Goal: Task Accomplishment & Management: Use online tool/utility

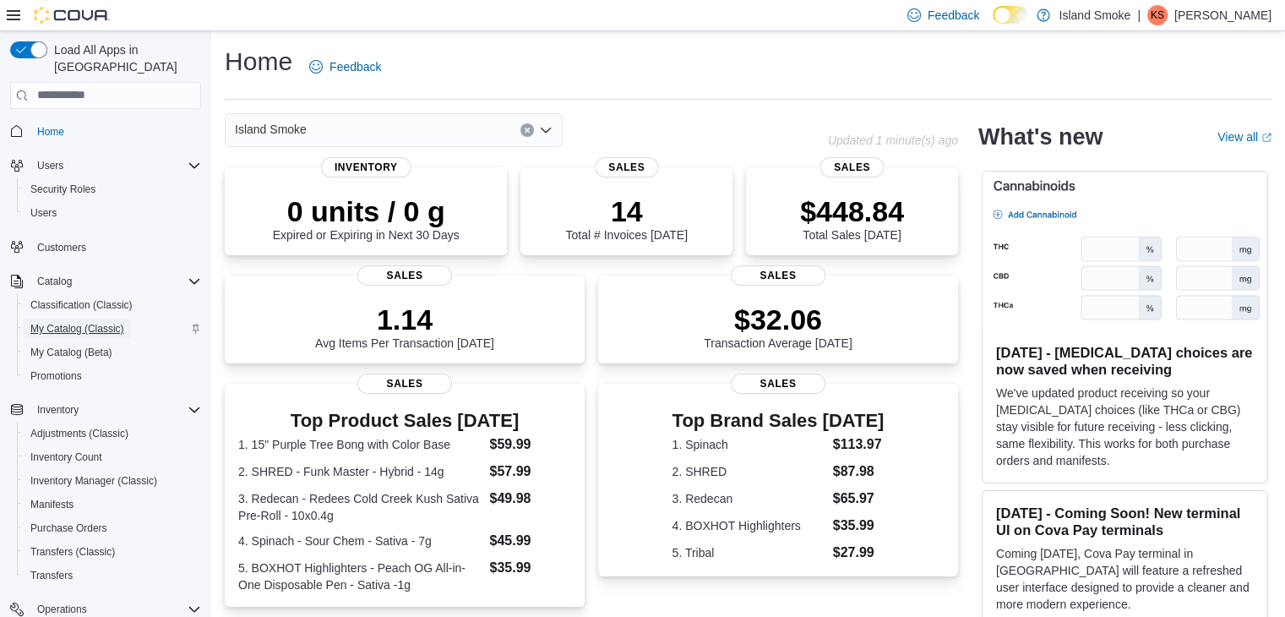
click at [79, 319] on span "My Catalog (Classic)" at bounding box center [77, 329] width 94 height 20
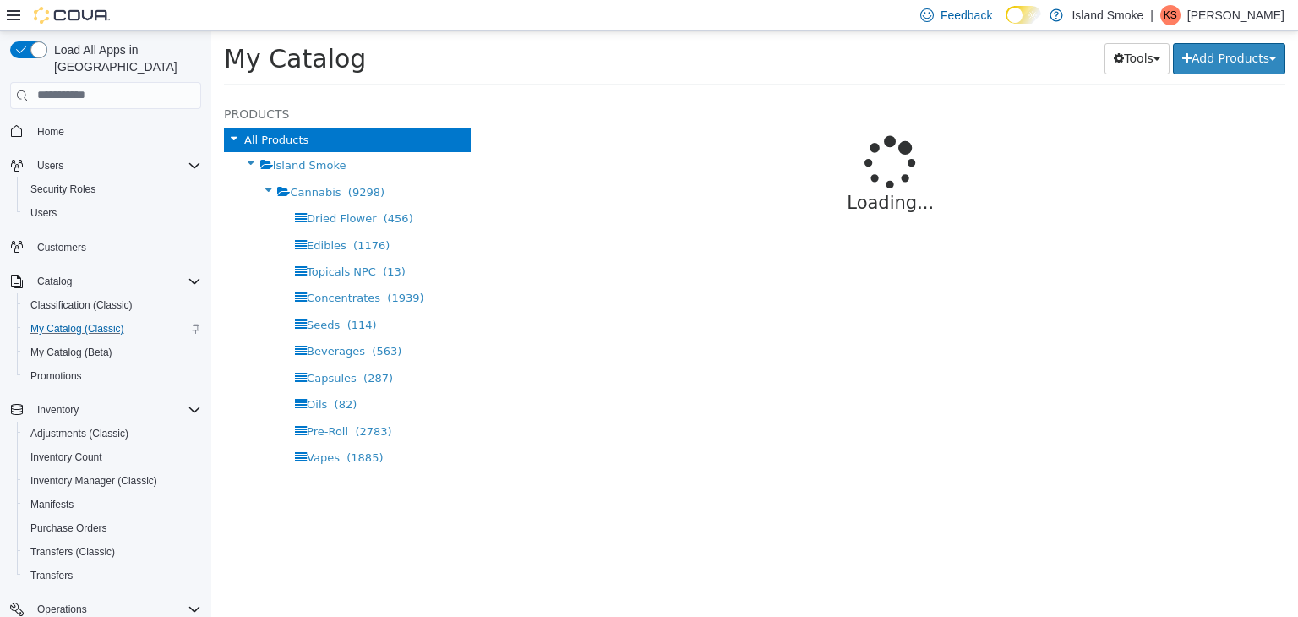
select select "**********"
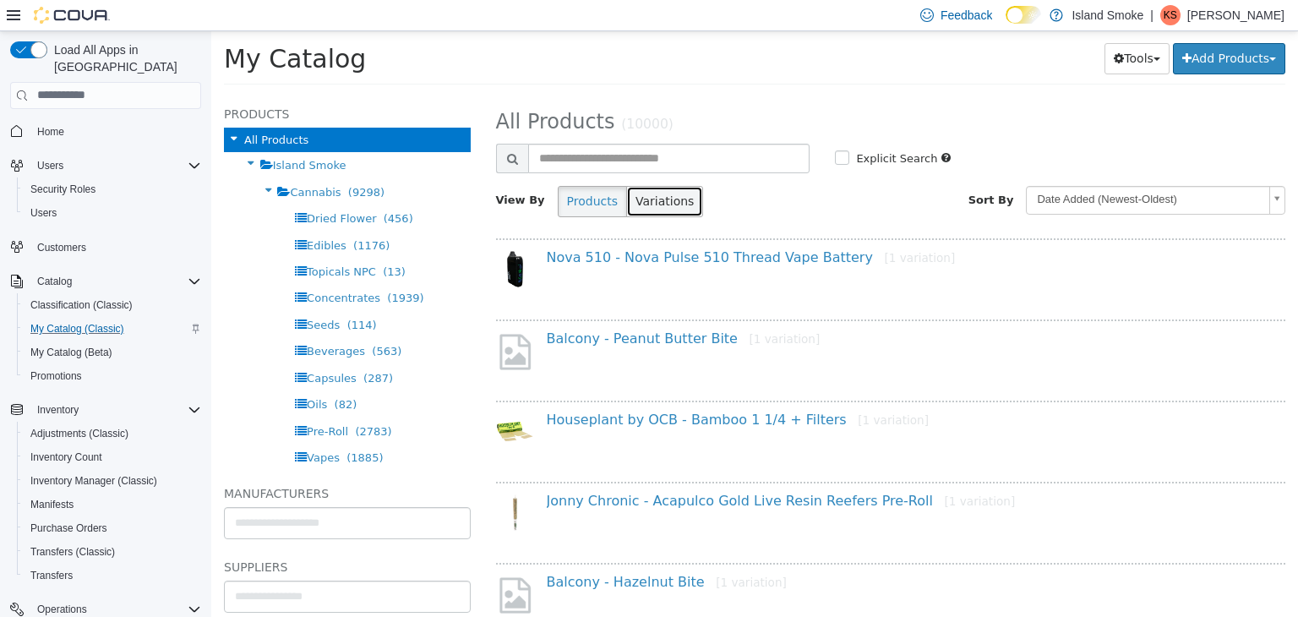
click at [626, 211] on button "Variations" at bounding box center [664, 200] width 77 height 31
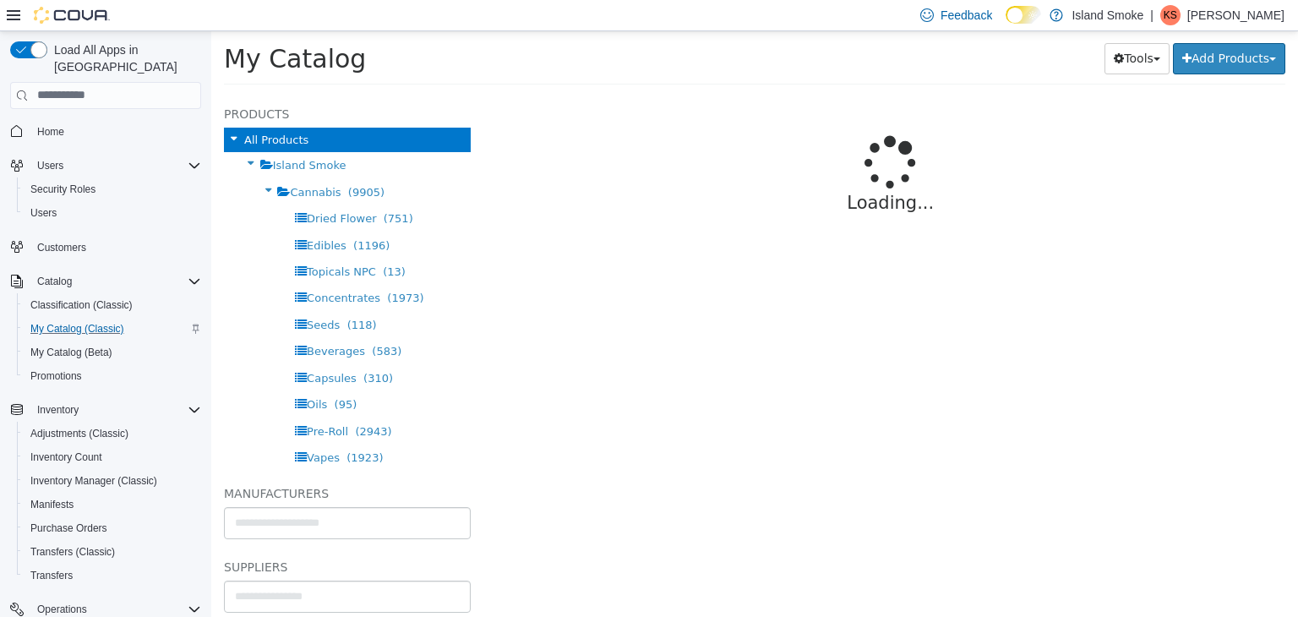
select select "**********"
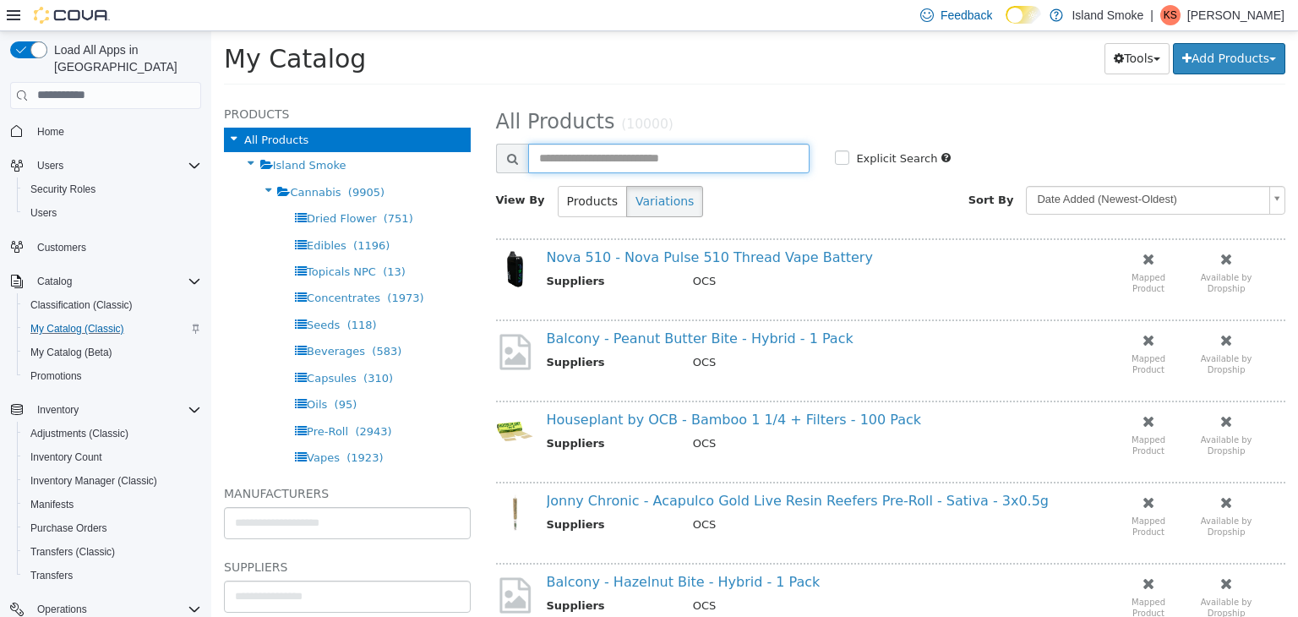
click at [541, 156] on input "text" at bounding box center [669, 158] width 282 height 30
type input "******"
select select "**********"
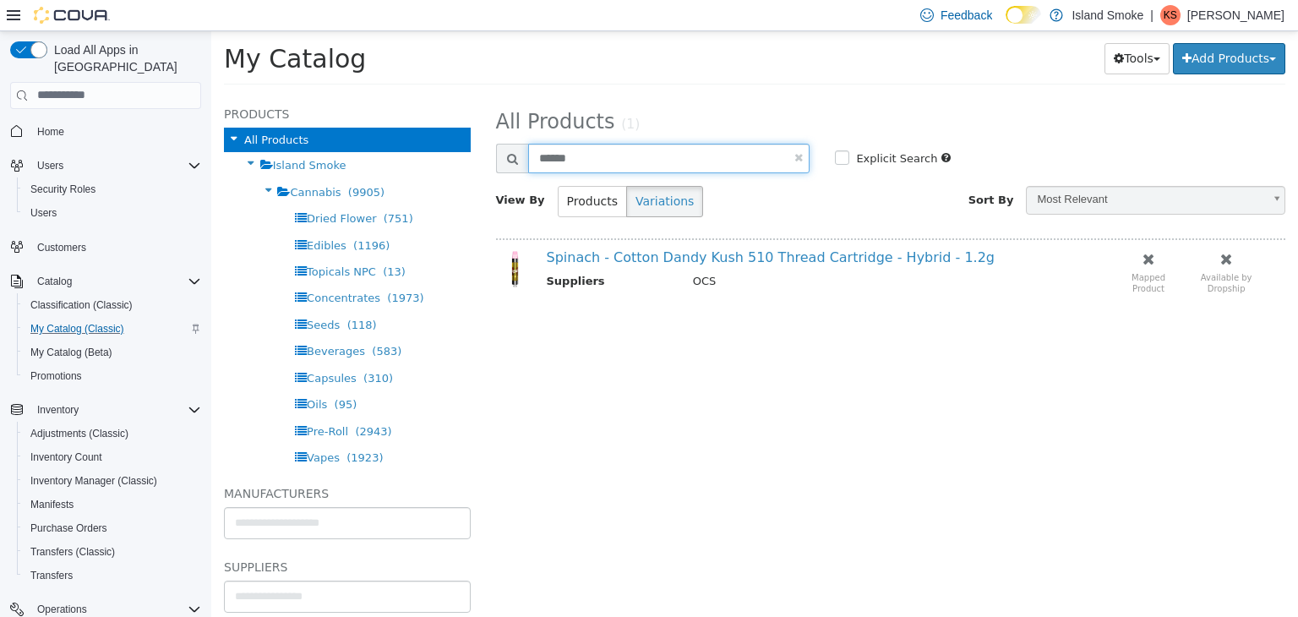
click at [601, 154] on input "******" at bounding box center [669, 158] width 282 height 30
type input "******"
select select "**********"
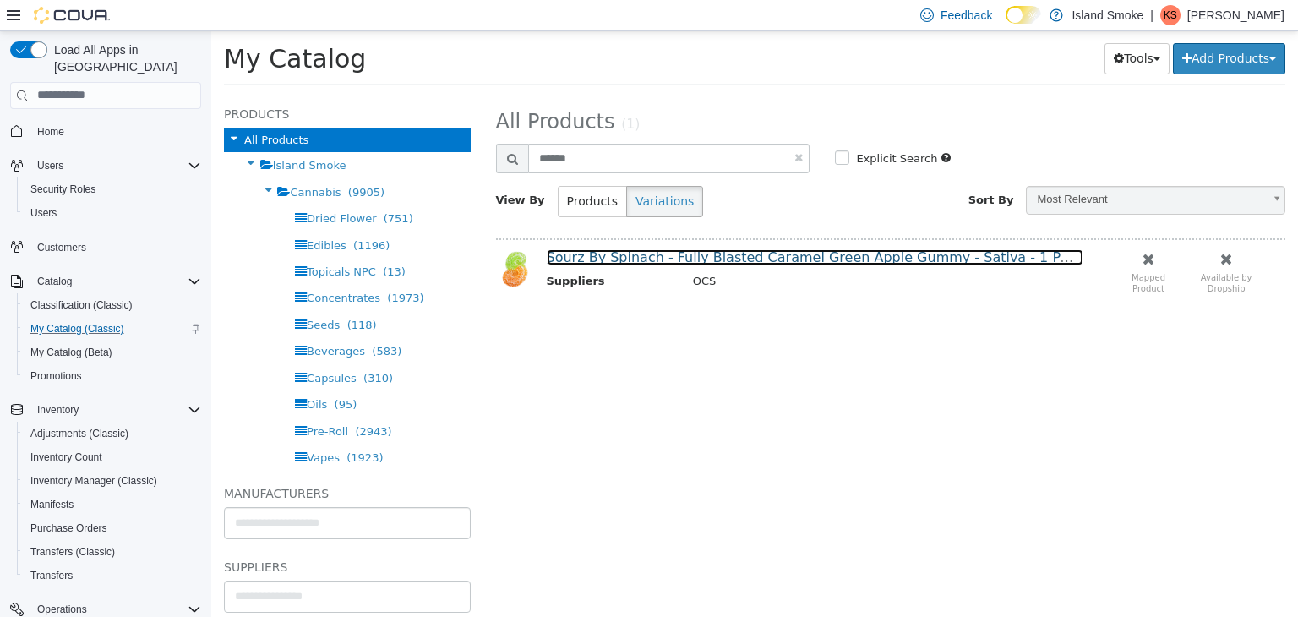
click at [752, 261] on link "Sourz By Spinach - Fully Blasted Caramel Green Apple Gummy - Sativa - 1 Pack" at bounding box center [815, 256] width 537 height 16
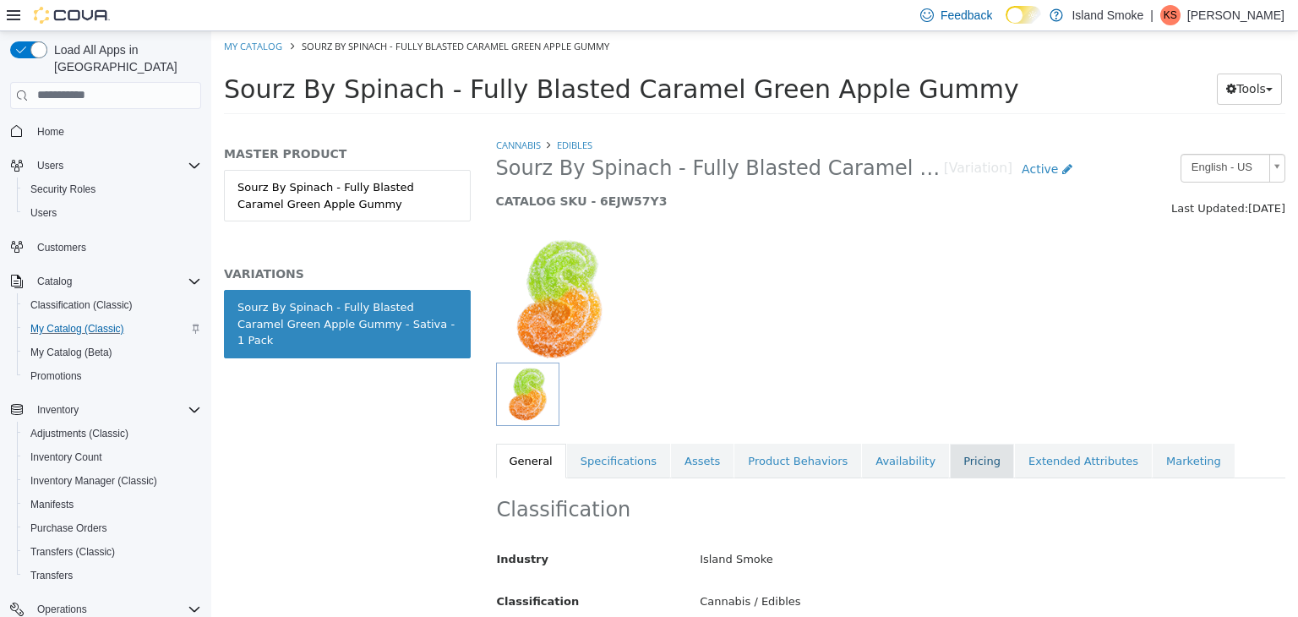
click at [950, 464] on link "Pricing" at bounding box center [982, 460] width 64 height 35
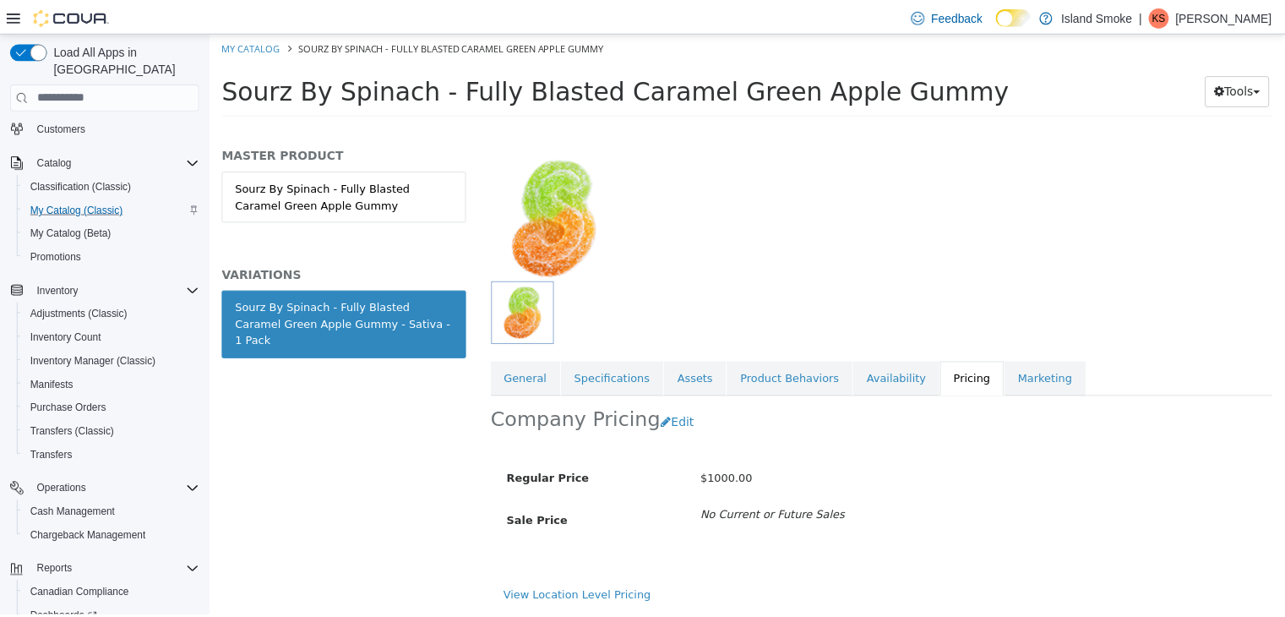
scroll to position [214, 0]
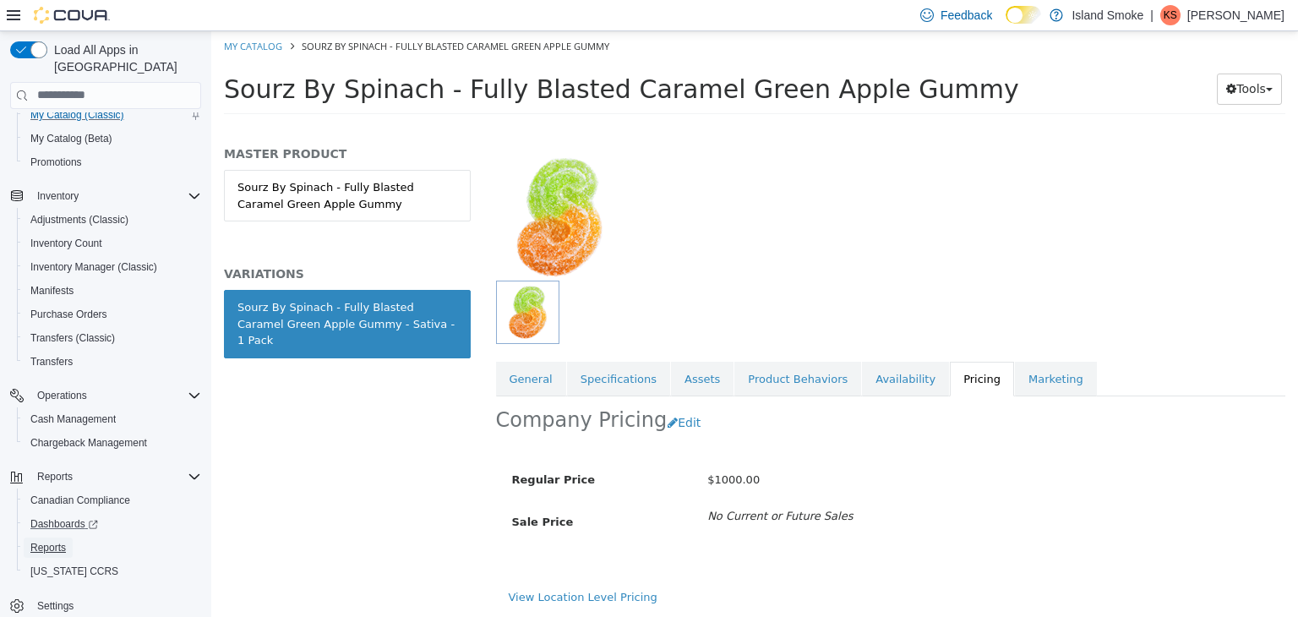
drag, startPoint x: 57, startPoint y: 528, endPoint x: 79, endPoint y: 516, distance: 24.9
click at [57, 541] on span "Reports" at bounding box center [47, 548] width 35 height 14
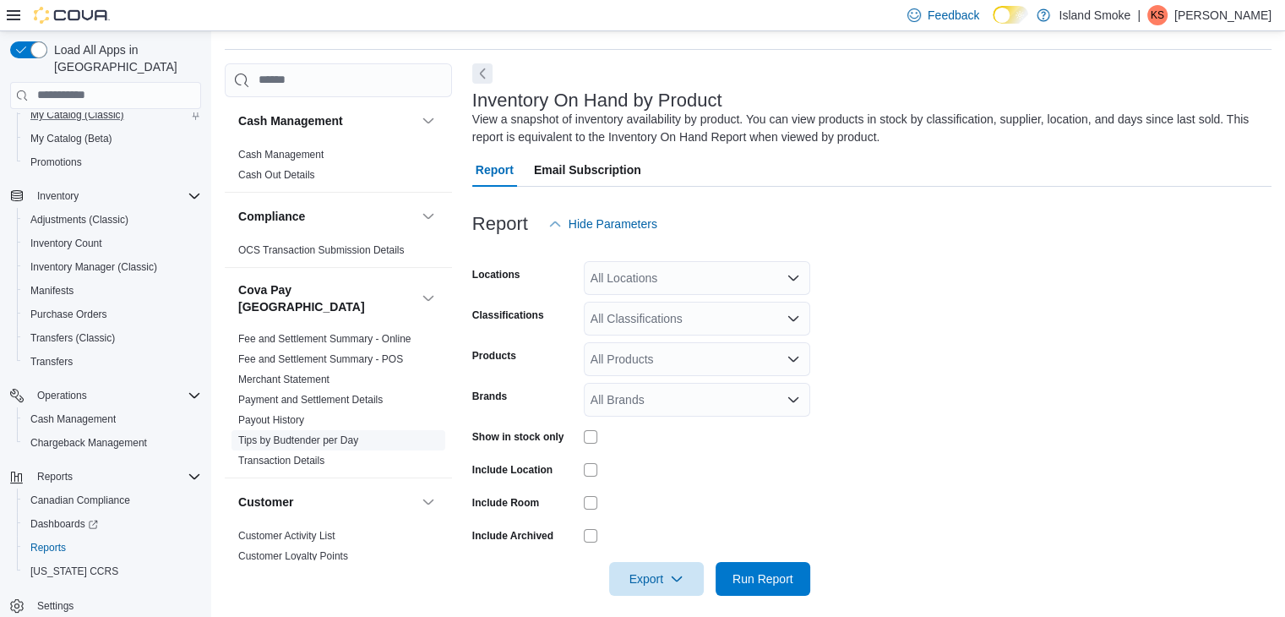
scroll to position [57, 0]
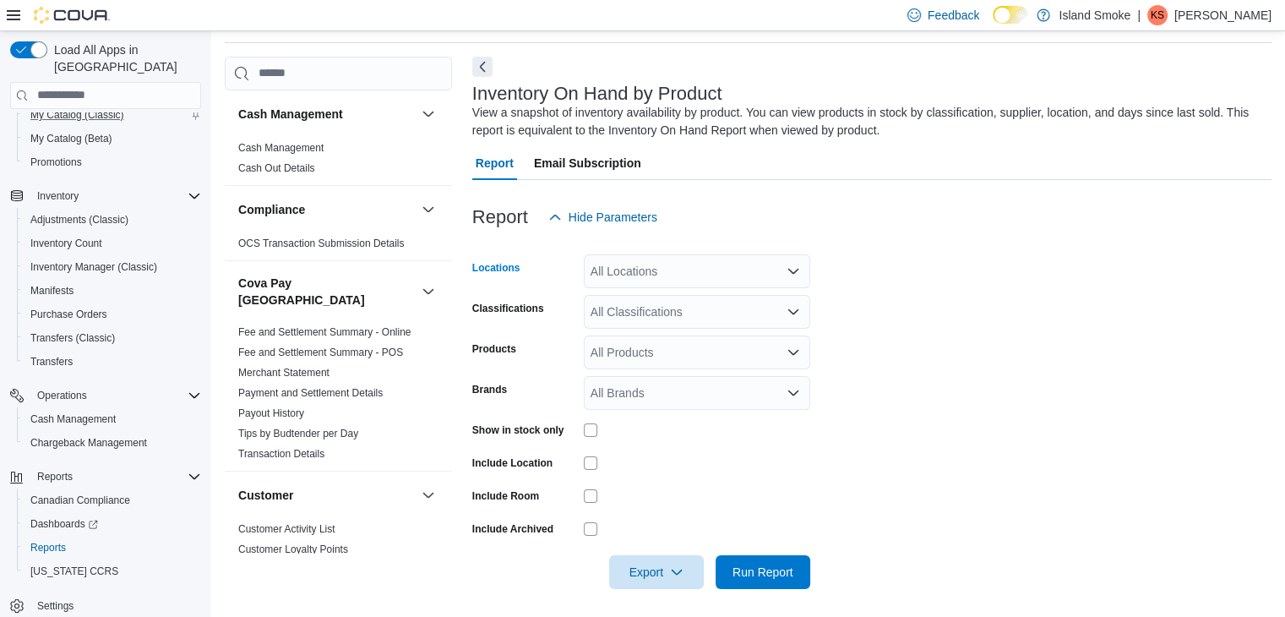
click at [760, 271] on div "All Locations" at bounding box center [697, 271] width 226 height 34
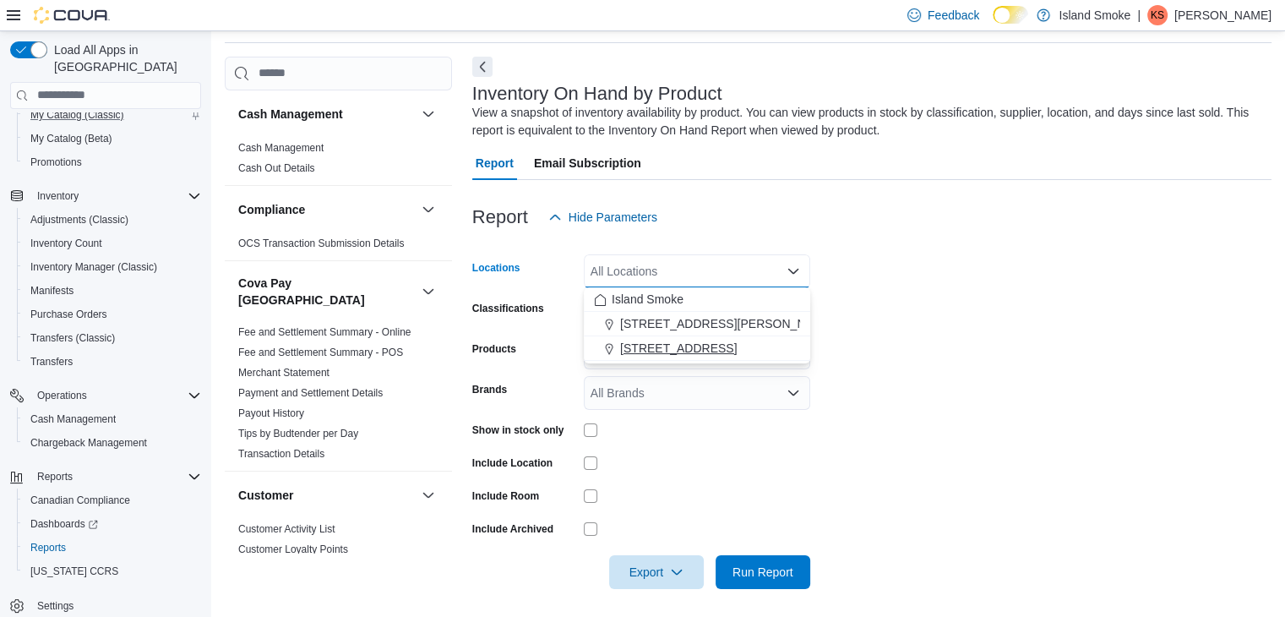
click at [703, 349] on span "[STREET_ADDRESS]" at bounding box center [678, 348] width 117 height 17
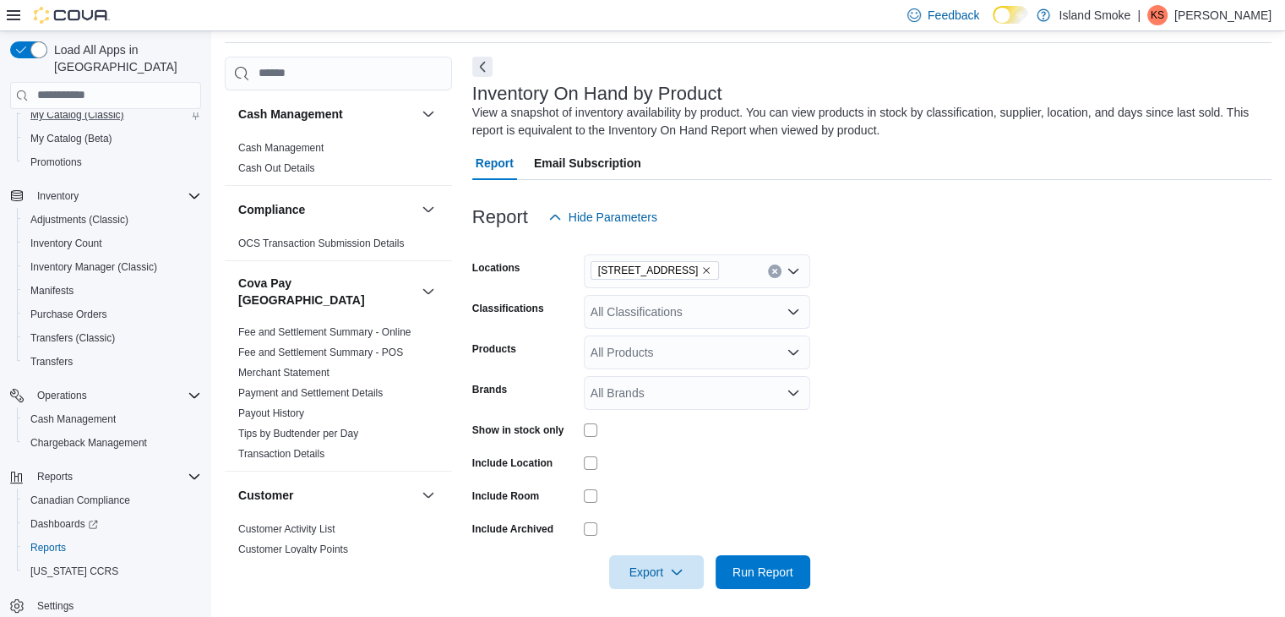
click at [929, 279] on form "Locations [STREET_ADDRESS] Classifications All Classifications Products All Pro…" at bounding box center [871, 411] width 799 height 355
click at [742, 306] on div "All Classifications" at bounding box center [697, 312] width 226 height 34
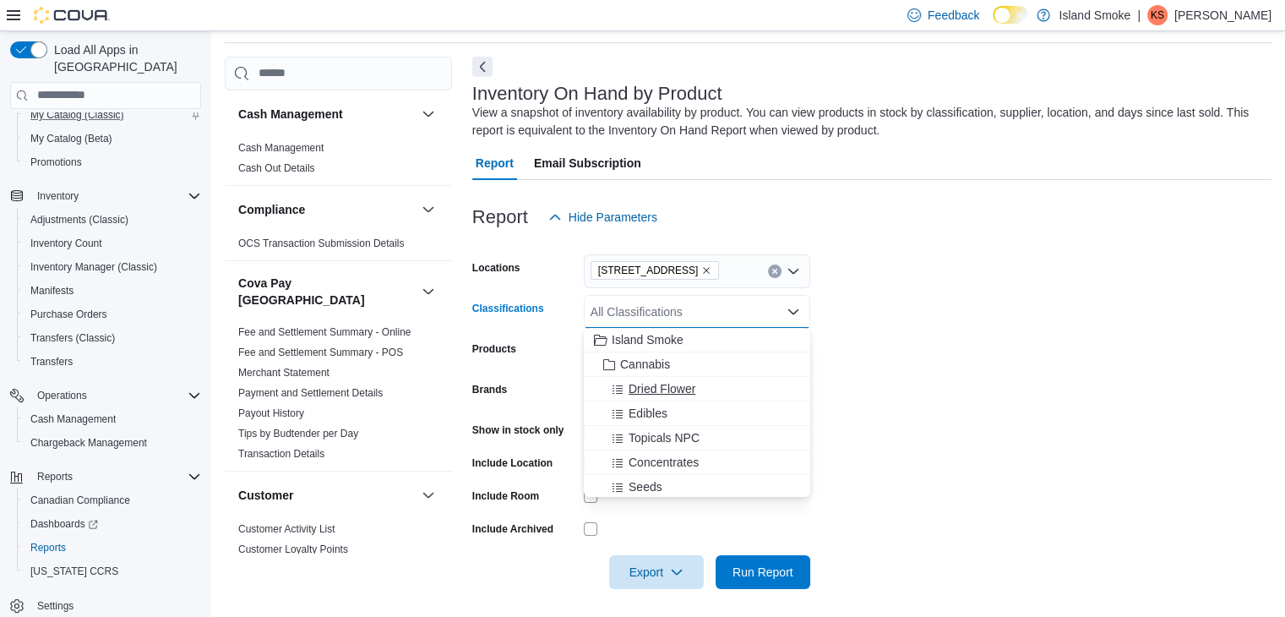
click at [687, 390] on span "Dried Flower" at bounding box center [662, 388] width 67 height 17
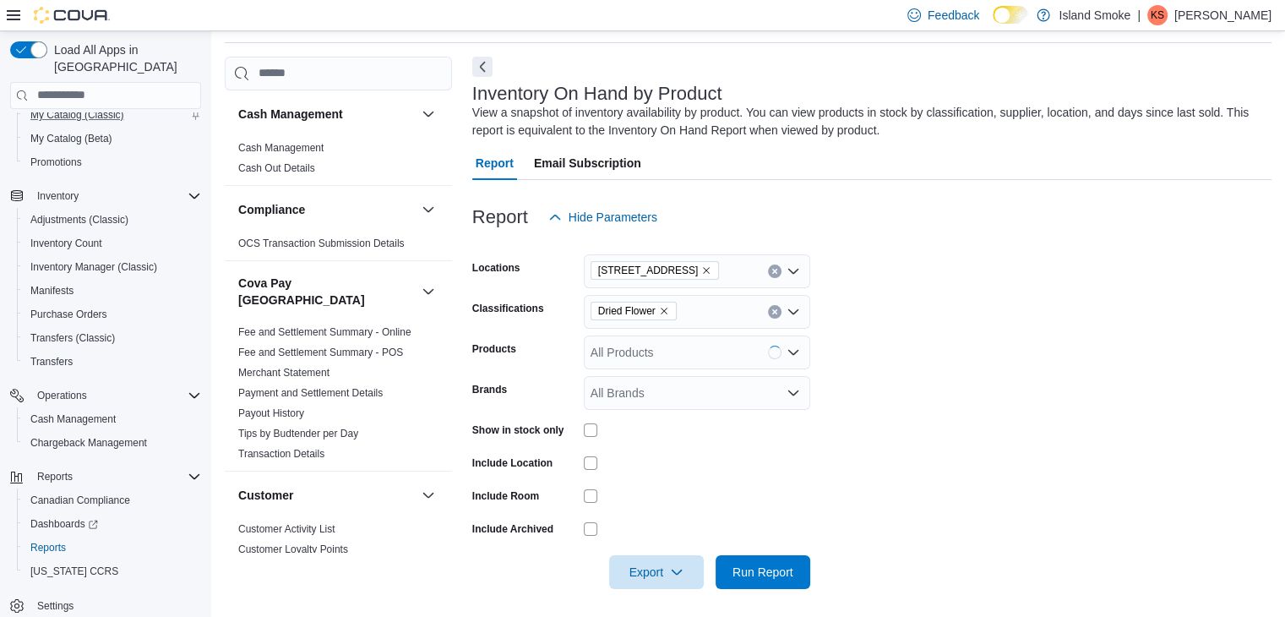
click at [986, 326] on form "Locations [STREET_ADDRESS] Classifications Dried Flower Products All Products B…" at bounding box center [871, 411] width 799 height 355
click at [749, 577] on span "Run Report" at bounding box center [763, 571] width 61 height 17
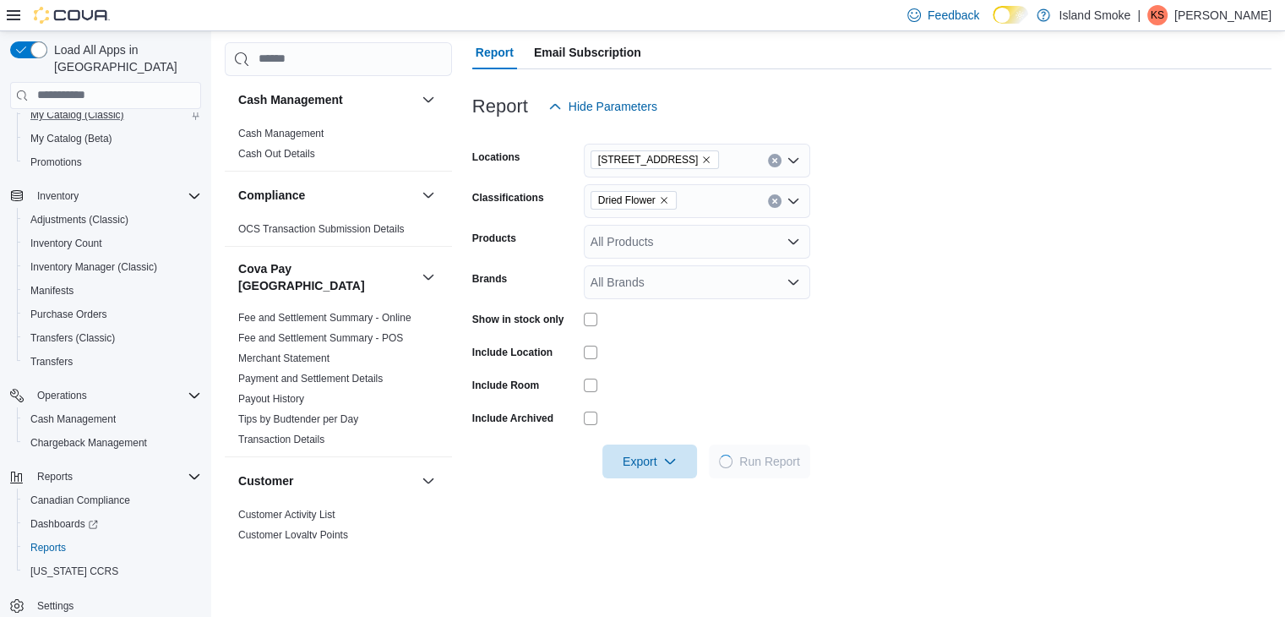
scroll to position [395, 0]
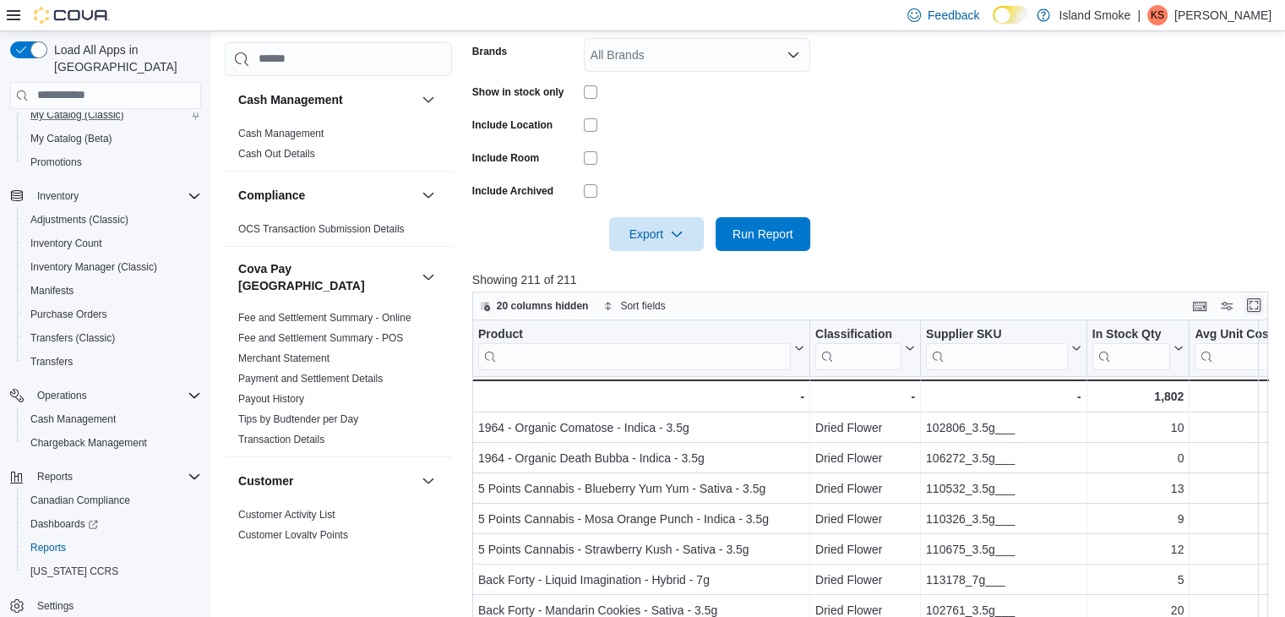
click at [1264, 307] on button "Enter fullscreen" at bounding box center [1254, 305] width 20 height 20
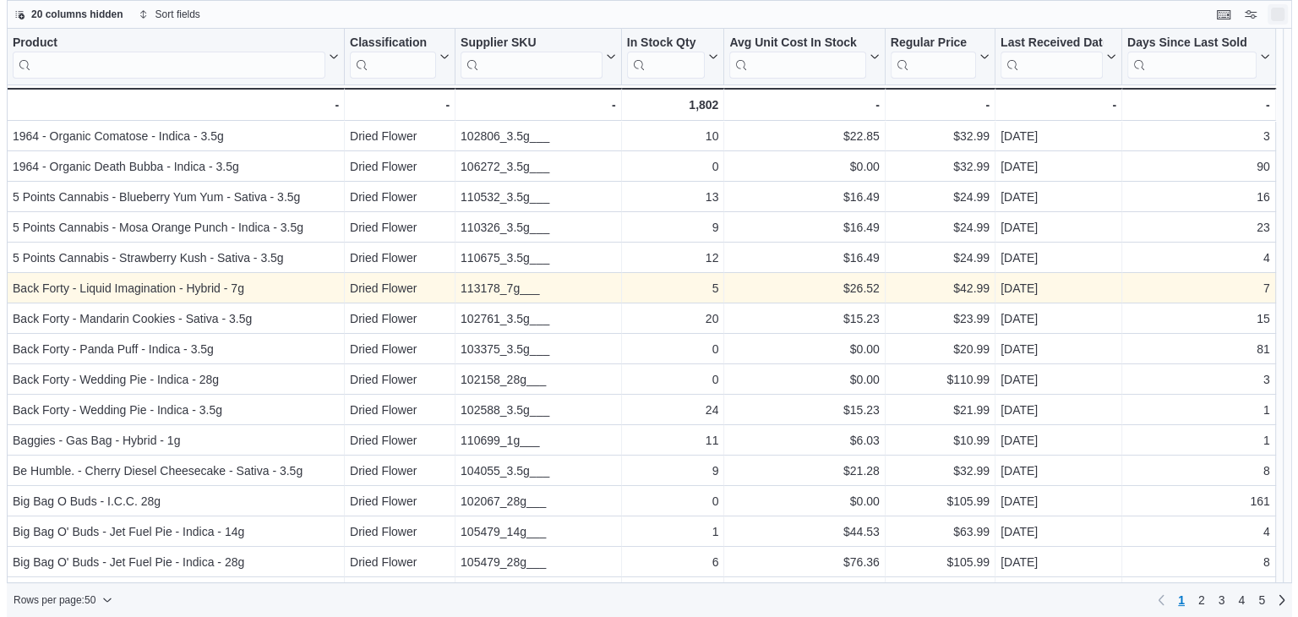
scroll to position [0, 0]
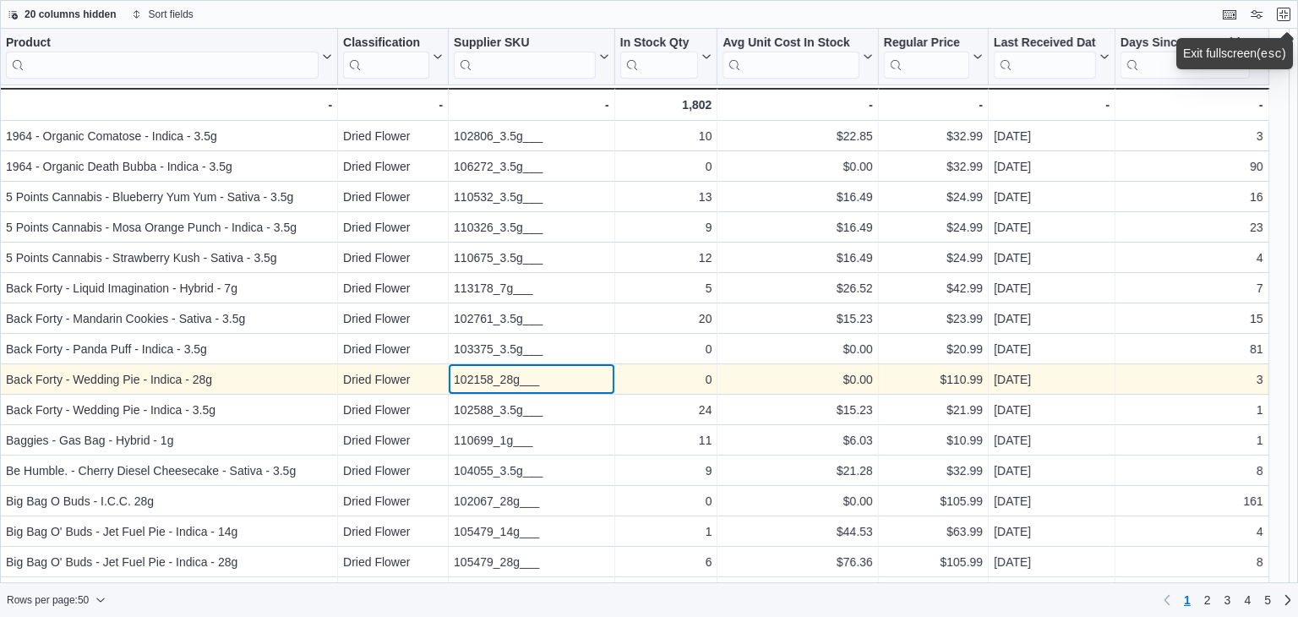
click at [502, 379] on div "102158_28g___" at bounding box center [531, 379] width 155 height 20
copy div "102158_28g___"
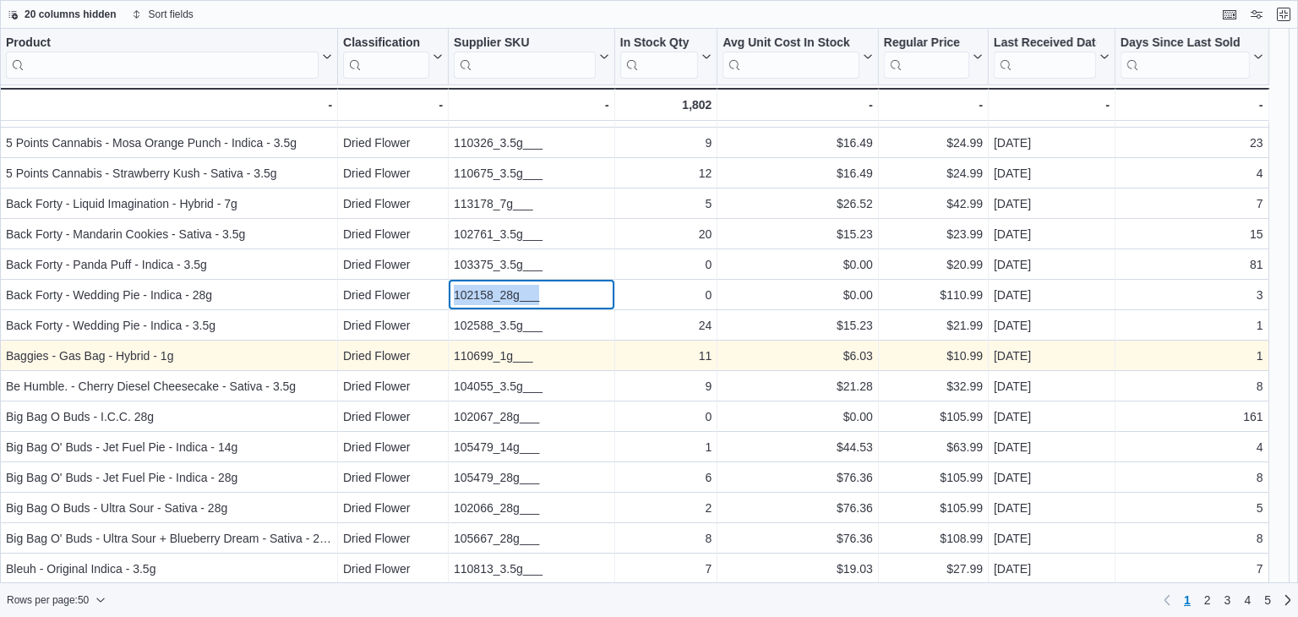
scroll to position [169, 0]
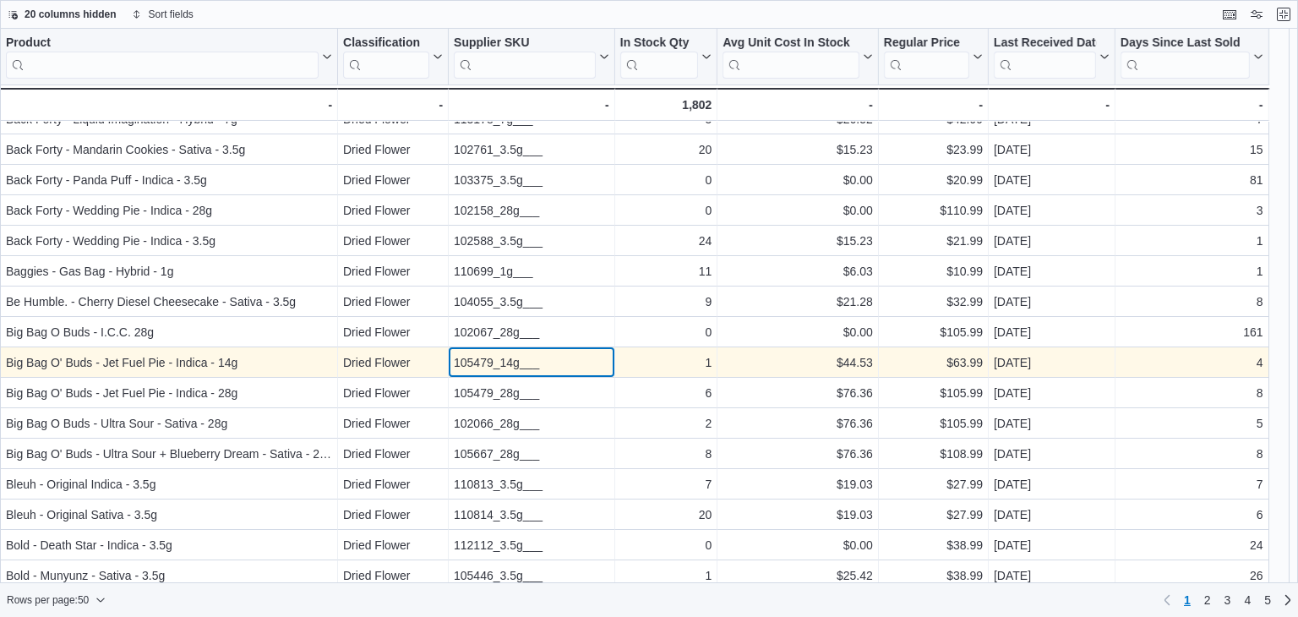
click at [488, 365] on div "105479_14g___" at bounding box center [531, 362] width 155 height 20
copy div "105479_14g___"
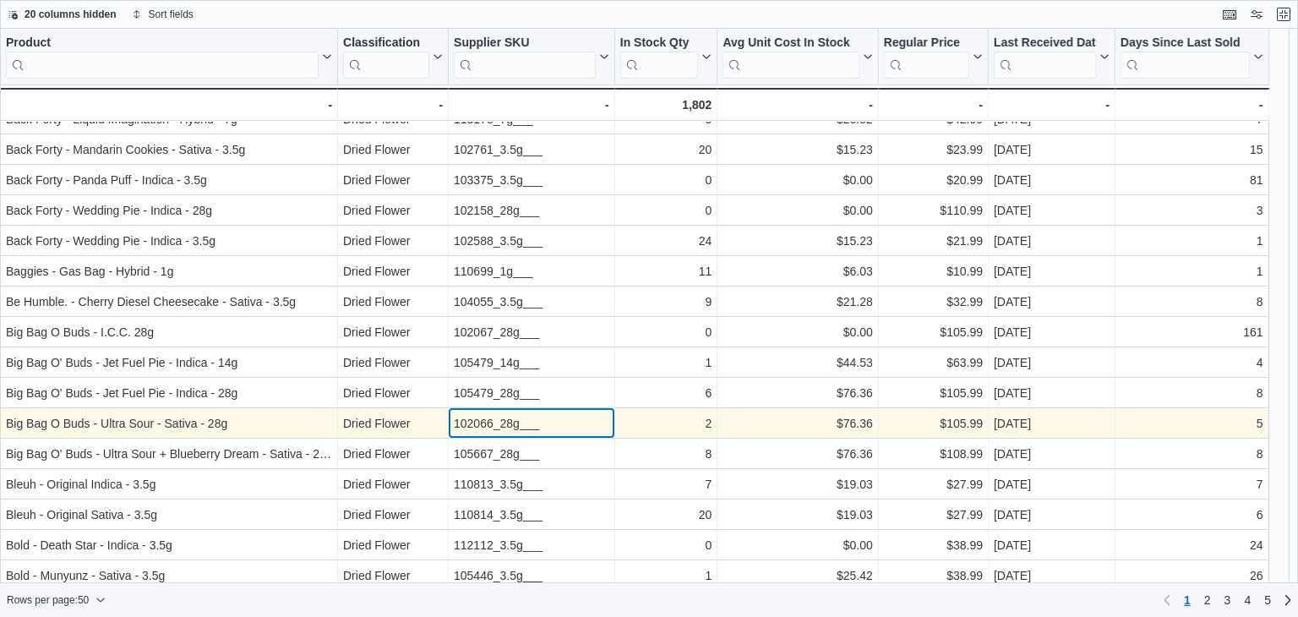
click at [500, 428] on div "102066_28g___" at bounding box center [531, 423] width 155 height 20
copy div "102066_28g___"
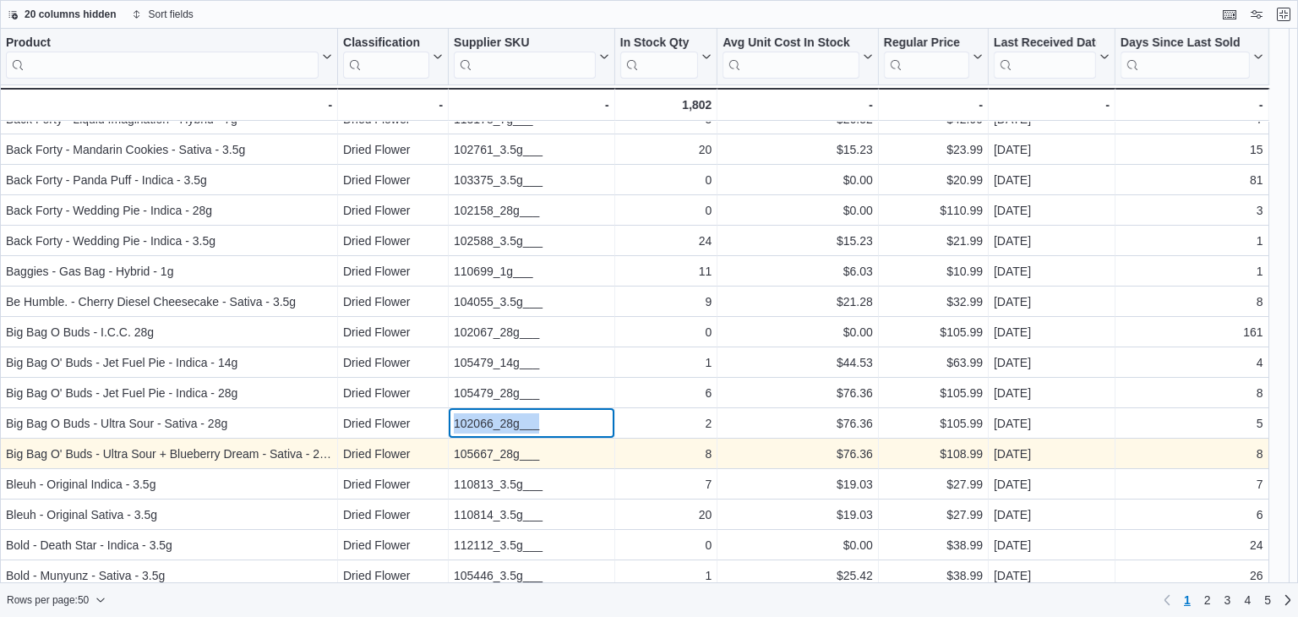
scroll to position [253, 0]
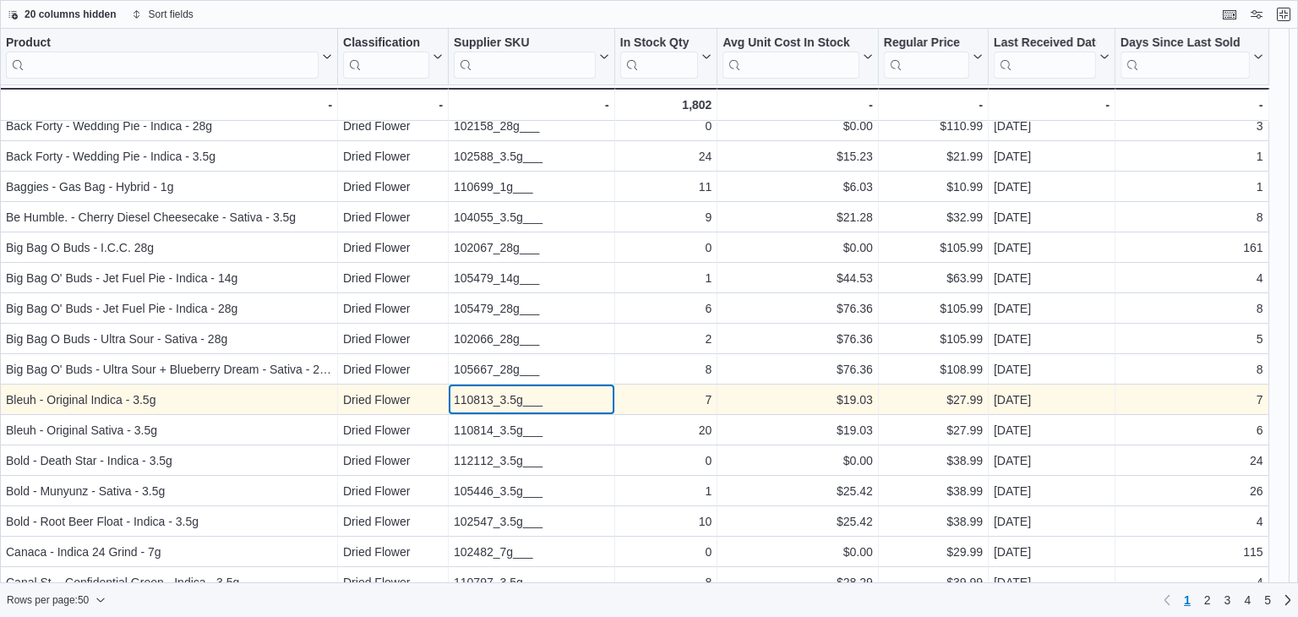
click at [490, 393] on div "110813_3.5g___" at bounding box center [531, 400] width 155 height 20
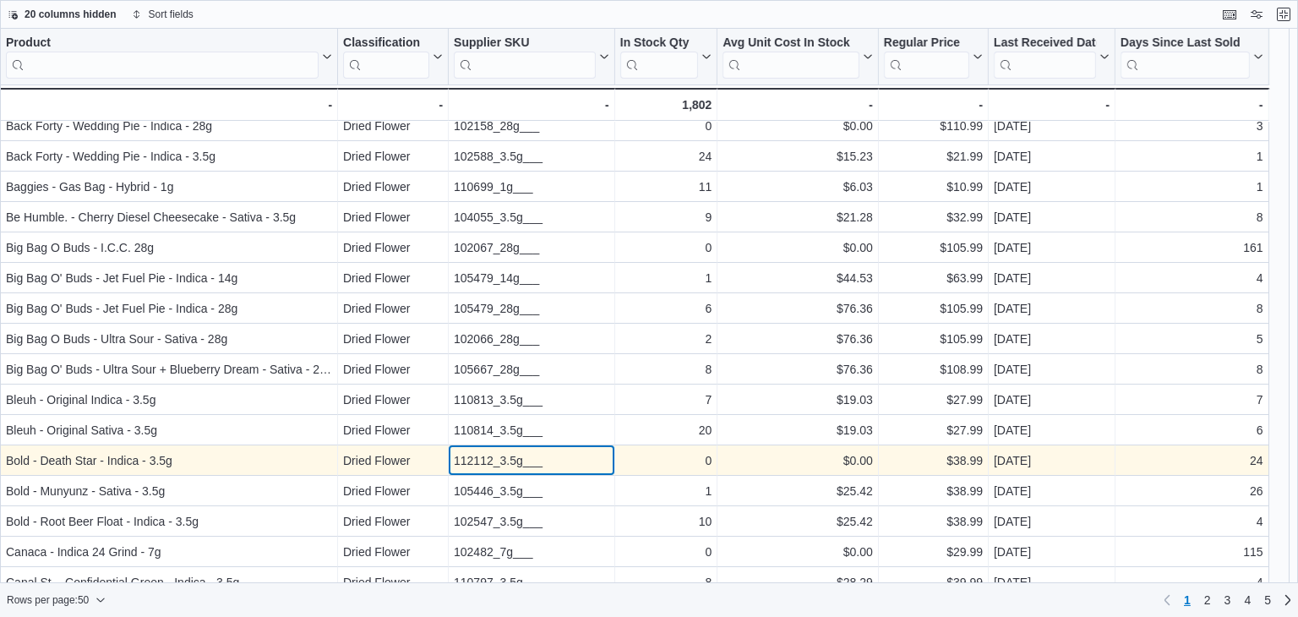
click at [504, 453] on div "112112_3.5g___" at bounding box center [531, 460] width 155 height 20
copy div "112112_3.5g___"
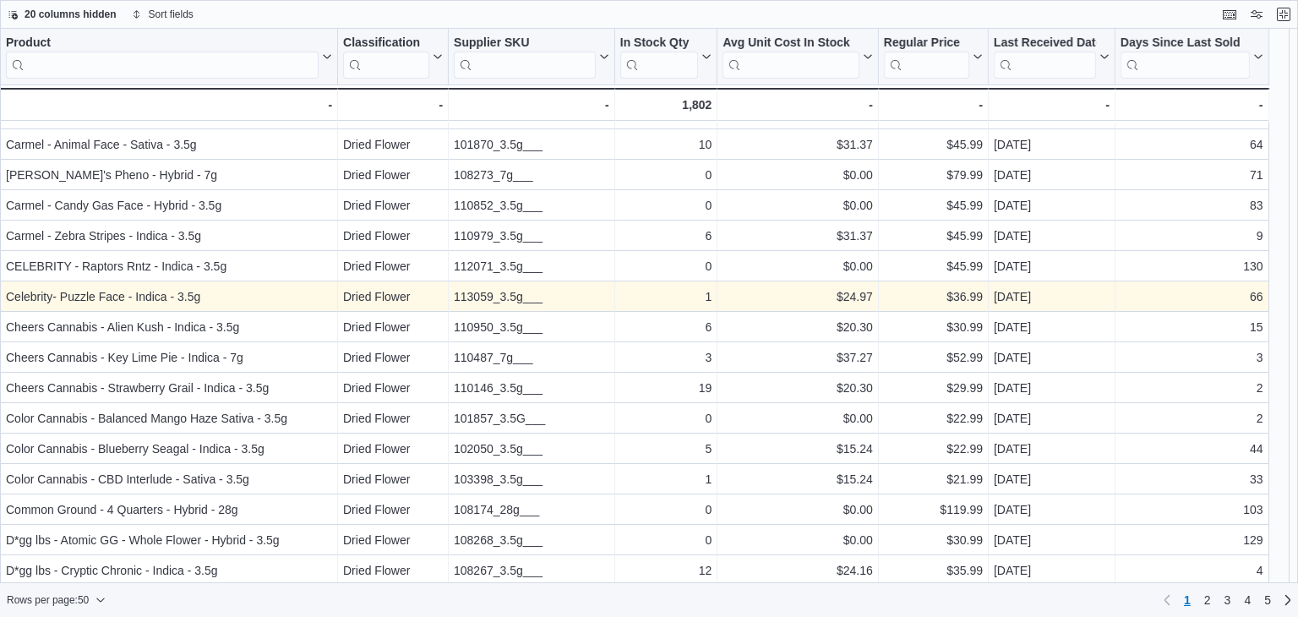
scroll to position [845, 0]
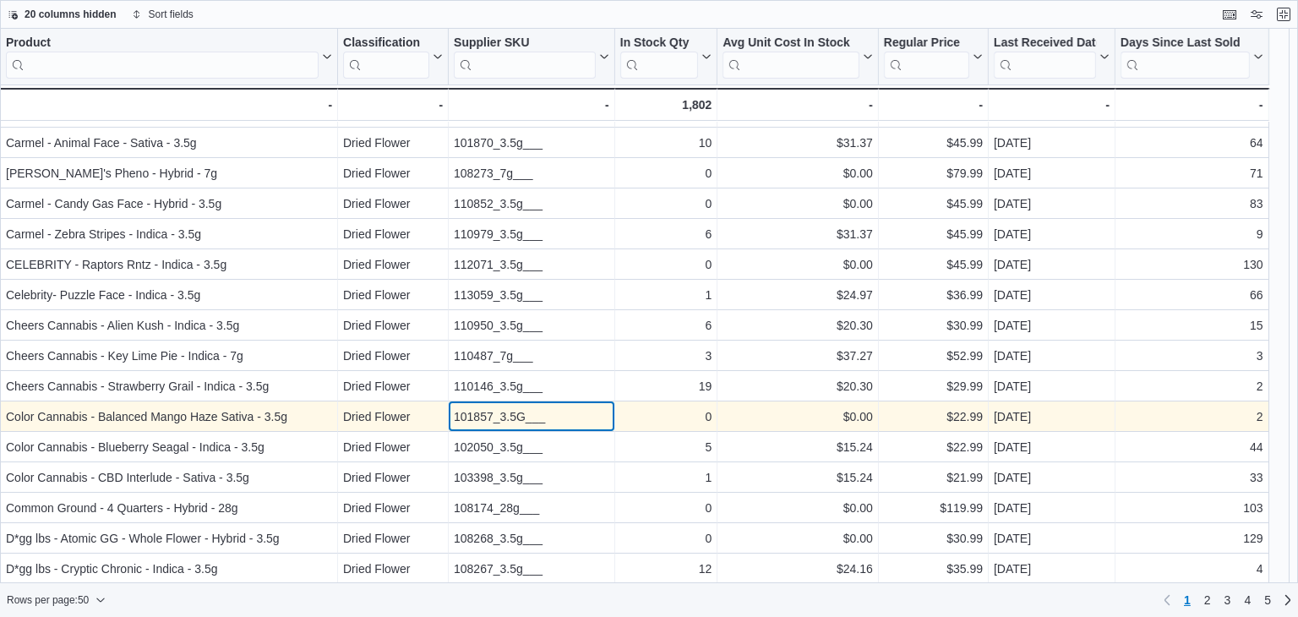
click at [522, 415] on div "101857_3.5G___" at bounding box center [531, 416] width 155 height 20
copy div "101857_3.5G___"
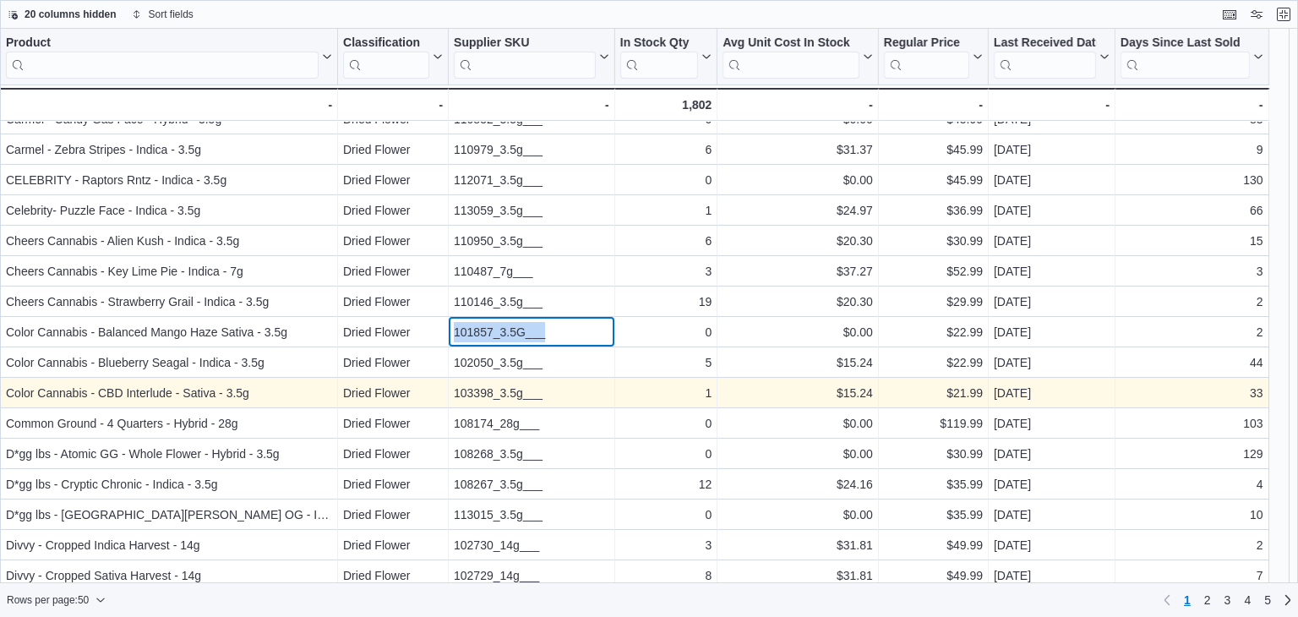
scroll to position [1014, 0]
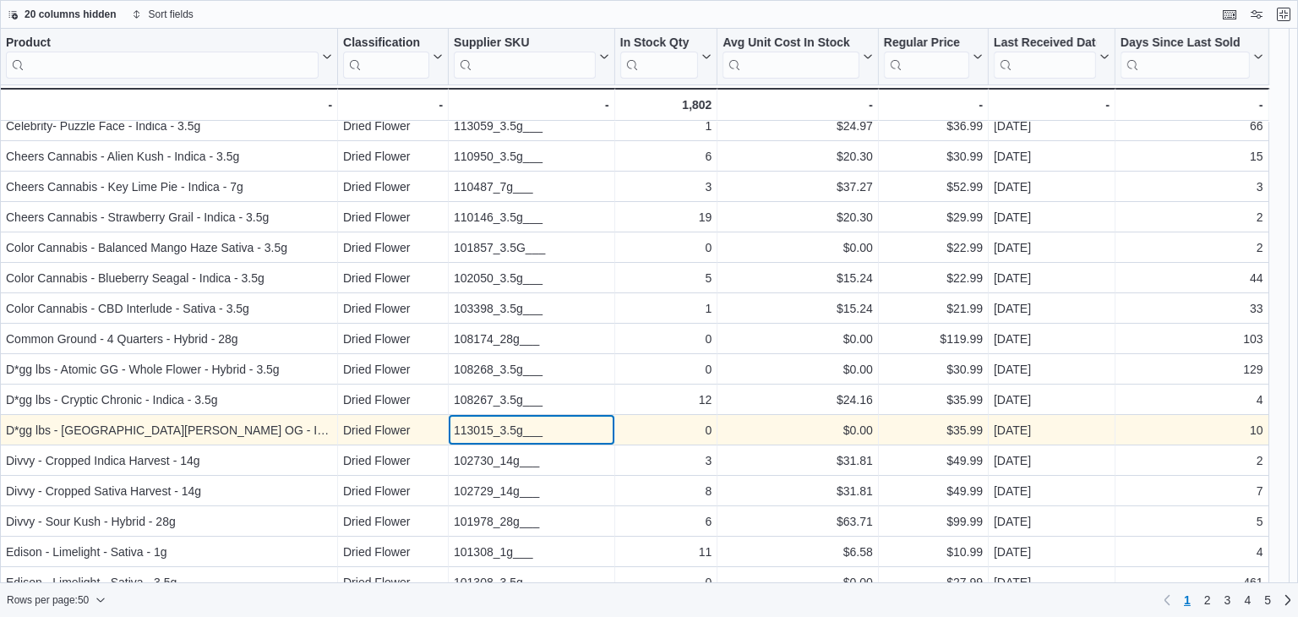
click at [499, 437] on div "113015_3.5g___" at bounding box center [531, 430] width 155 height 20
copy div "113015_3.5g___"
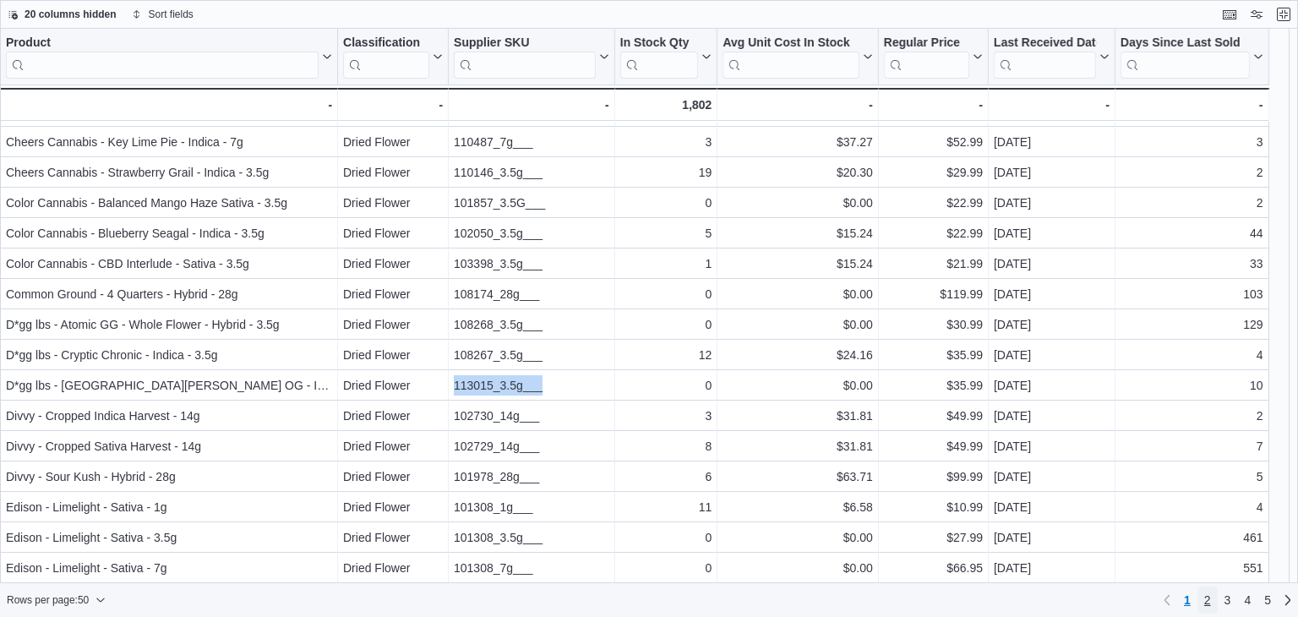
click at [1211, 596] on link "2" at bounding box center [1207, 599] width 20 height 27
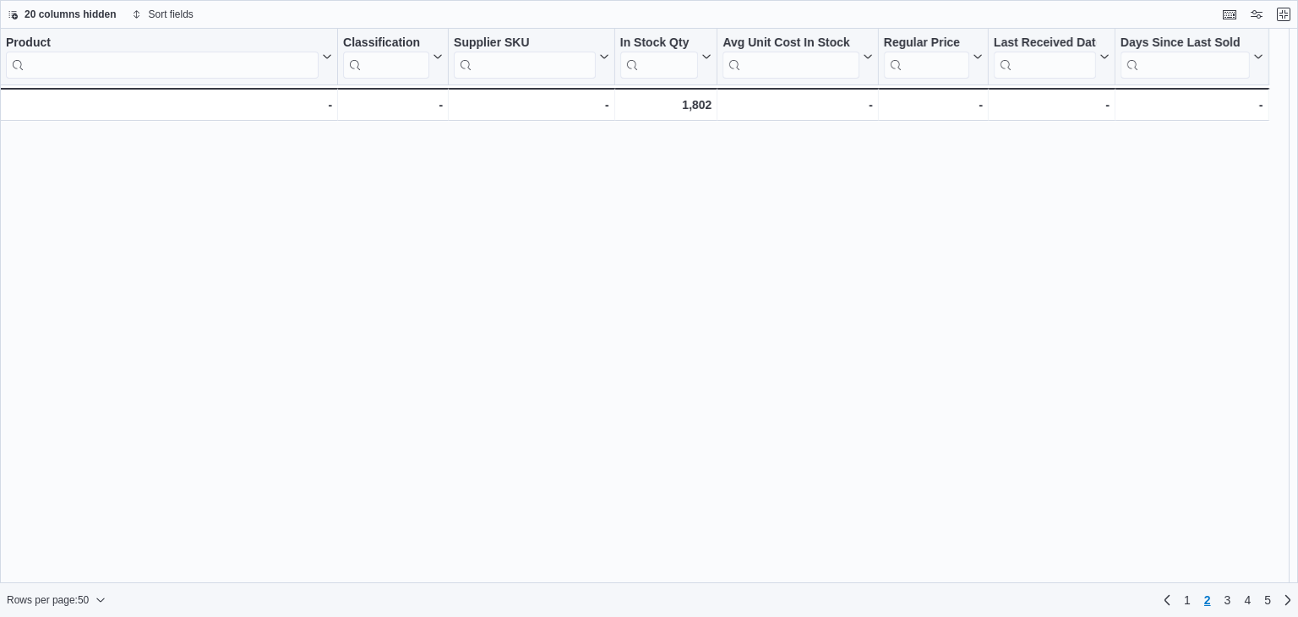
scroll to position [0, 0]
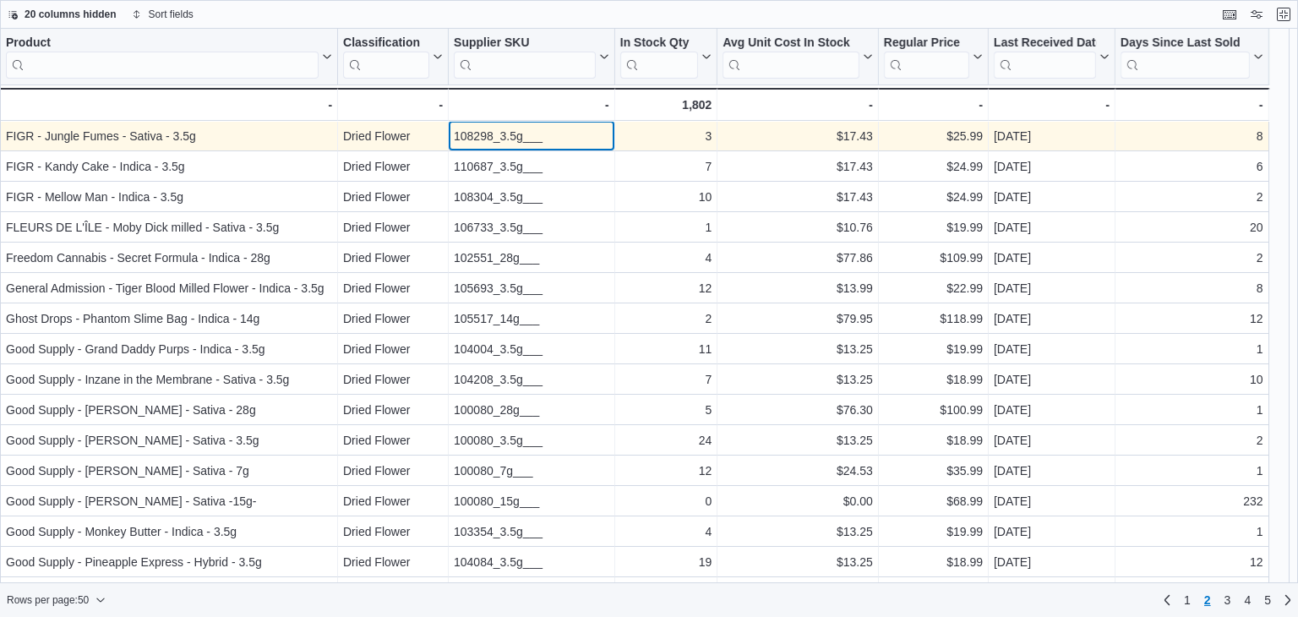
click at [483, 139] on div "108298_3.5g___" at bounding box center [531, 136] width 155 height 20
copy div "108298_3.5g___"
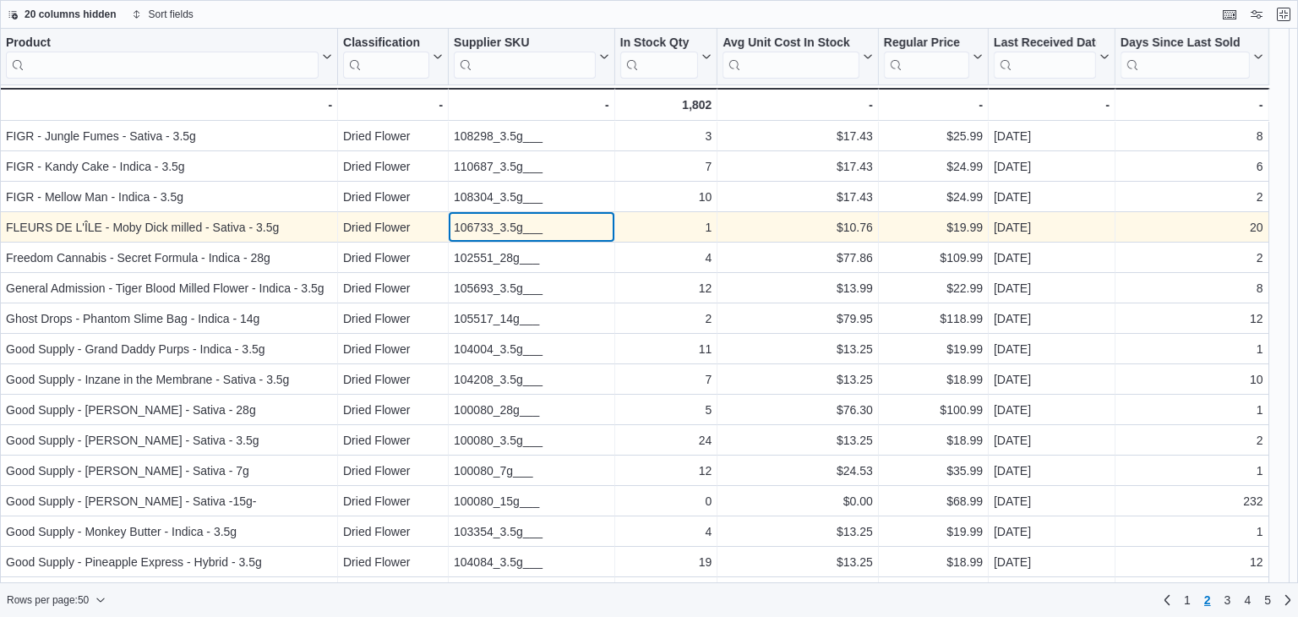
click at [496, 227] on div "106733_3.5g___" at bounding box center [531, 227] width 155 height 20
copy div "106733_3.5g___"
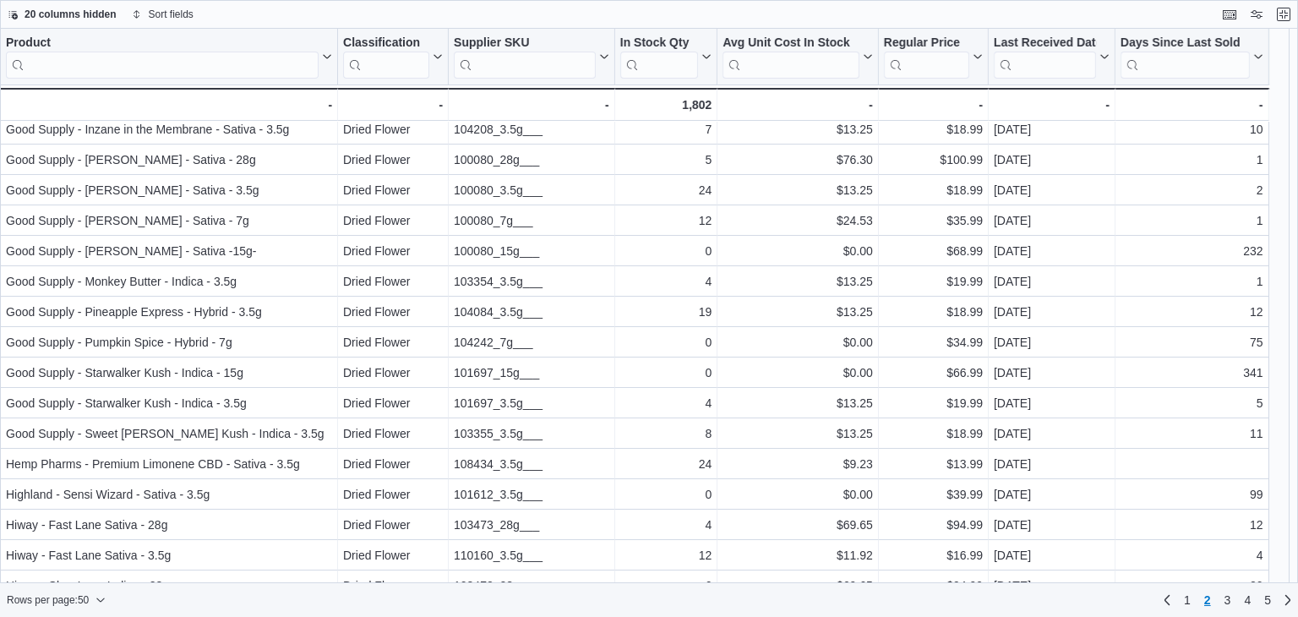
scroll to position [253, 0]
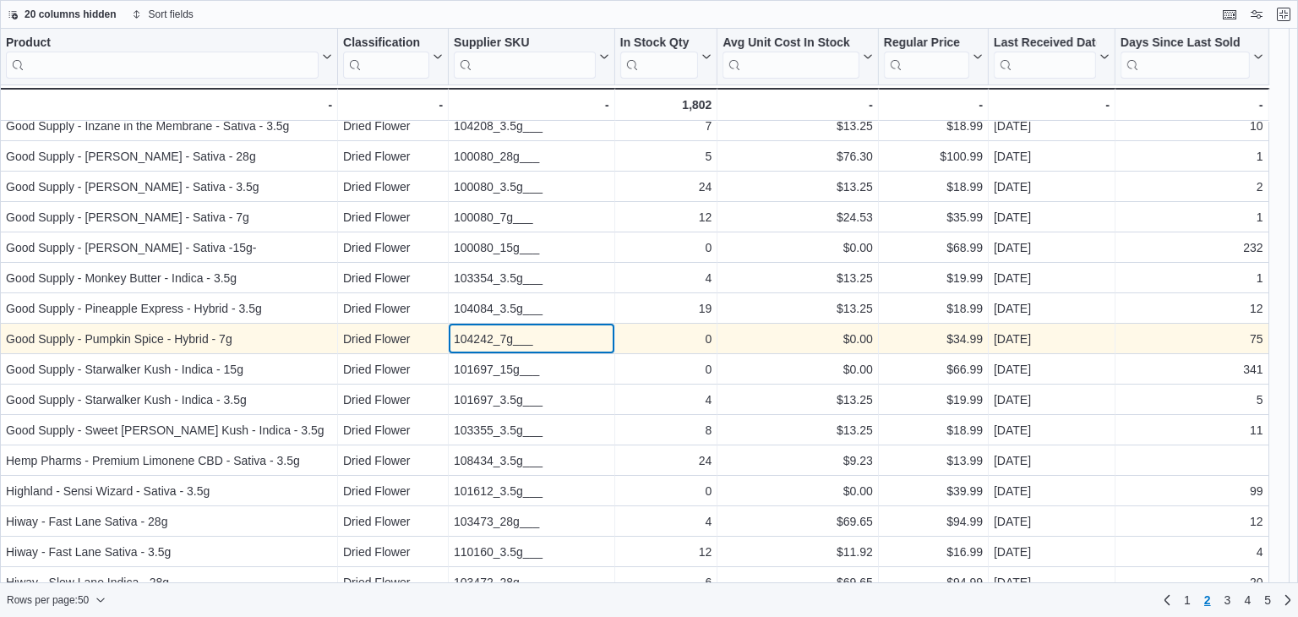
click at [505, 338] on div "104242_7g___" at bounding box center [531, 339] width 155 height 20
copy div "104242_7g___"
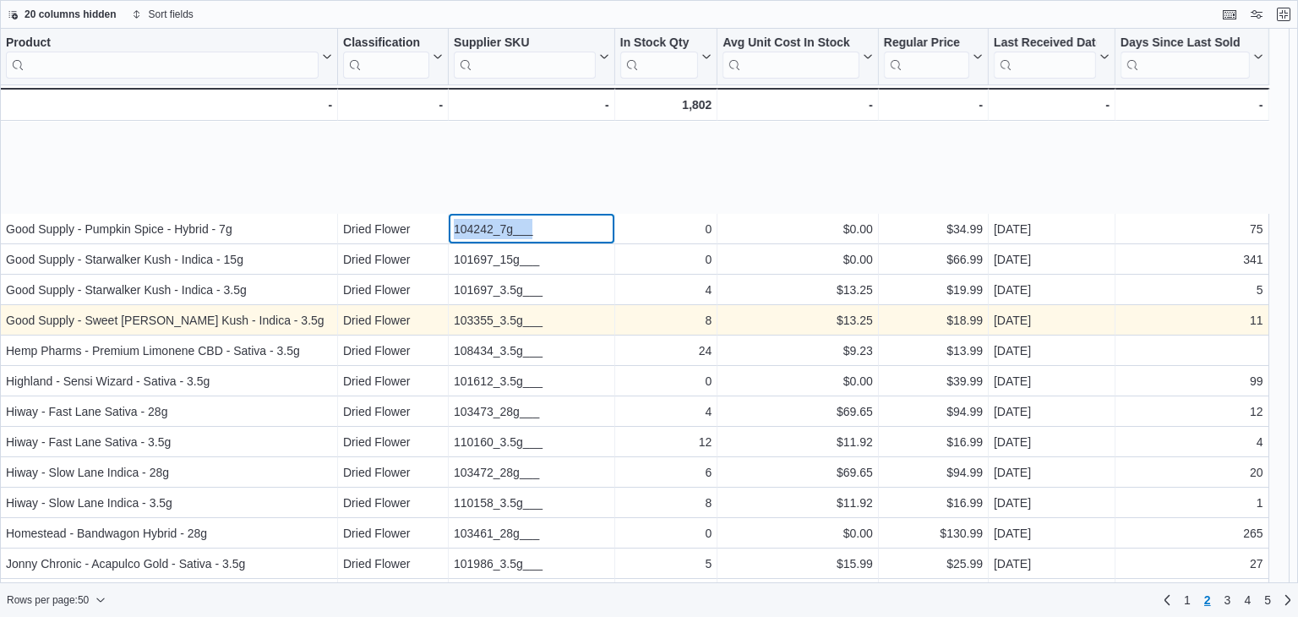
scroll to position [507, 0]
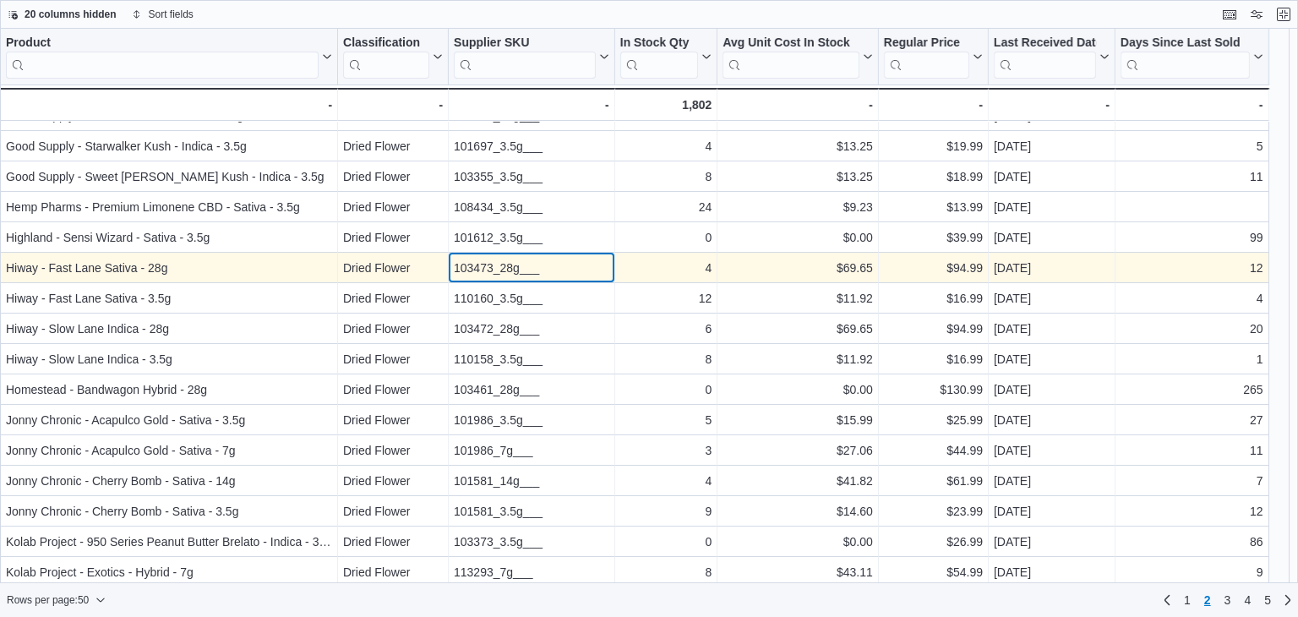
click at [514, 270] on div "103473_28g___" at bounding box center [531, 268] width 155 height 20
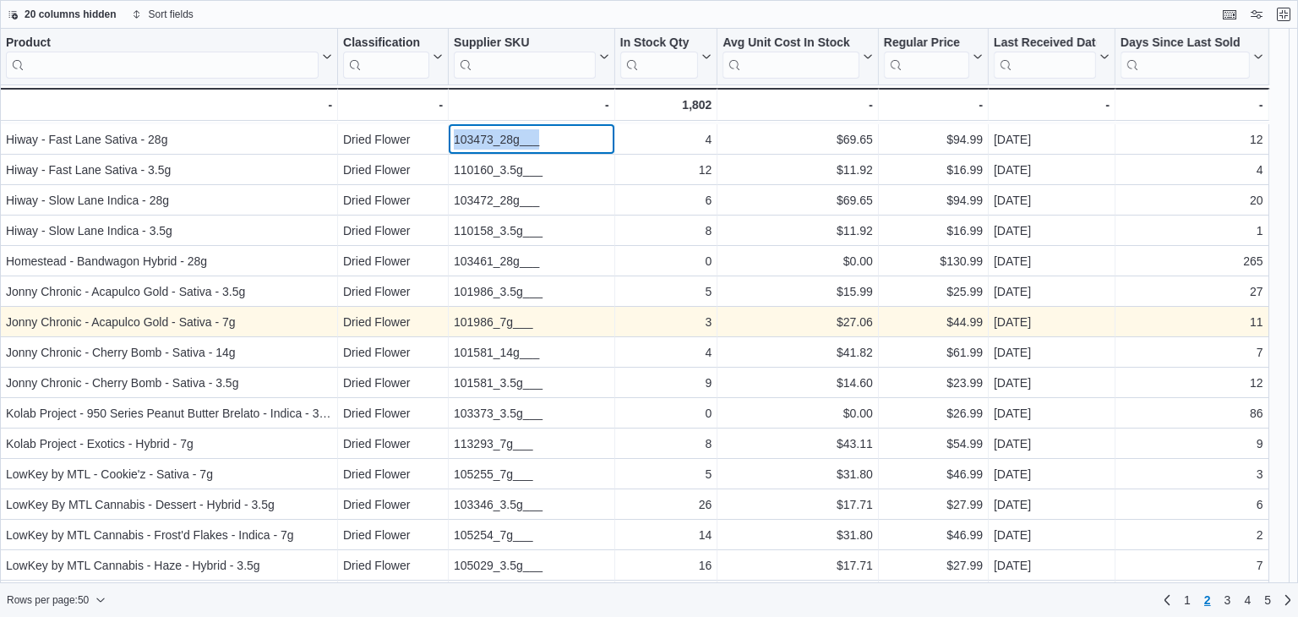
scroll to position [676, 0]
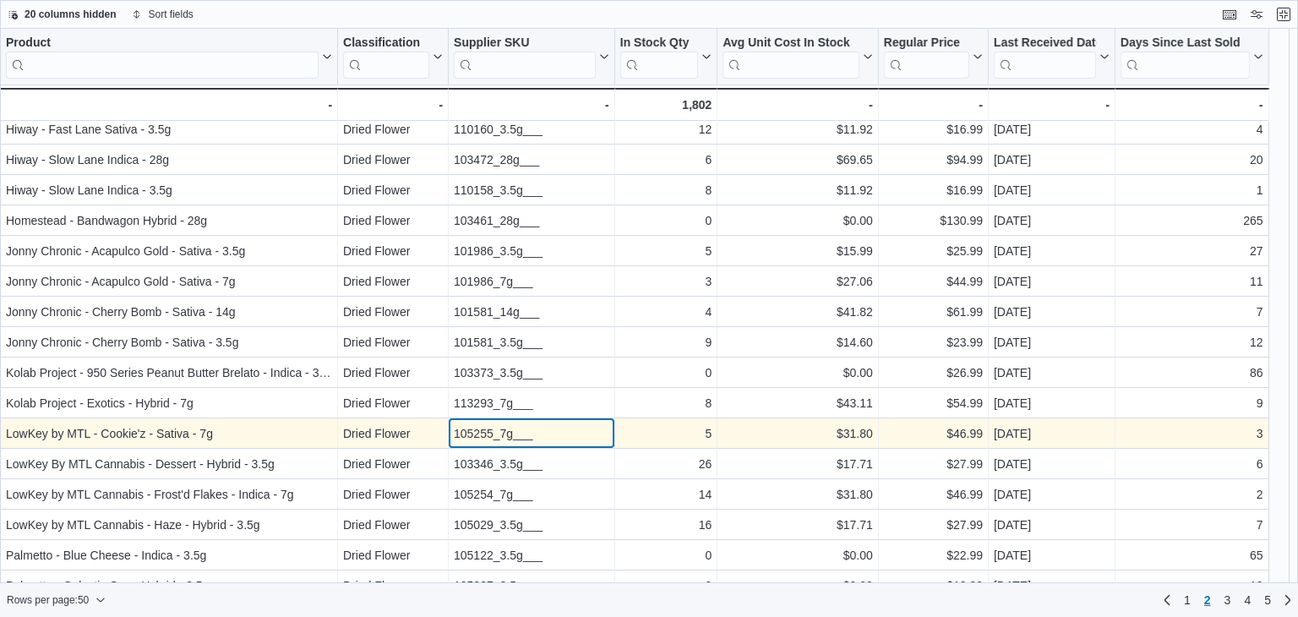
click at [499, 440] on div "105255_7g___" at bounding box center [531, 433] width 155 height 20
copy div "105255_7g___"
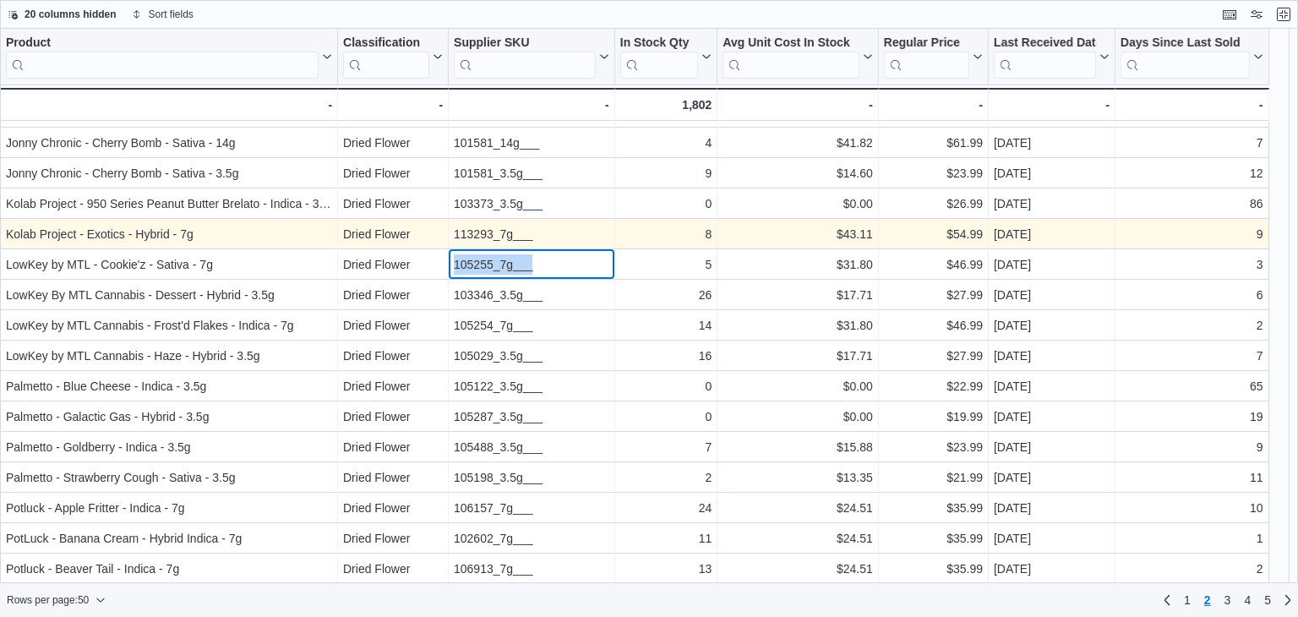
scroll to position [929, 0]
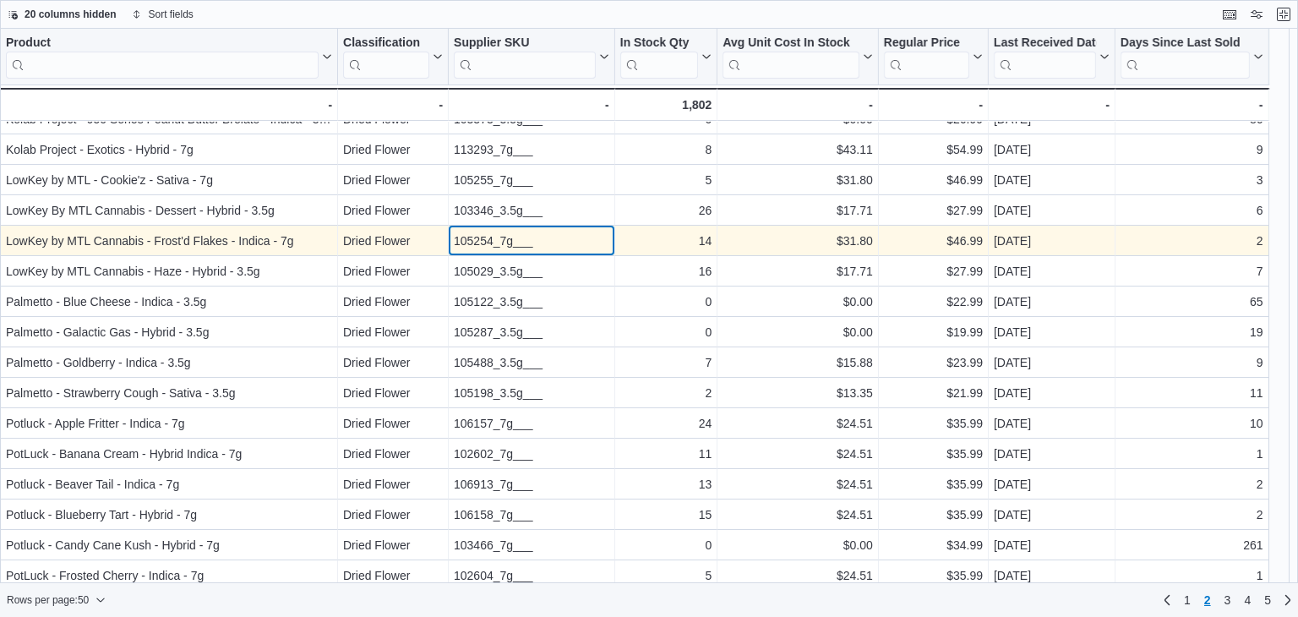
click at [493, 241] on div "105254_7g___" at bounding box center [531, 241] width 155 height 20
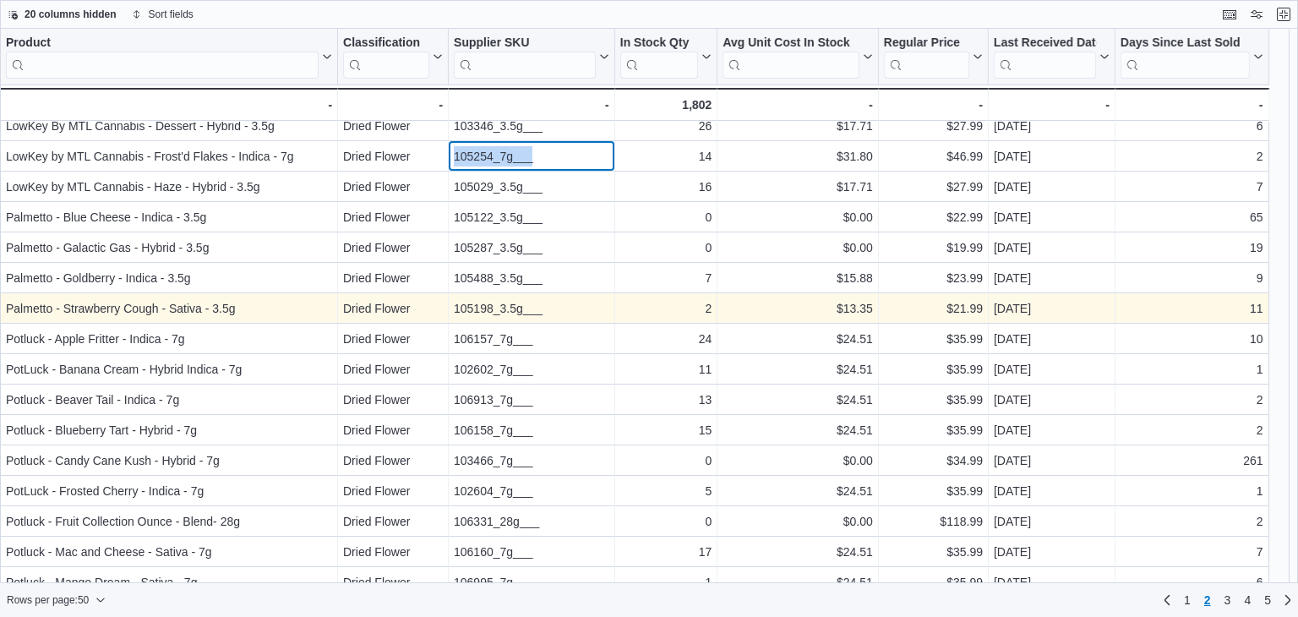
scroll to position [1059, 0]
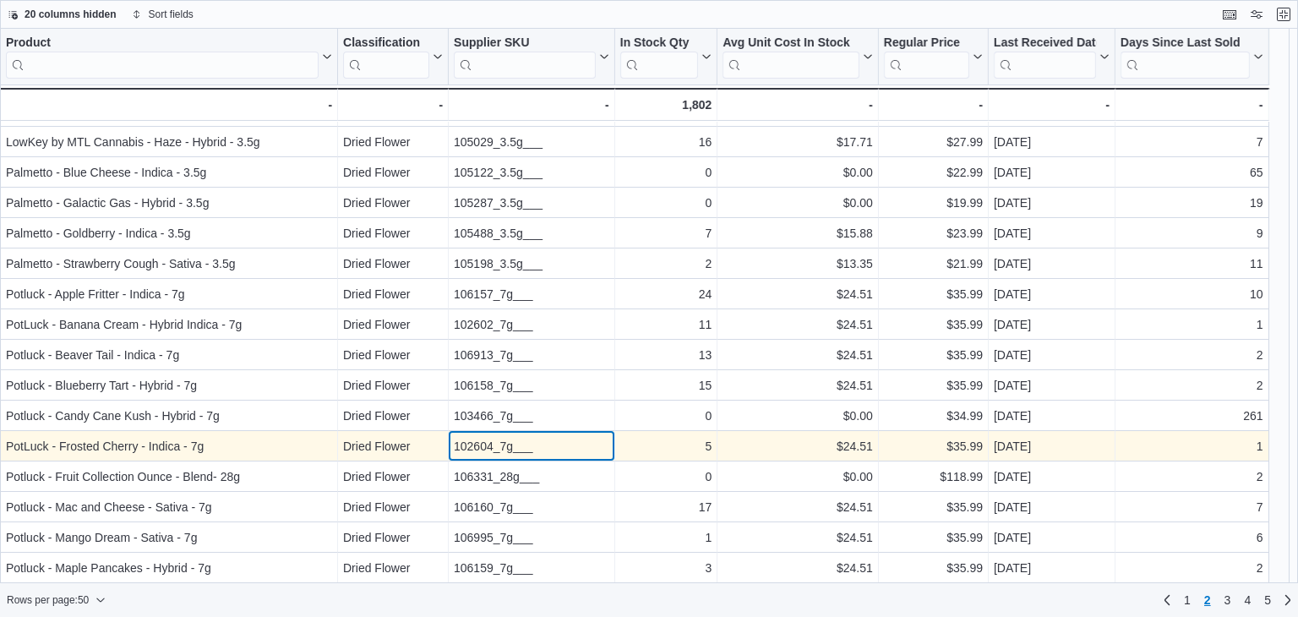
click at [477, 445] on div "102604_7g___" at bounding box center [531, 446] width 155 height 20
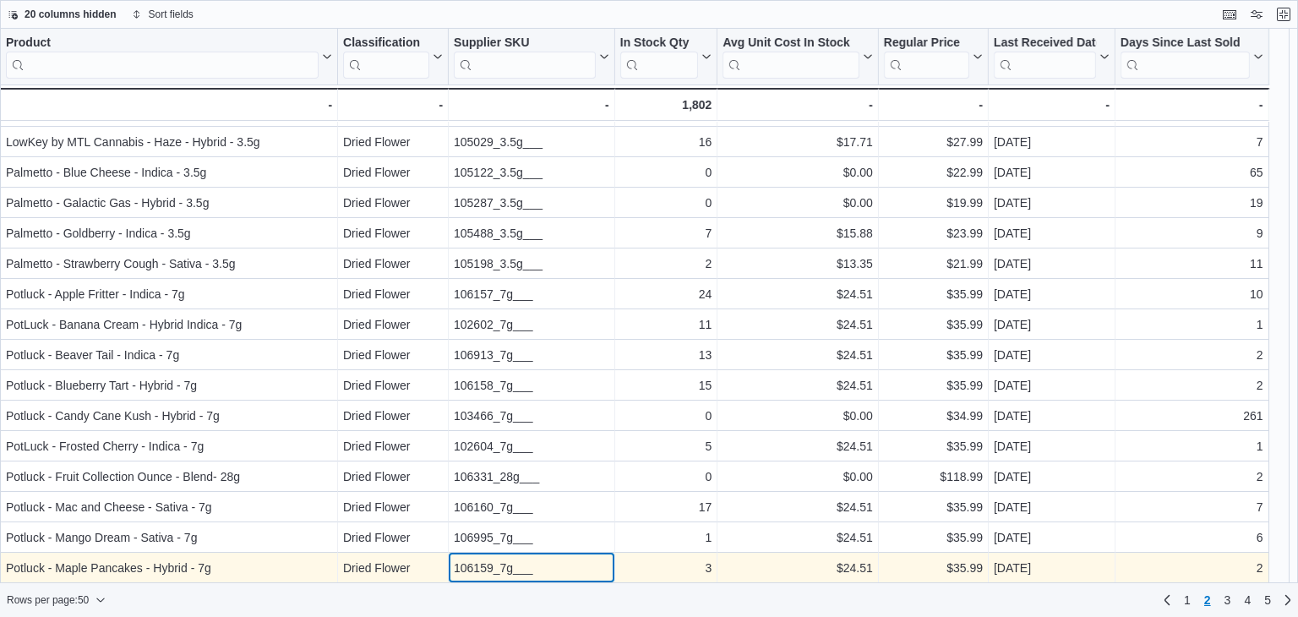
click at [493, 572] on div "106159_7g___" at bounding box center [531, 568] width 155 height 20
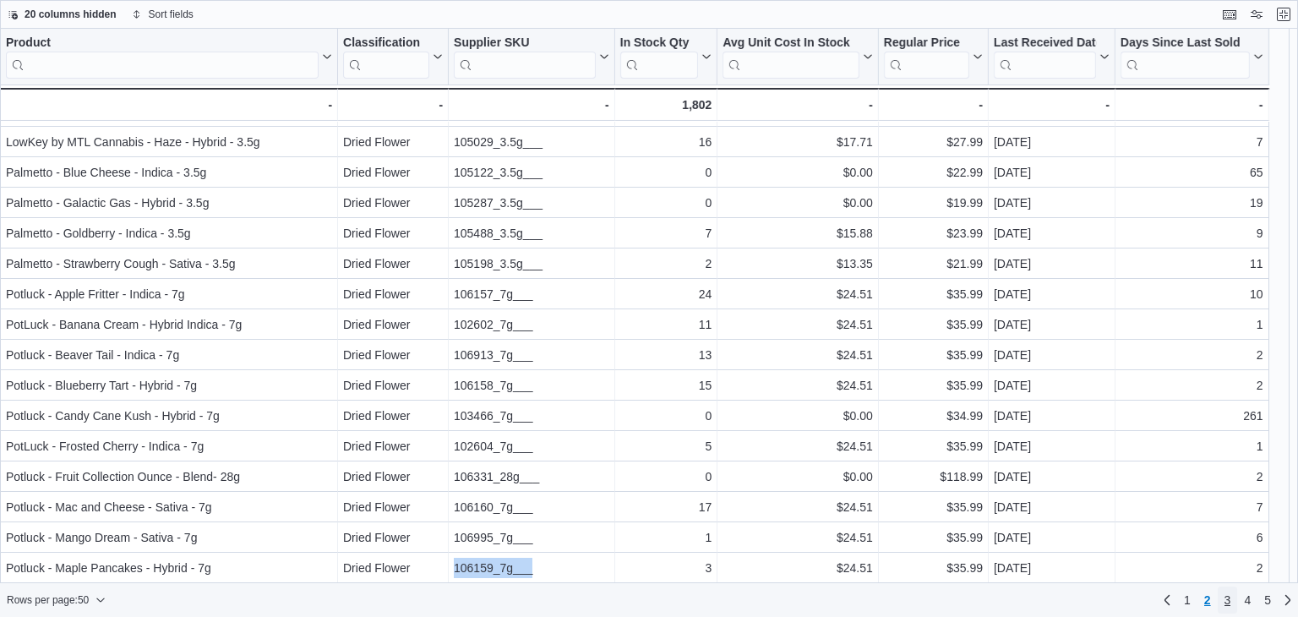
drag, startPoint x: 1223, startPoint y: 607, endPoint x: 1220, endPoint y: 584, distance: 23.1
click at [1224, 607] on span "3" at bounding box center [1227, 599] width 7 height 17
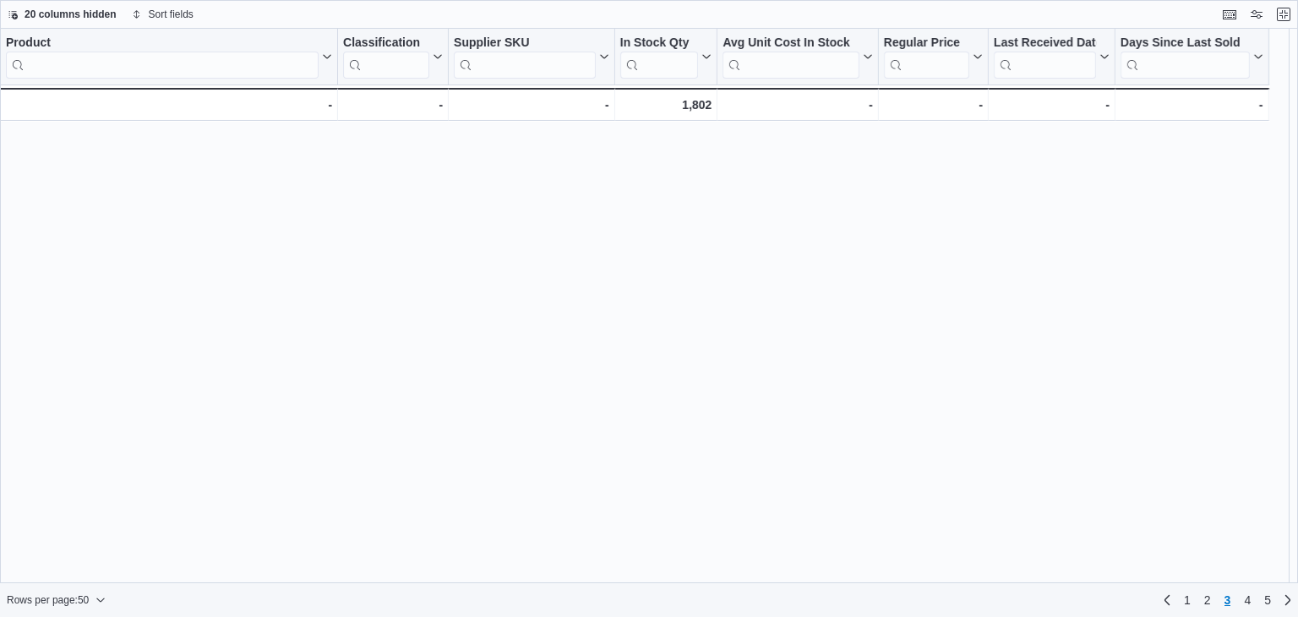
scroll to position [0, 0]
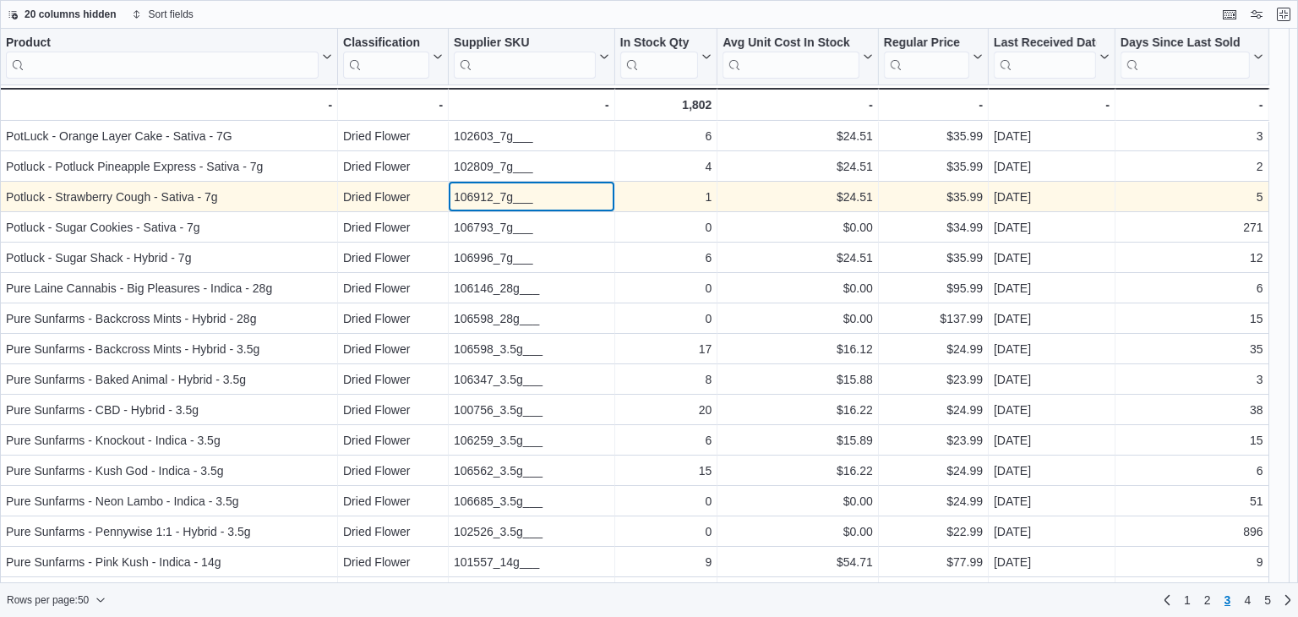
click at [511, 197] on div "106912_7g___" at bounding box center [531, 197] width 155 height 20
click at [491, 198] on div "106912_7g___" at bounding box center [531, 197] width 155 height 20
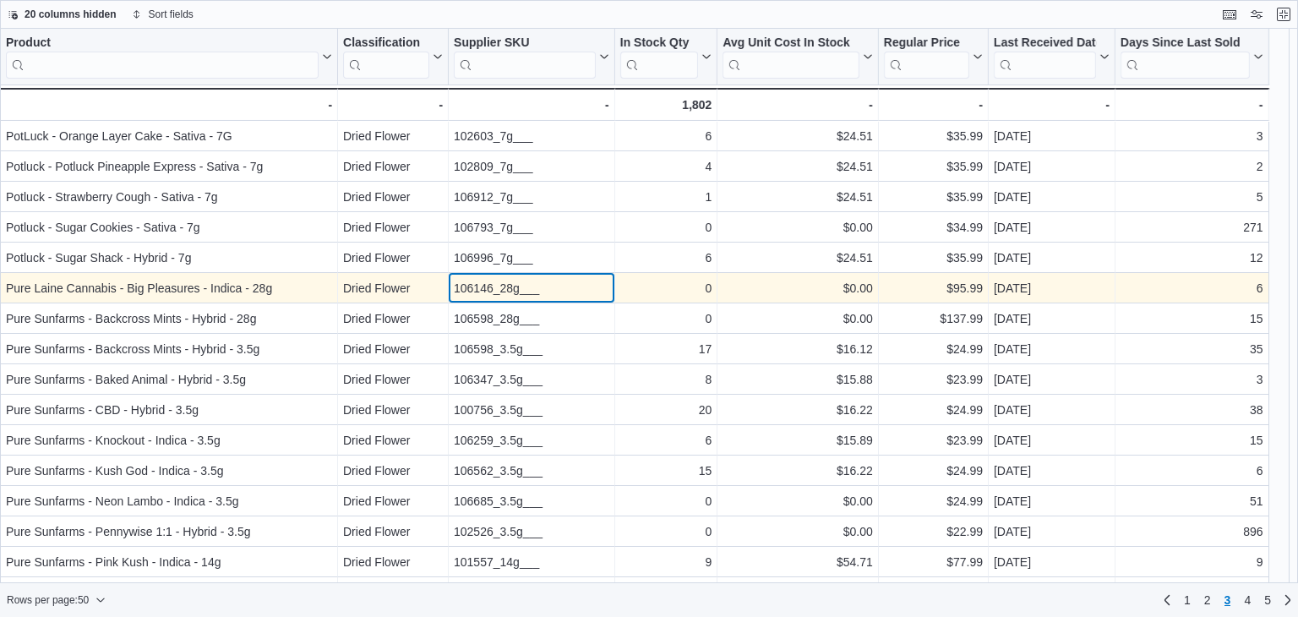
click at [509, 297] on div "106146_28g___" at bounding box center [531, 288] width 155 height 20
click at [508, 291] on div "106146_28g___" at bounding box center [531, 288] width 155 height 20
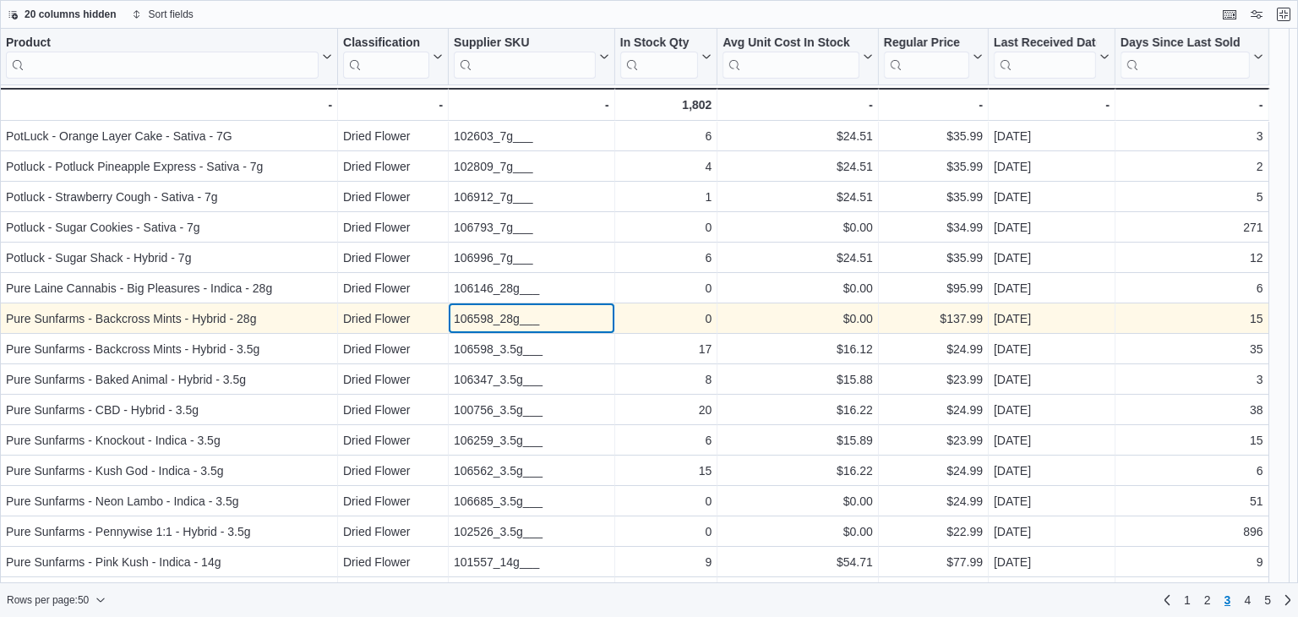
click at [512, 315] on div "106598_28g___" at bounding box center [531, 318] width 155 height 20
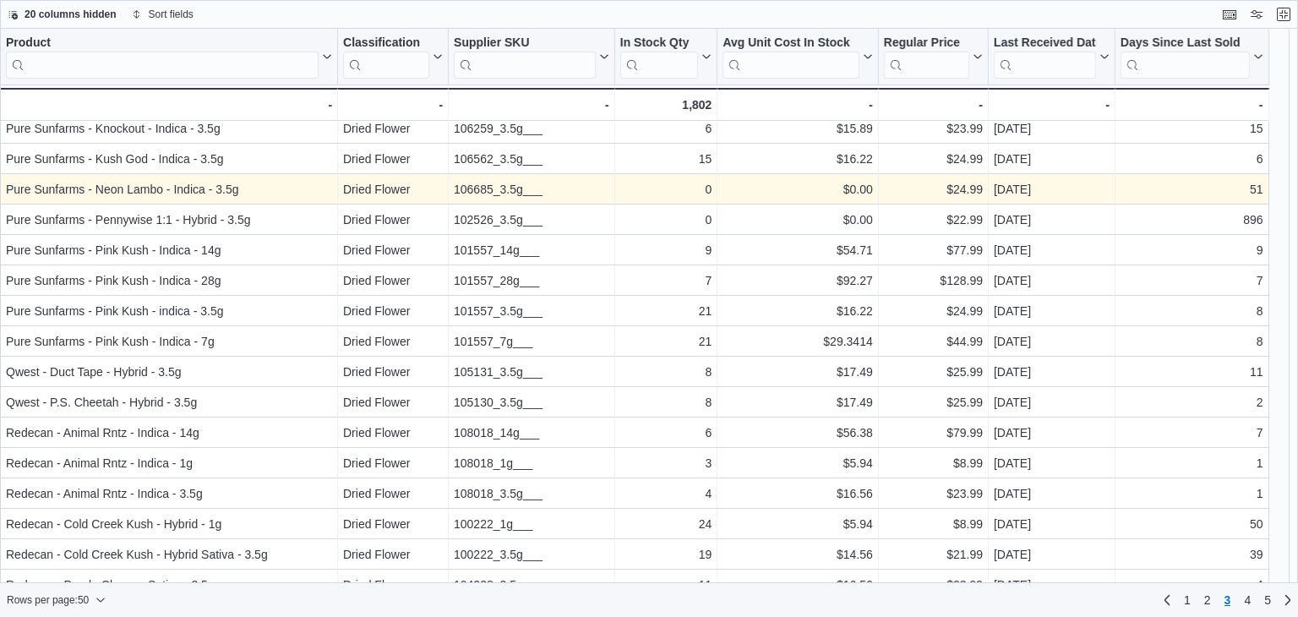
scroll to position [338, 0]
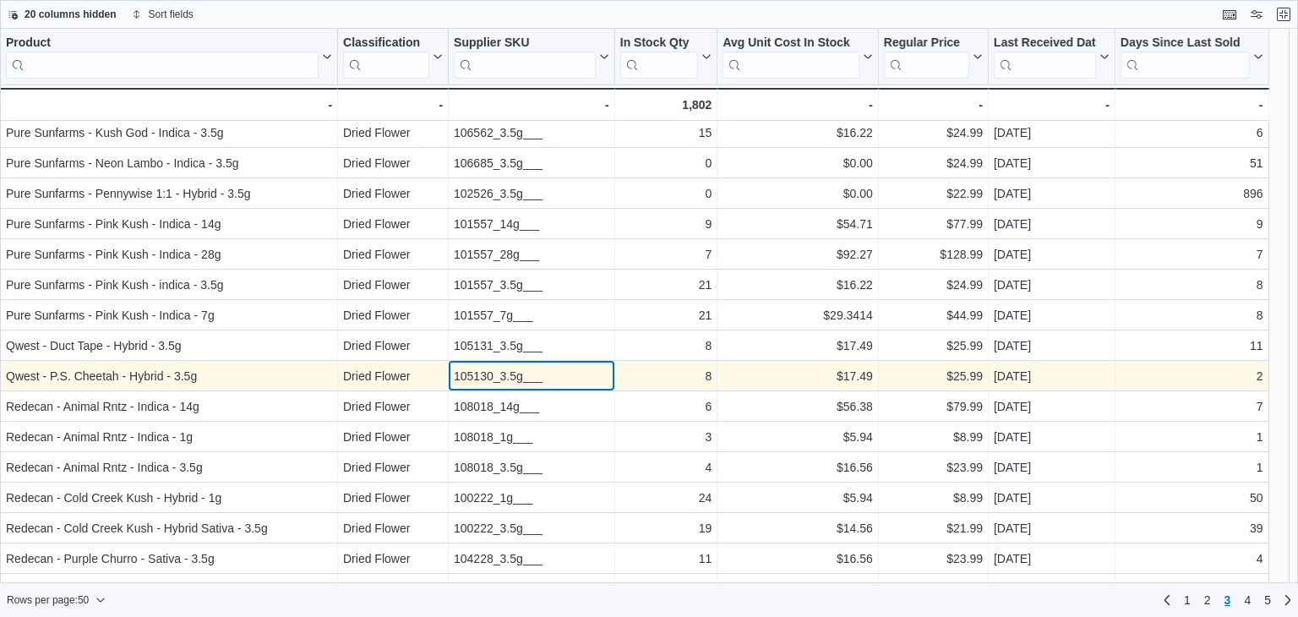
click at [507, 376] on div "105130_3.5g___" at bounding box center [531, 376] width 155 height 20
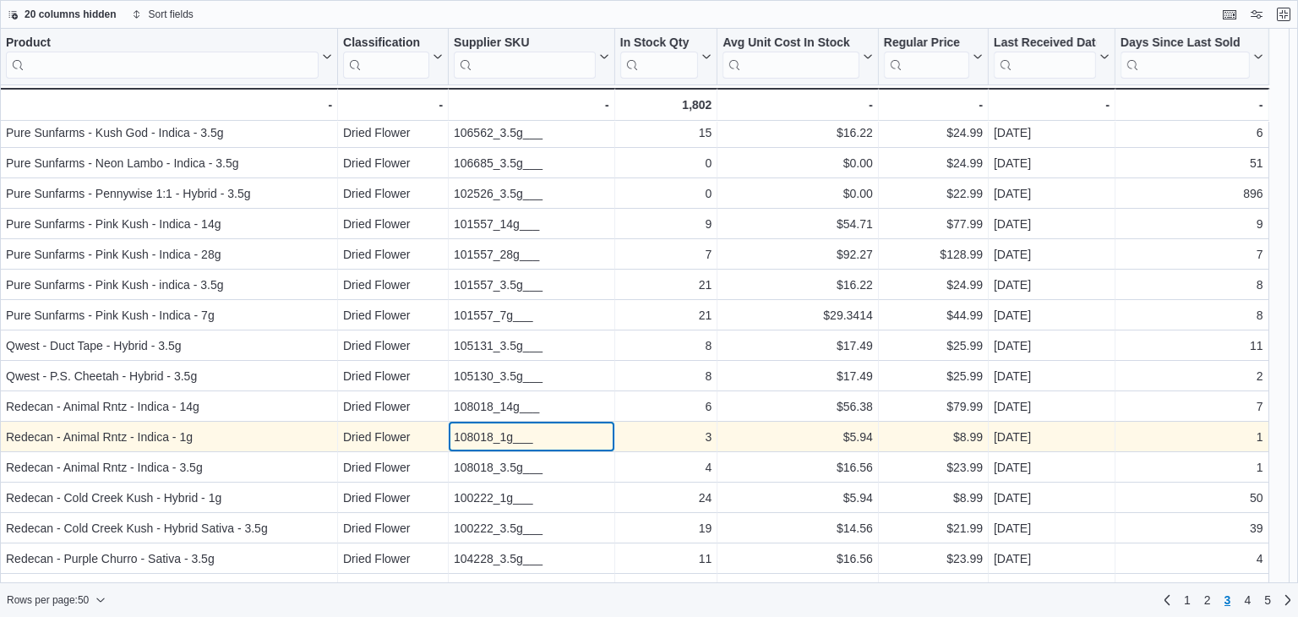
click at [486, 436] on div "108018_1g___" at bounding box center [531, 437] width 155 height 20
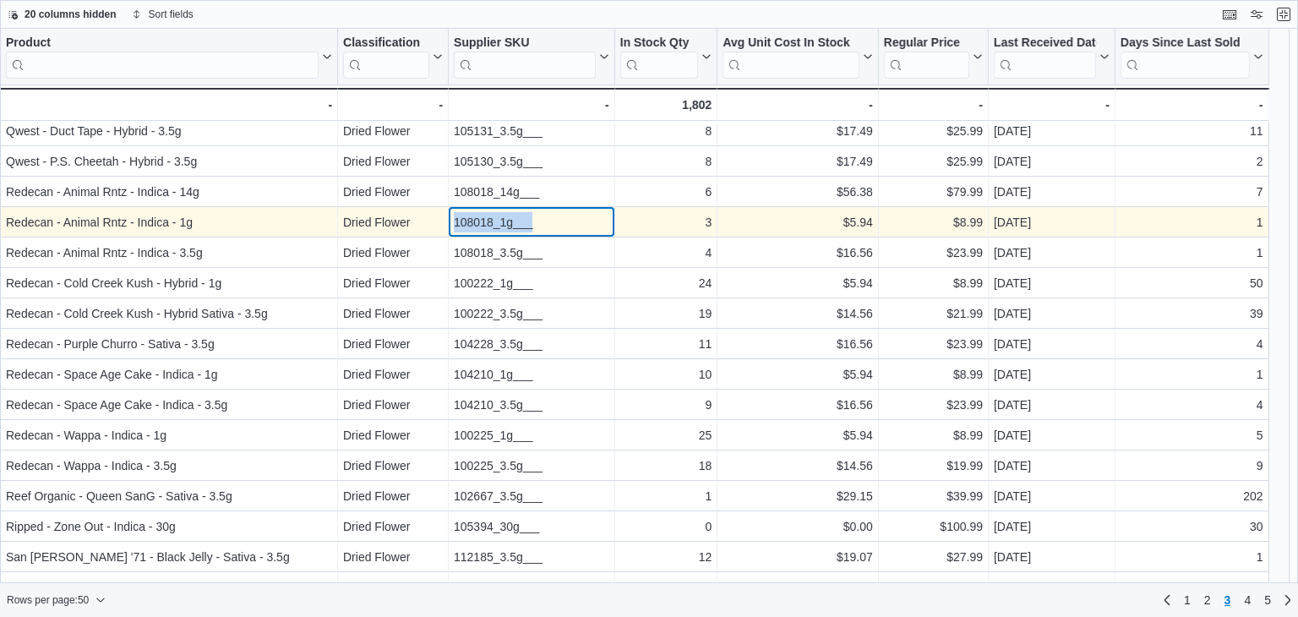
scroll to position [591, 0]
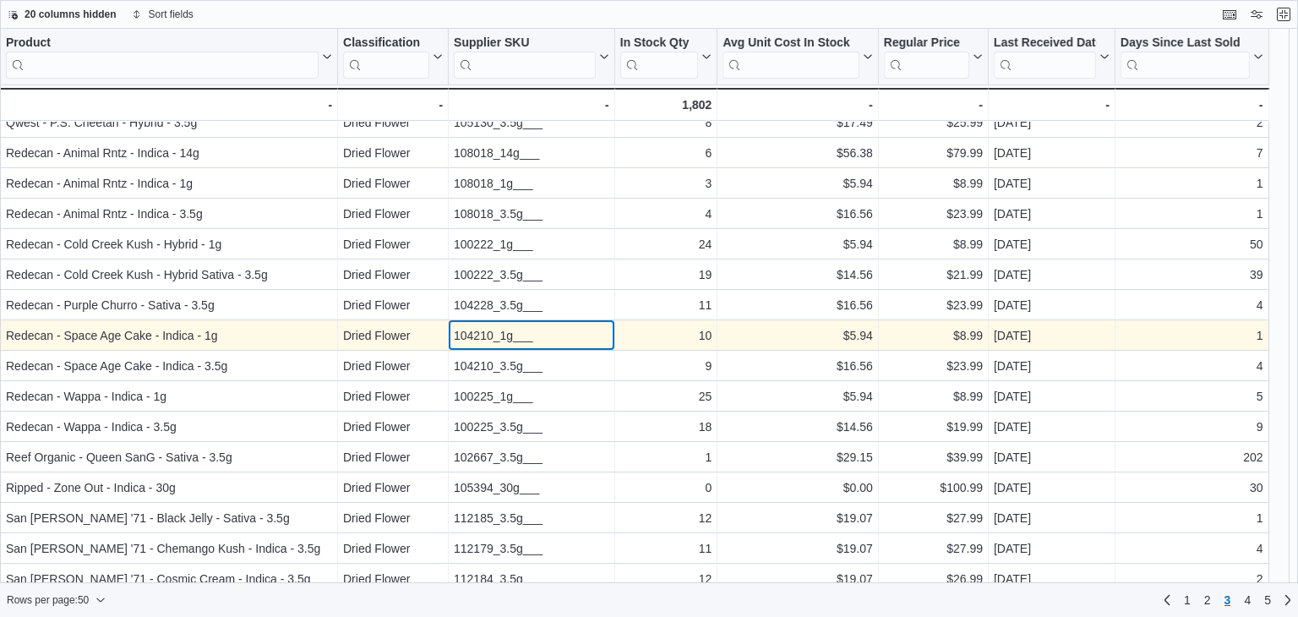
click at [483, 332] on div "104210_1g___" at bounding box center [531, 335] width 155 height 20
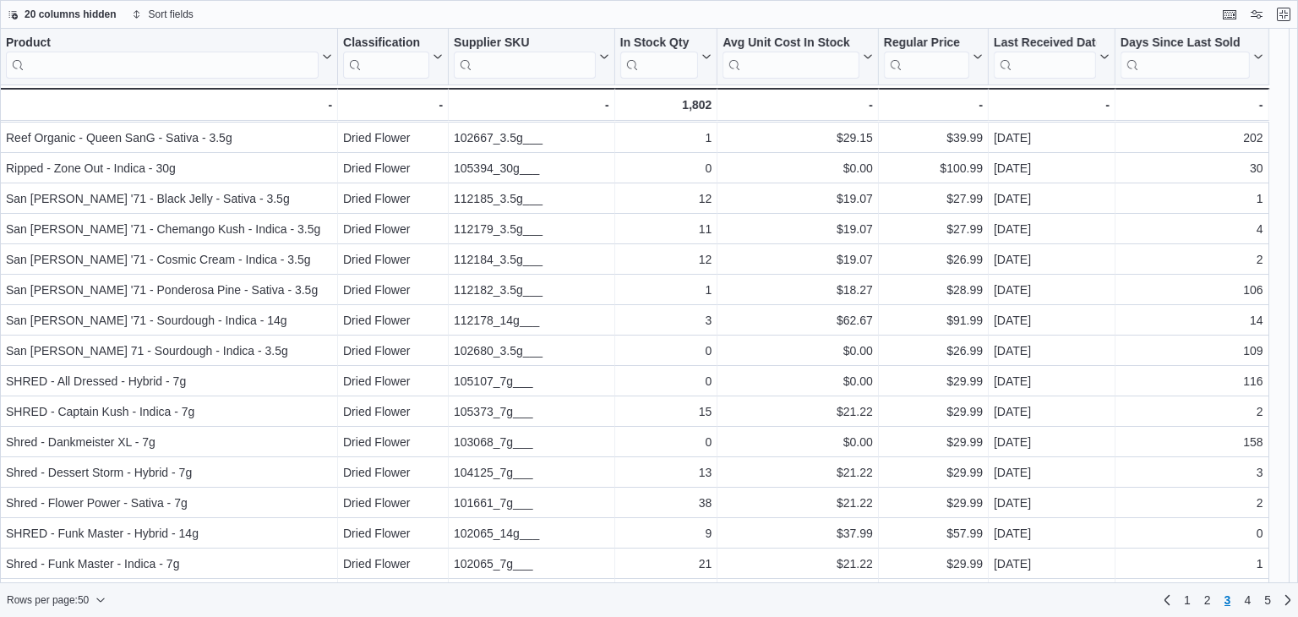
scroll to position [929, 0]
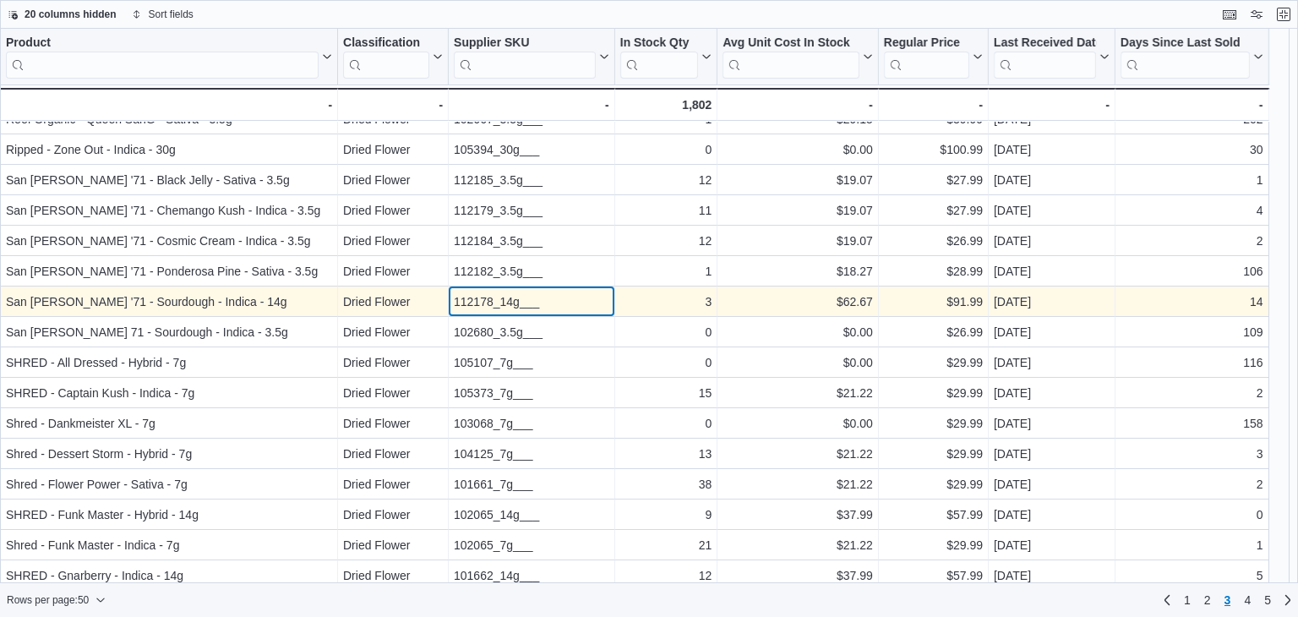
click at [510, 301] on div "112178_14g___" at bounding box center [531, 301] width 155 height 20
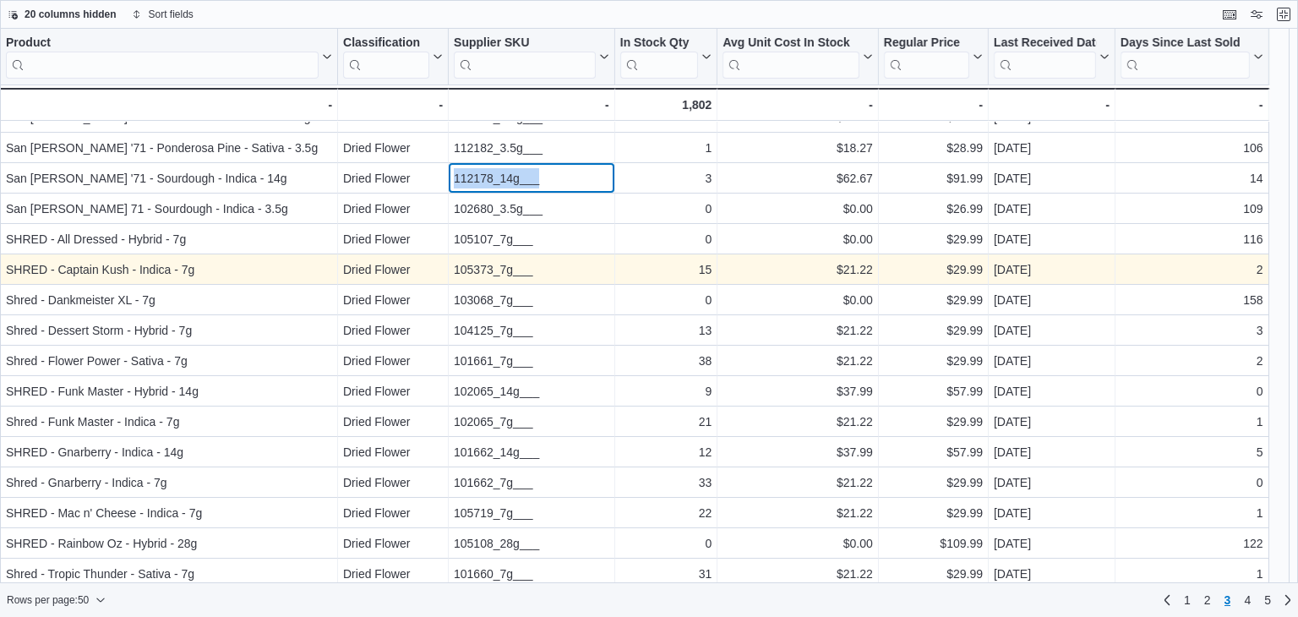
scroll to position [1059, 0]
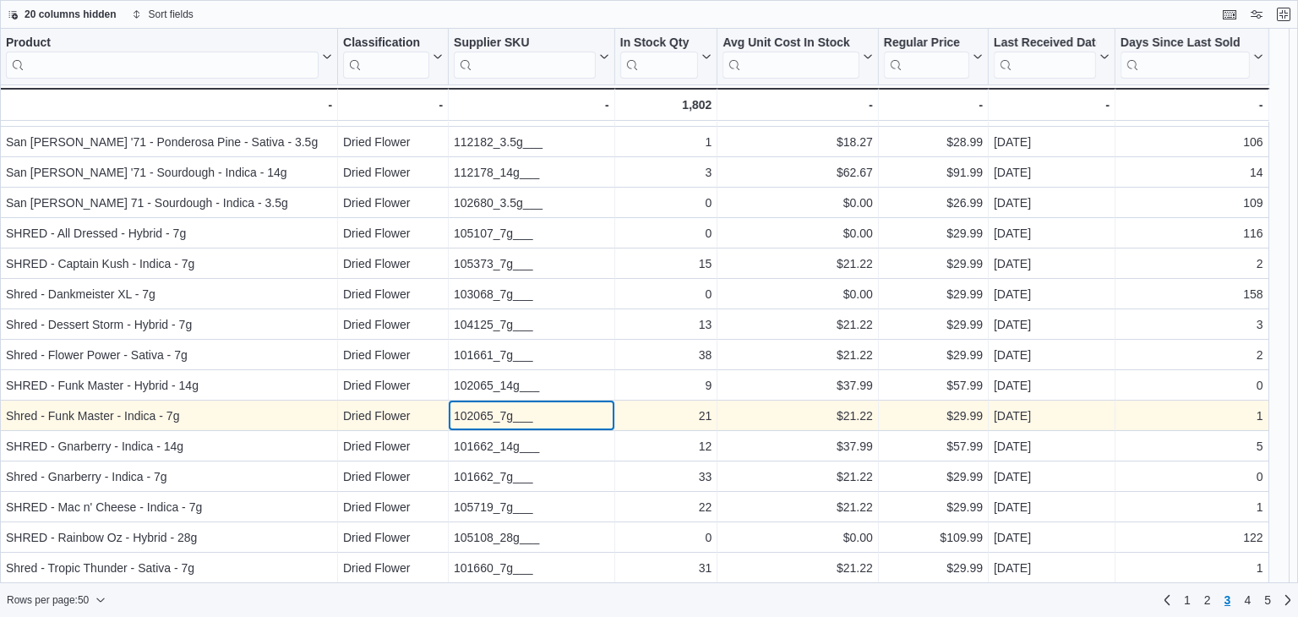
click at [503, 419] on div "102065_7g___" at bounding box center [531, 416] width 155 height 20
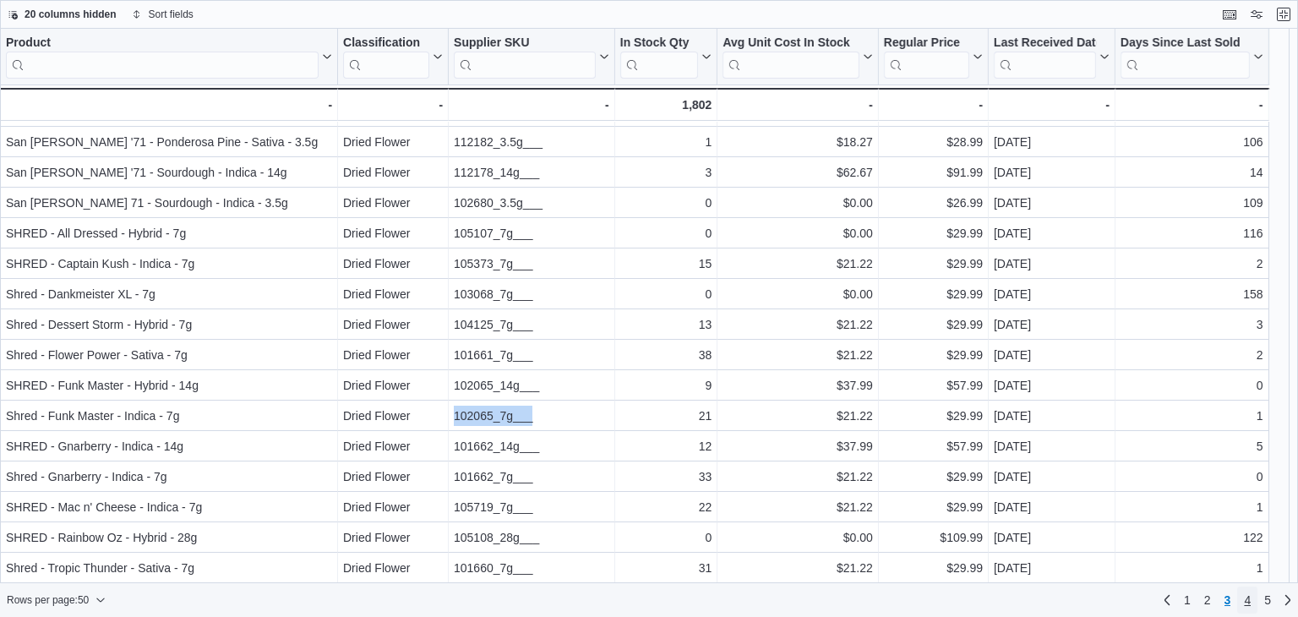
click at [1254, 605] on link "4" at bounding box center [1247, 599] width 20 height 27
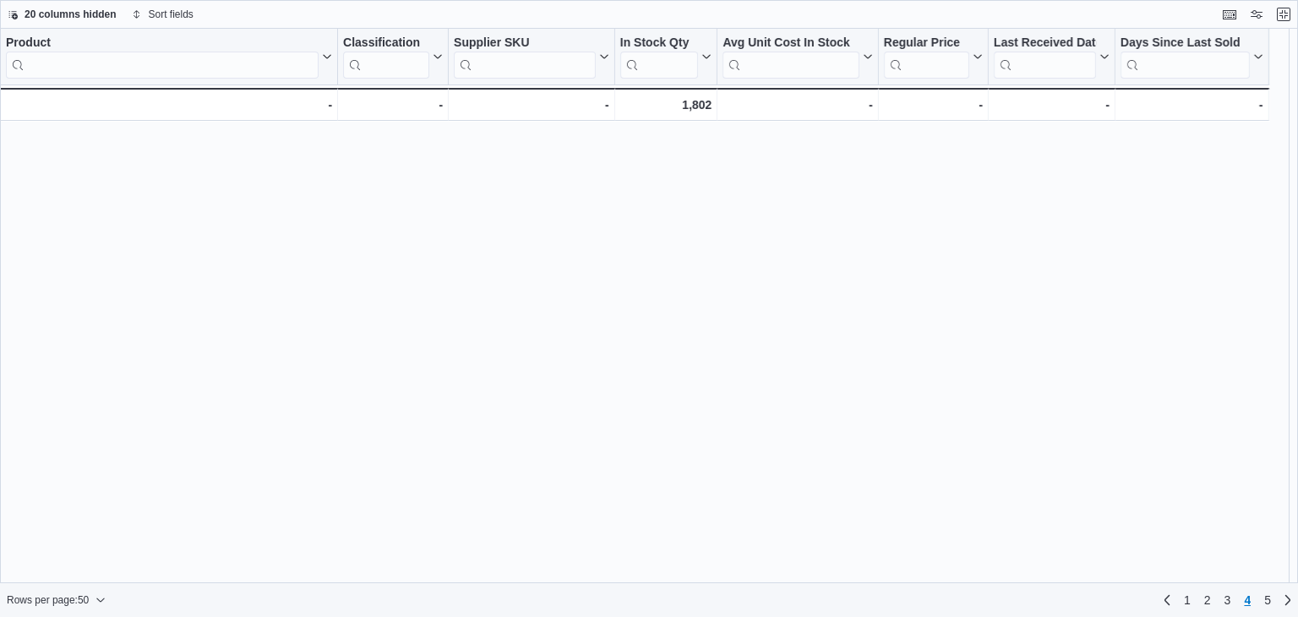
scroll to position [0, 0]
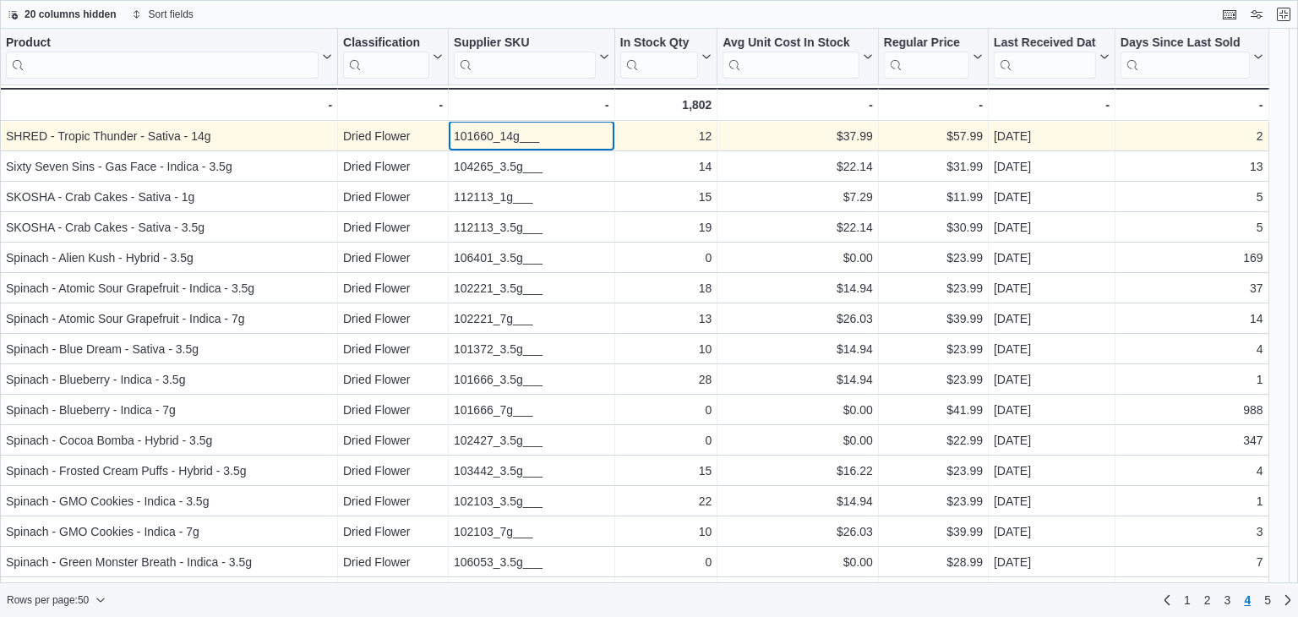
click at [465, 138] on div "101660_14g___" at bounding box center [531, 136] width 155 height 20
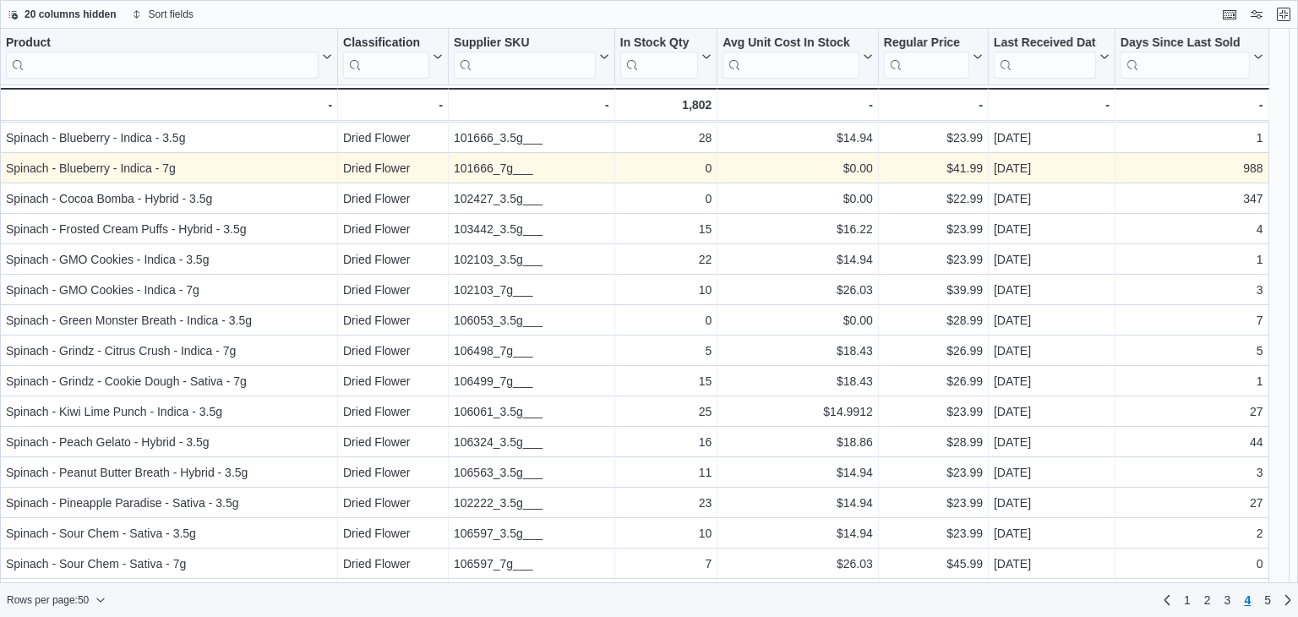
scroll to position [253, 0]
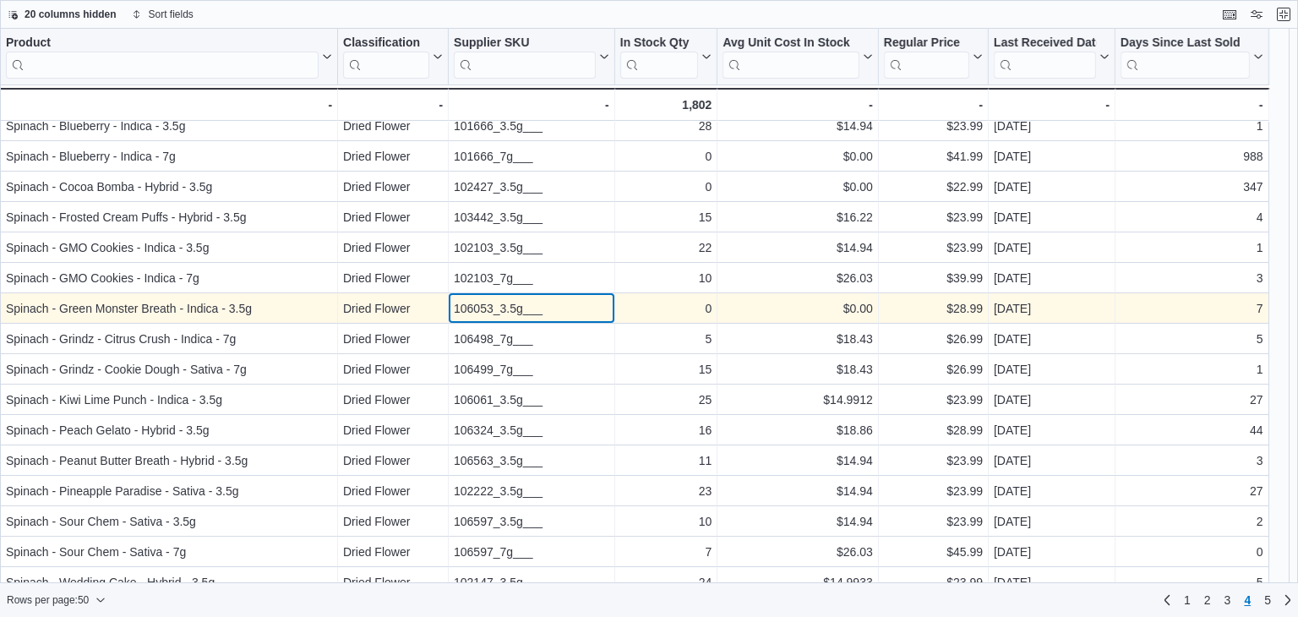
click at [493, 299] on div "106053_3.5g___" at bounding box center [531, 308] width 155 height 20
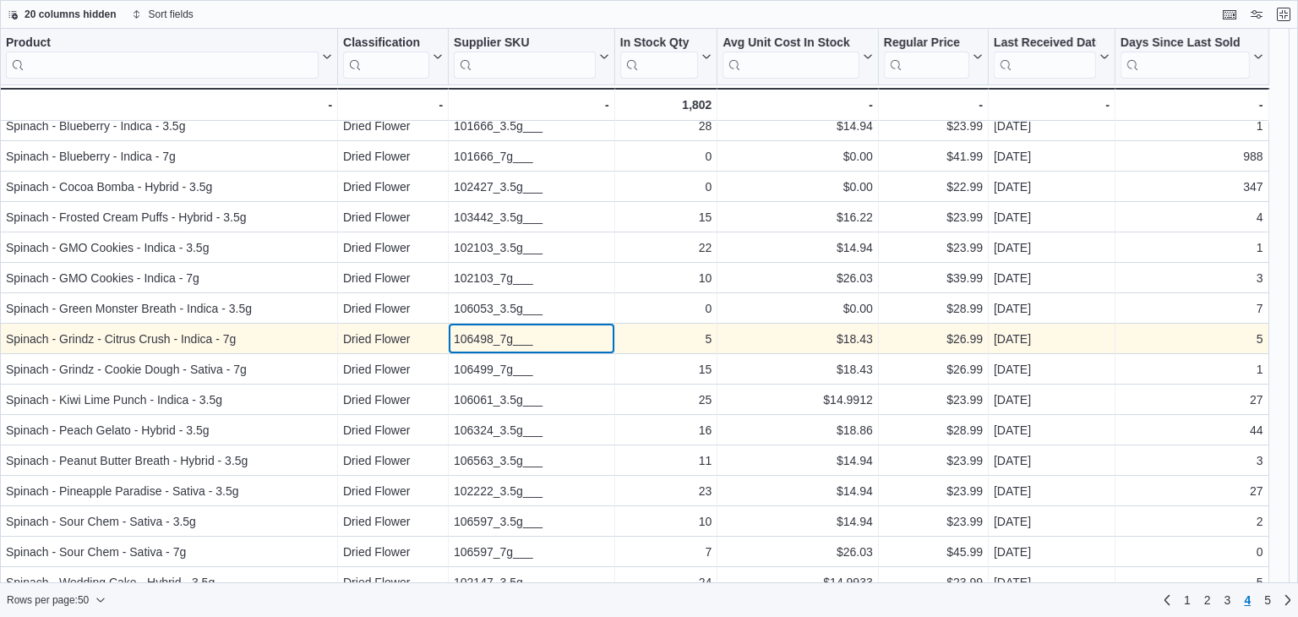
click at [475, 334] on div "106498_7g___" at bounding box center [531, 339] width 155 height 20
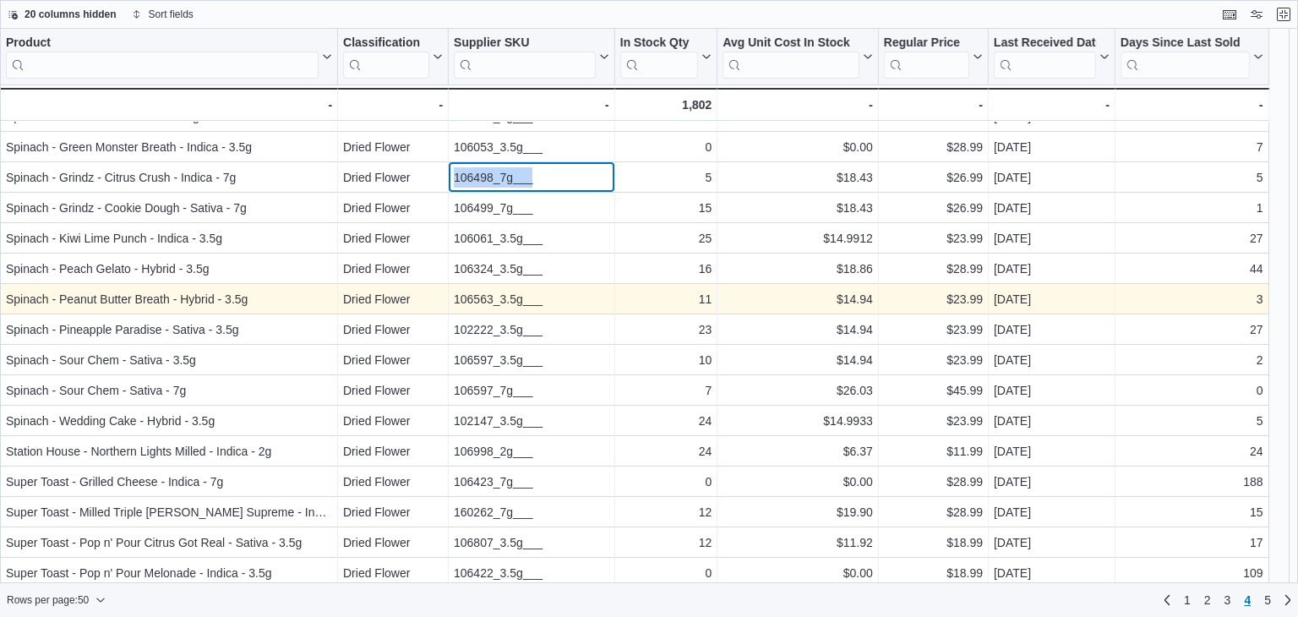
scroll to position [422, 0]
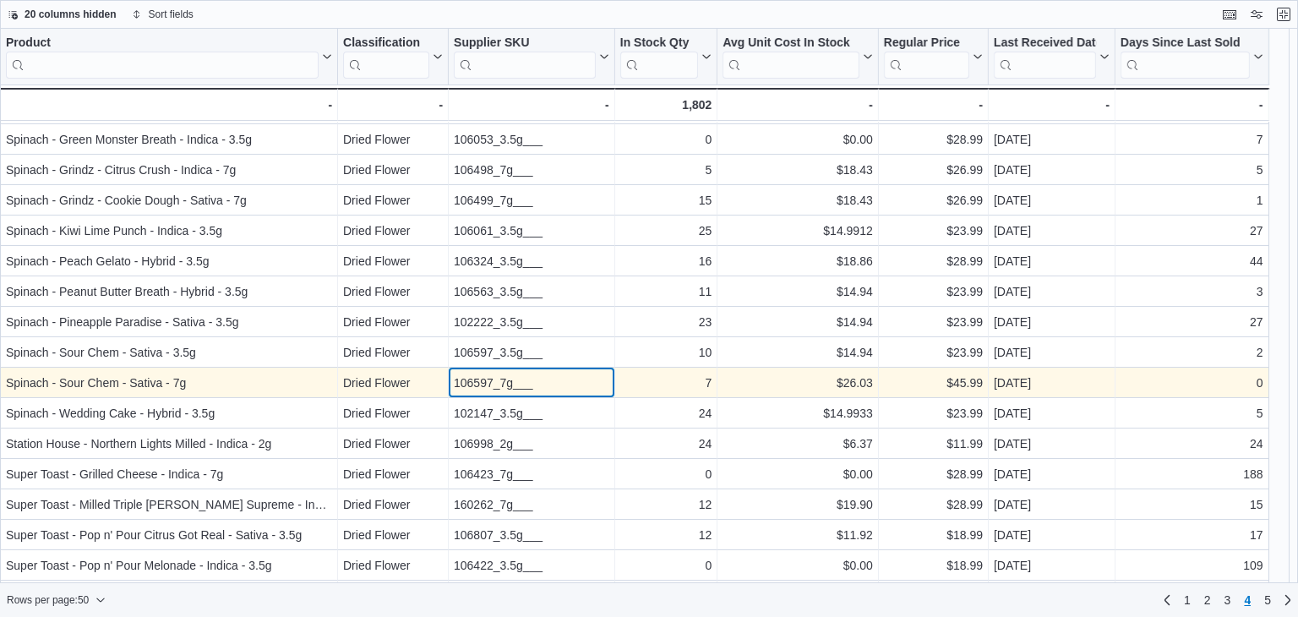
click at [509, 379] on div "106597_7g___" at bounding box center [531, 383] width 155 height 20
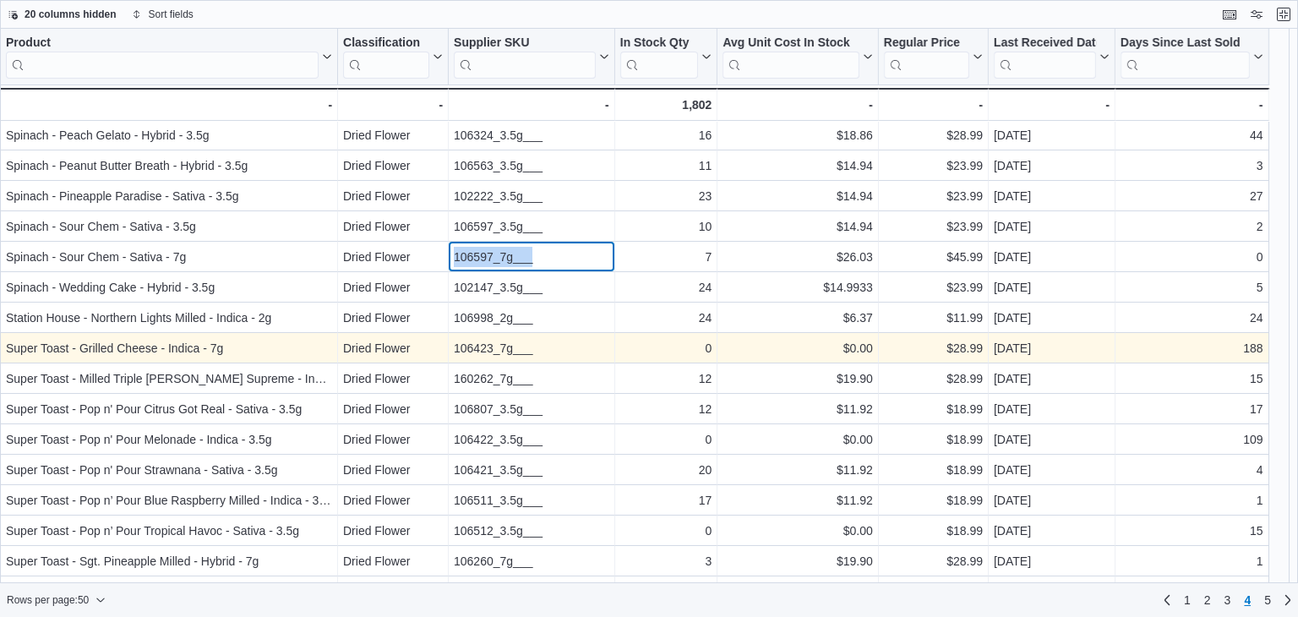
scroll to position [591, 0]
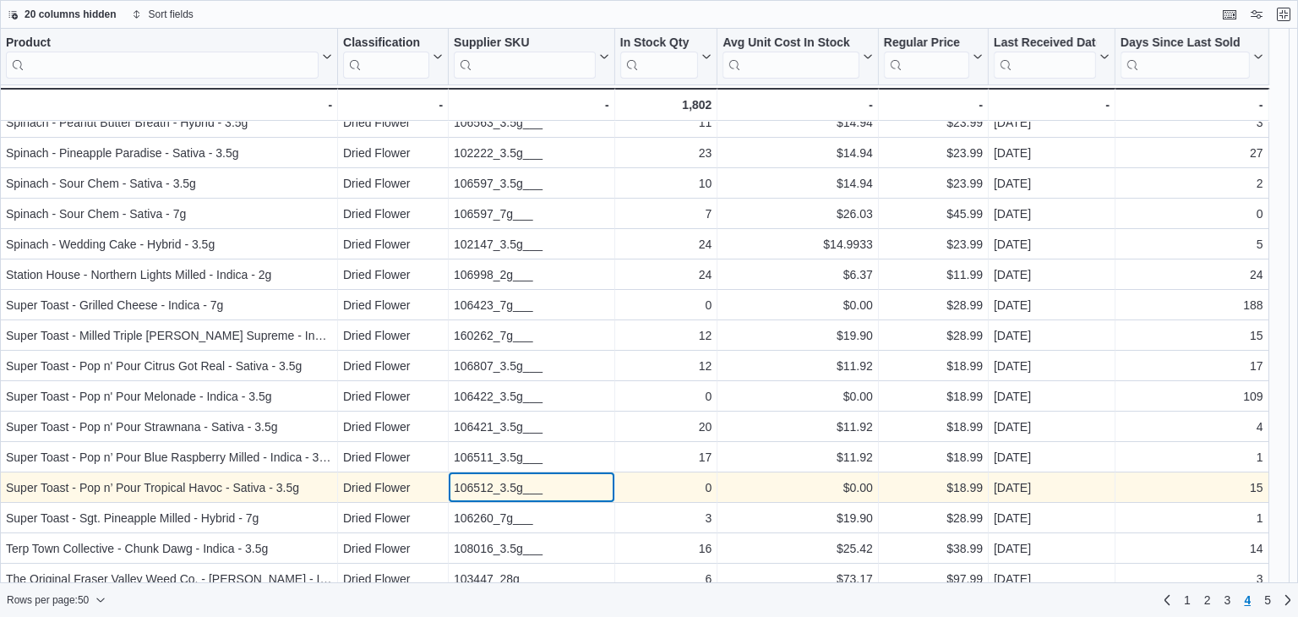
click at [511, 485] on div "106512_3.5g___" at bounding box center [531, 487] width 155 height 20
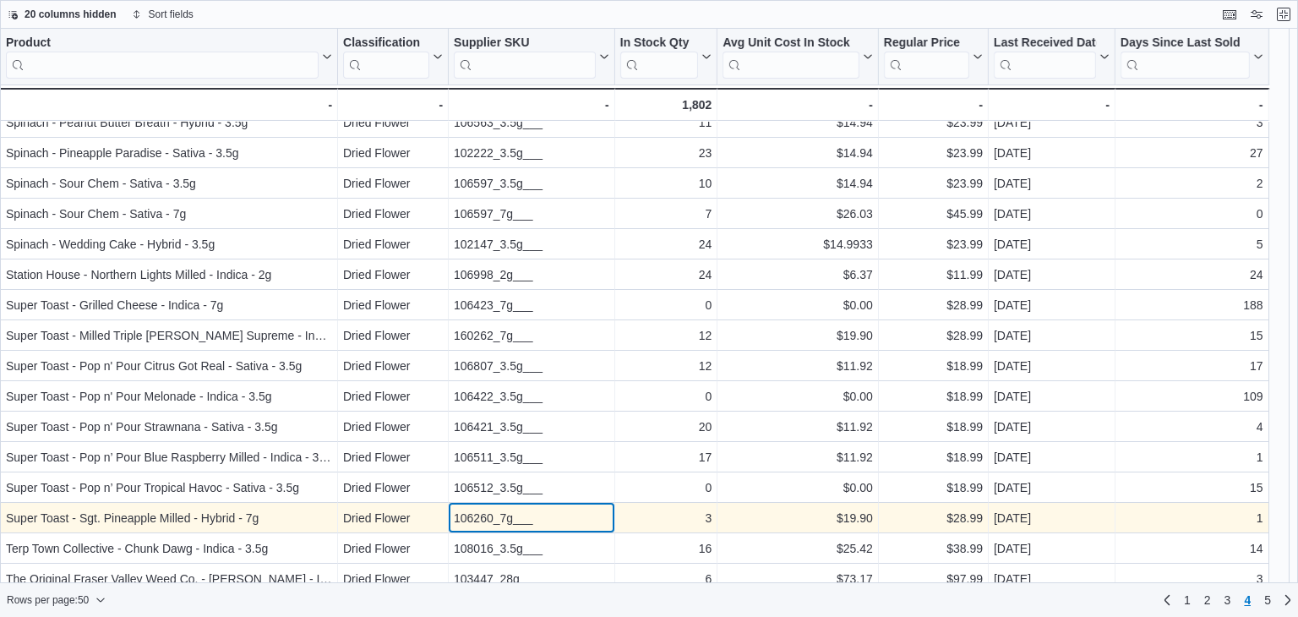
click at [520, 516] on div "106260_7g___" at bounding box center [531, 518] width 155 height 20
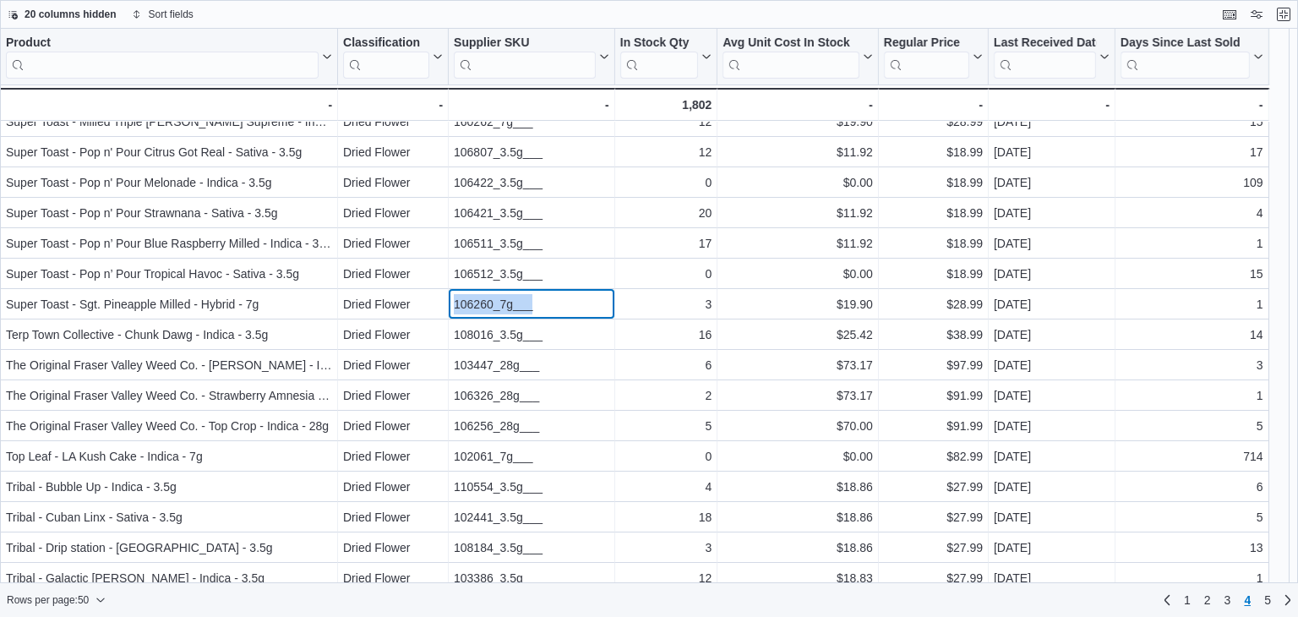
scroll to position [845, 0]
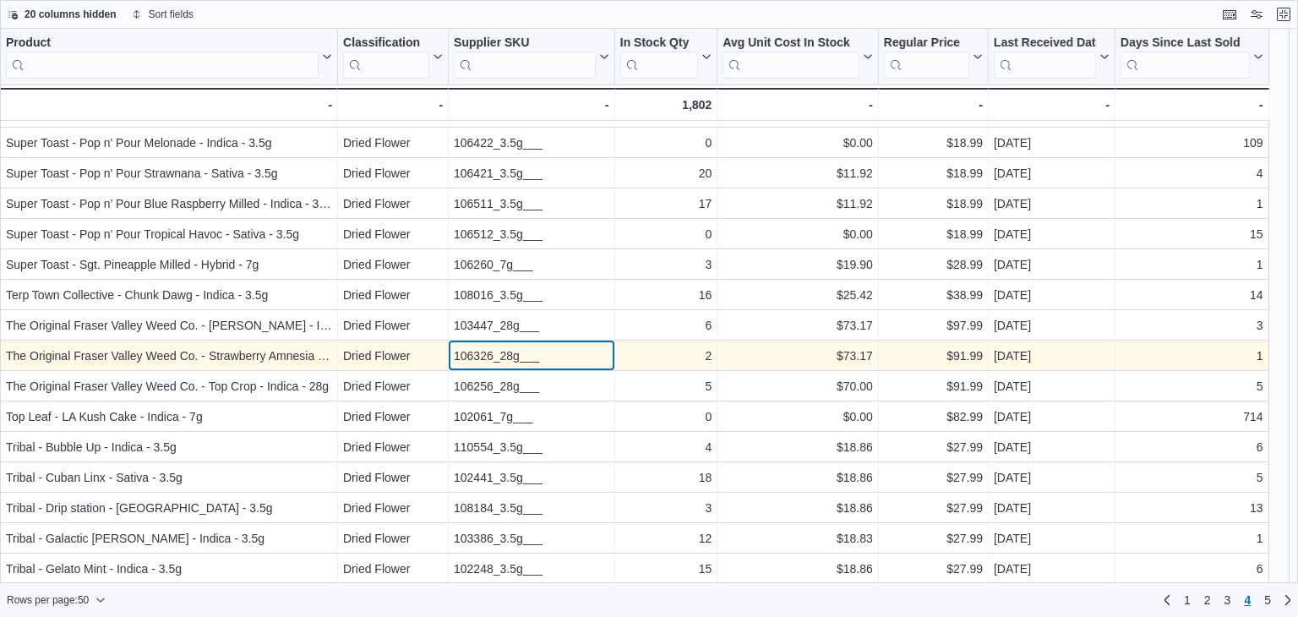
click at [477, 356] on div "106326_28g___" at bounding box center [531, 356] width 155 height 20
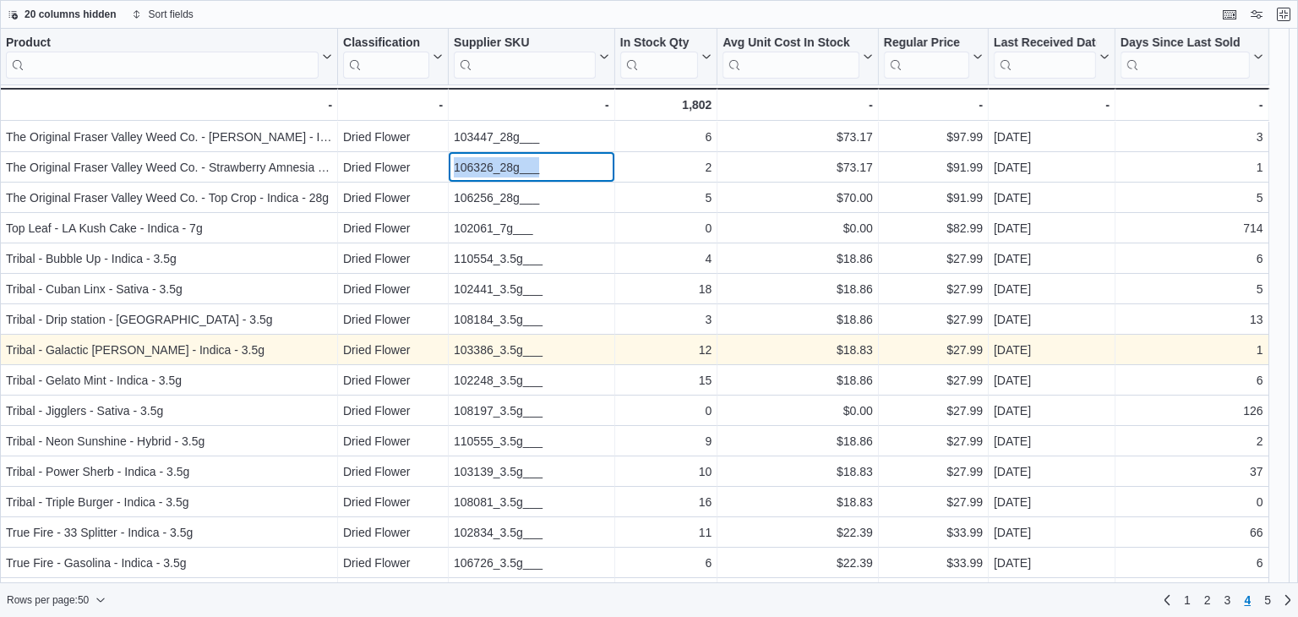
scroll to position [1059, 0]
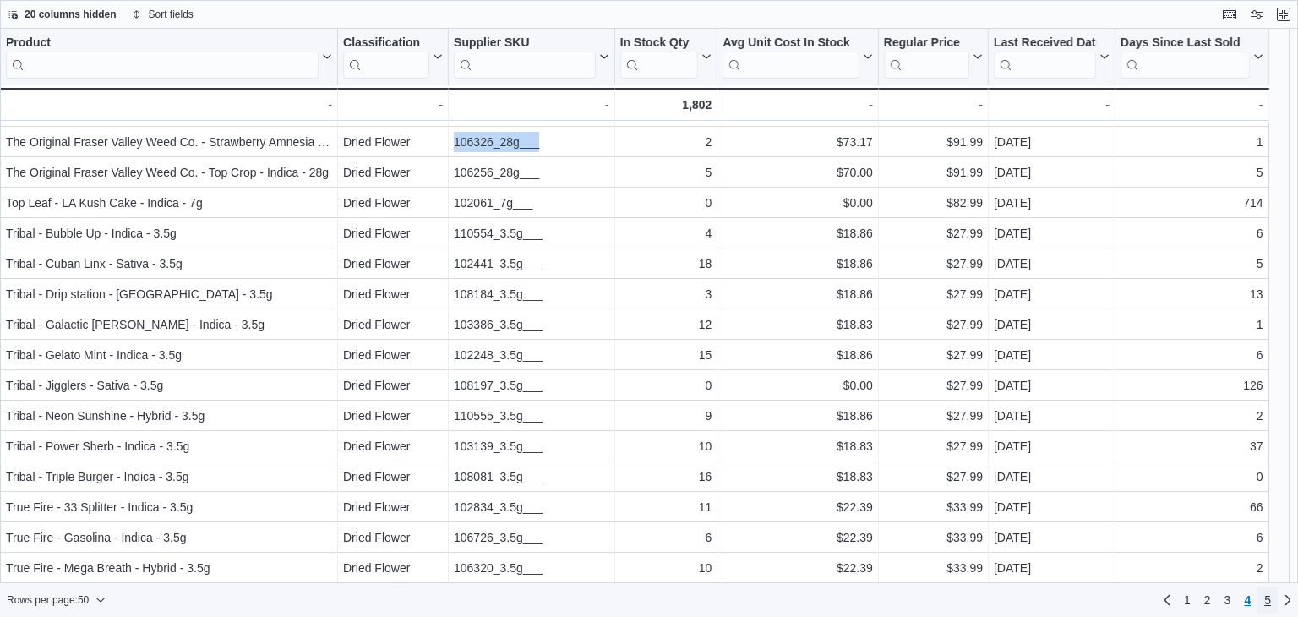
click at [1273, 598] on link "5" at bounding box center [1267, 599] width 20 height 27
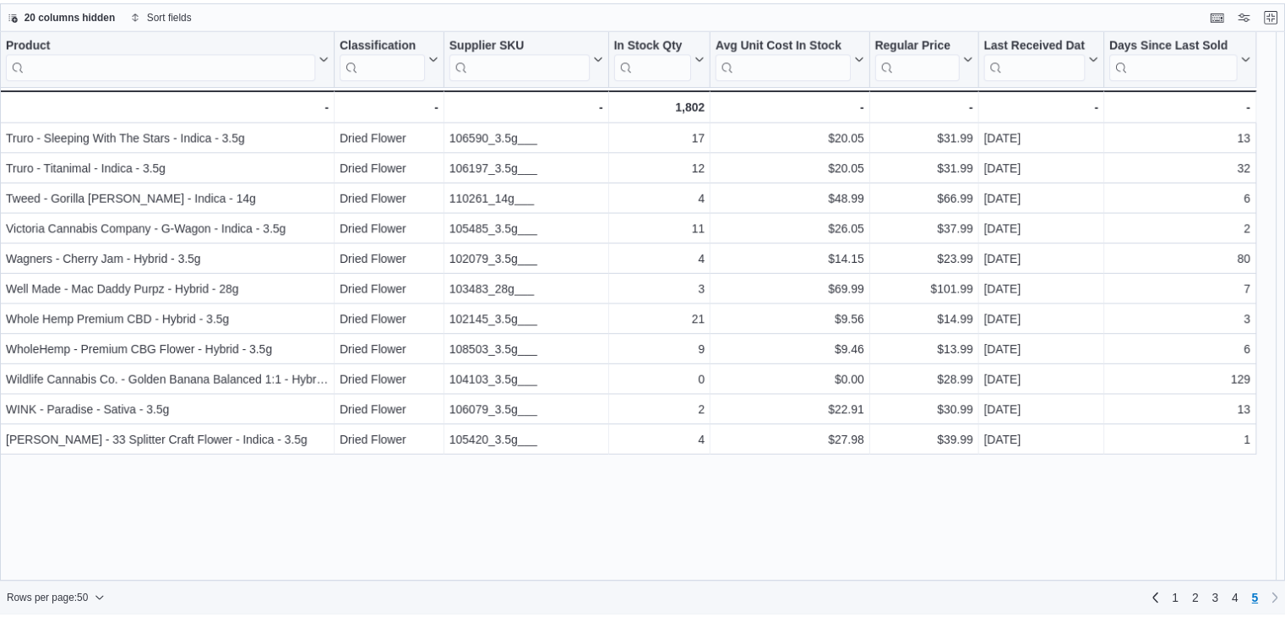
scroll to position [0, 0]
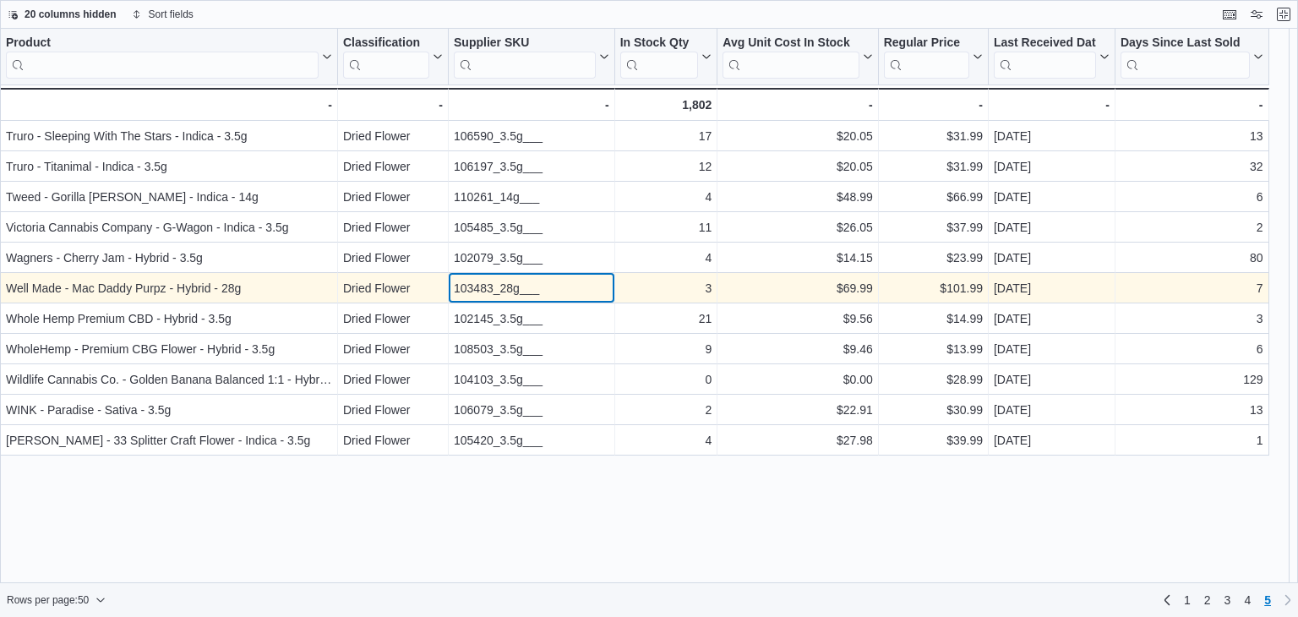
click at [503, 288] on div "103483_28g___" at bounding box center [531, 288] width 155 height 20
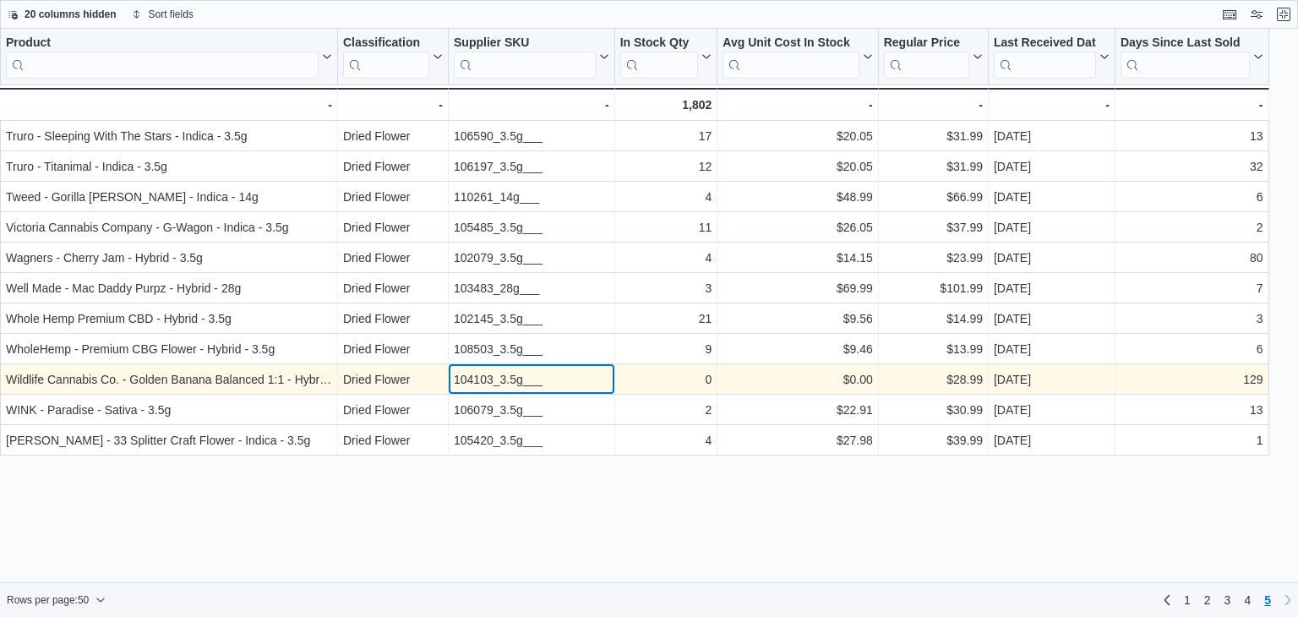
click at [504, 377] on div "104103_3.5g___" at bounding box center [531, 379] width 155 height 20
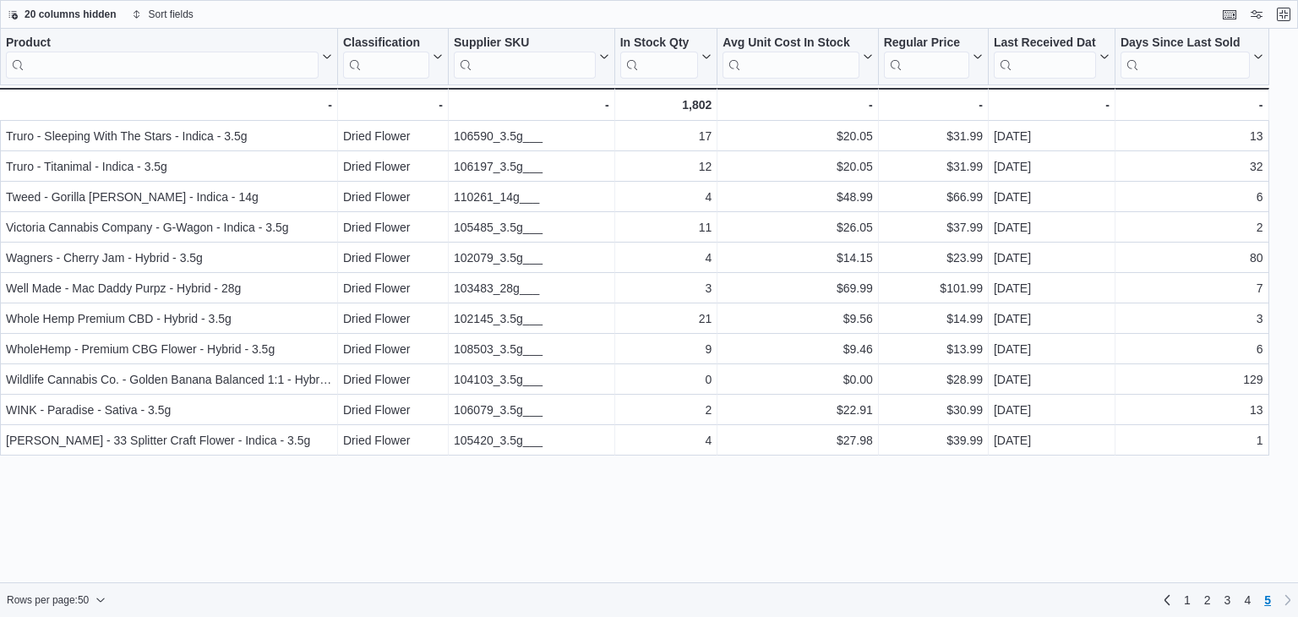
click at [1294, 11] on div "20 columns hidden Sort fields" at bounding box center [649, 14] width 1298 height 29
click at [1289, 17] on button "Exit fullscreen" at bounding box center [1283, 13] width 20 height 20
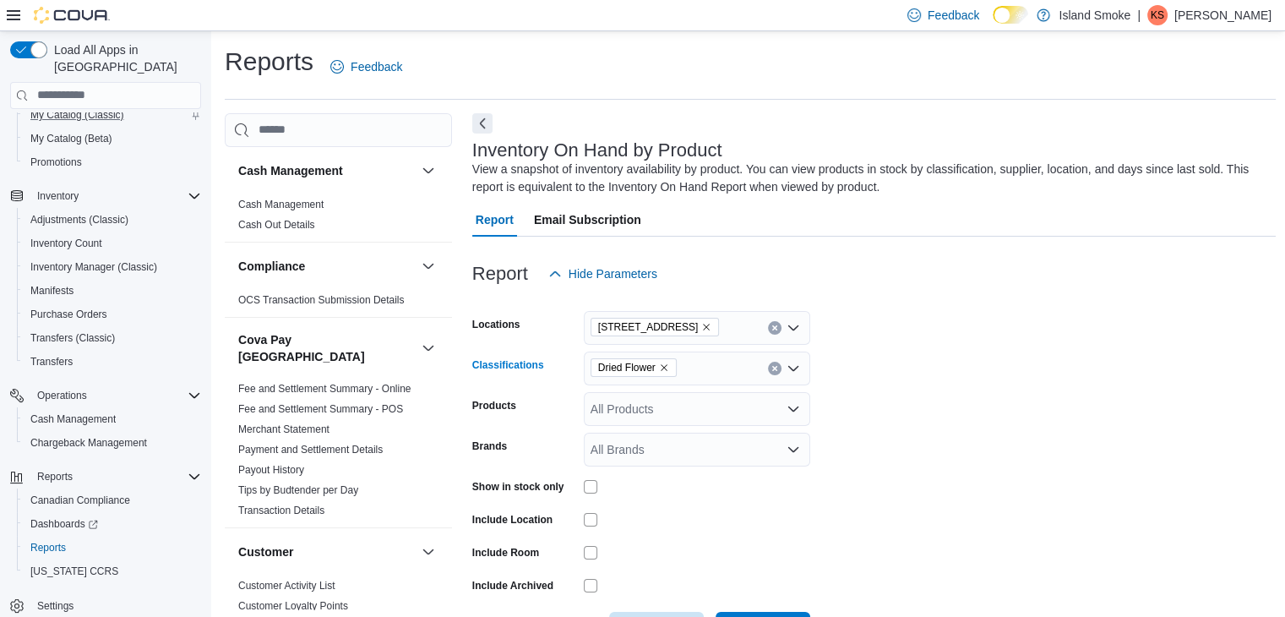
click at [667, 365] on icon "Remove Dried Flower from selection in this group" at bounding box center [664, 367] width 10 height 10
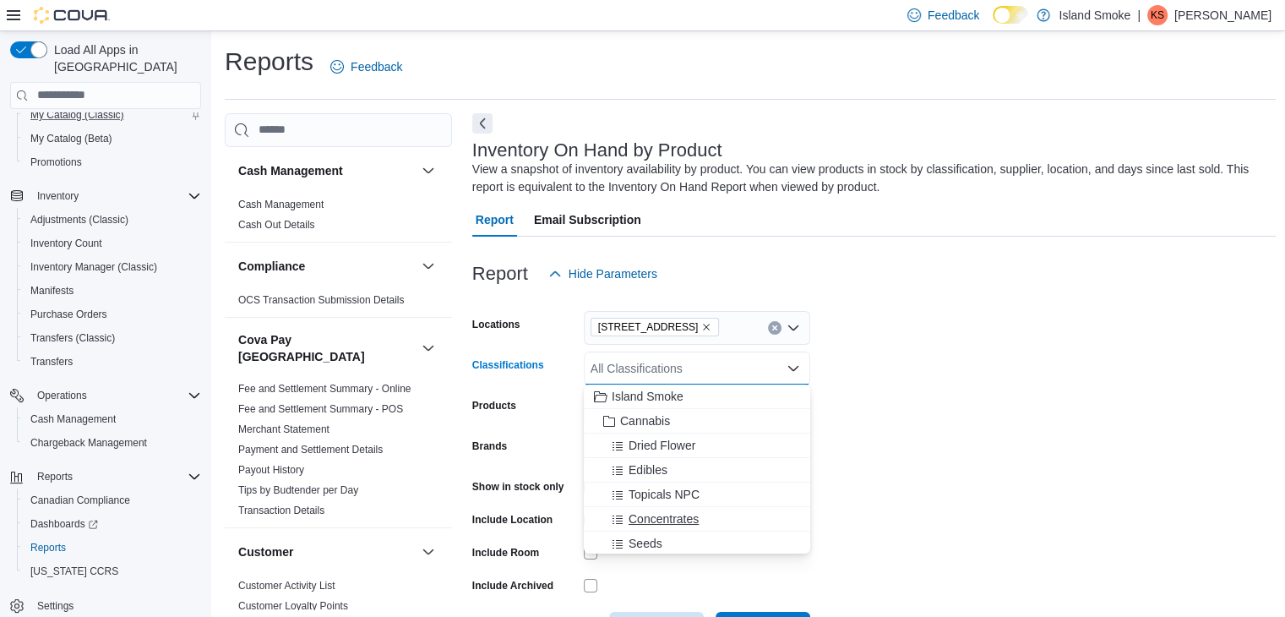
click at [671, 511] on span "Concentrates" at bounding box center [664, 518] width 70 height 17
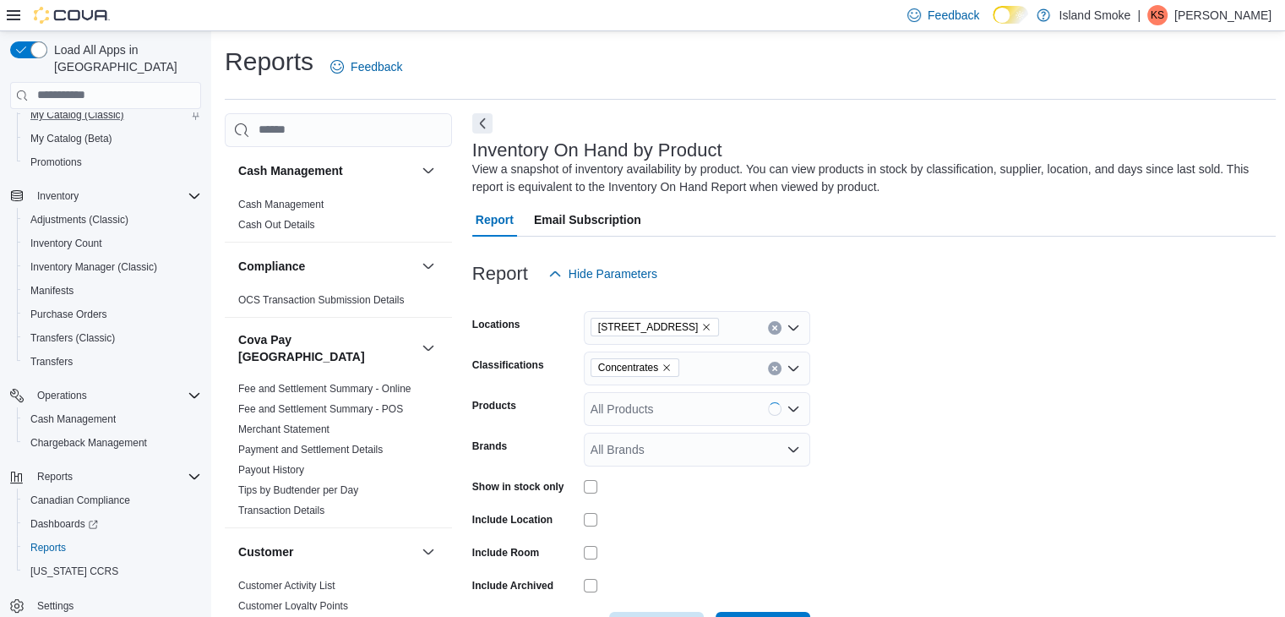
click at [1022, 401] on form "Locations [STREET_ADDRESS] Classifications Concentrates Products All Products B…" at bounding box center [874, 468] width 804 height 355
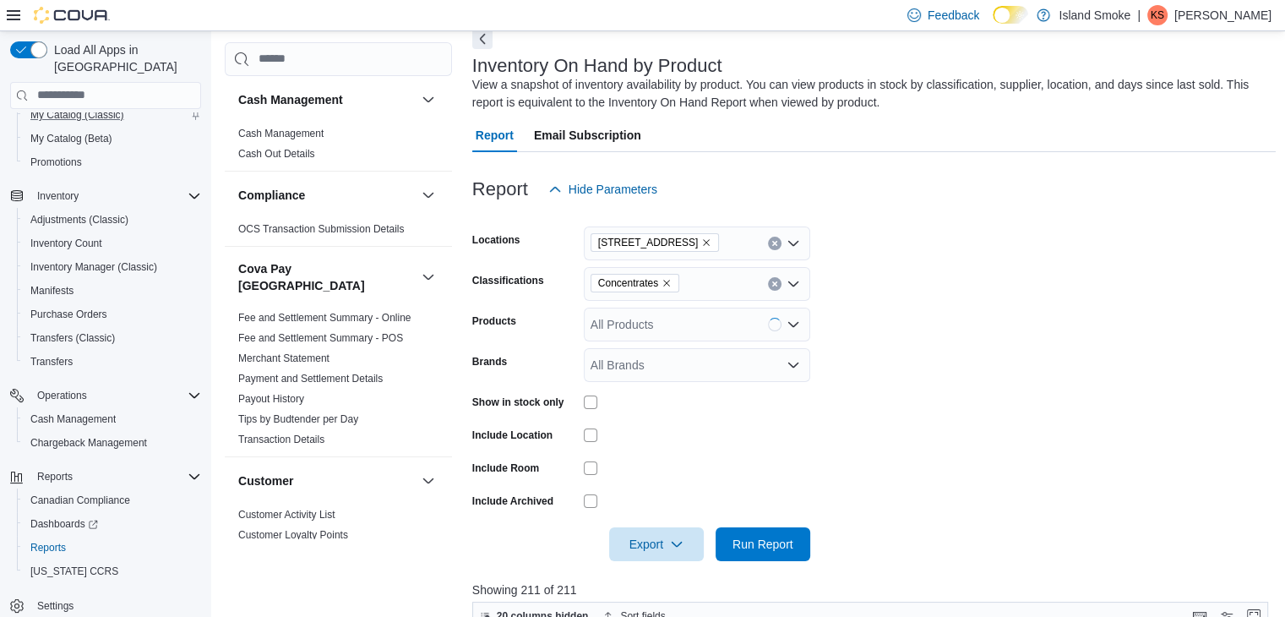
scroll to position [253, 0]
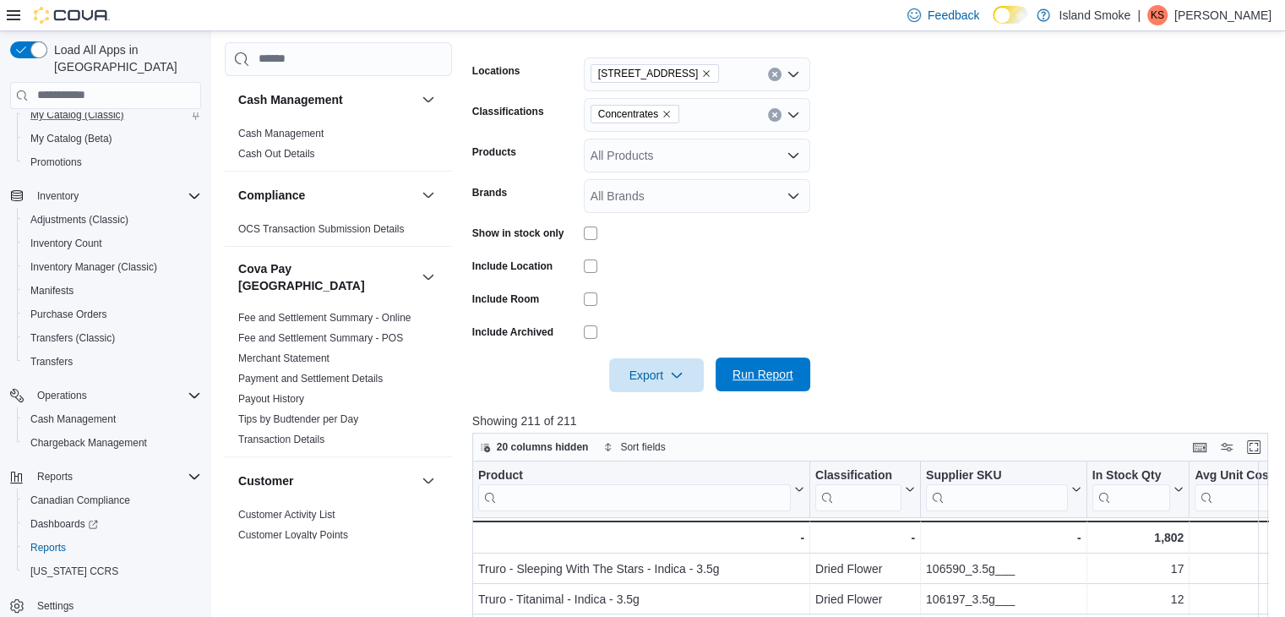
click at [765, 389] on span "Run Report" at bounding box center [763, 374] width 74 height 34
click at [1264, 448] on button "Enter fullscreen" at bounding box center [1254, 446] width 20 height 20
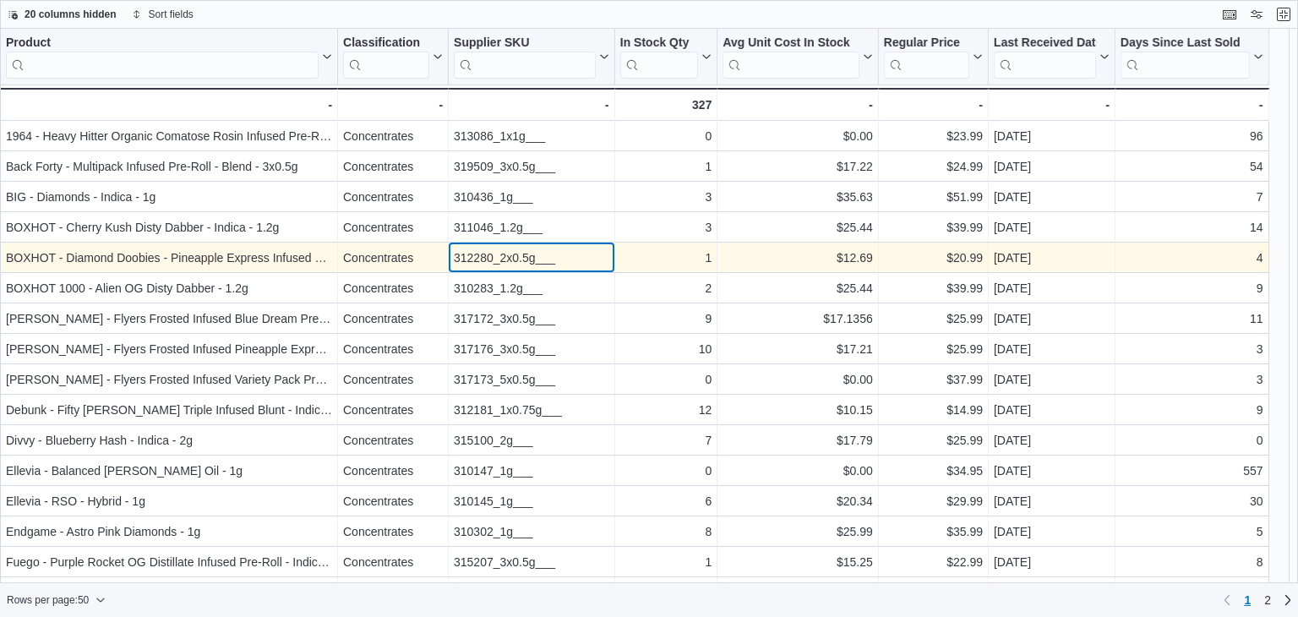
click at [500, 257] on div "312280_2x0.5g___" at bounding box center [531, 258] width 155 height 20
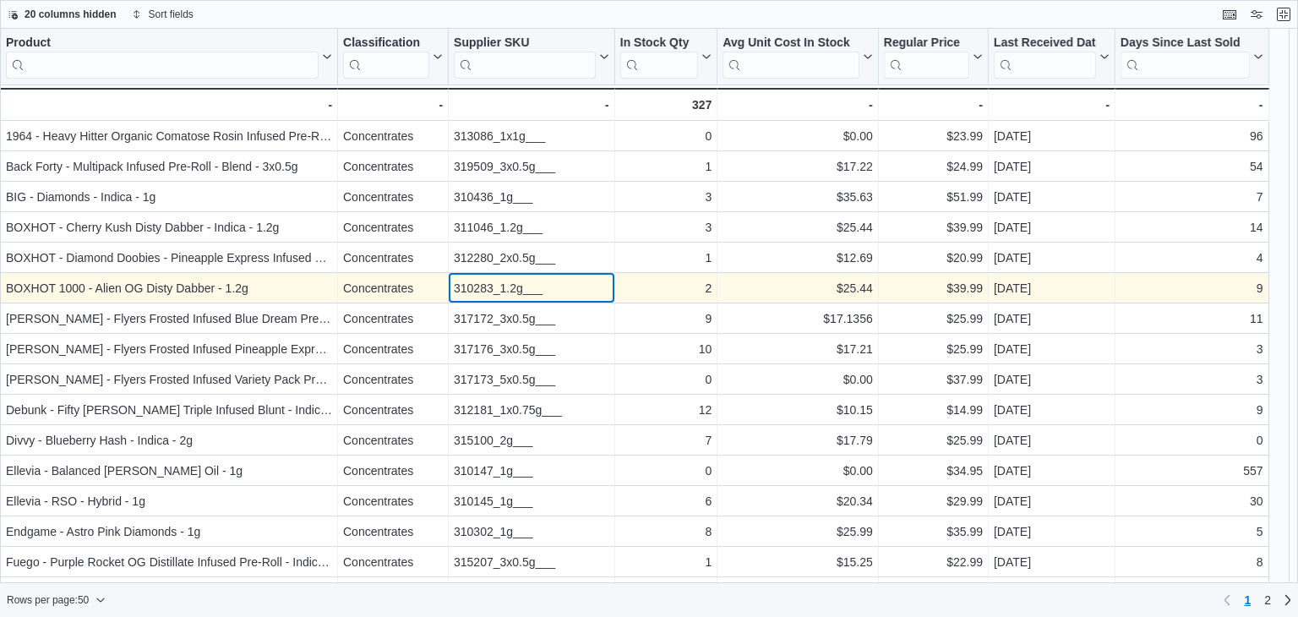
click at [499, 288] on div "310283_1.2g___" at bounding box center [531, 288] width 155 height 20
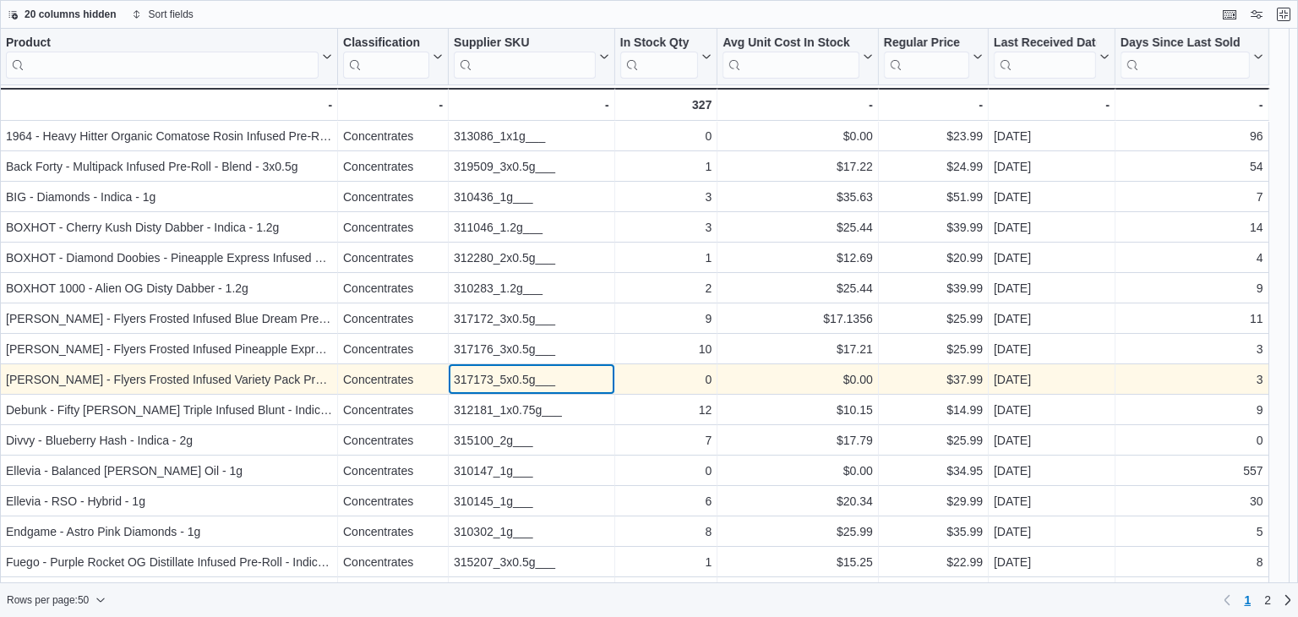
click at [524, 373] on div "317173_5x0.5g___" at bounding box center [531, 379] width 155 height 20
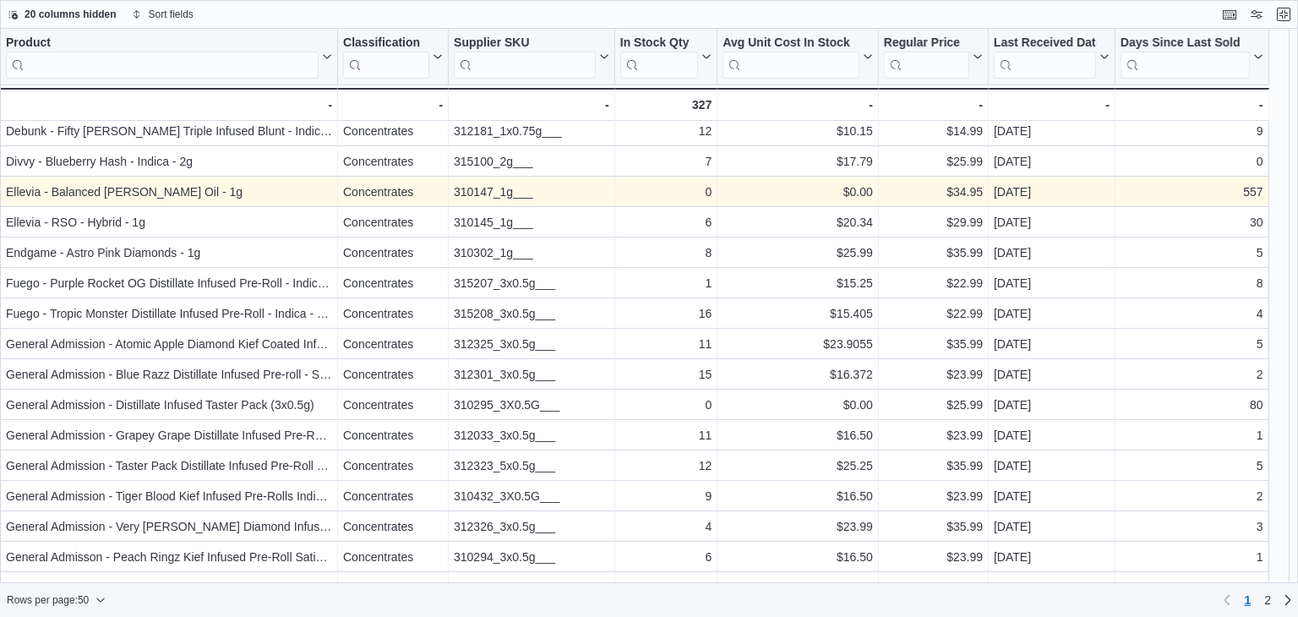
scroll to position [338, 0]
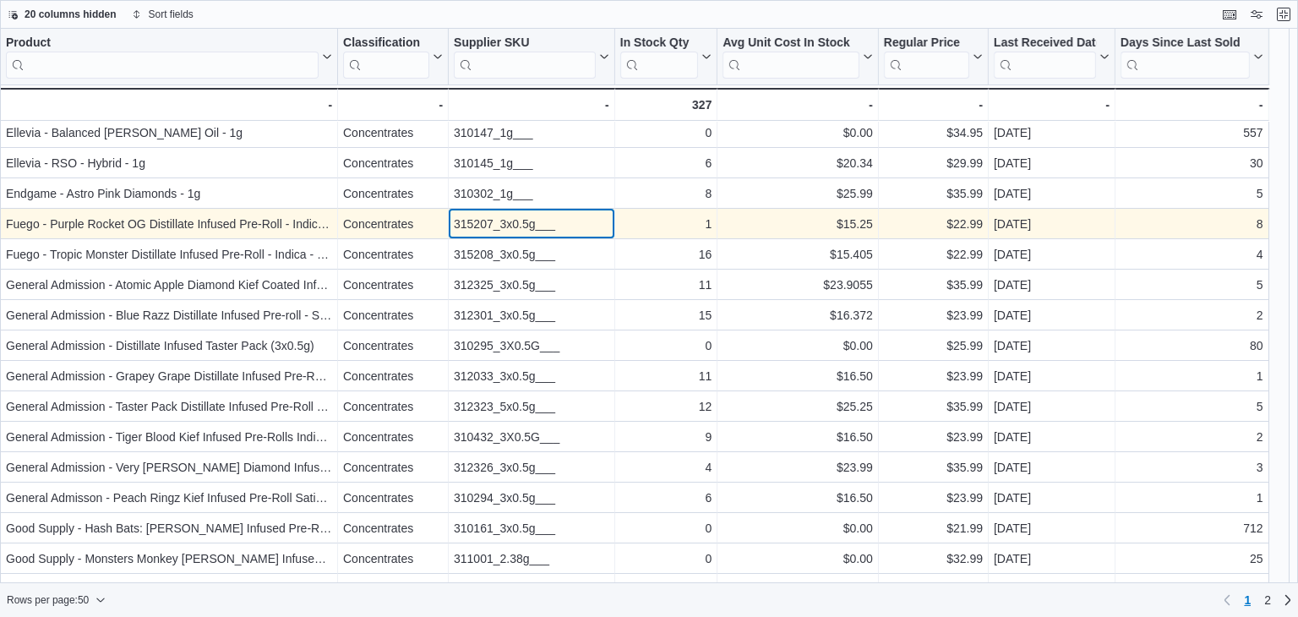
click at [495, 224] on div "315207_3x0.5g___" at bounding box center [531, 224] width 155 height 20
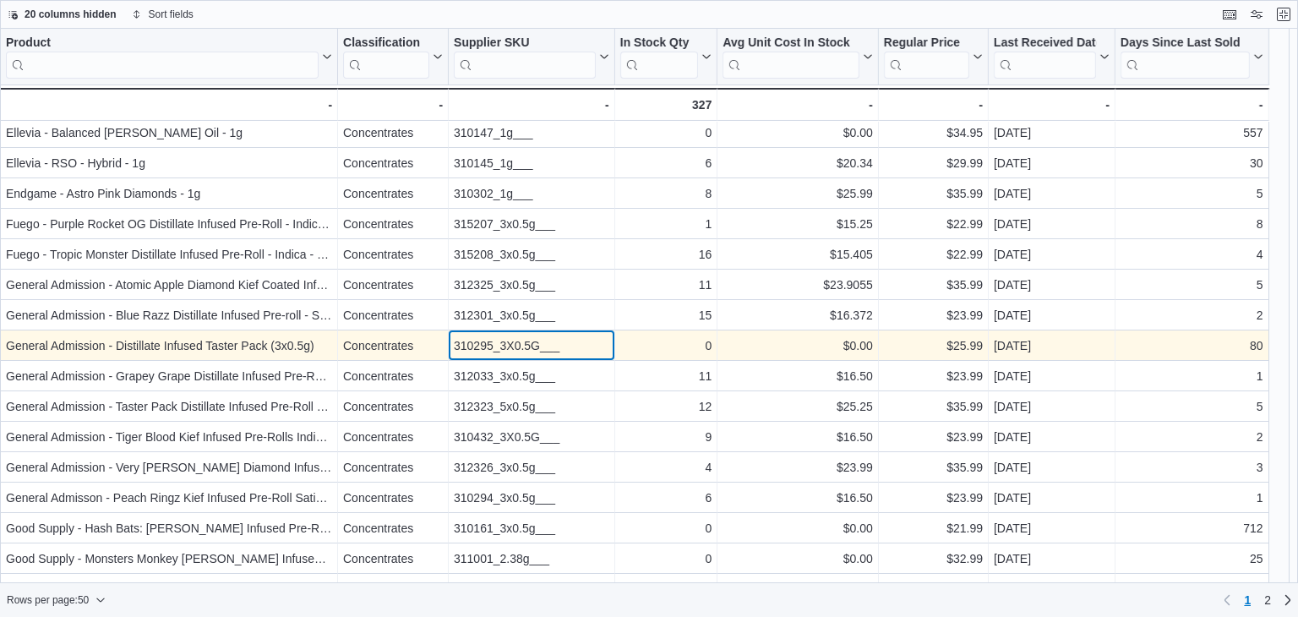
click at [507, 335] on div "310295_3X0.5G___" at bounding box center [531, 345] width 155 height 20
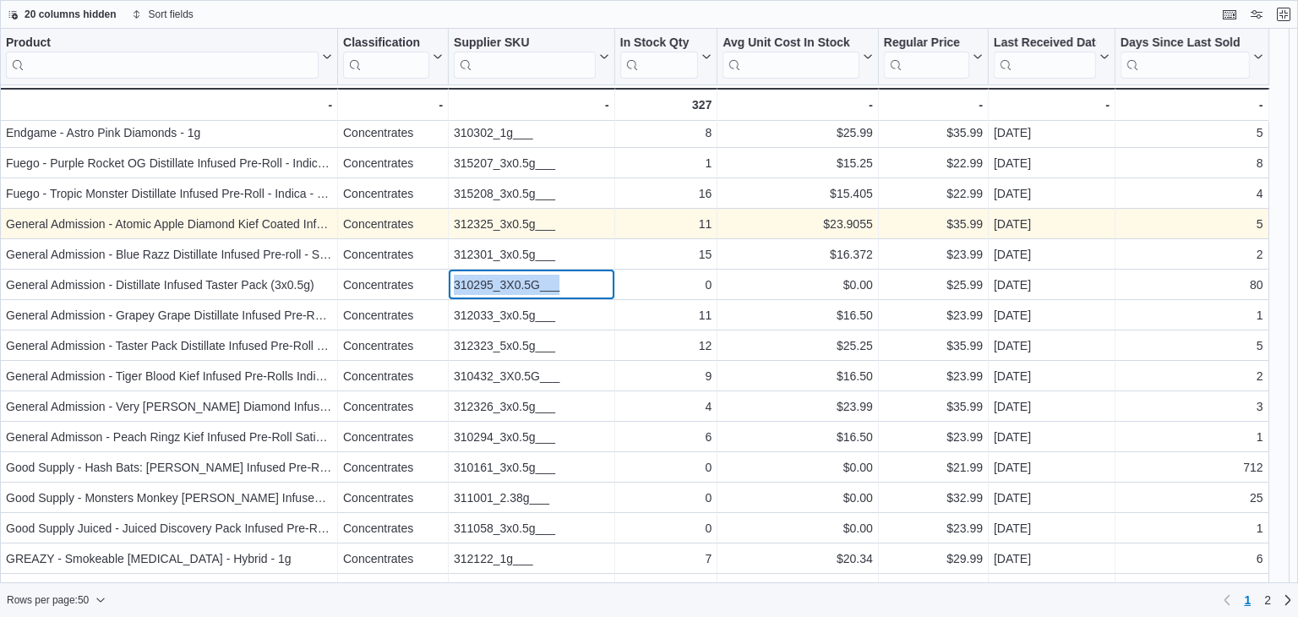
scroll to position [422, 0]
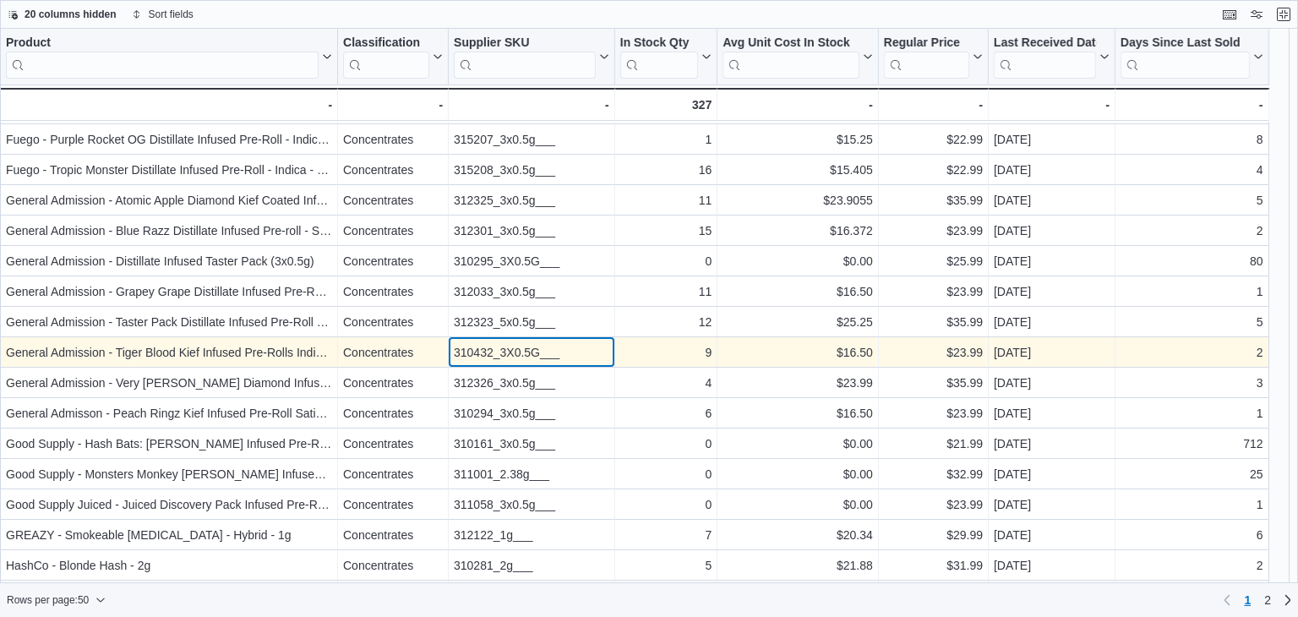
click at [537, 349] on div "310432_3X0.5G___" at bounding box center [531, 352] width 155 height 20
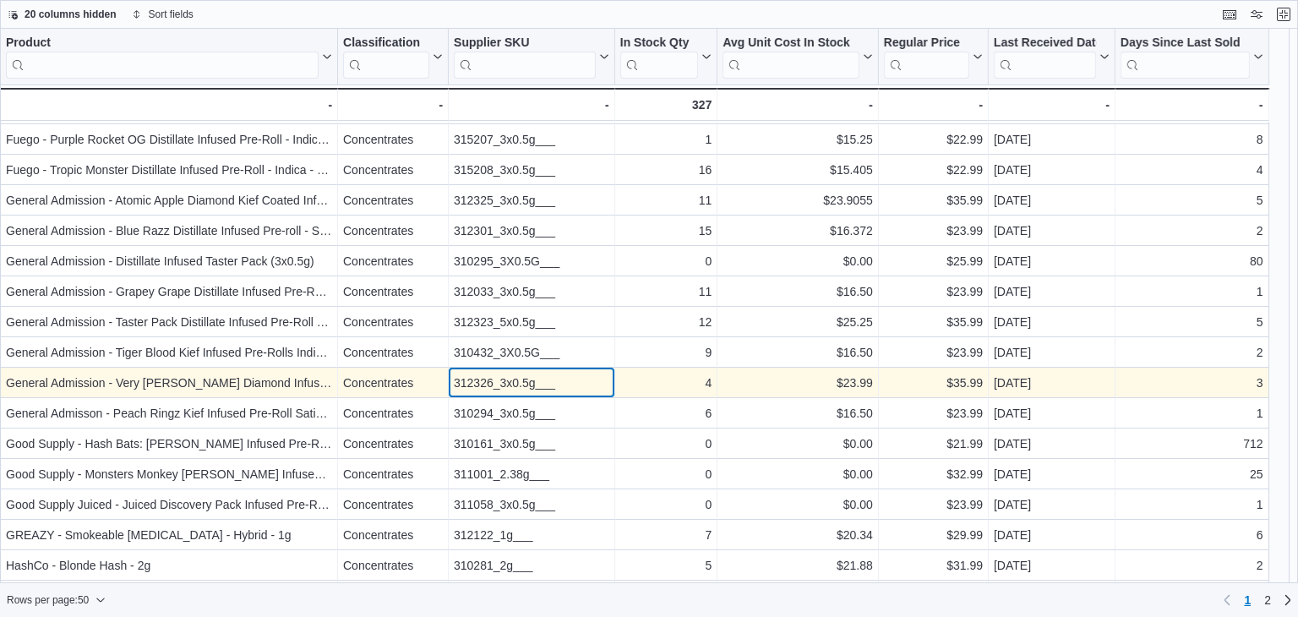
click at [491, 387] on div "312326_3x0.5g___" at bounding box center [531, 383] width 155 height 20
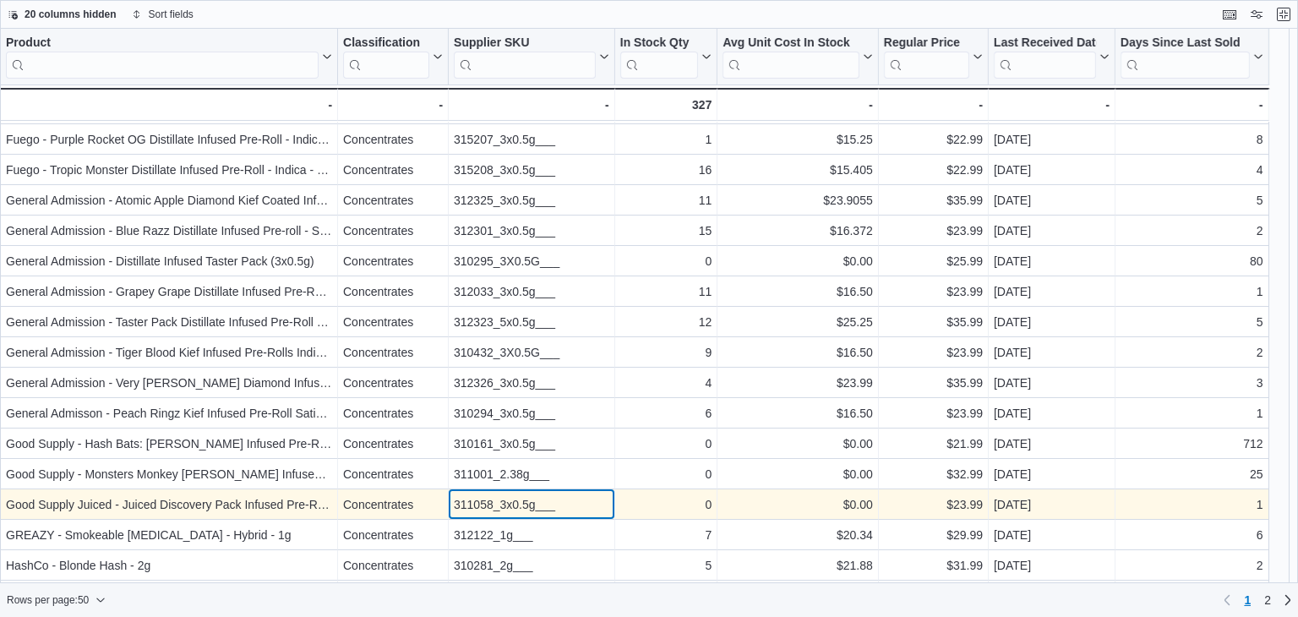
click at [512, 509] on div "311058_3x0.5g___" at bounding box center [531, 504] width 155 height 20
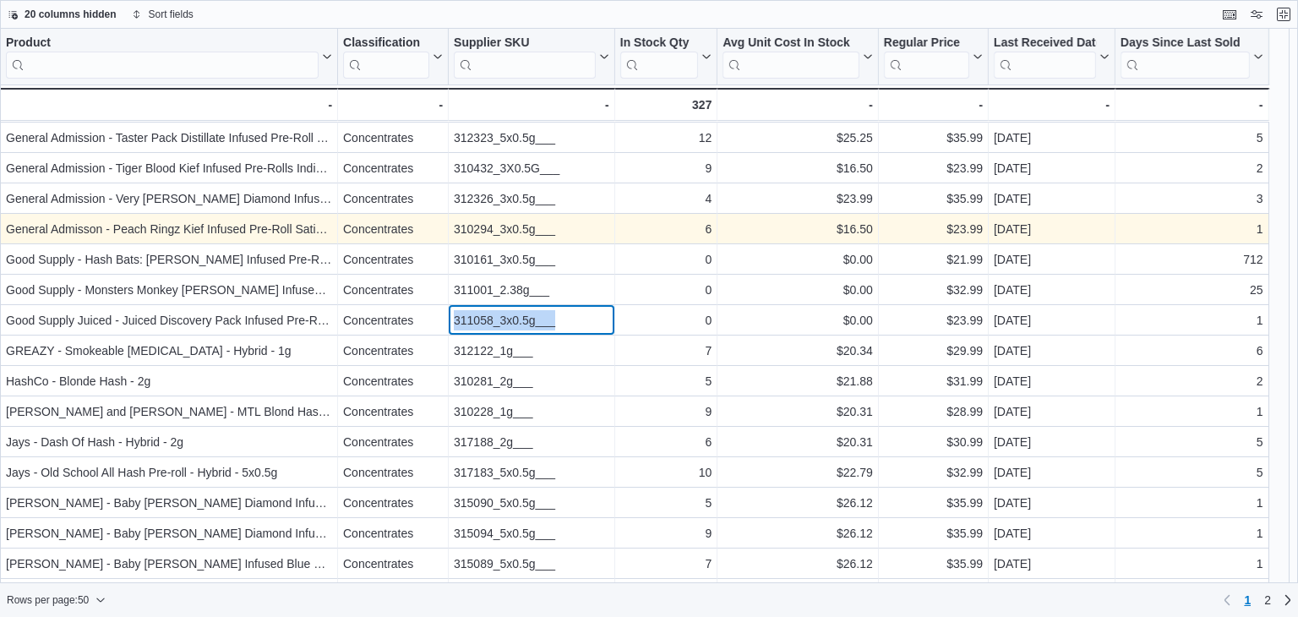
scroll to position [676, 0]
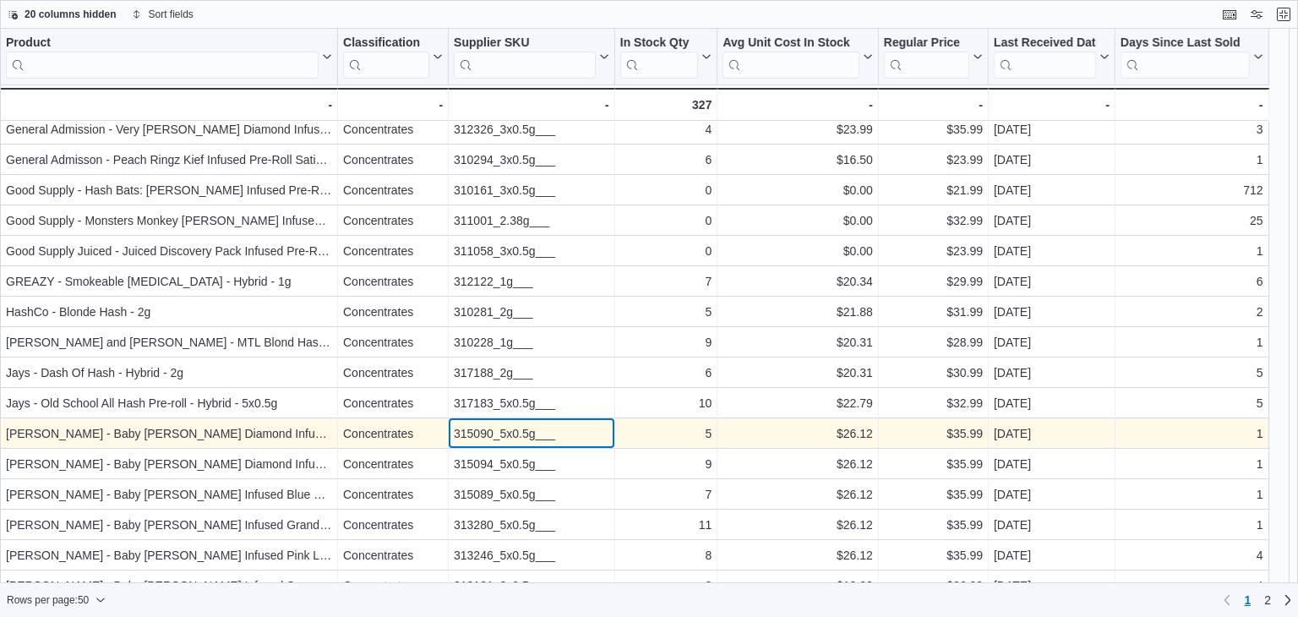
click at [481, 429] on div "315090_5x0.5g___" at bounding box center [531, 433] width 155 height 20
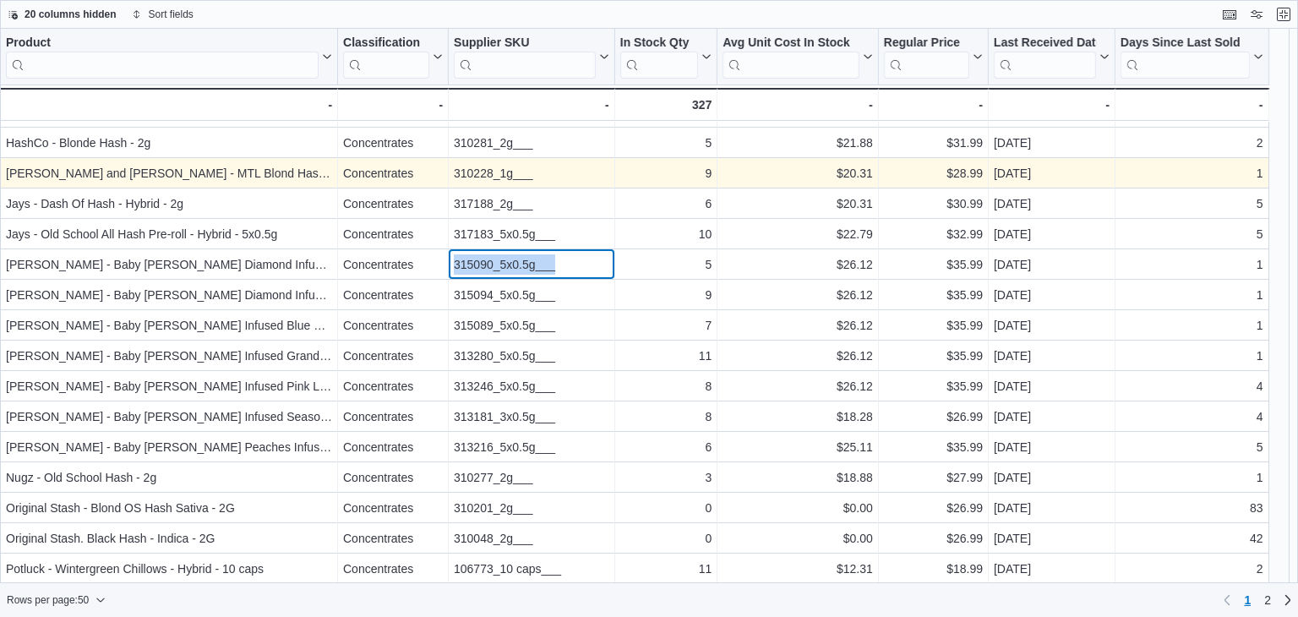
scroll to position [929, 0]
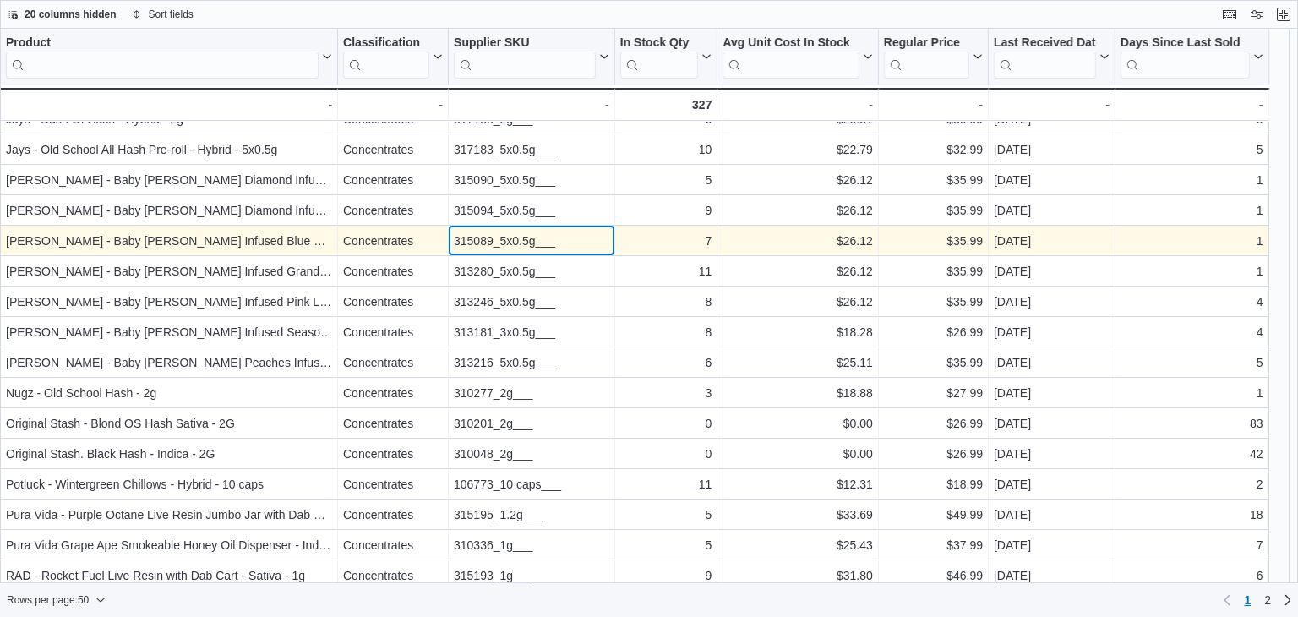
click at [514, 237] on div "315089_5x0.5g___" at bounding box center [531, 241] width 155 height 20
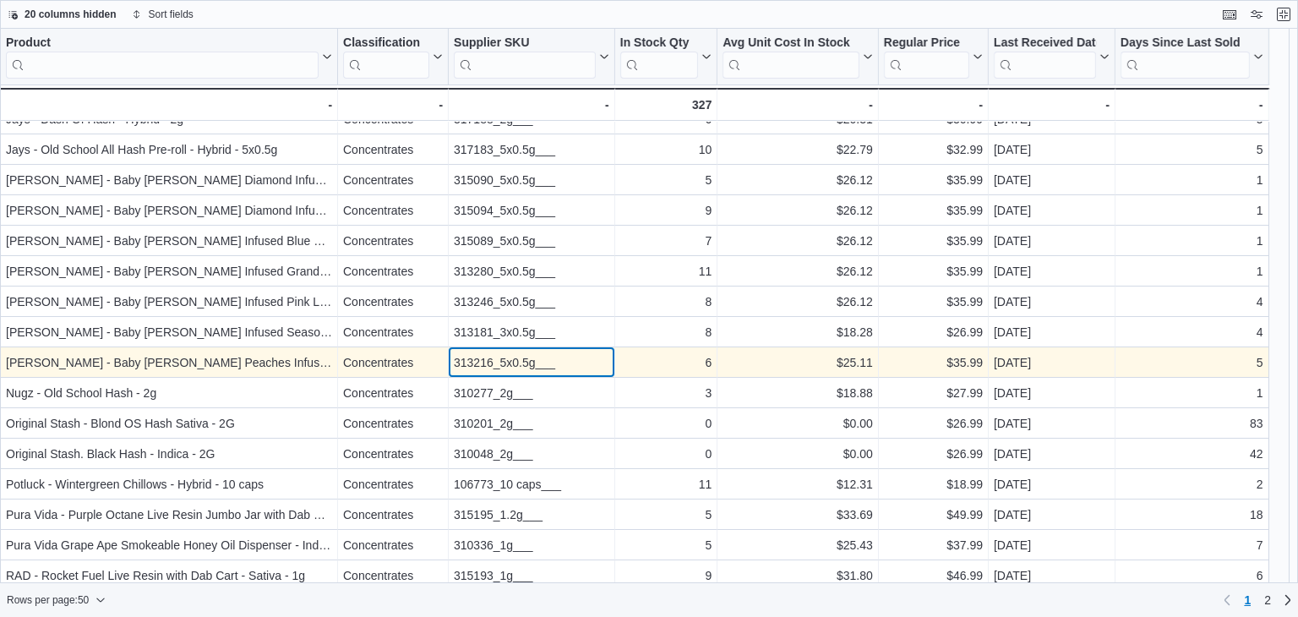
click at [519, 362] on div "313216_5x0.5g___" at bounding box center [531, 362] width 155 height 20
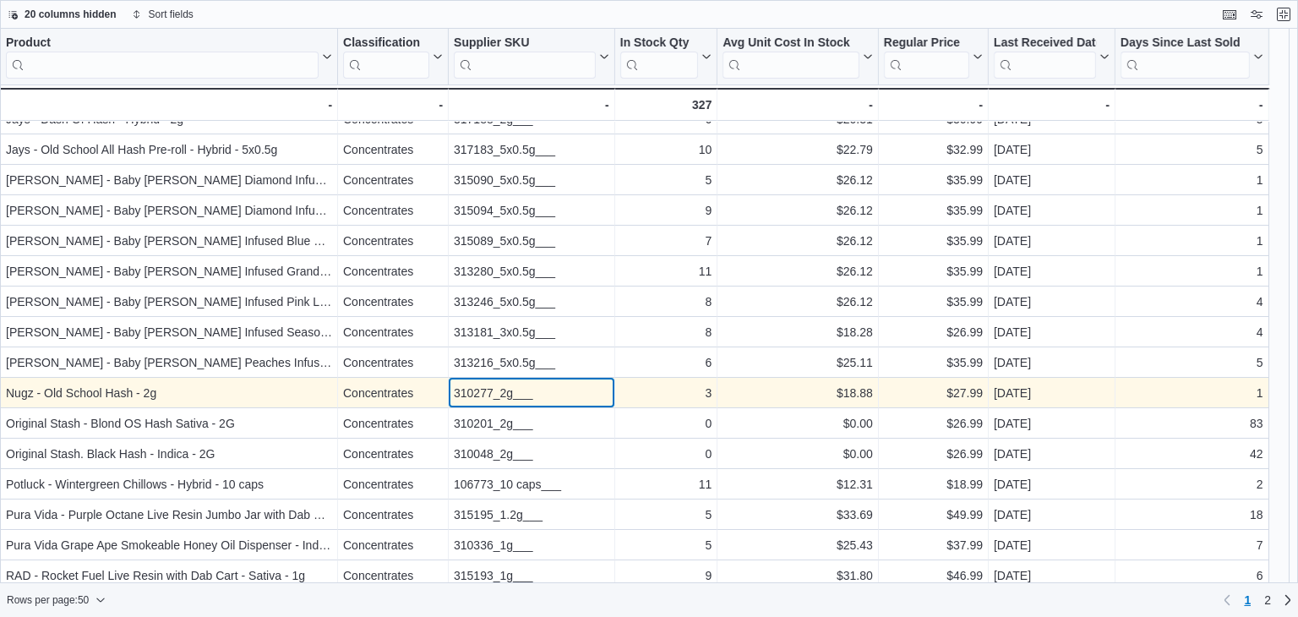
click at [518, 391] on div "310277_2g___" at bounding box center [531, 393] width 155 height 20
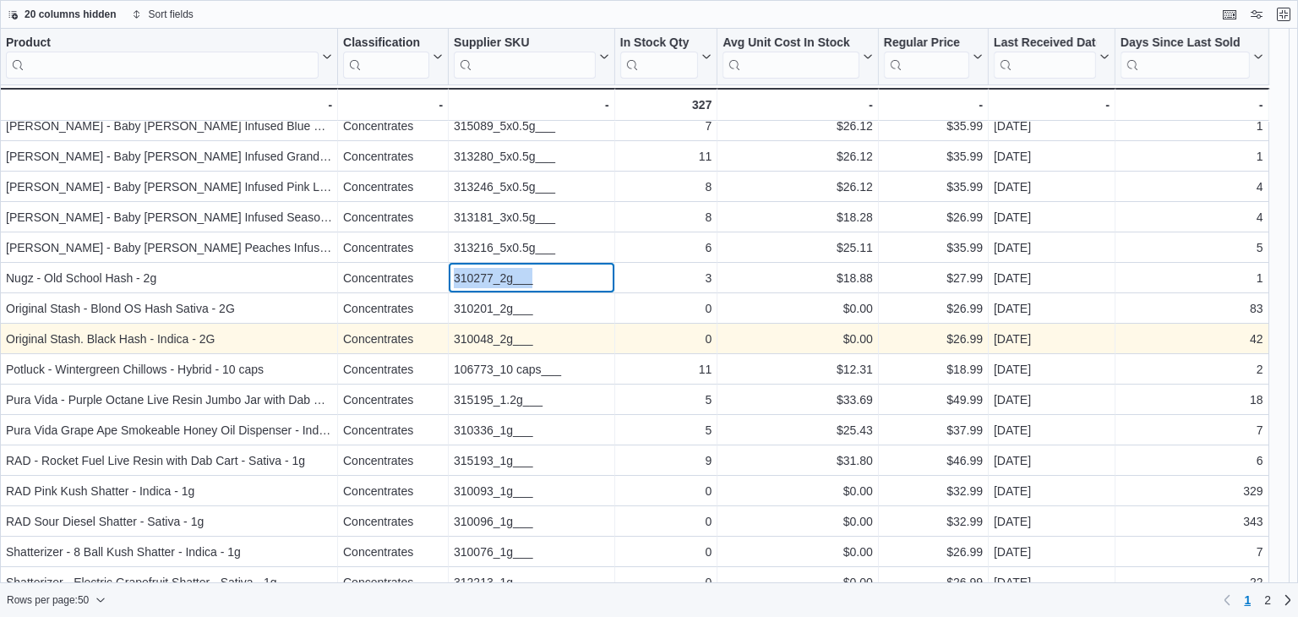
scroll to position [1059, 0]
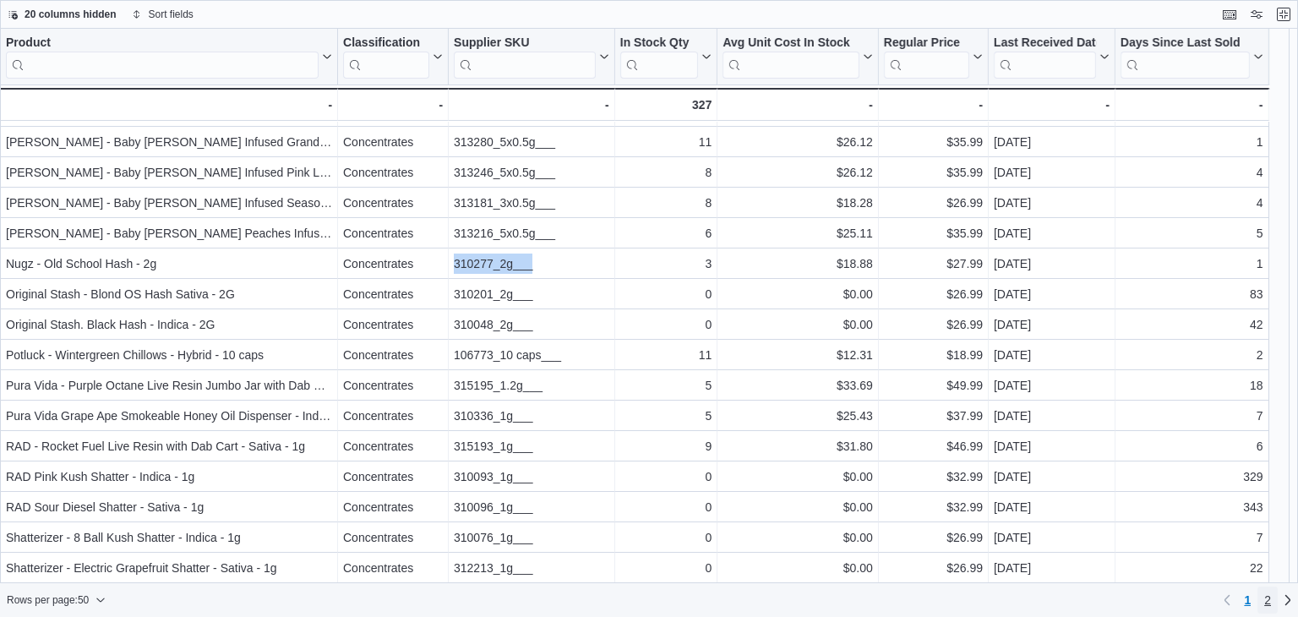
click at [1267, 602] on span "2" at bounding box center [1267, 599] width 7 height 17
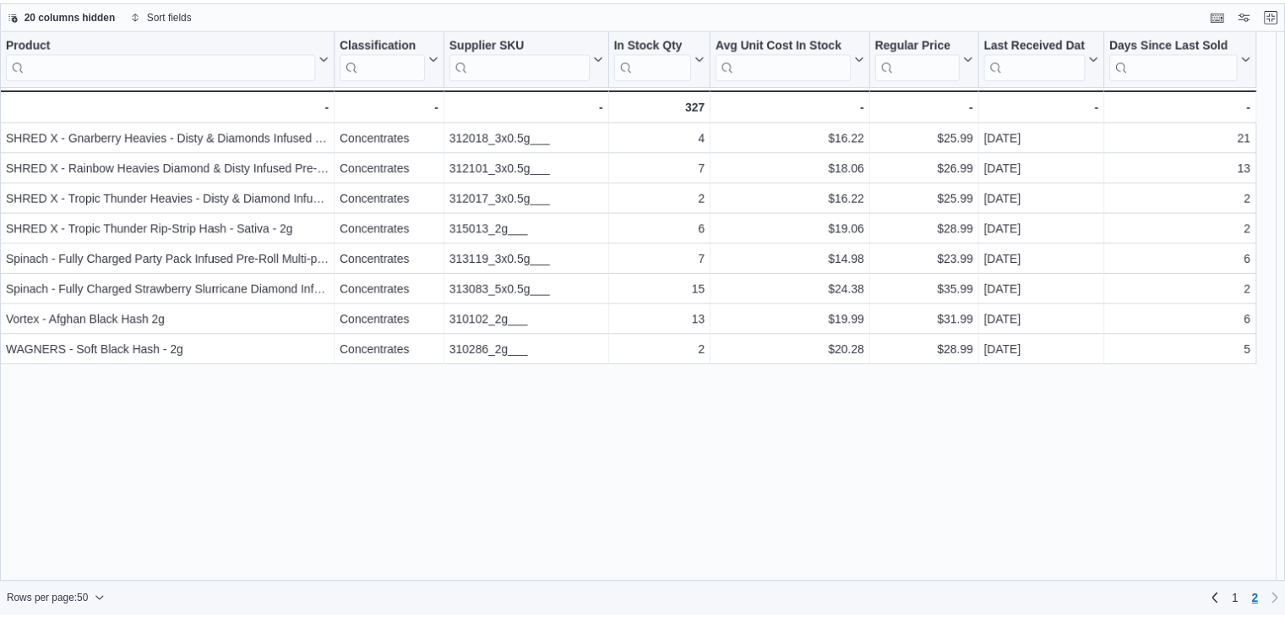
scroll to position [0, 0]
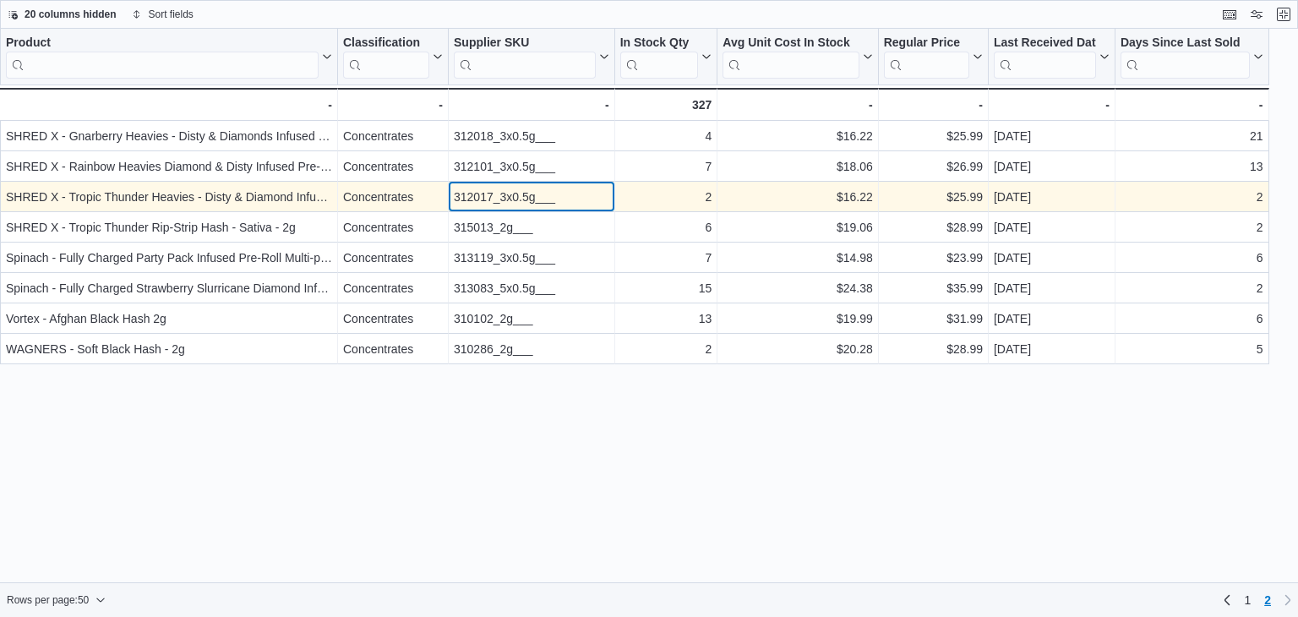
click at [504, 196] on div "312017_3x0.5g___" at bounding box center [531, 197] width 155 height 20
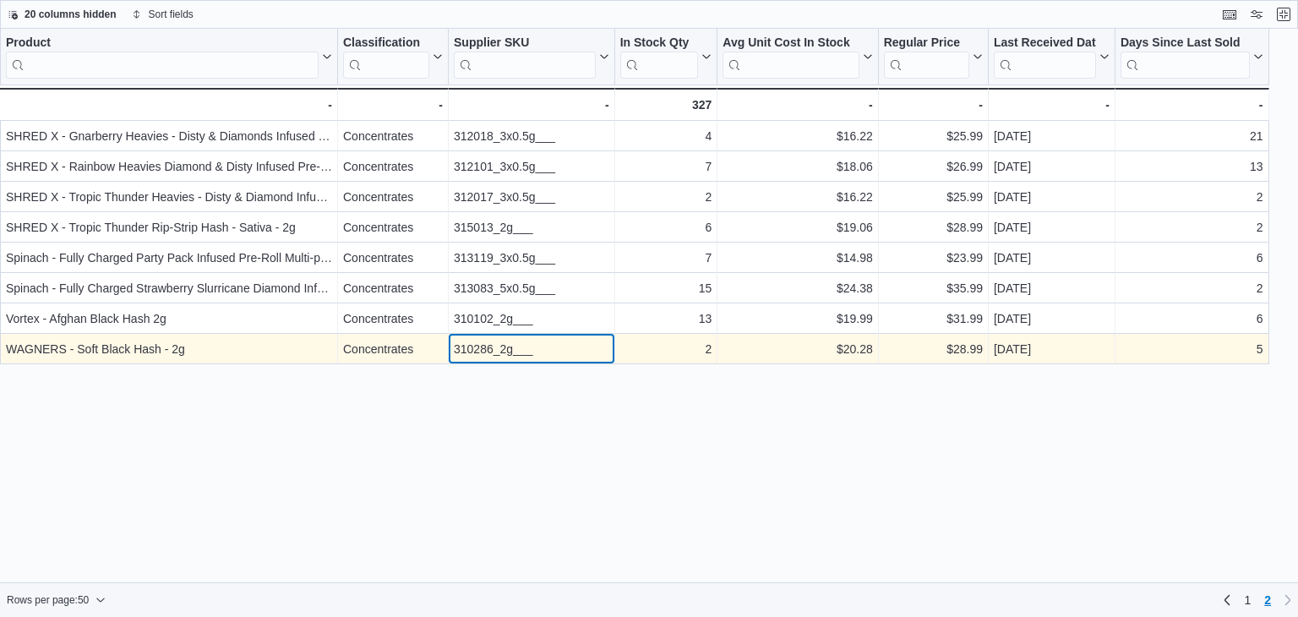
click at [489, 350] on div "310286_2g___" at bounding box center [531, 349] width 155 height 20
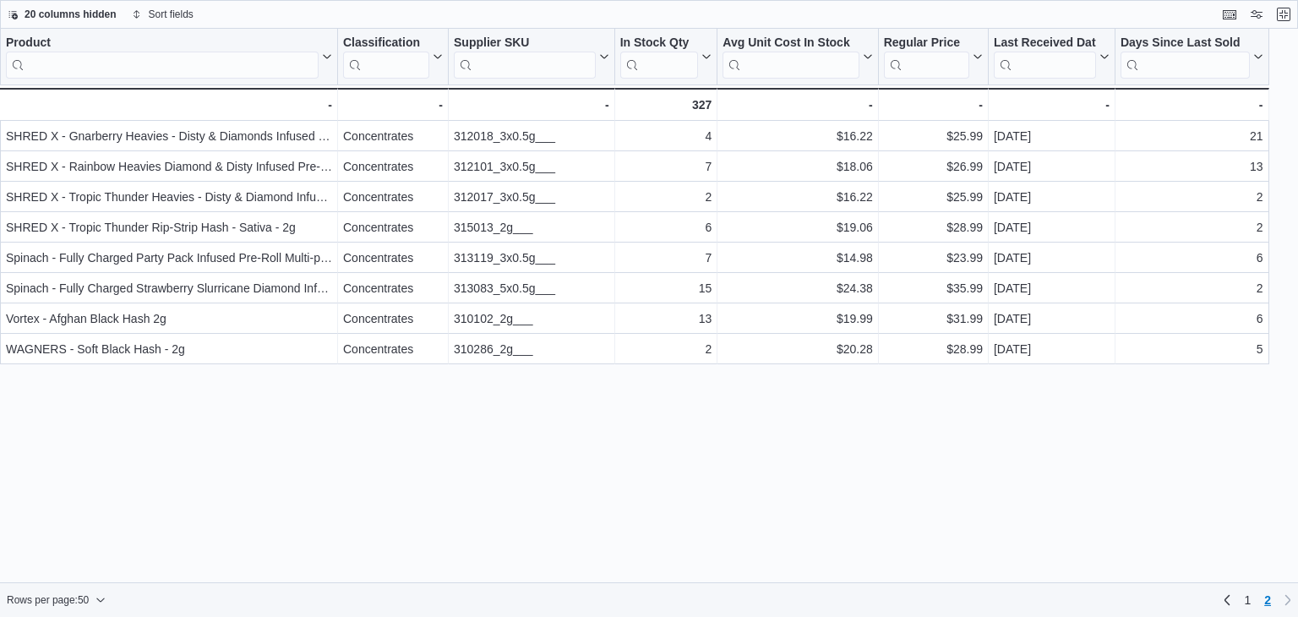
click at [1279, 25] on div "20 columns hidden Sort fields" at bounding box center [649, 14] width 1298 height 29
click at [1280, 22] on button "Exit fullscreen" at bounding box center [1283, 13] width 20 height 20
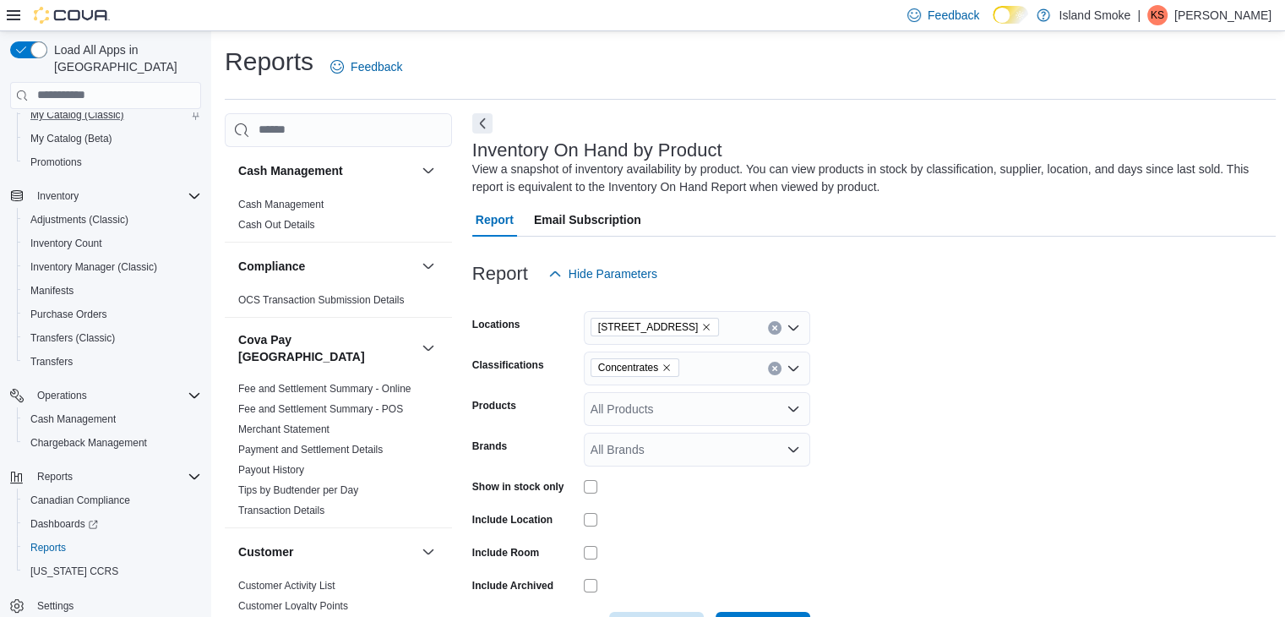
click at [666, 366] on icon "Remove Concentrates from selection in this group" at bounding box center [667, 367] width 10 height 10
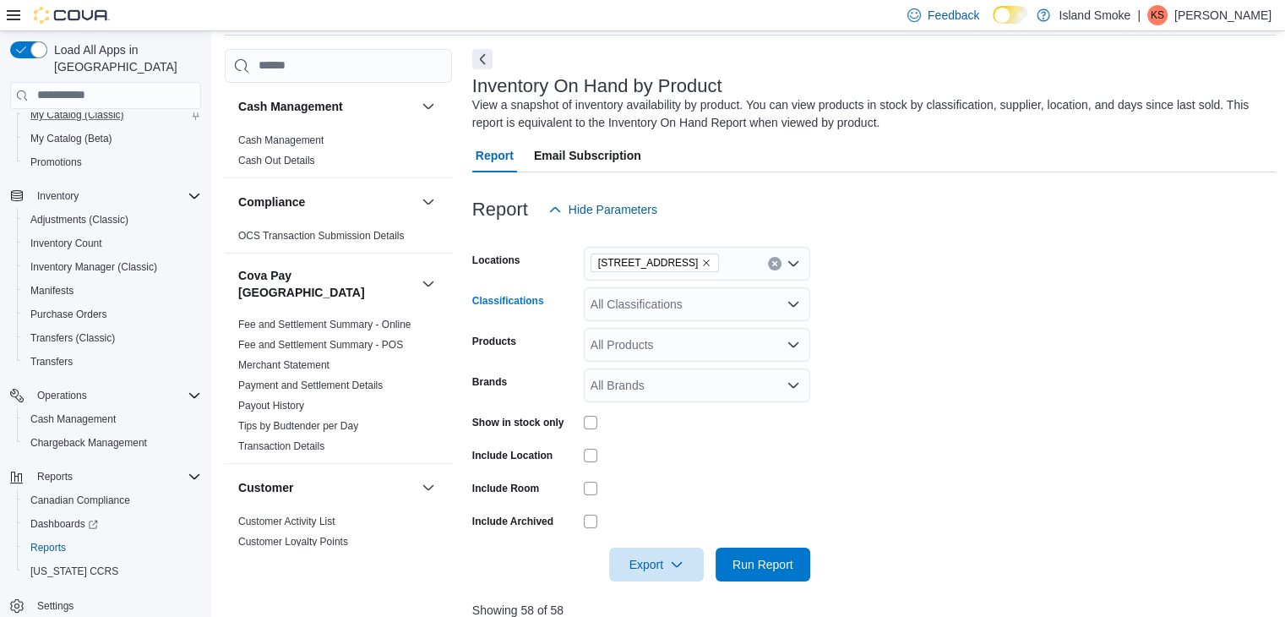
scroll to position [169, 0]
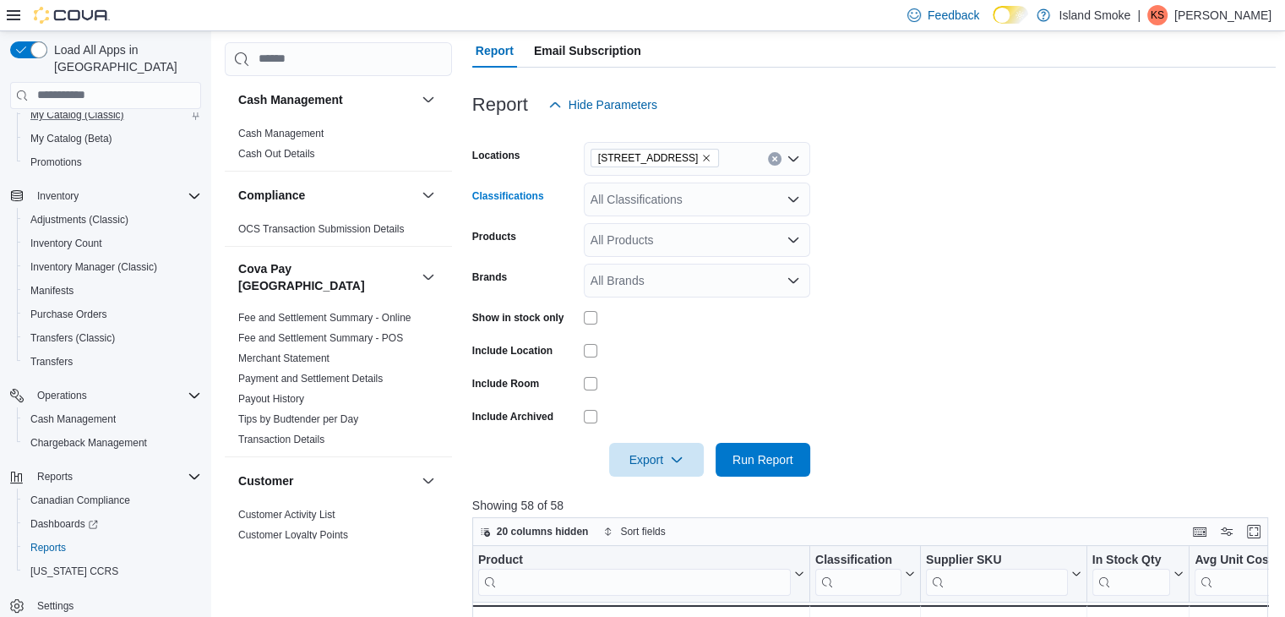
click at [689, 187] on div "All Classifications" at bounding box center [697, 199] width 226 height 34
click at [649, 355] on span "Vapes" at bounding box center [645, 352] width 33 height 17
click at [1005, 274] on form "Locations [STREET_ADDRESS] Classifications Vapes Products All Products Brands A…" at bounding box center [874, 299] width 804 height 355
click at [695, 201] on div "Vapes" at bounding box center [697, 199] width 226 height 34
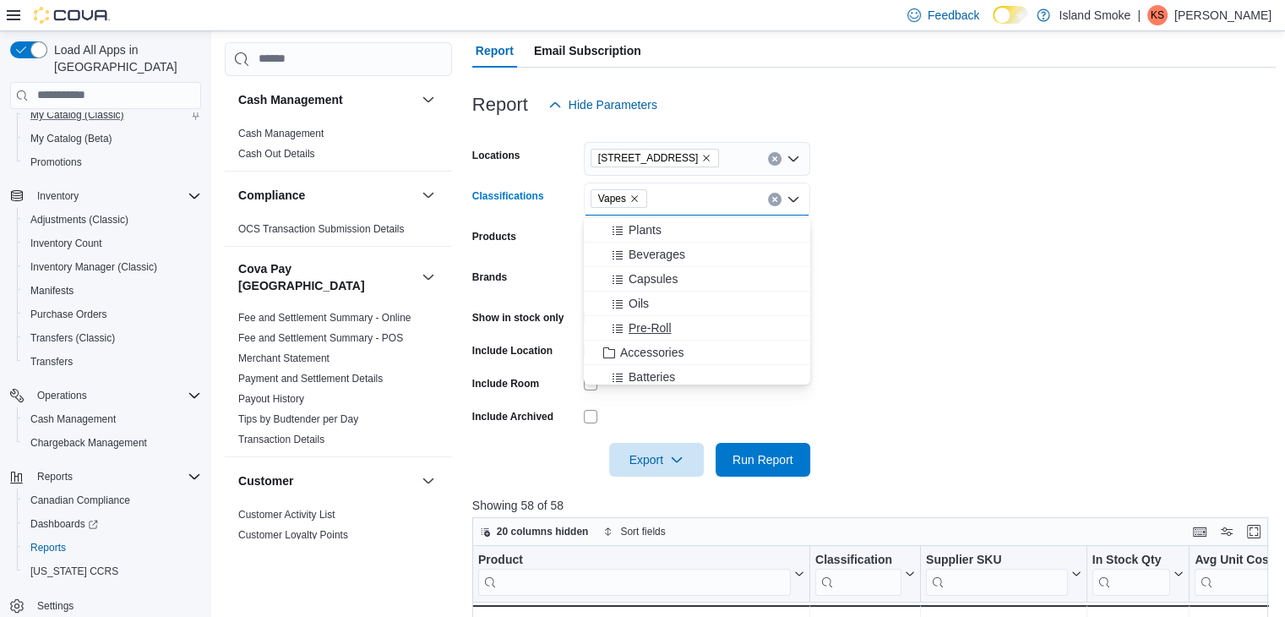
click at [675, 326] on div "Pre-Roll" at bounding box center [697, 327] width 206 height 17
click at [912, 291] on form "Locations [STREET_ADDRESS] E Classifications Pre-Roll Vapes Combo box. Selected…" at bounding box center [874, 299] width 804 height 355
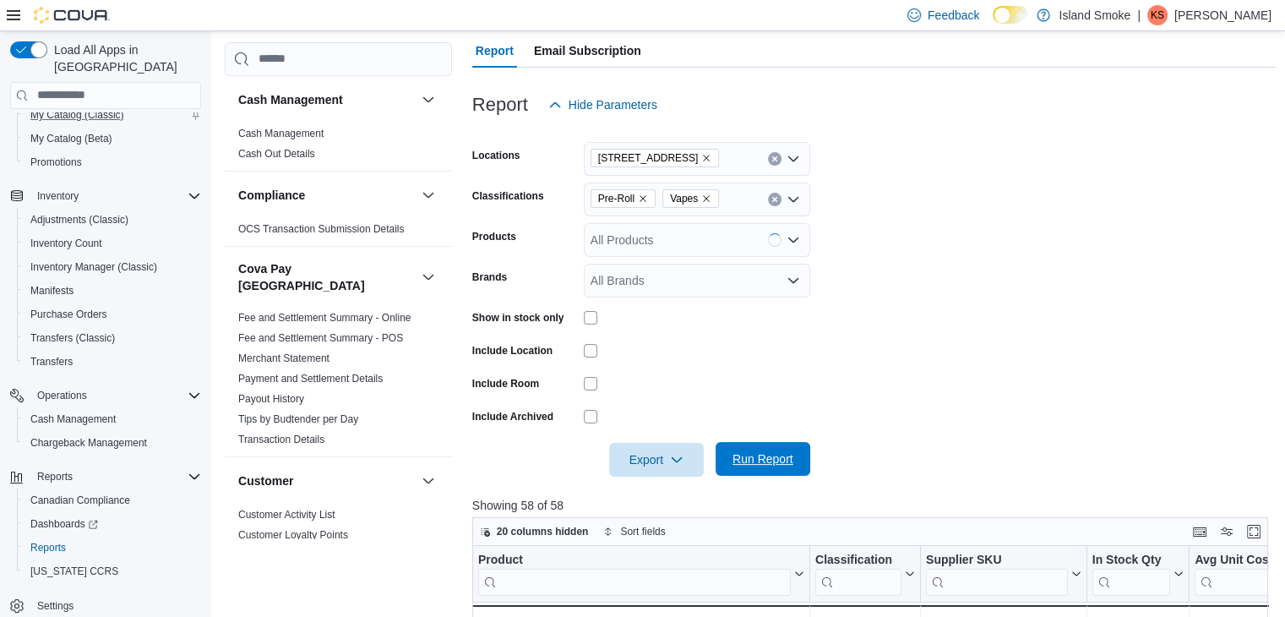
click at [746, 460] on span "Run Report" at bounding box center [763, 458] width 61 height 17
click at [1257, 537] on button "Enter fullscreen" at bounding box center [1254, 530] width 20 height 20
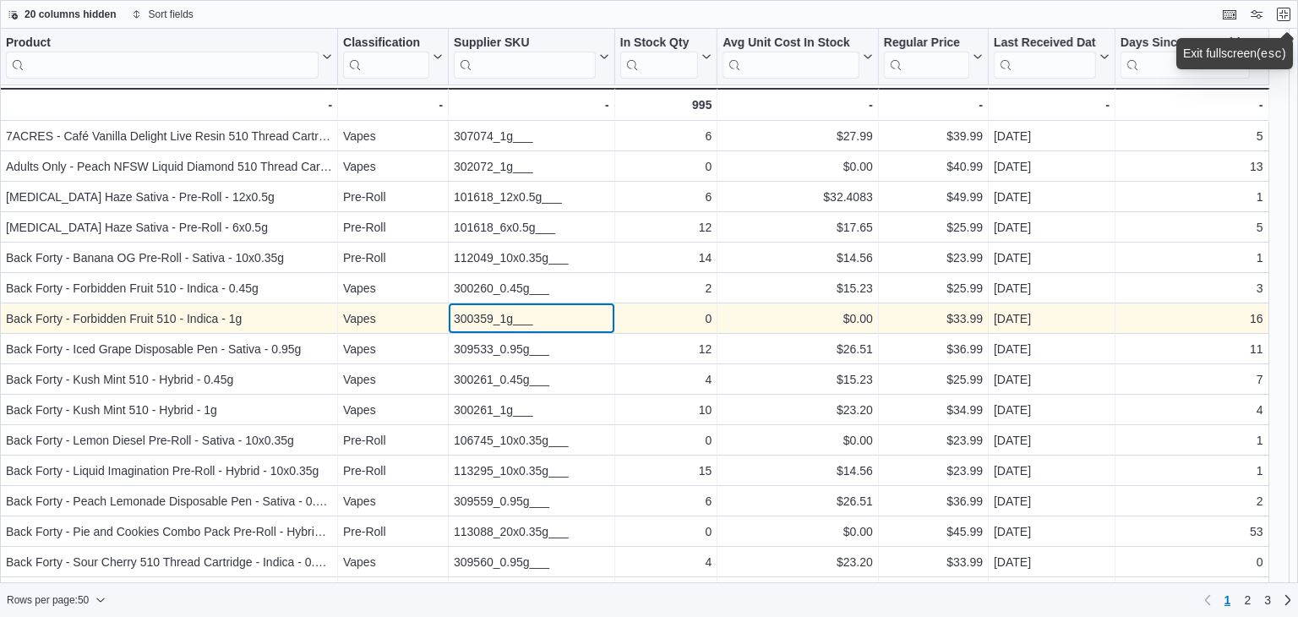
click at [509, 314] on div "300359_1g___" at bounding box center [531, 318] width 155 height 20
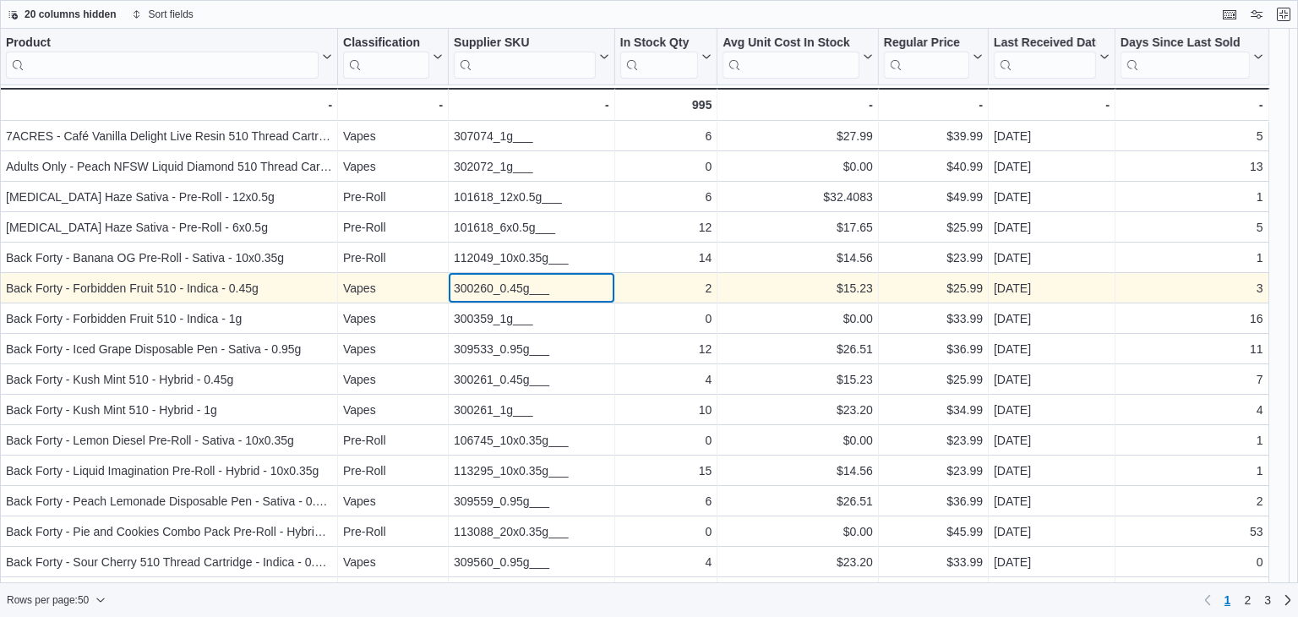
click at [480, 289] on div "300260_0.45g___" at bounding box center [531, 288] width 155 height 20
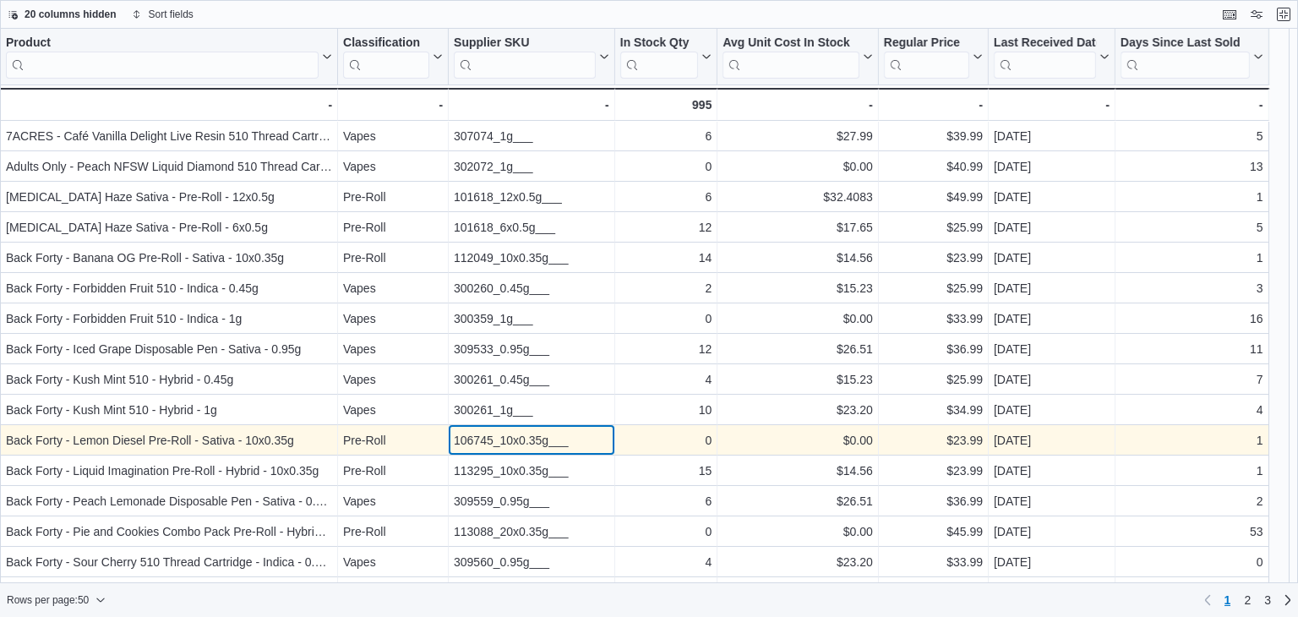
click at [527, 440] on div "106745_10x0.35g___" at bounding box center [531, 440] width 155 height 20
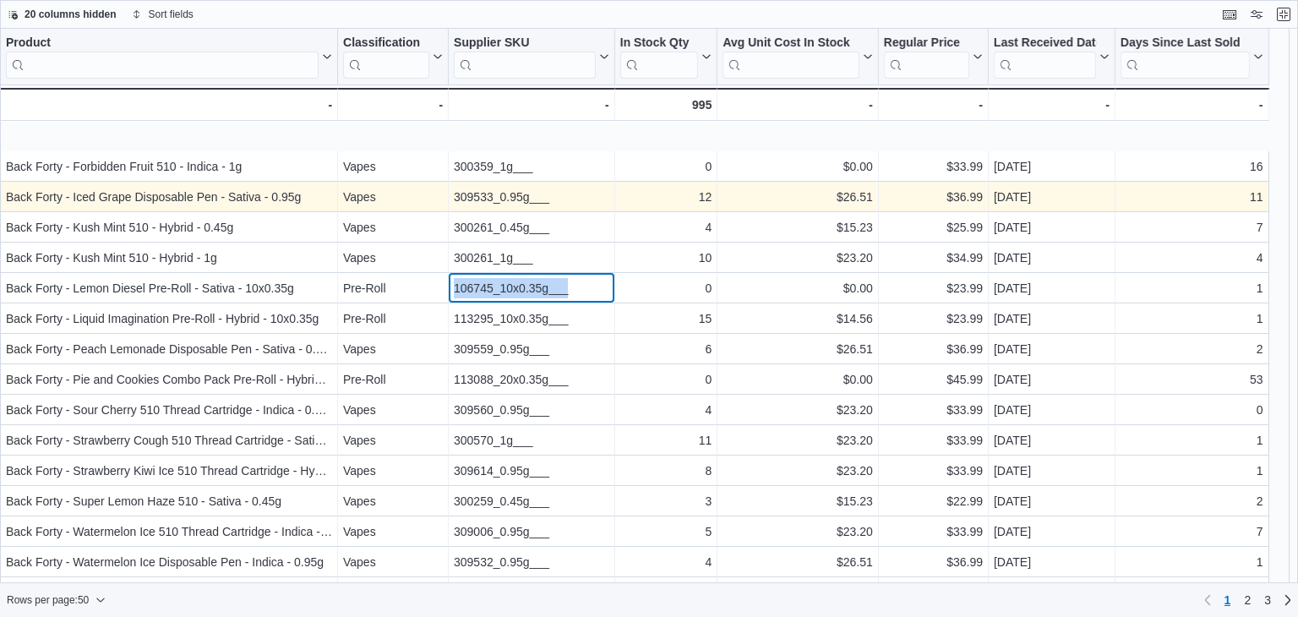
scroll to position [253, 0]
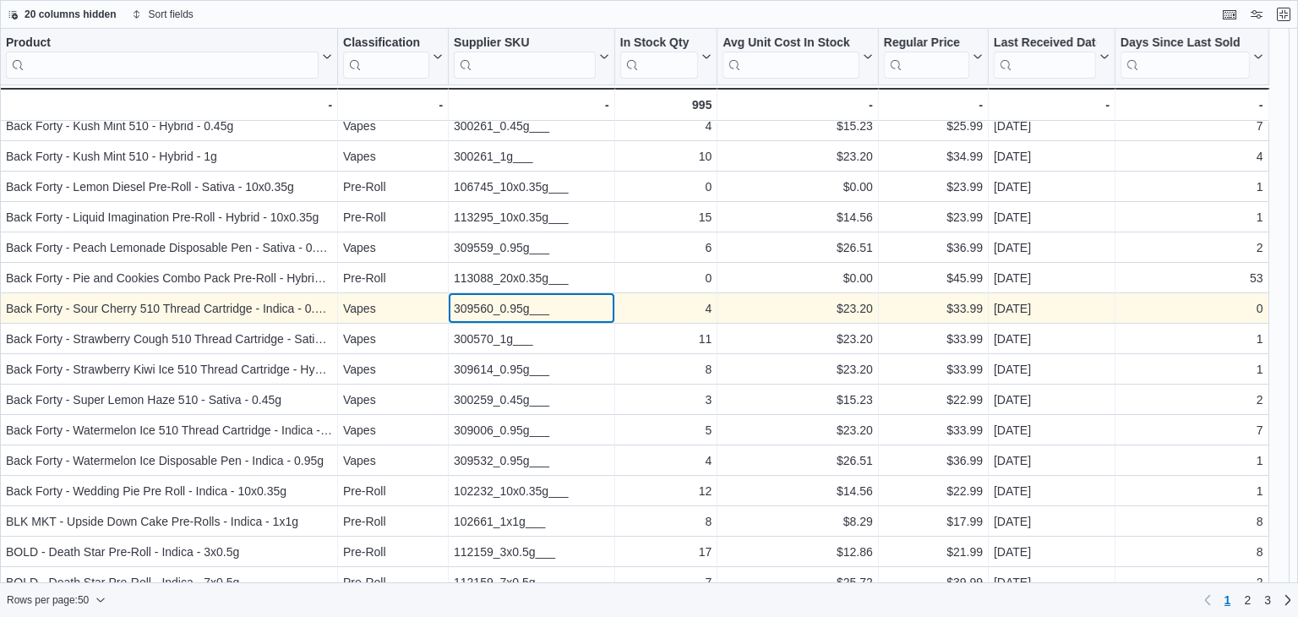
click at [482, 310] on div "309560_0.95g___" at bounding box center [531, 308] width 155 height 20
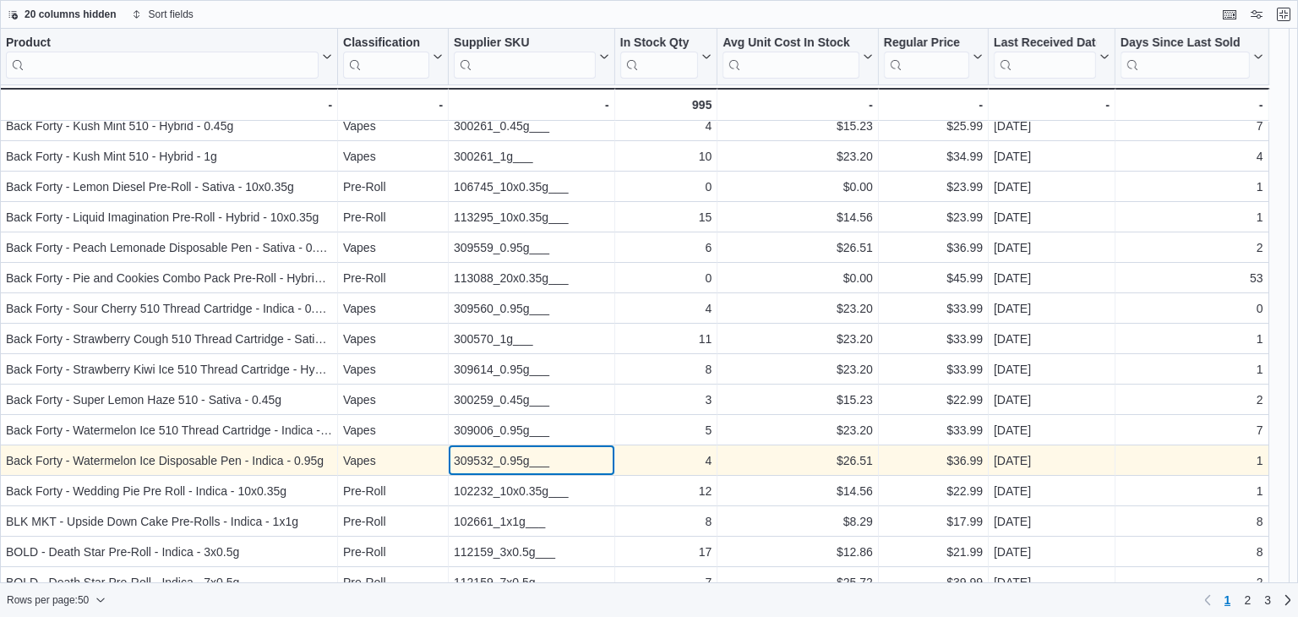
click at [516, 457] on div "309532_0.95g___" at bounding box center [531, 460] width 155 height 20
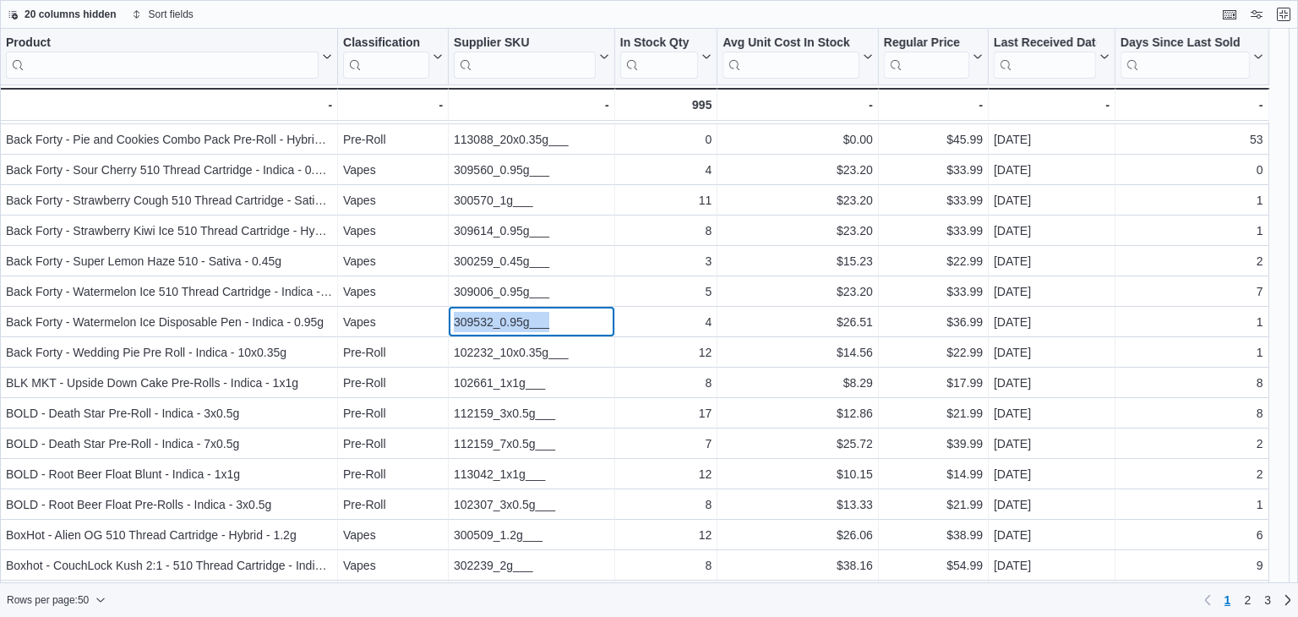
scroll to position [422, 0]
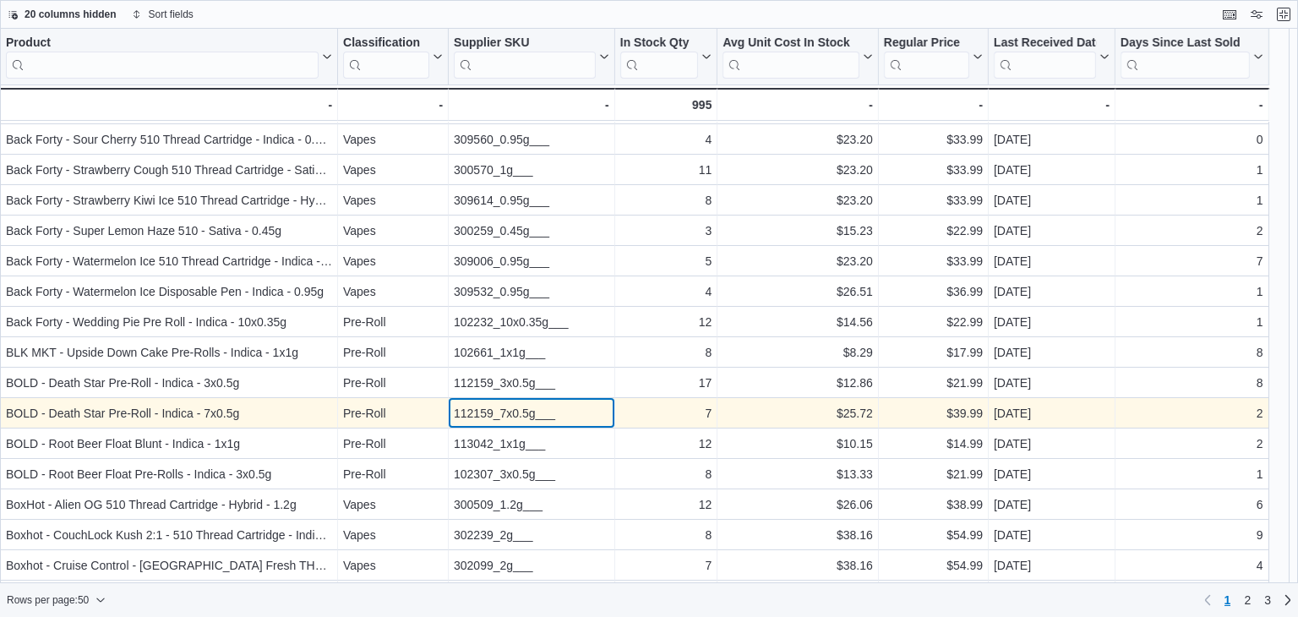
click at [515, 406] on div "112159_7x0.5g___" at bounding box center [531, 413] width 155 height 20
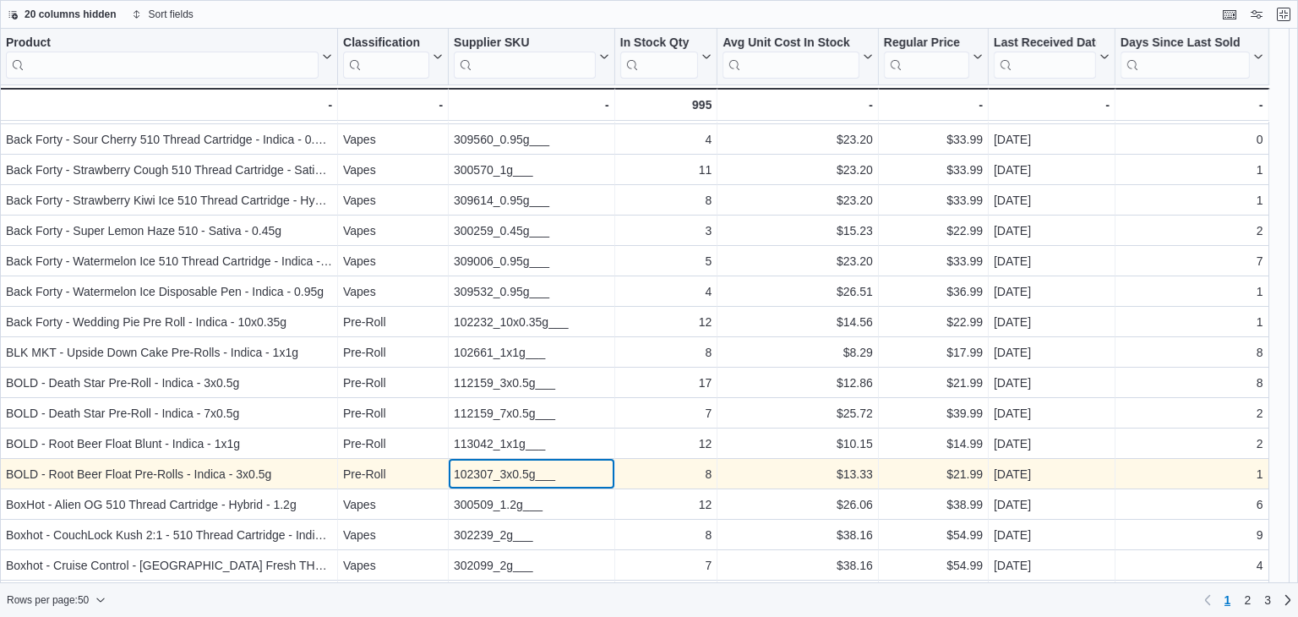
click at [503, 476] on div "102307_3x0.5g___" at bounding box center [531, 474] width 155 height 20
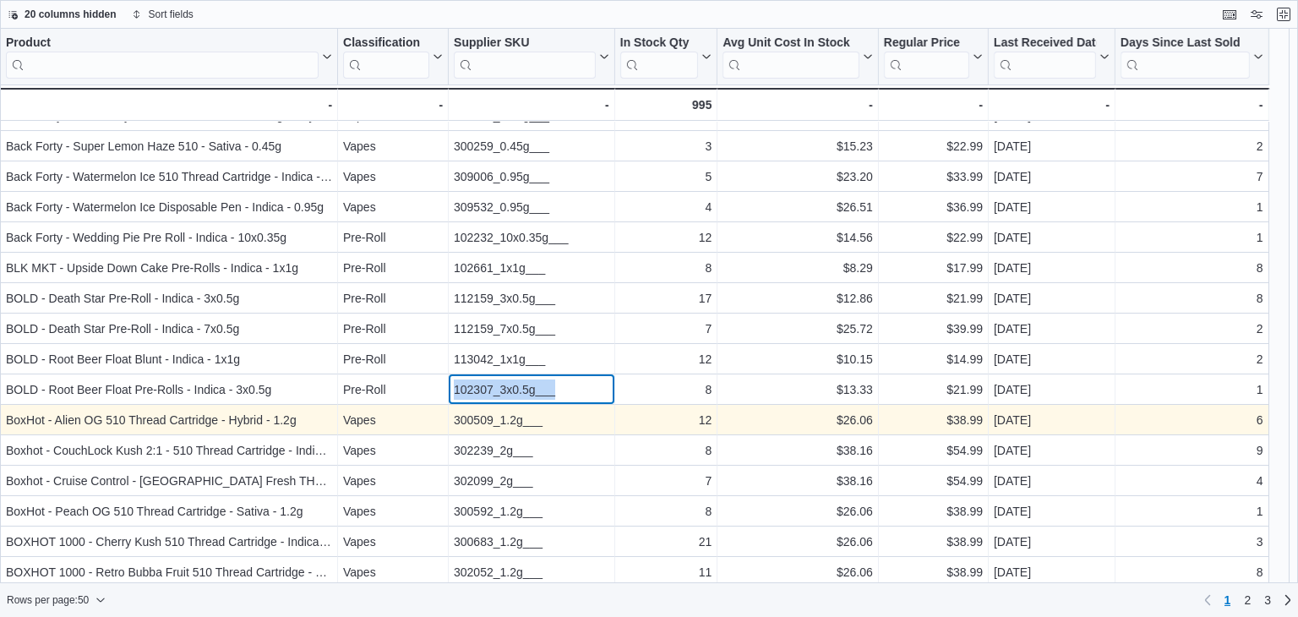
scroll to position [591, 0]
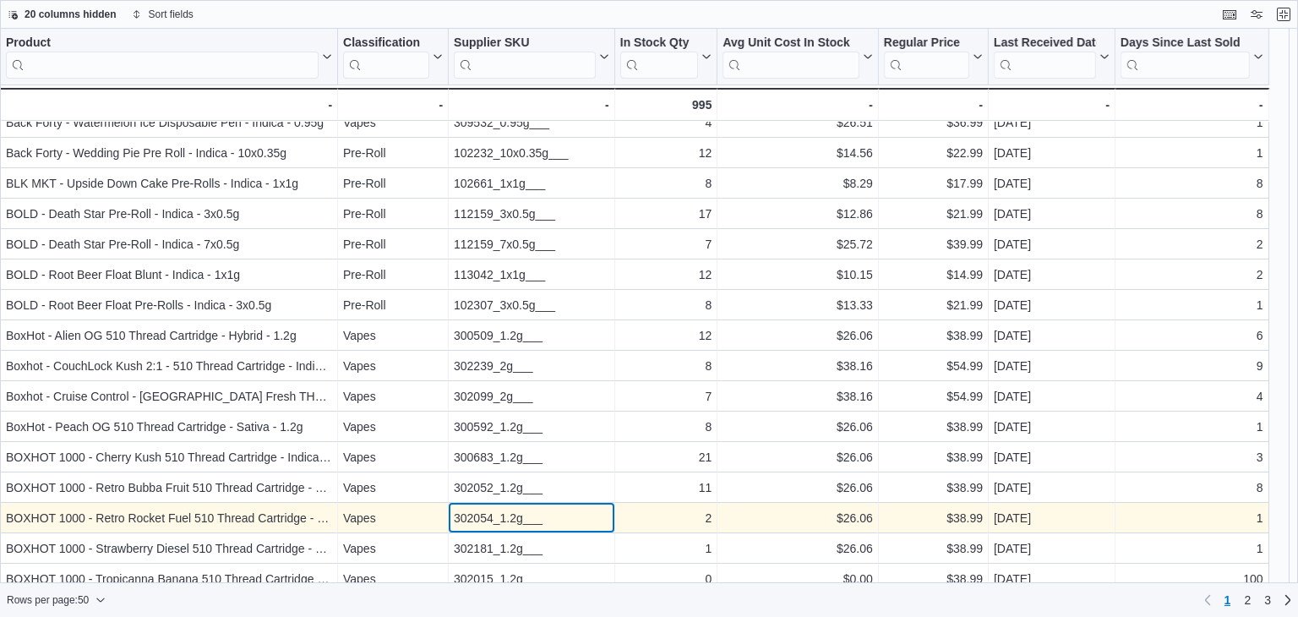
click at [502, 516] on div "302054_1.2g___" at bounding box center [531, 518] width 155 height 20
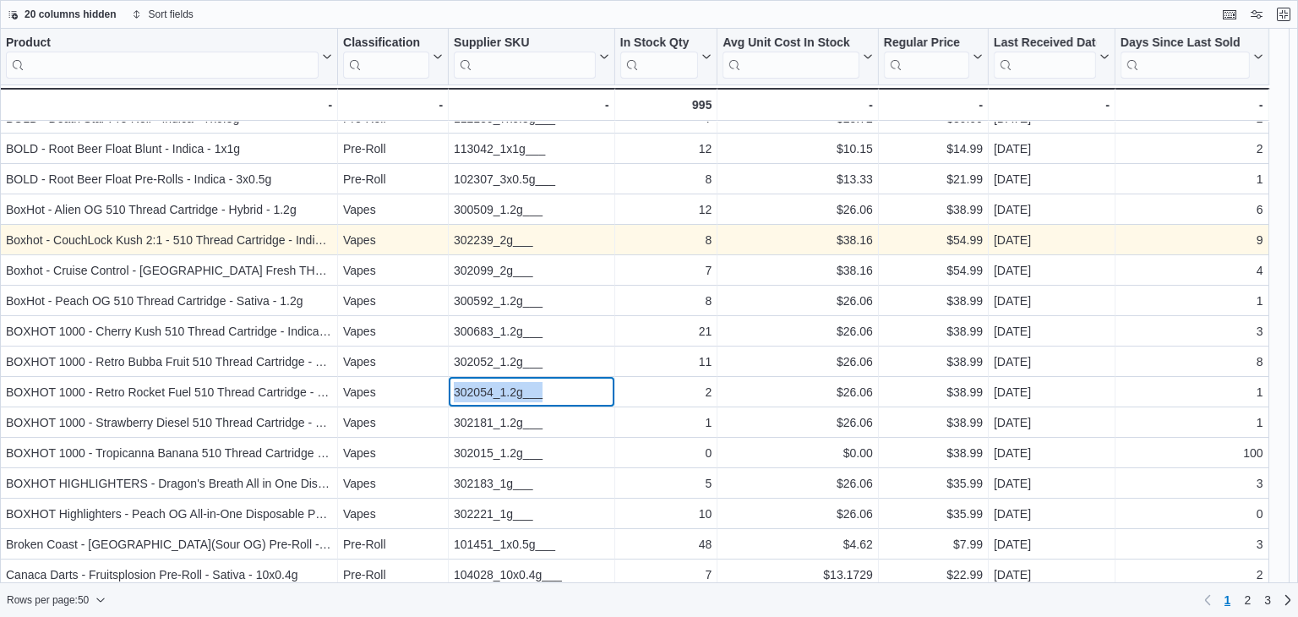
scroll to position [760, 0]
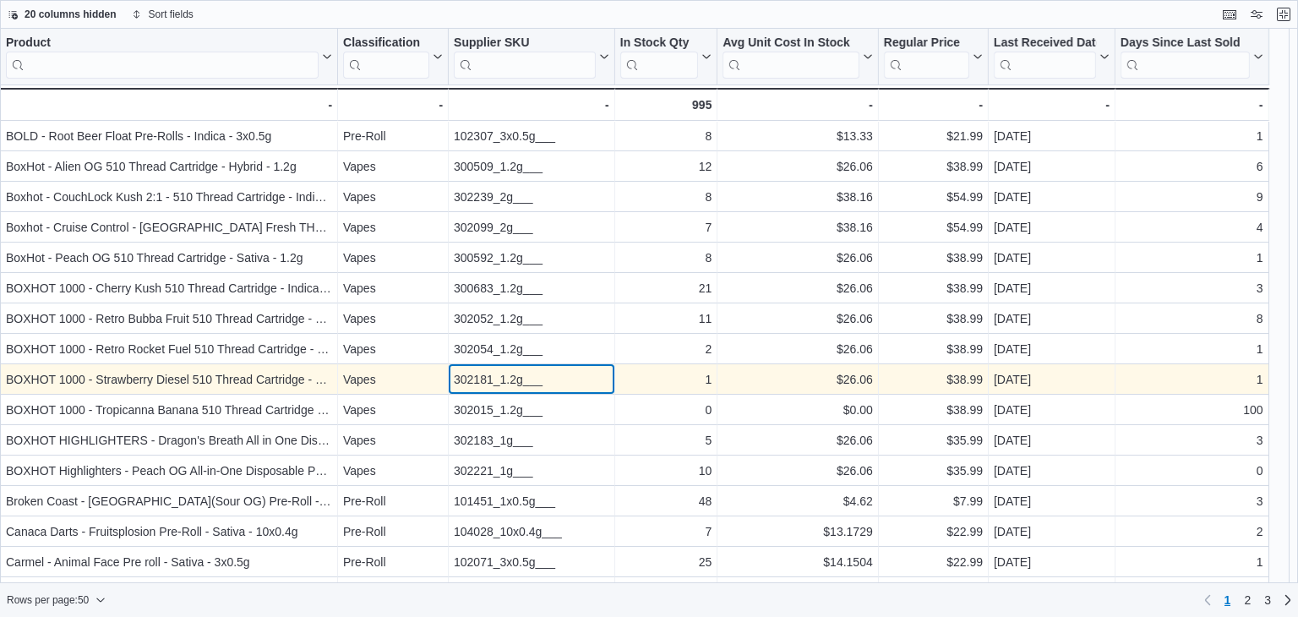
click at [504, 376] on div "302181_1.2g___" at bounding box center [531, 379] width 155 height 20
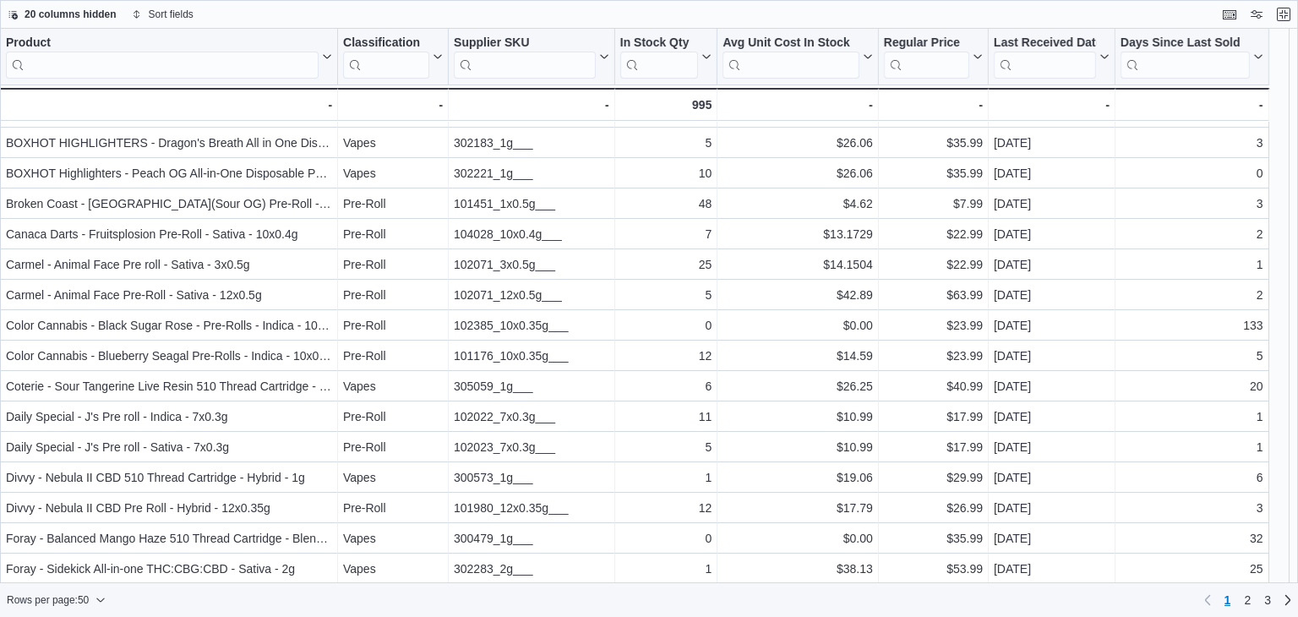
scroll to position [1059, 0]
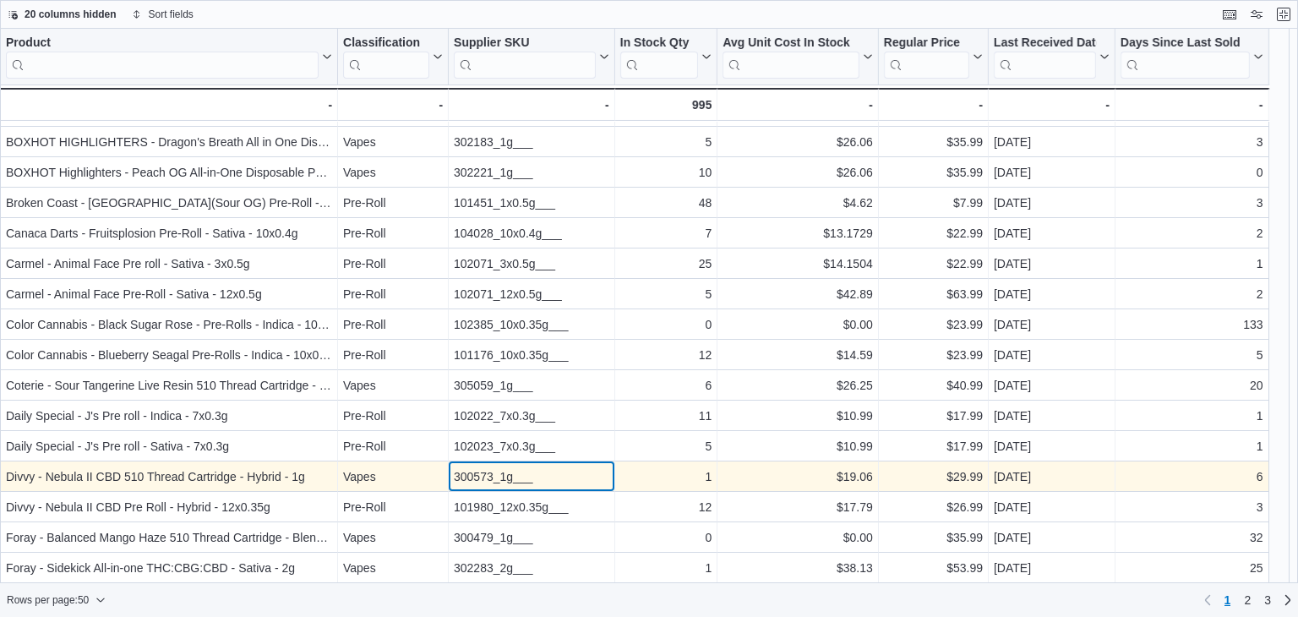
click at [518, 472] on div "300573_1g___" at bounding box center [531, 476] width 155 height 20
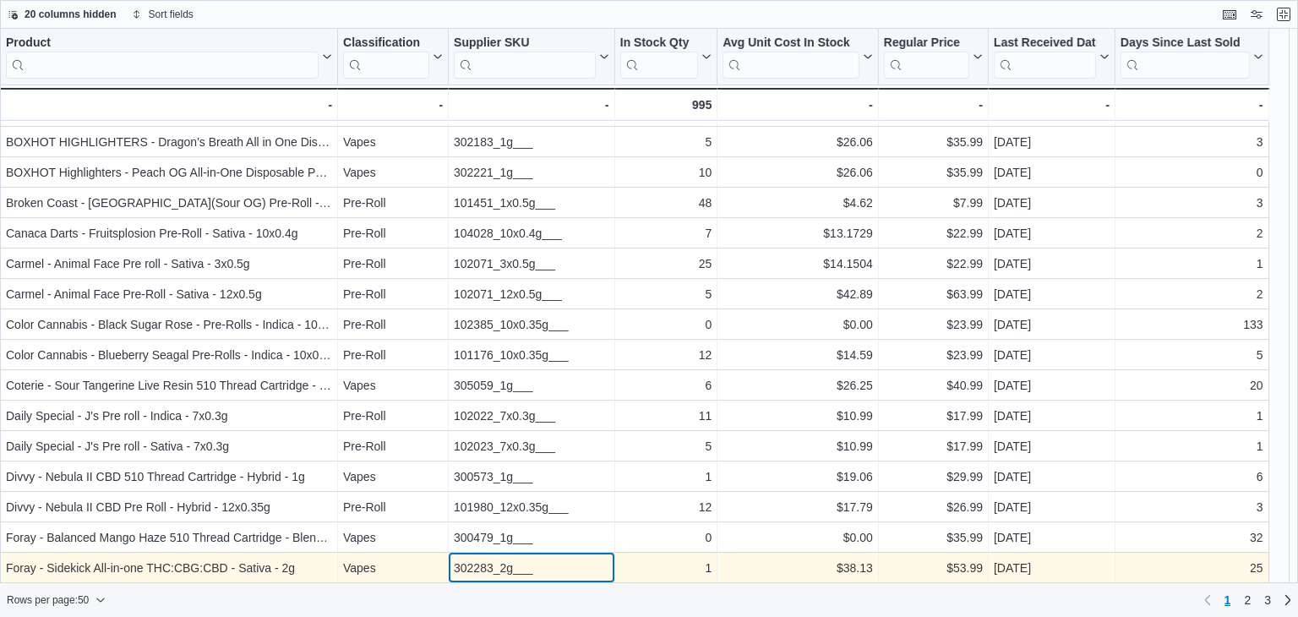
click at [504, 564] on div "302283_2g___" at bounding box center [531, 568] width 155 height 20
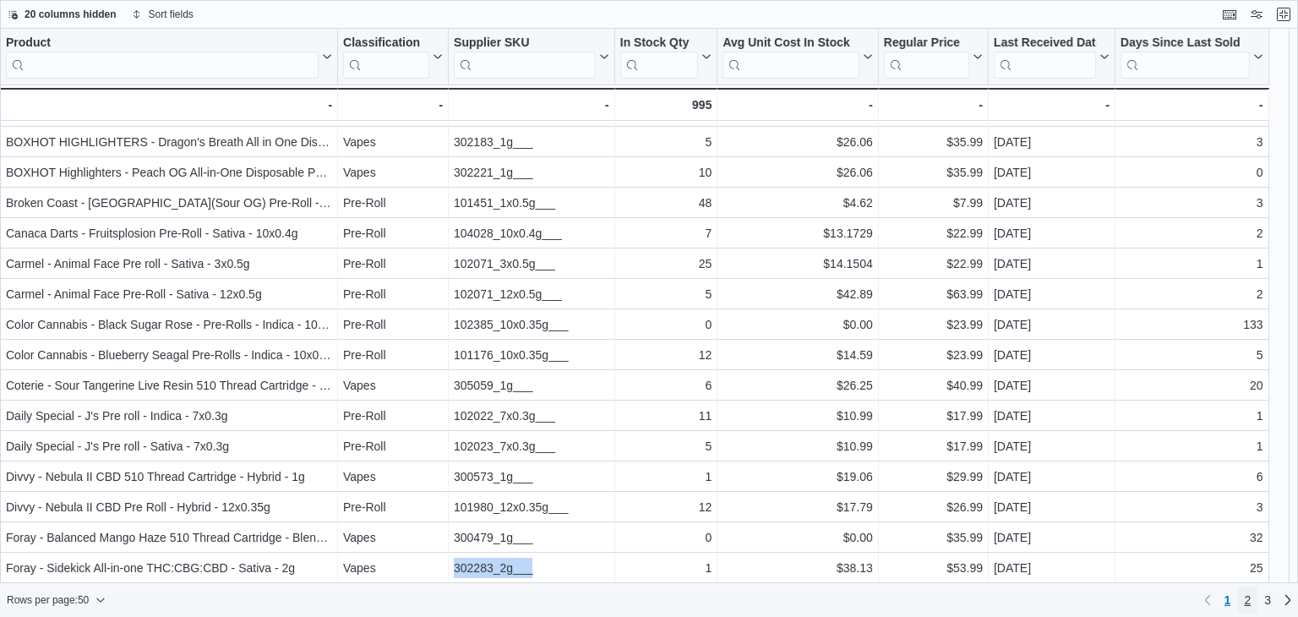
click at [1251, 602] on link "2" at bounding box center [1247, 599] width 20 height 27
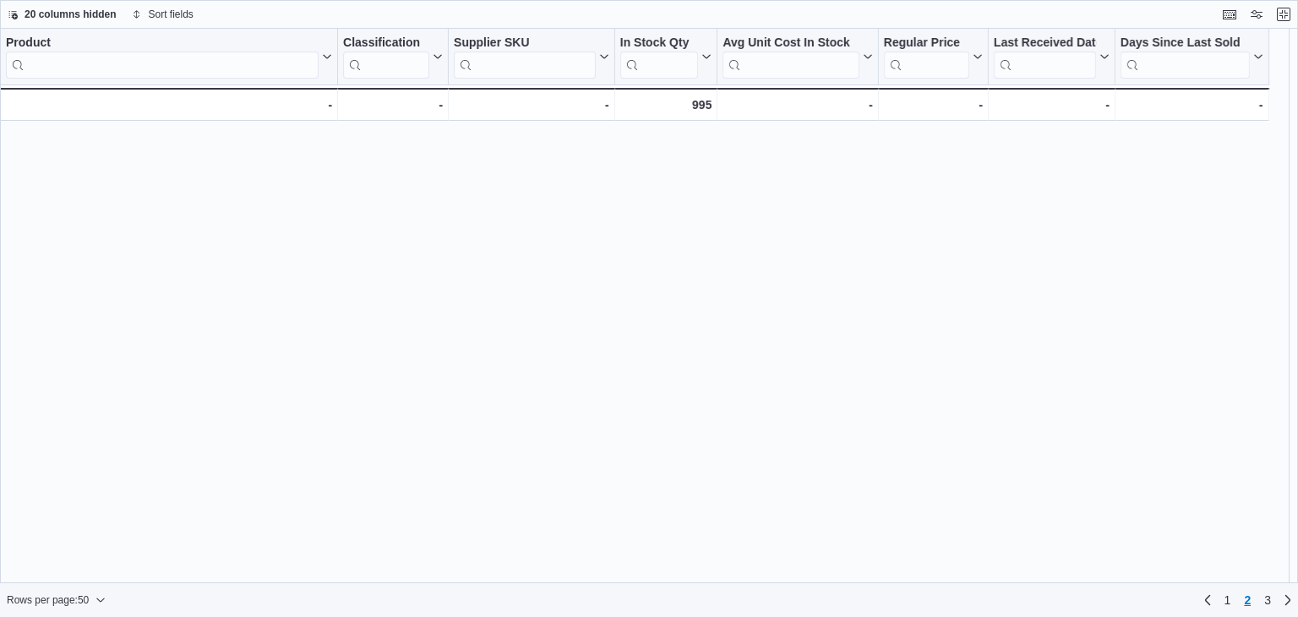
scroll to position [0, 0]
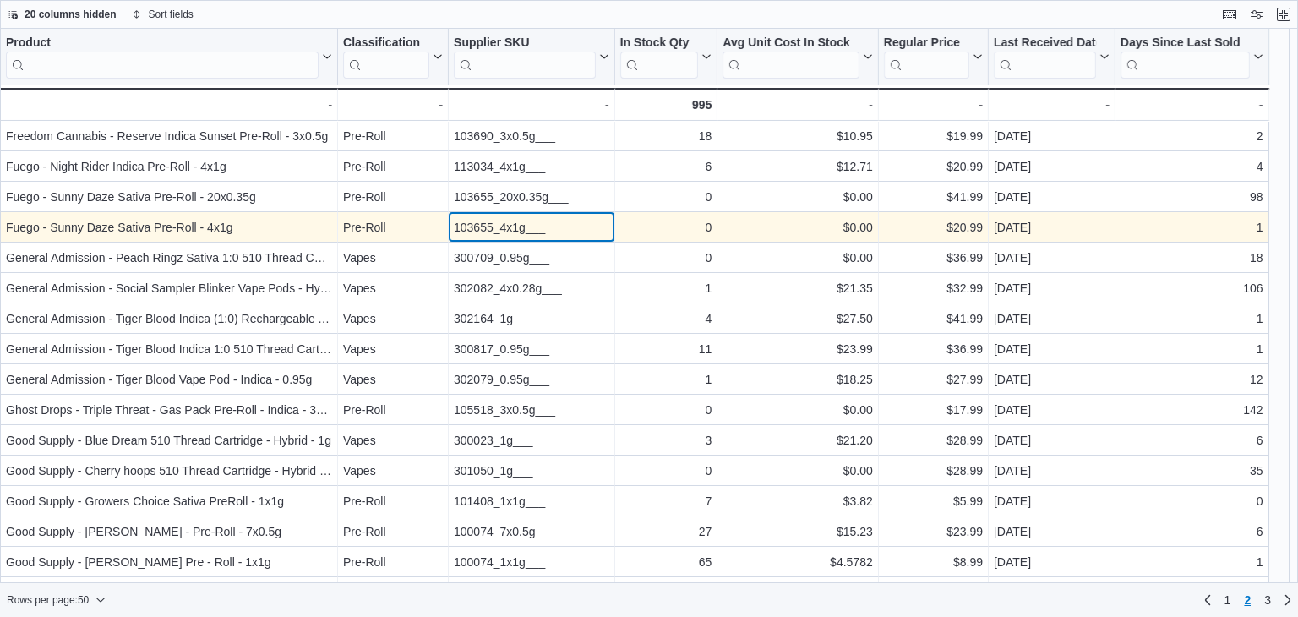
click at [487, 232] on div "103655_4x1g___" at bounding box center [531, 227] width 155 height 20
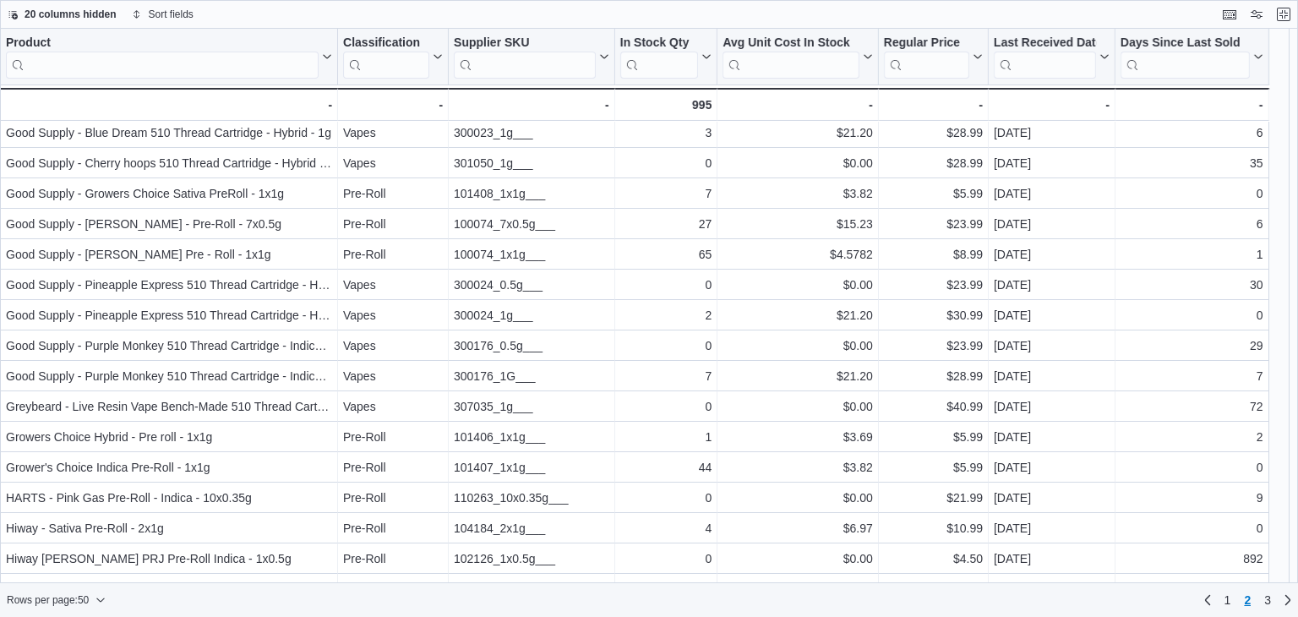
scroll to position [338, 0]
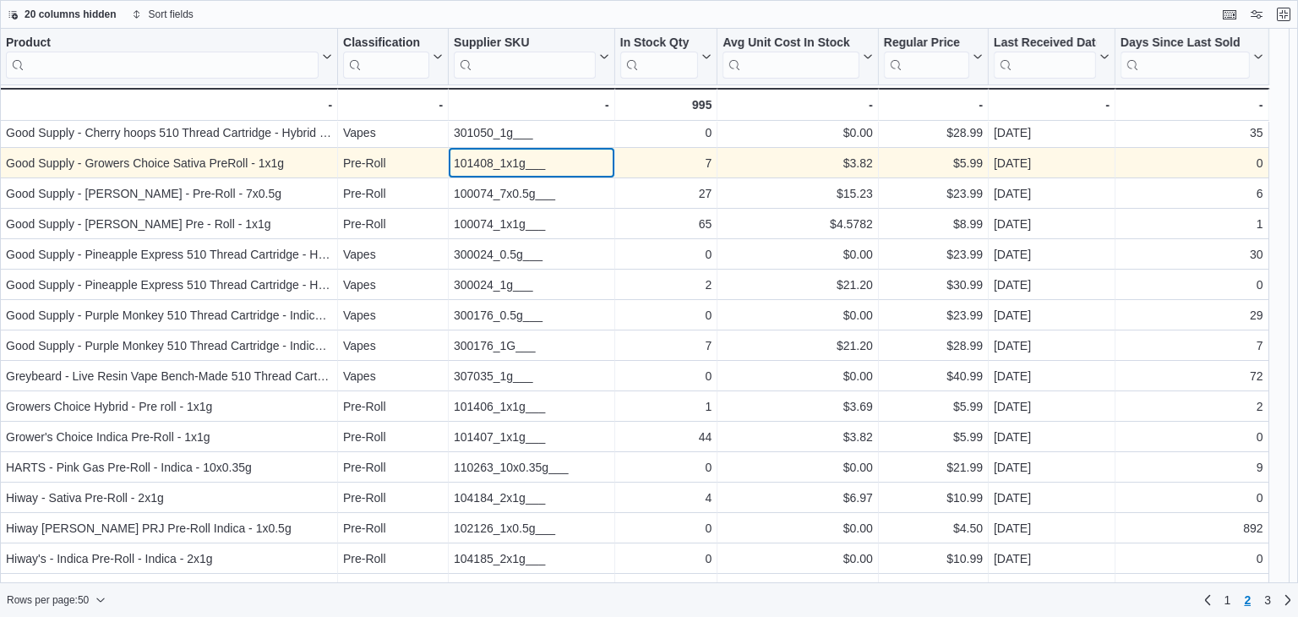
click at [502, 166] on div "101408_1x1g___" at bounding box center [531, 163] width 155 height 20
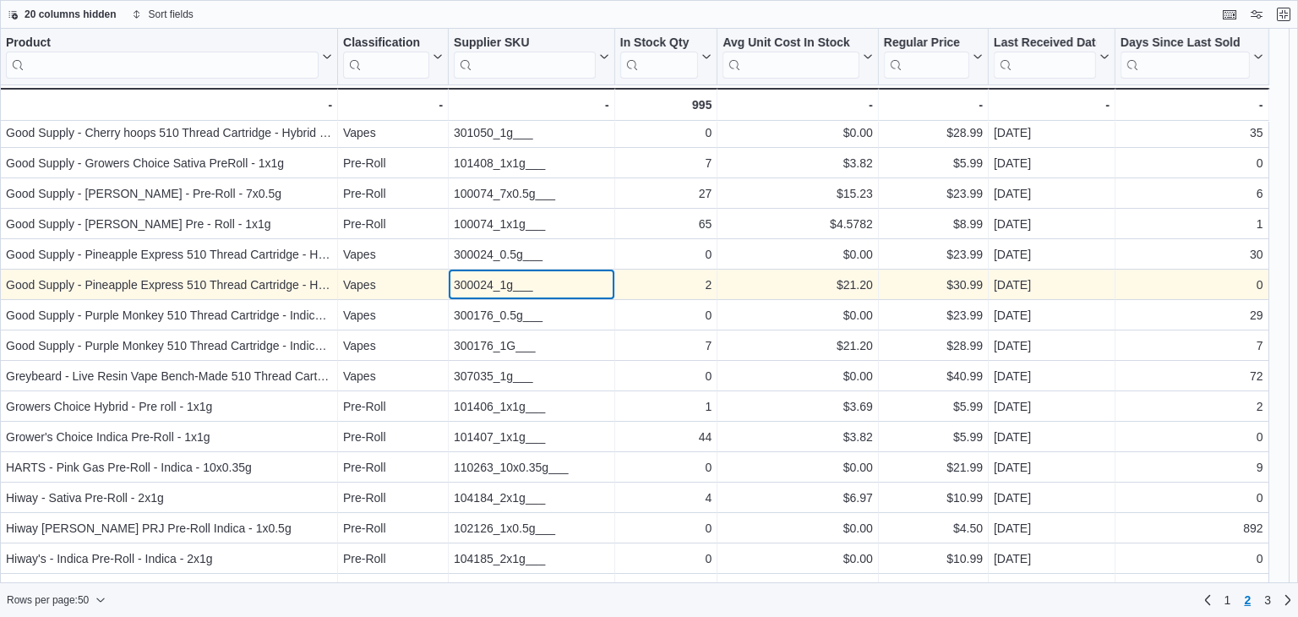
click at [491, 282] on div "300024_1g___" at bounding box center [531, 285] width 155 height 20
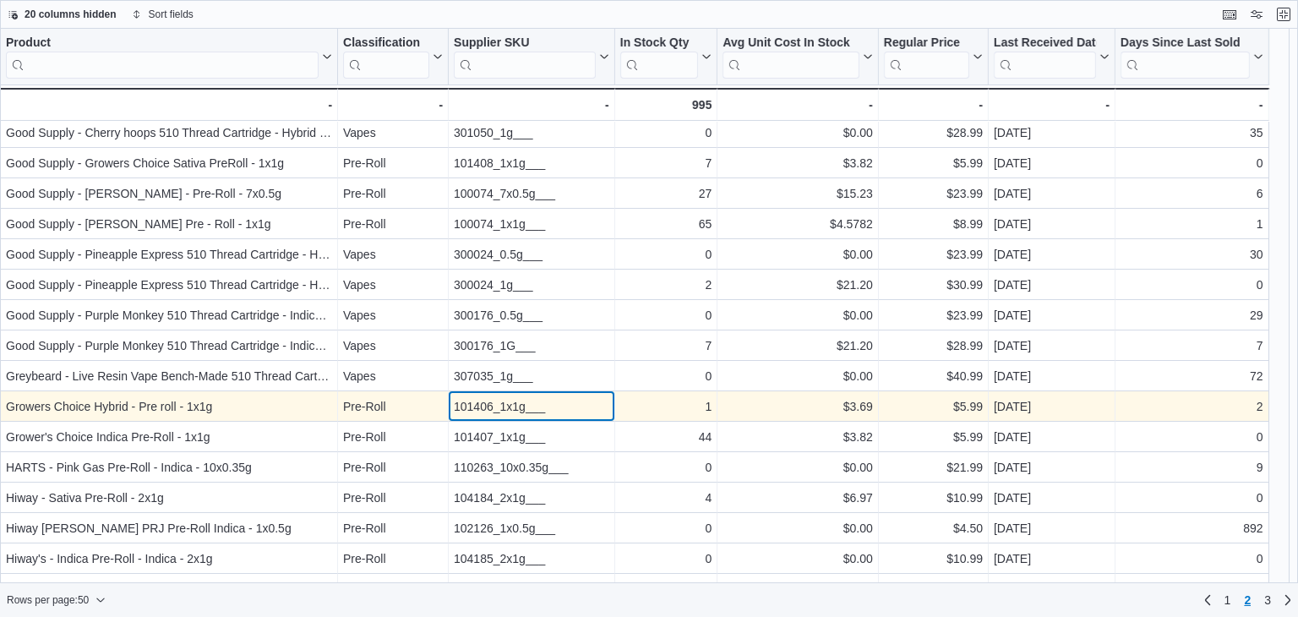
click at [488, 406] on div "101406_1x1g___" at bounding box center [531, 406] width 155 height 20
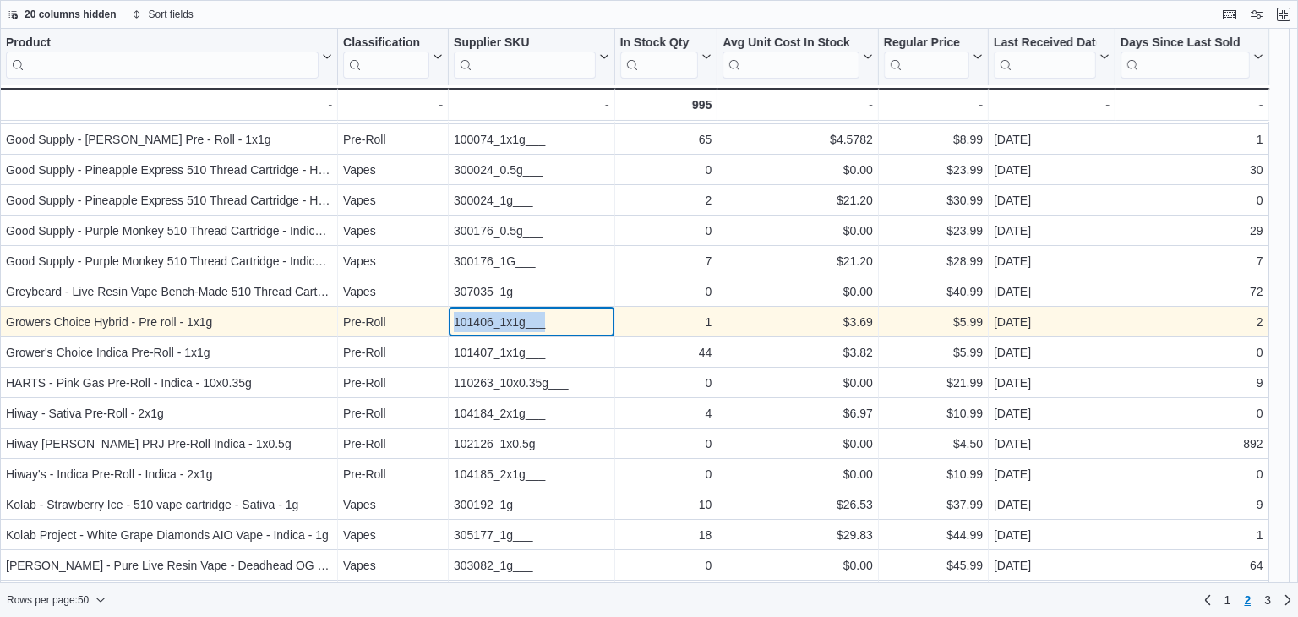
scroll to position [507, 0]
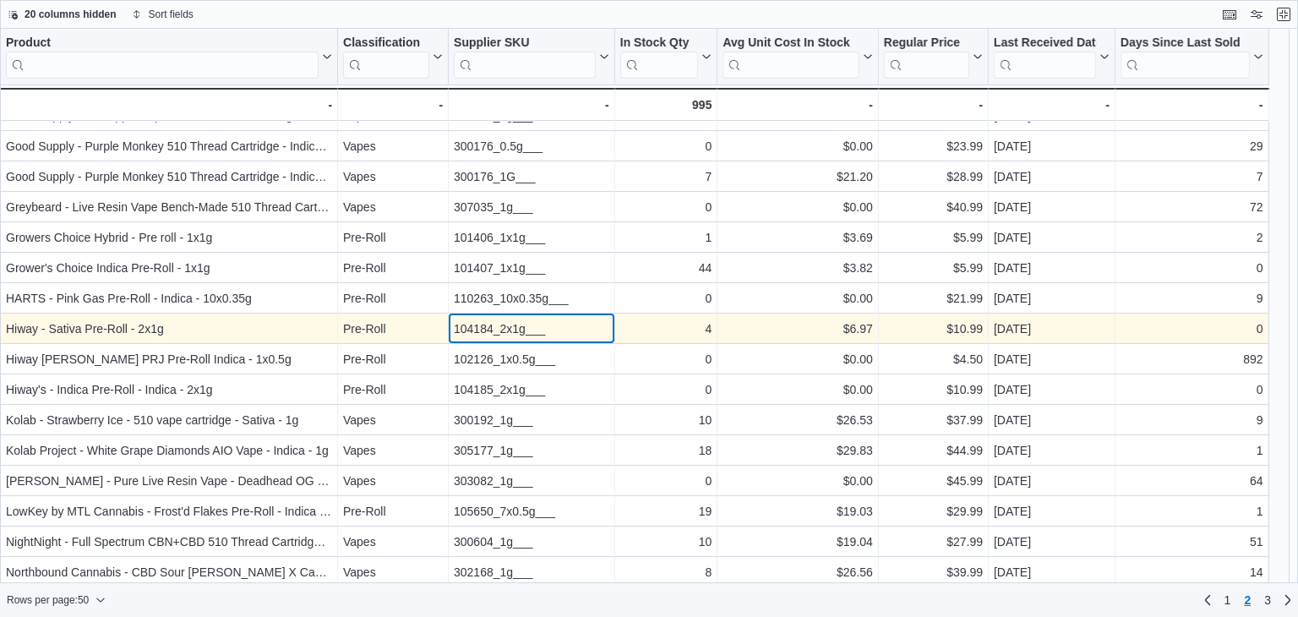
click at [505, 324] on div "104184_2x1g___" at bounding box center [531, 329] width 155 height 20
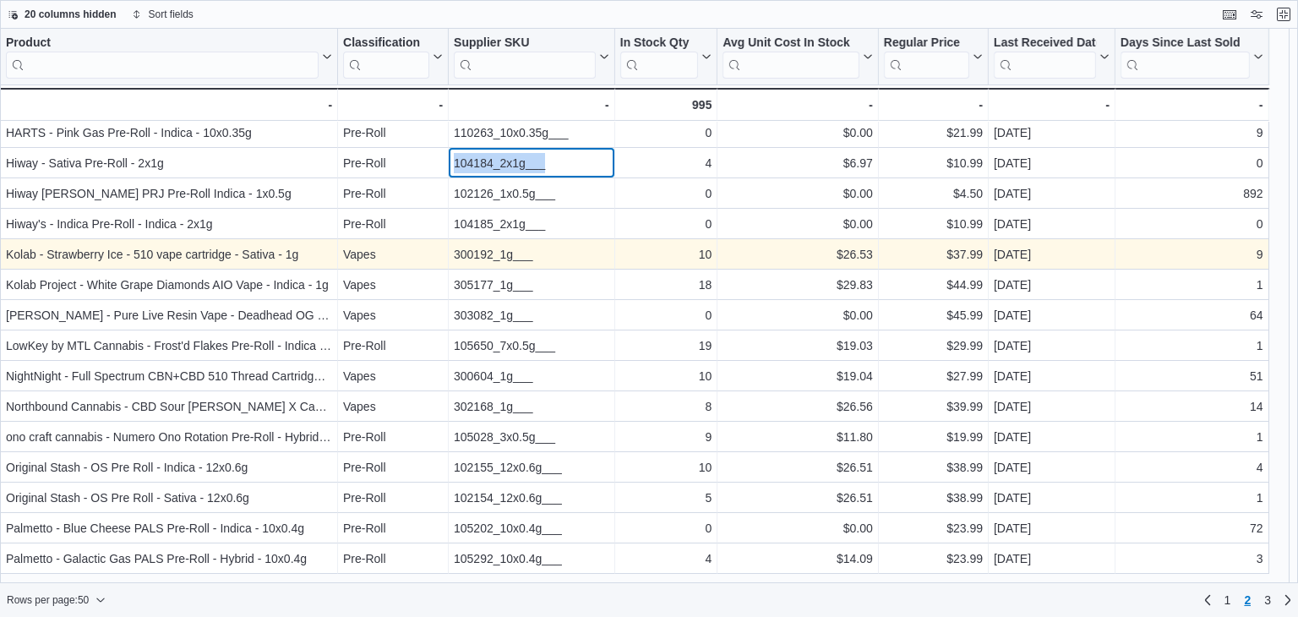
scroll to position [676, 0]
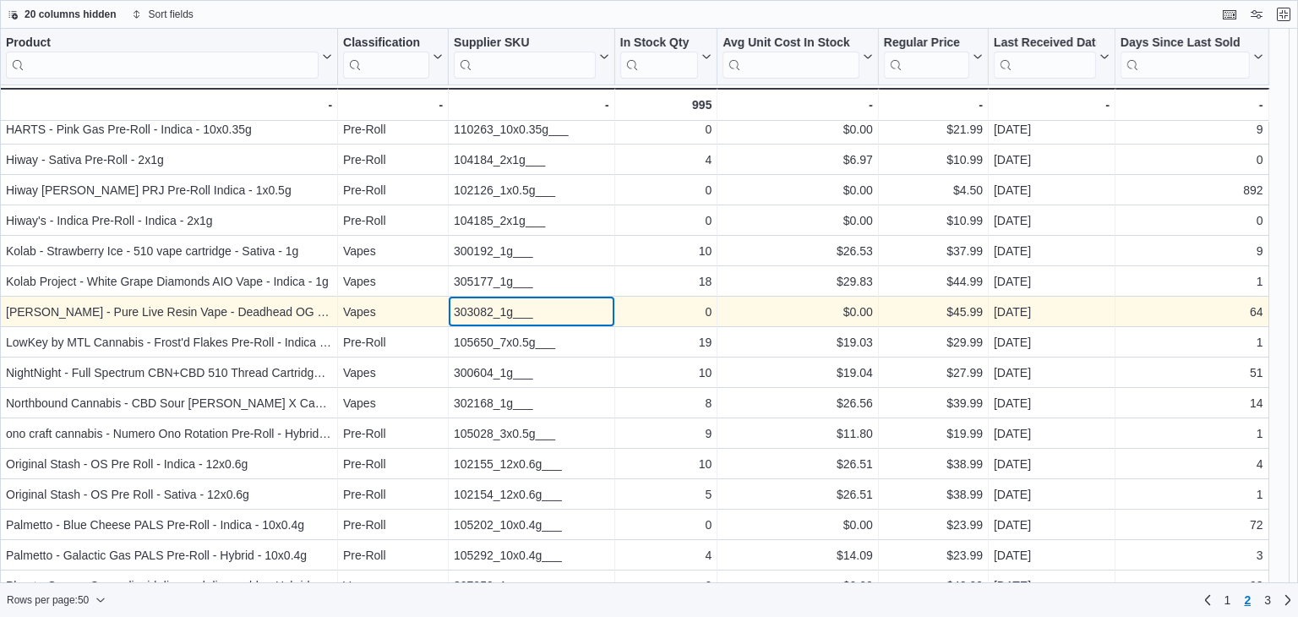
click at [501, 315] on div "303082_1g___" at bounding box center [531, 312] width 155 height 20
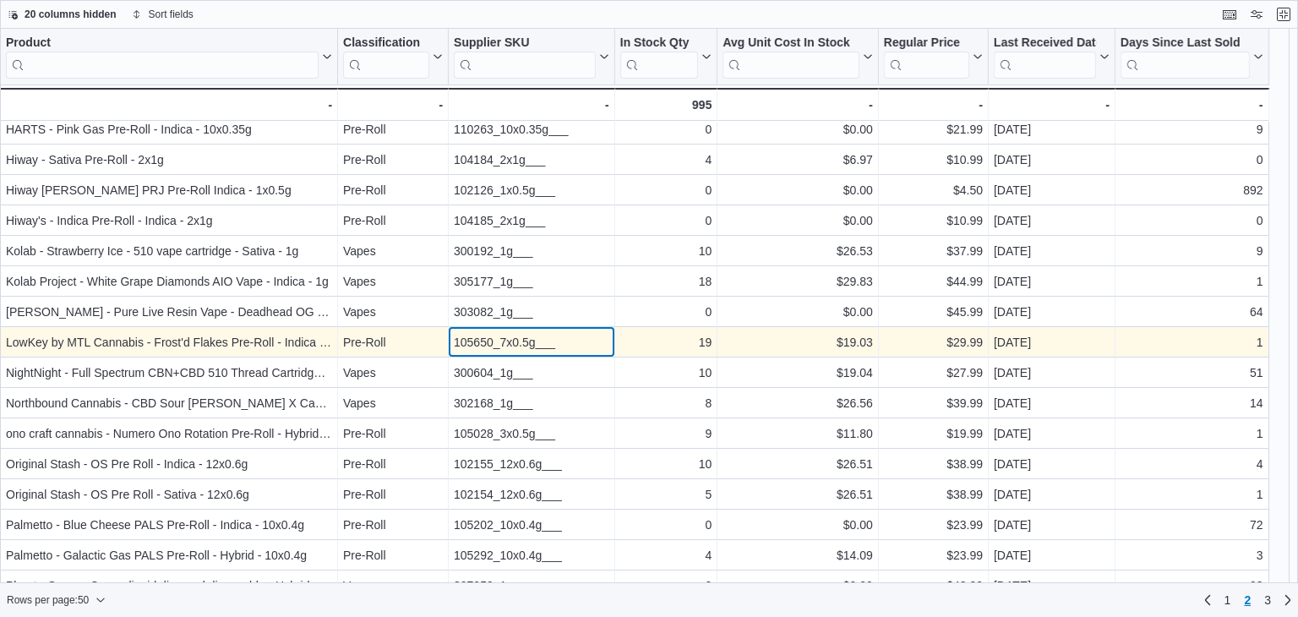
click at [504, 340] on div "105650_7x0.5g___" at bounding box center [531, 342] width 155 height 20
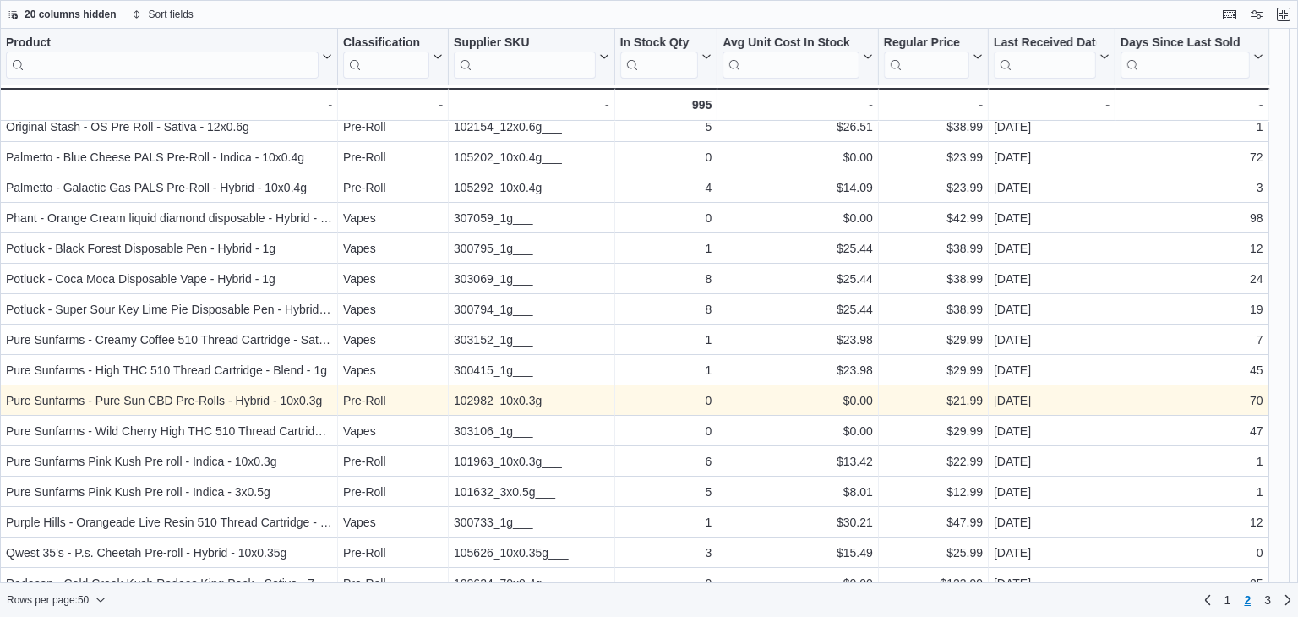
scroll to position [1059, 0]
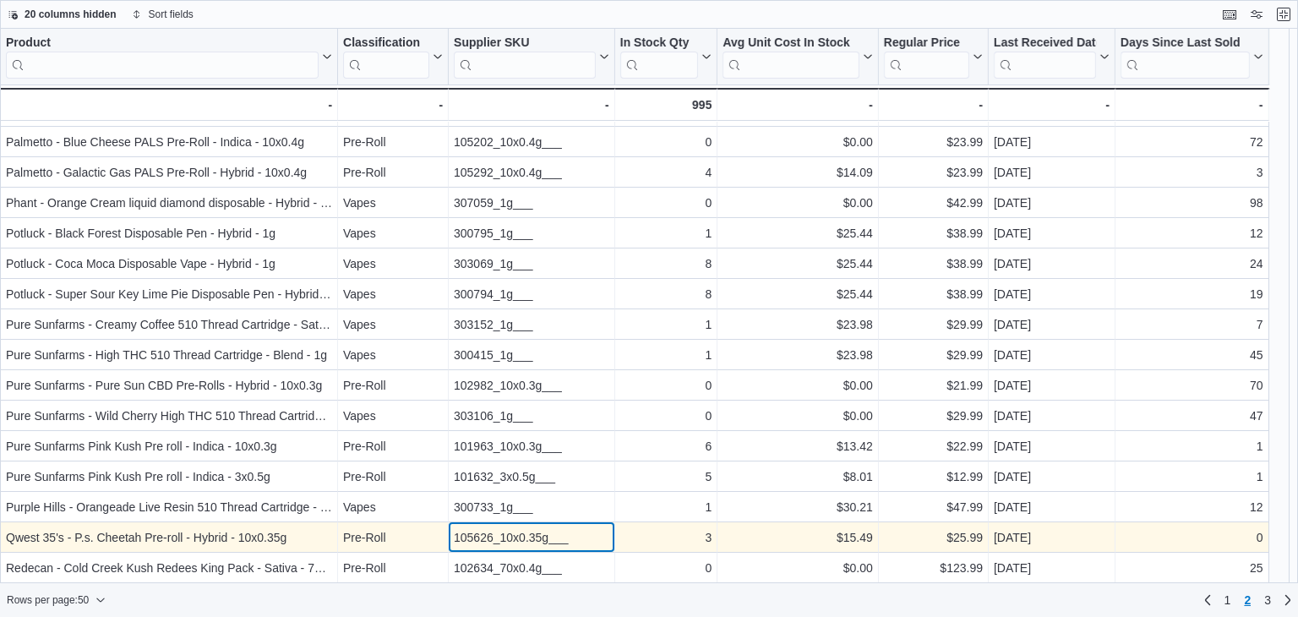
click at [515, 538] on div "105626_10x0.35g___" at bounding box center [531, 537] width 155 height 20
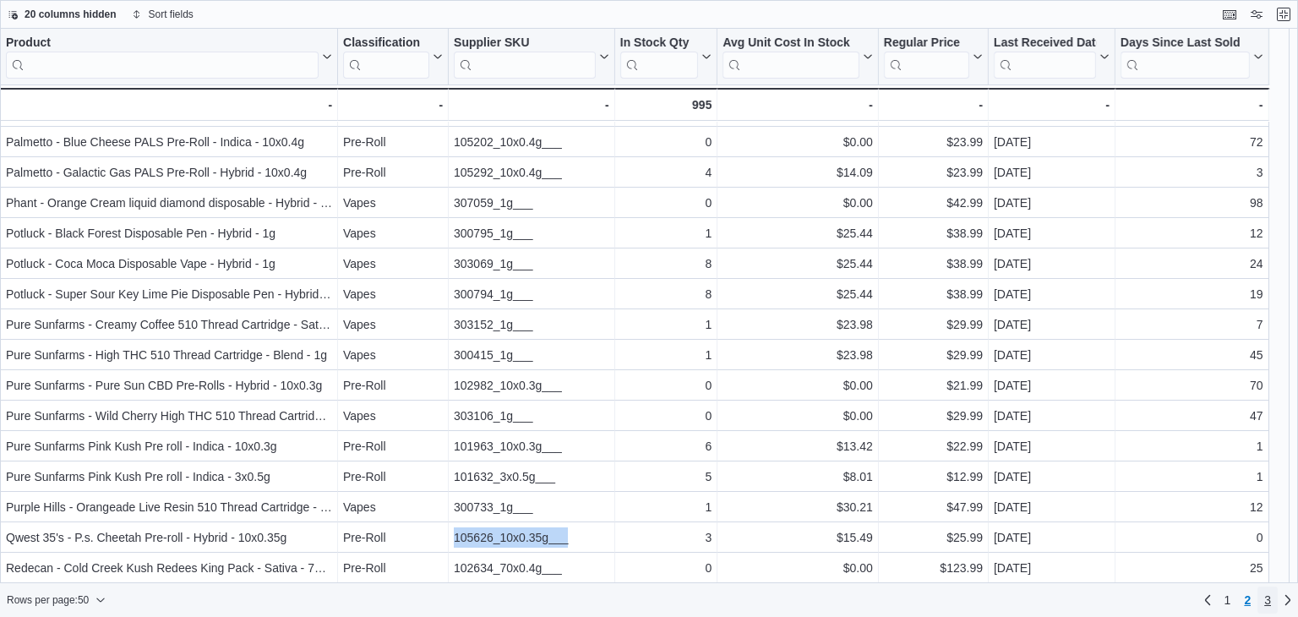
click at [1270, 604] on span "3" at bounding box center [1267, 599] width 7 height 17
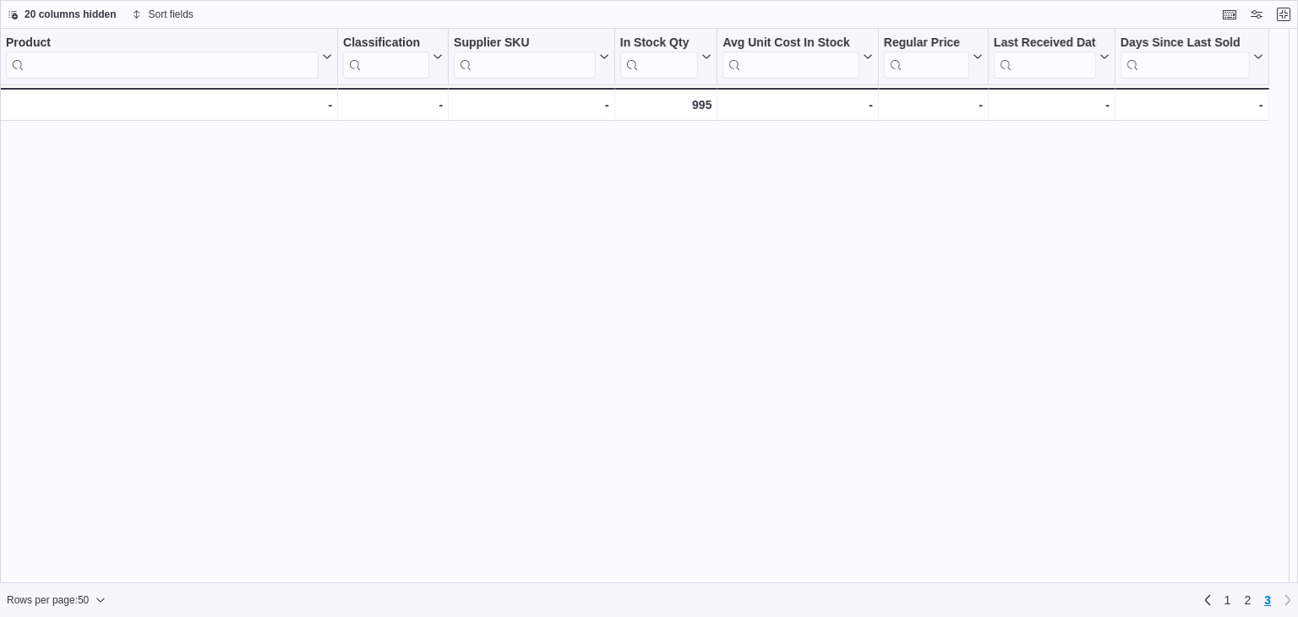
scroll to position [0, 0]
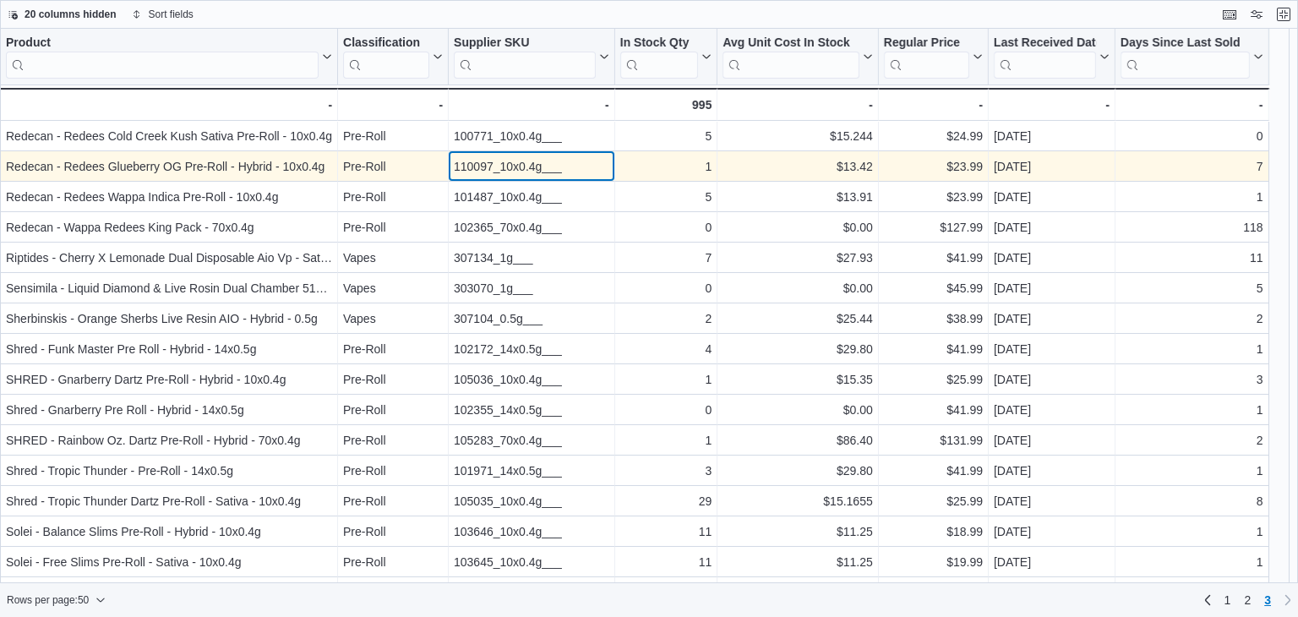
click at [500, 171] on div "110097_10x0.4g___" at bounding box center [531, 166] width 155 height 20
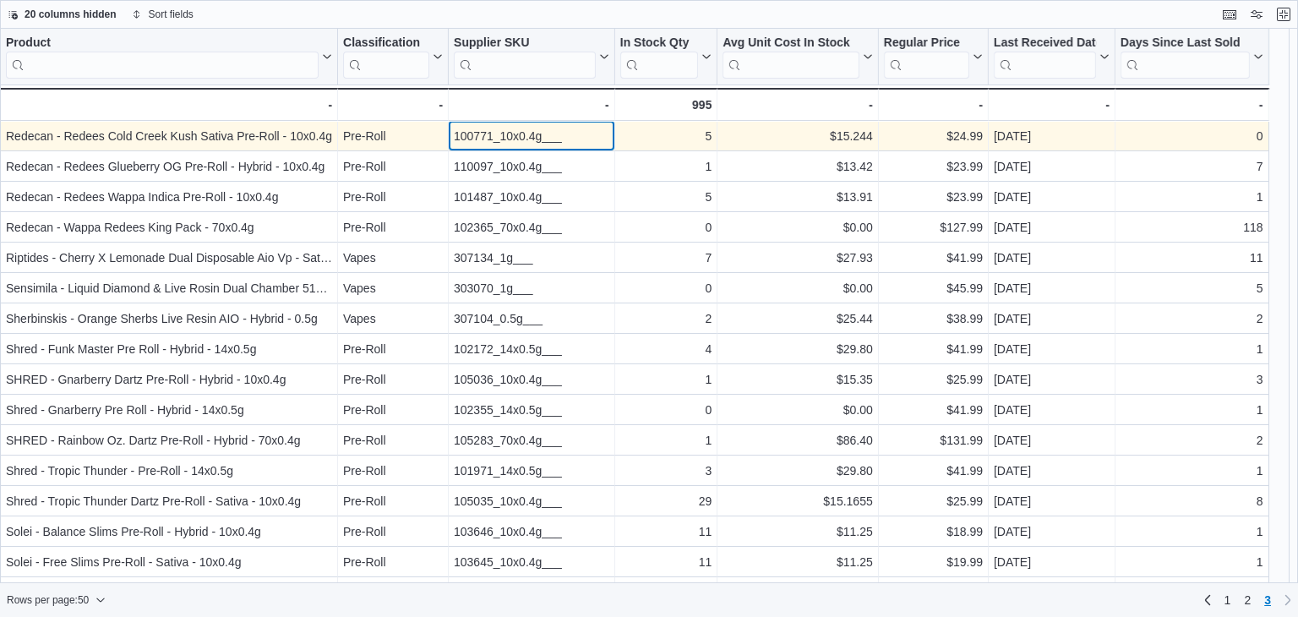
click at [490, 139] on div "100771_10x0.4g___" at bounding box center [531, 136] width 155 height 20
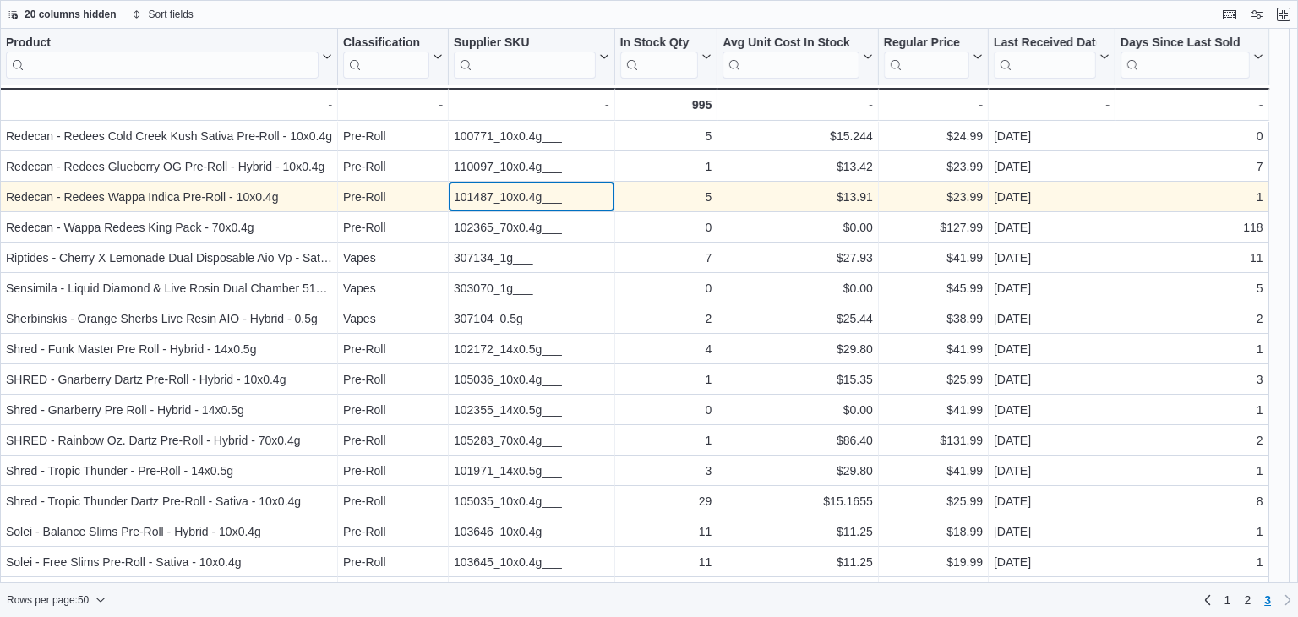
click at [534, 197] on div "101487_10x0.4g___" at bounding box center [531, 197] width 155 height 20
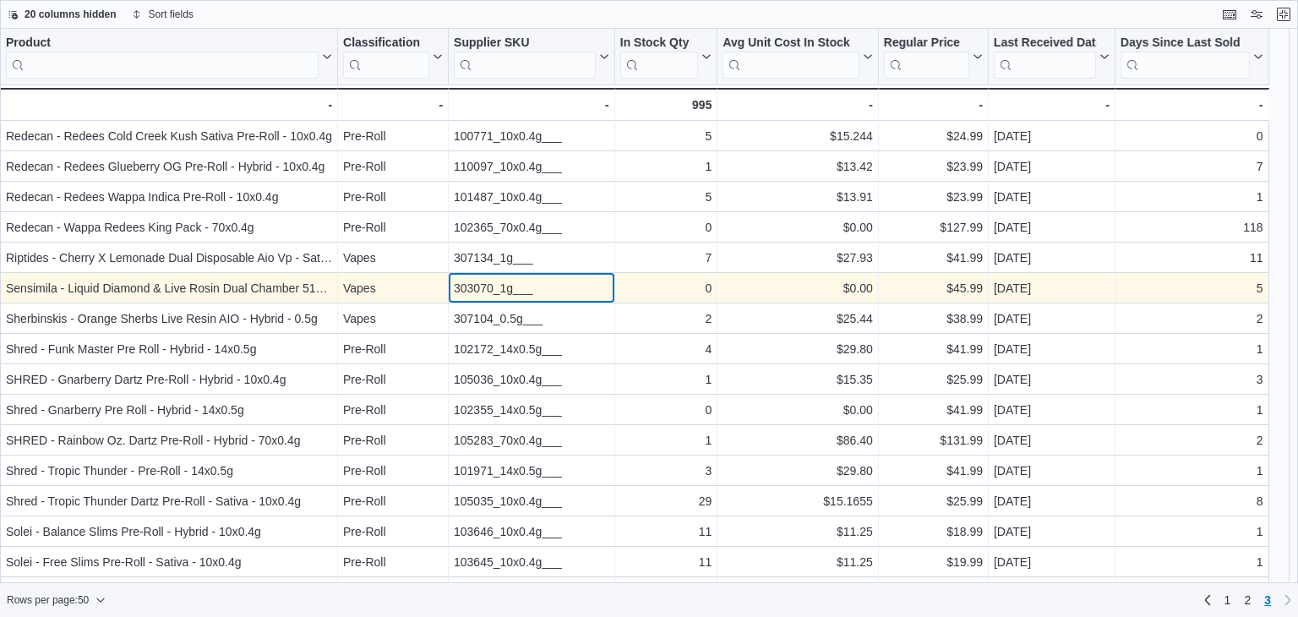
click at [514, 288] on div "303070_1g___" at bounding box center [531, 288] width 155 height 20
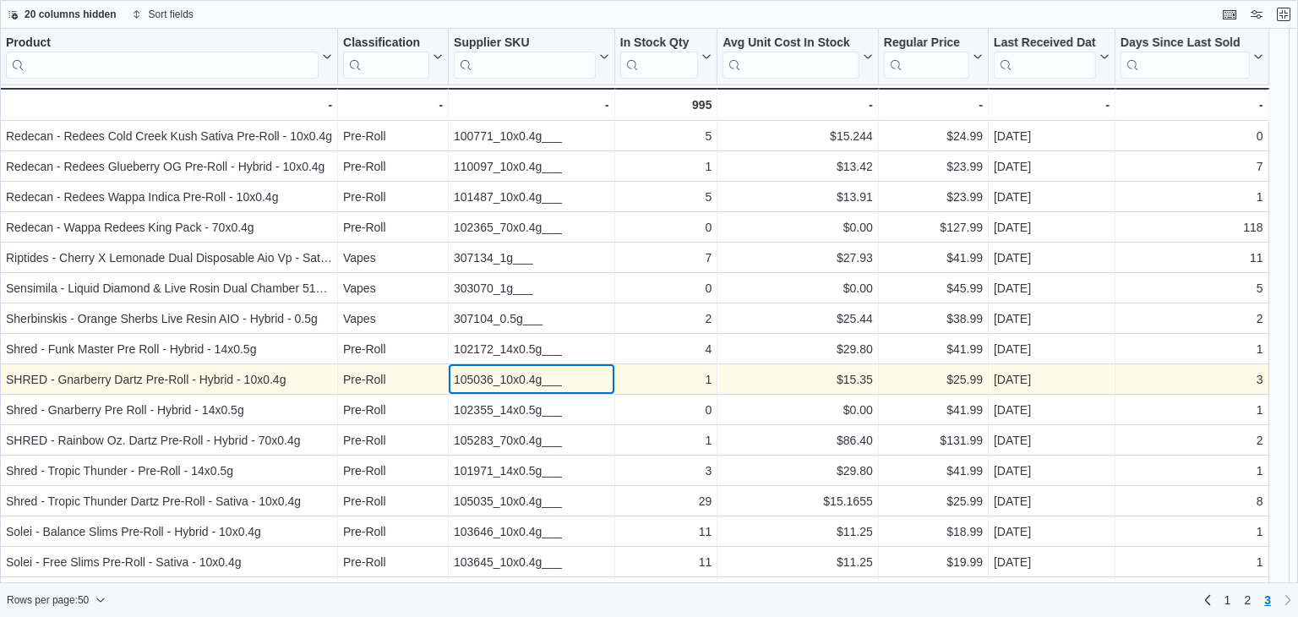
click at [528, 384] on div "105036_10x0.4g___" at bounding box center [531, 379] width 155 height 20
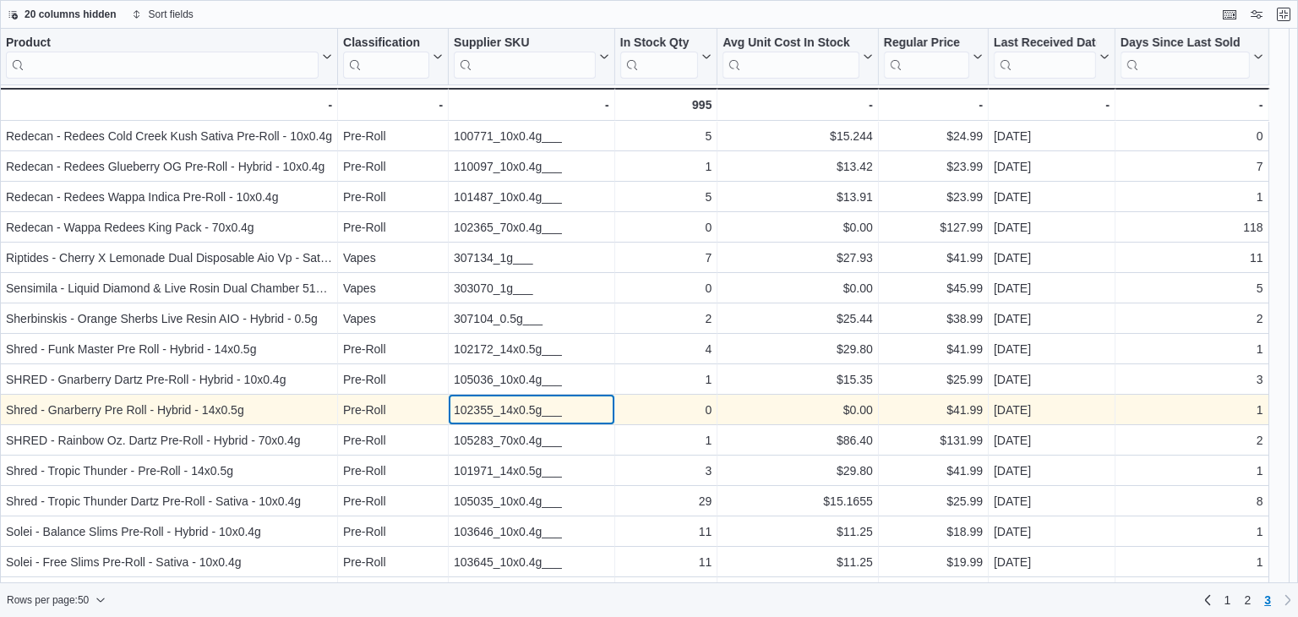
click at [547, 413] on div "102355_14x0.5g___" at bounding box center [531, 410] width 155 height 20
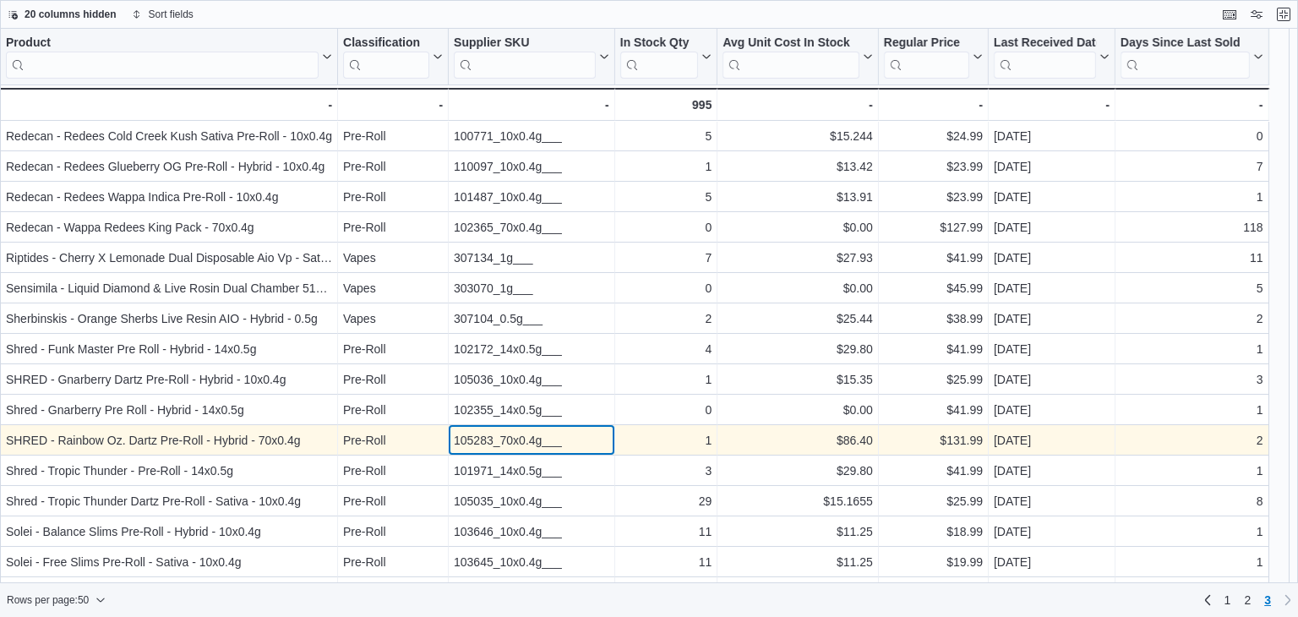
click at [528, 438] on div "105283_70x0.4g___" at bounding box center [531, 440] width 155 height 20
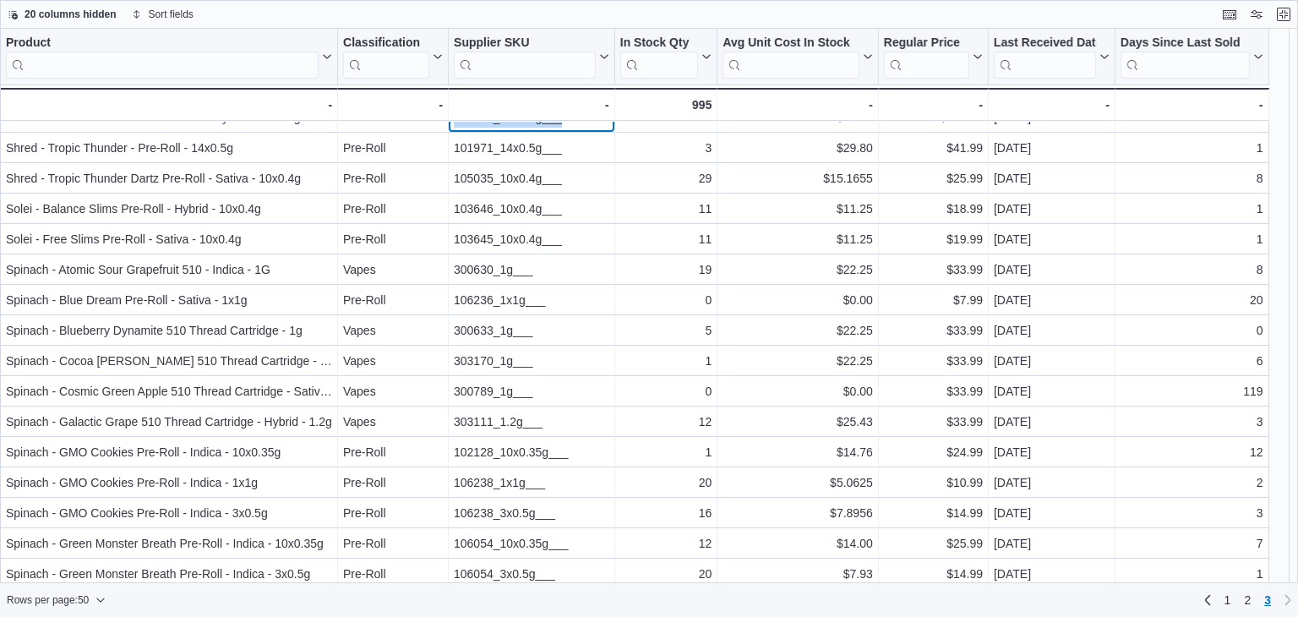
scroll to position [338, 0]
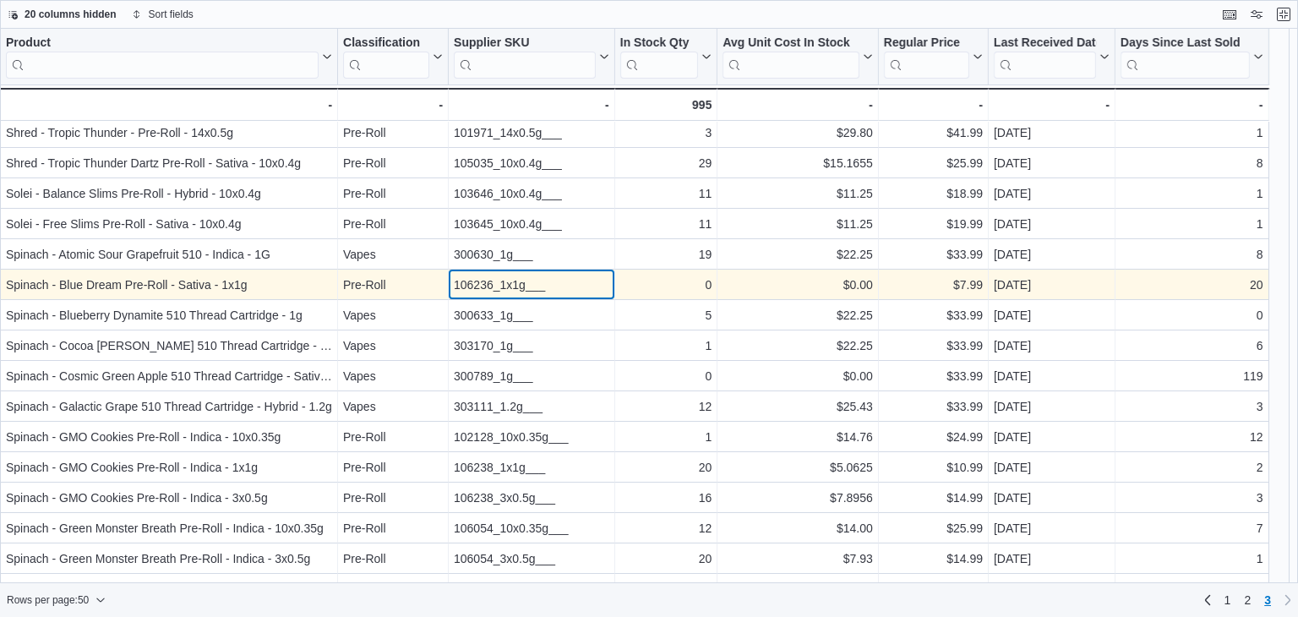
click at [484, 281] on div "106236_1x1g___" at bounding box center [531, 285] width 155 height 20
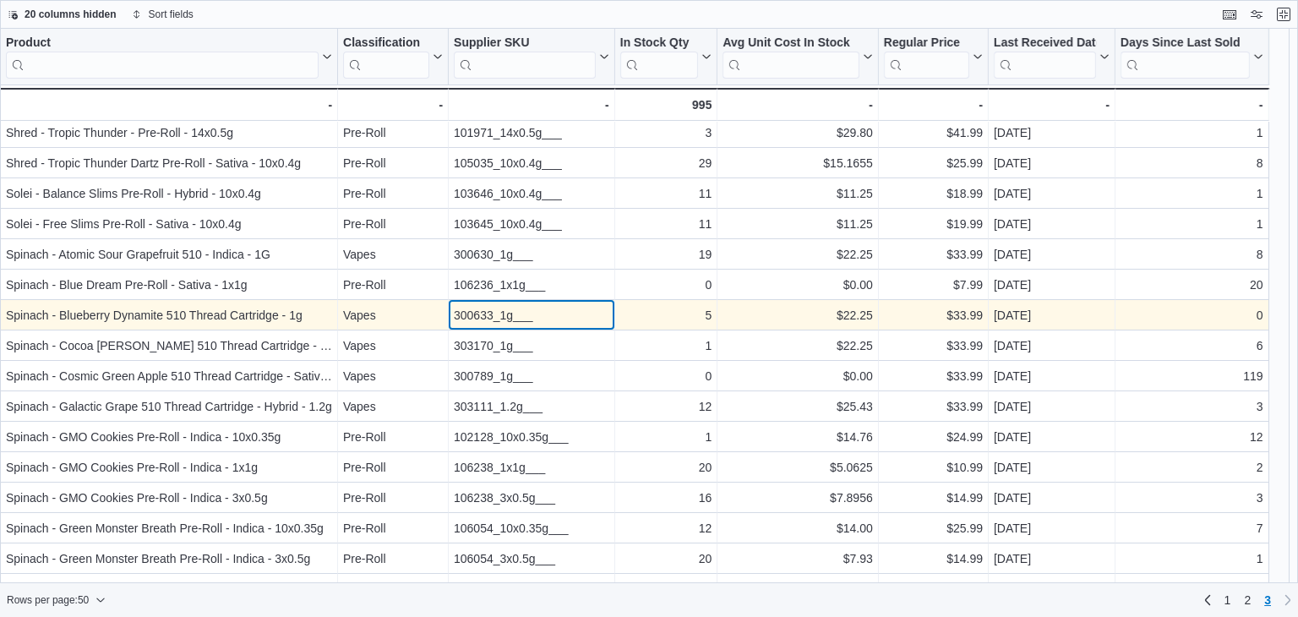
click at [501, 319] on div "300633_1g___" at bounding box center [531, 315] width 155 height 20
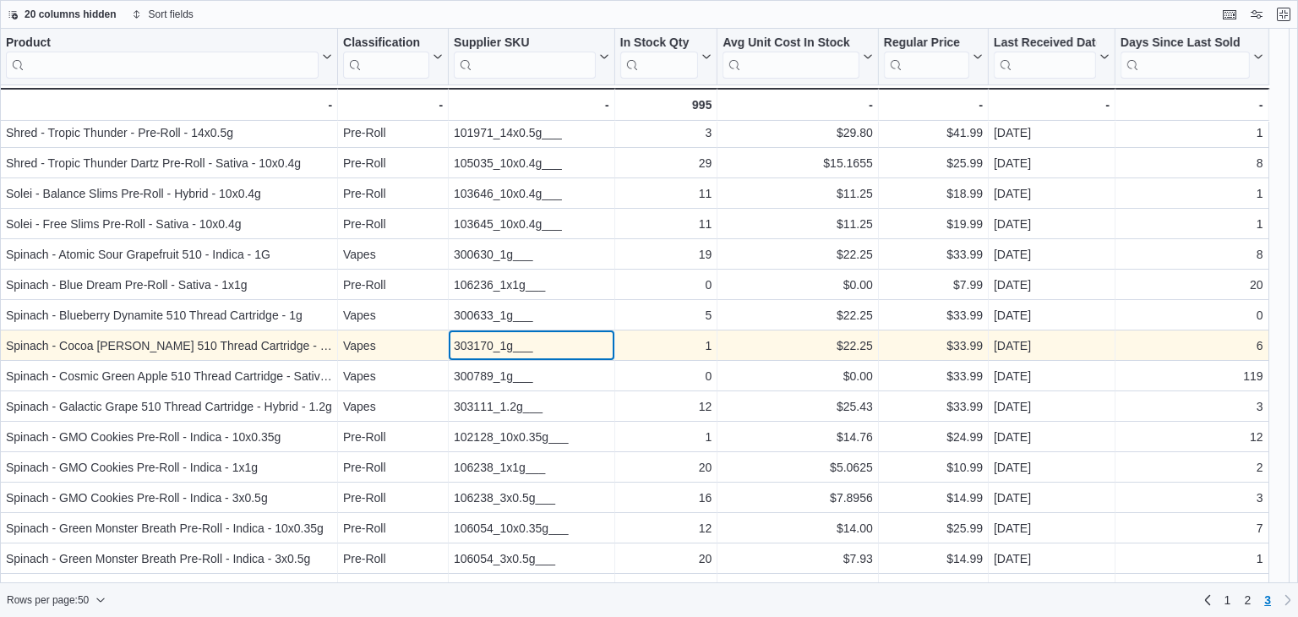
click at [531, 346] on div "303170_1g___" at bounding box center [531, 345] width 155 height 20
drag, startPoint x: 531, startPoint y: 346, endPoint x: 503, endPoint y: 340, distance: 28.3
click at [504, 342] on div "303170_1g___" at bounding box center [531, 345] width 155 height 20
click at [503, 340] on div "303170_1g___" at bounding box center [531, 345] width 155 height 20
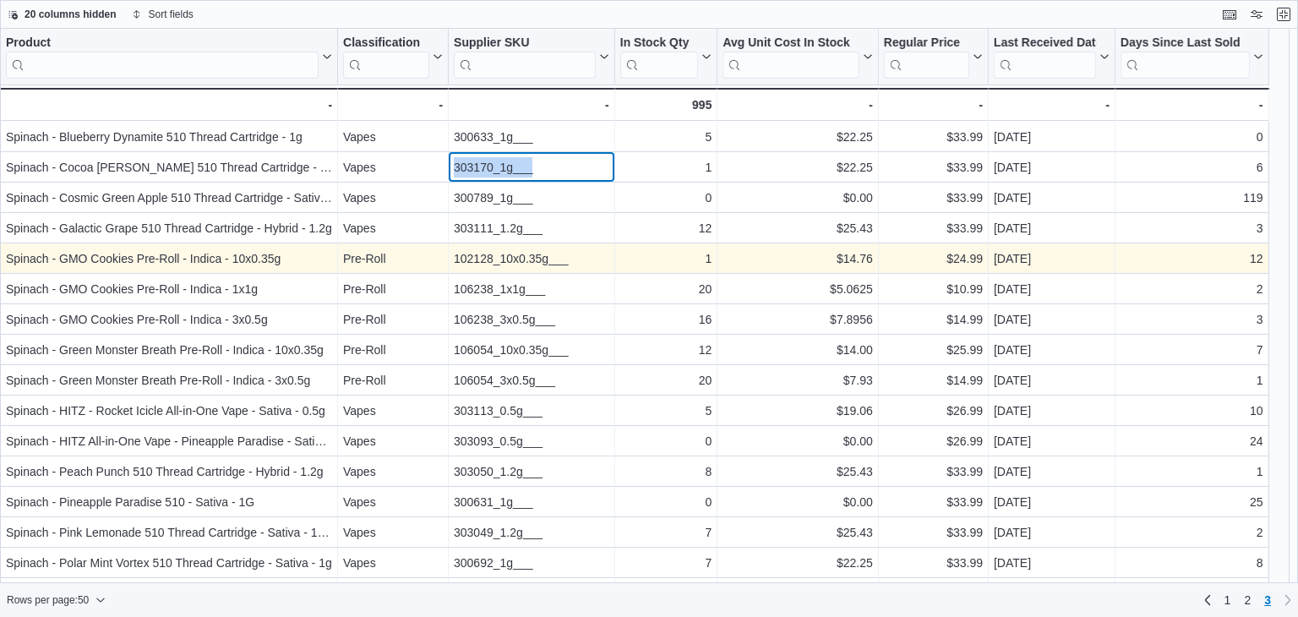
scroll to position [591, 0]
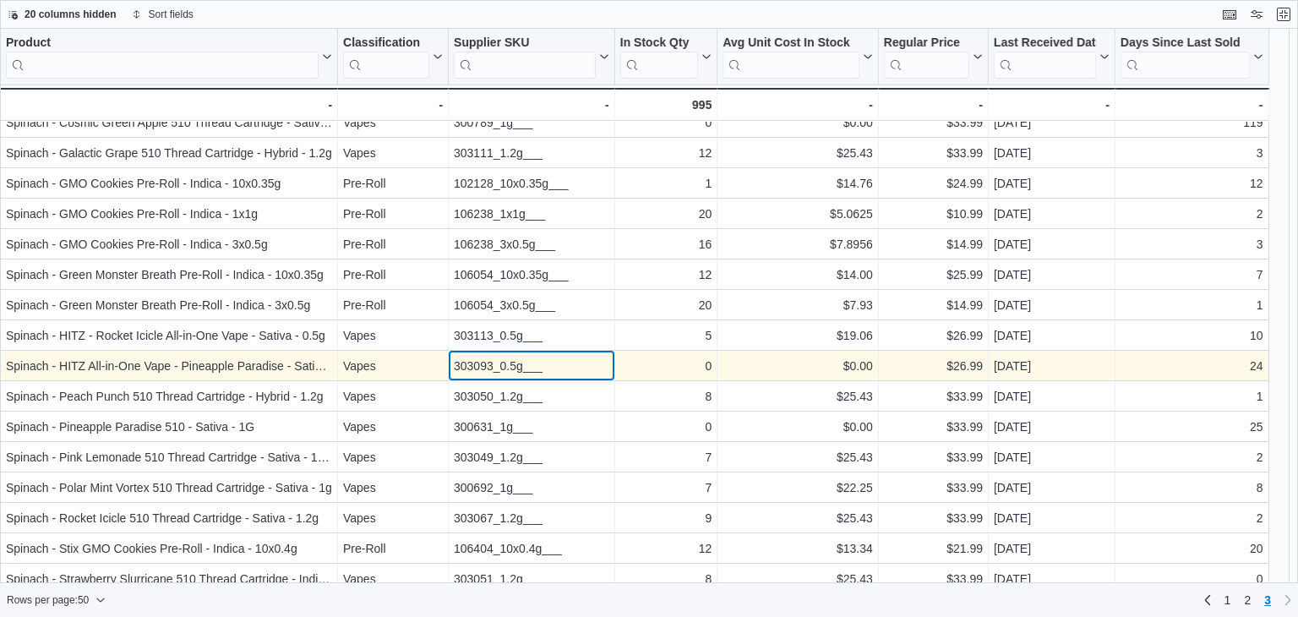
click at [495, 369] on div "303093_0.5g___" at bounding box center [531, 366] width 155 height 20
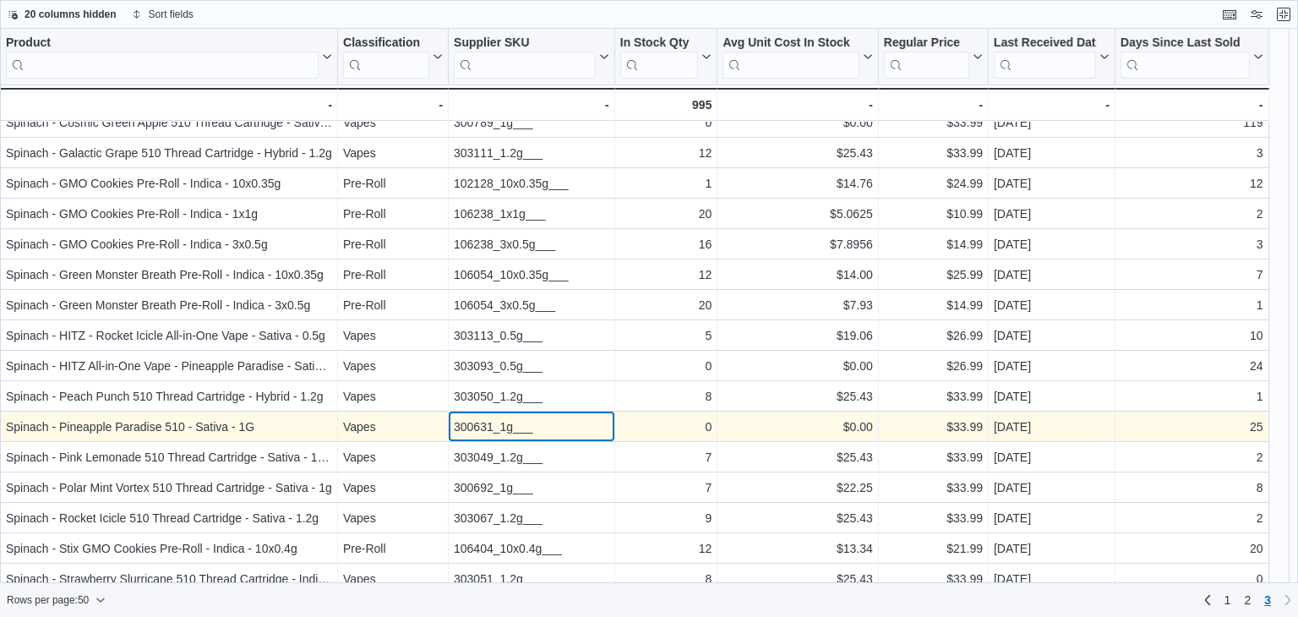
click at [508, 425] on div "300631_1g___" at bounding box center [531, 427] width 155 height 20
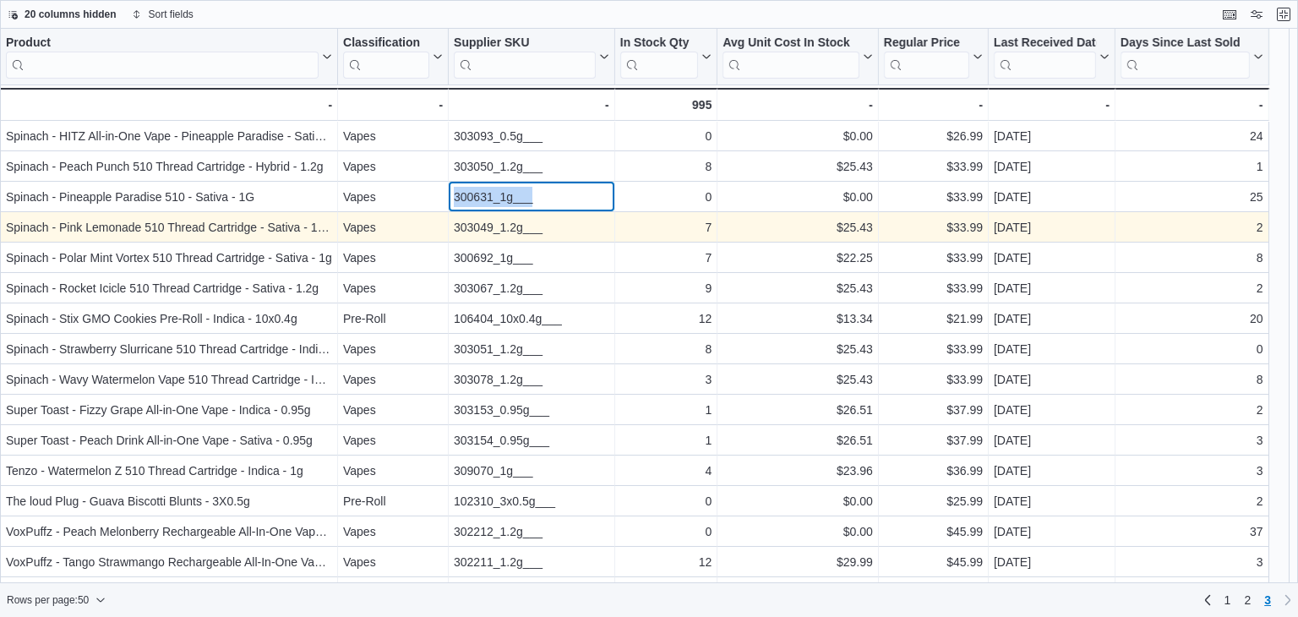
scroll to position [845, 0]
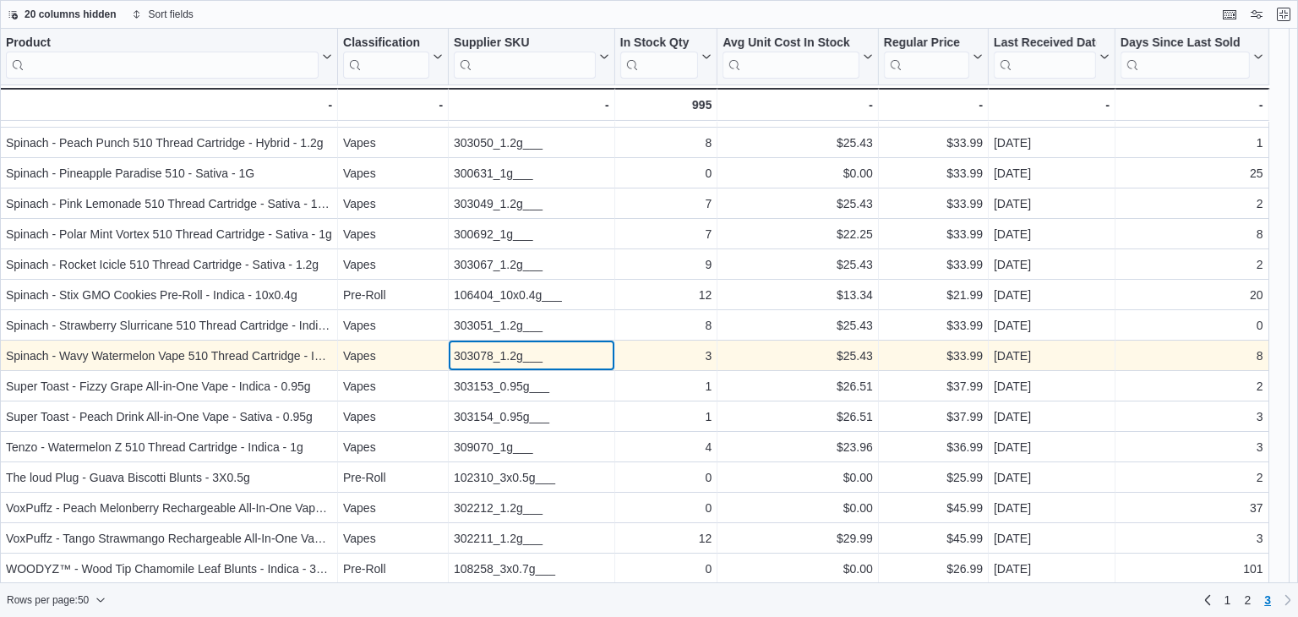
click at [504, 356] on div "303078_1.2g___" at bounding box center [531, 356] width 155 height 20
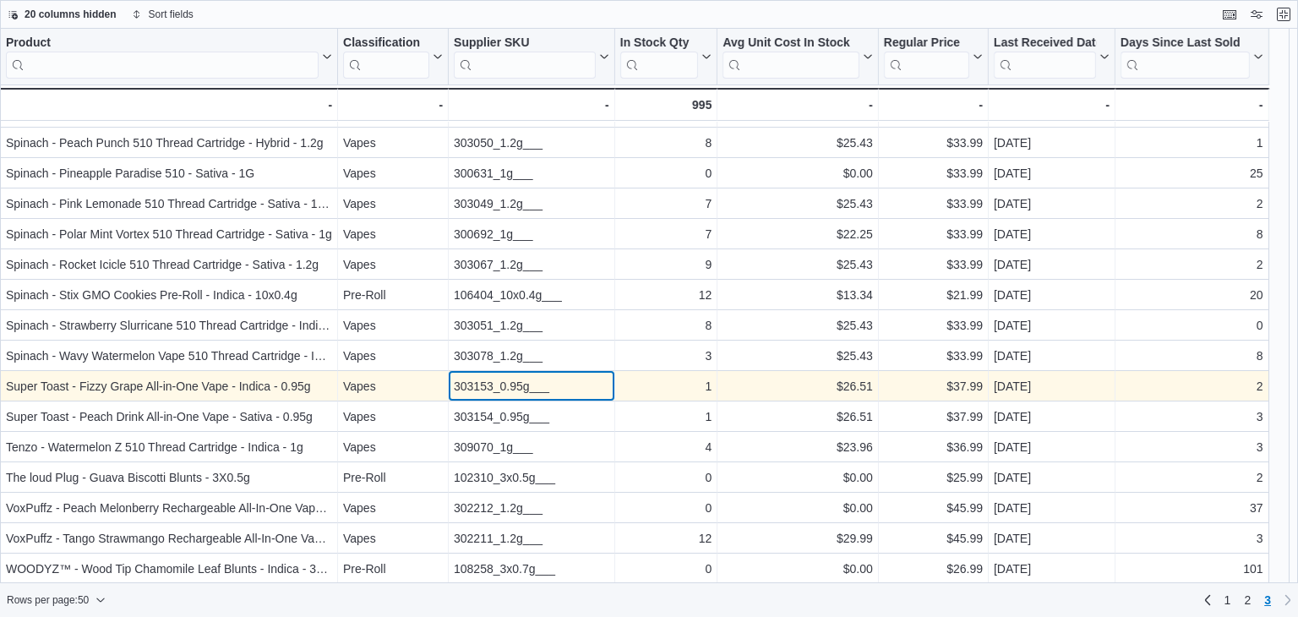
click at [512, 390] on div "303153_0.95g___" at bounding box center [531, 386] width 155 height 20
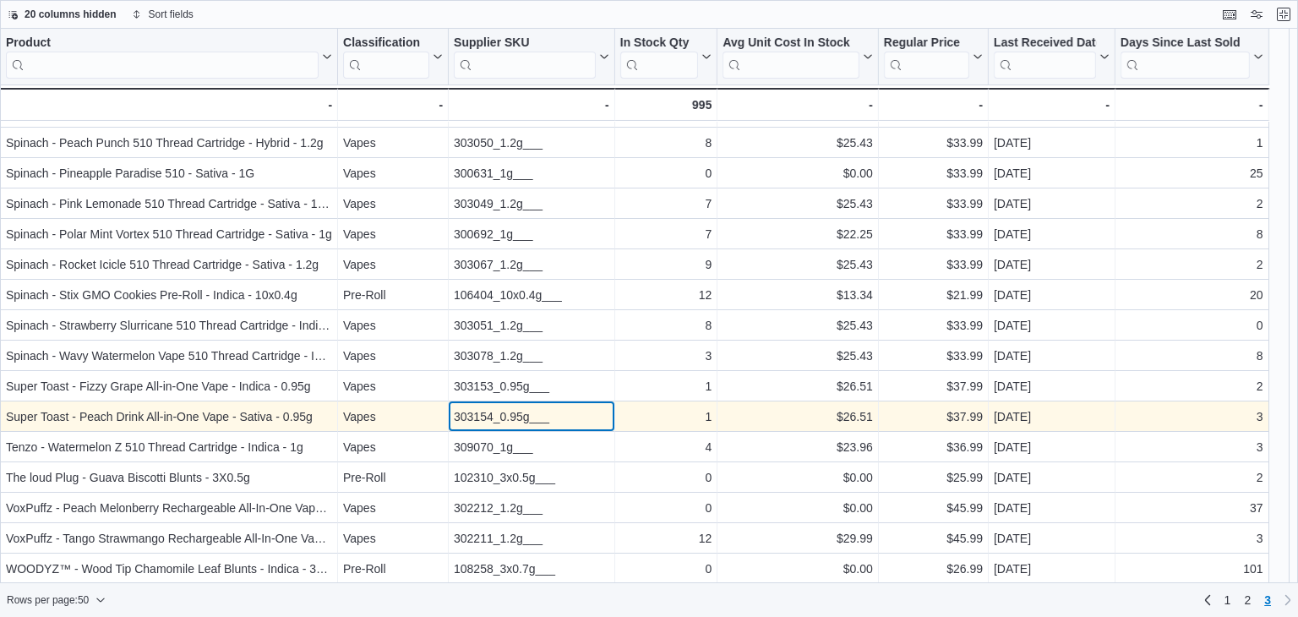
click at [467, 420] on div "303154_0.95g___" at bounding box center [531, 416] width 155 height 20
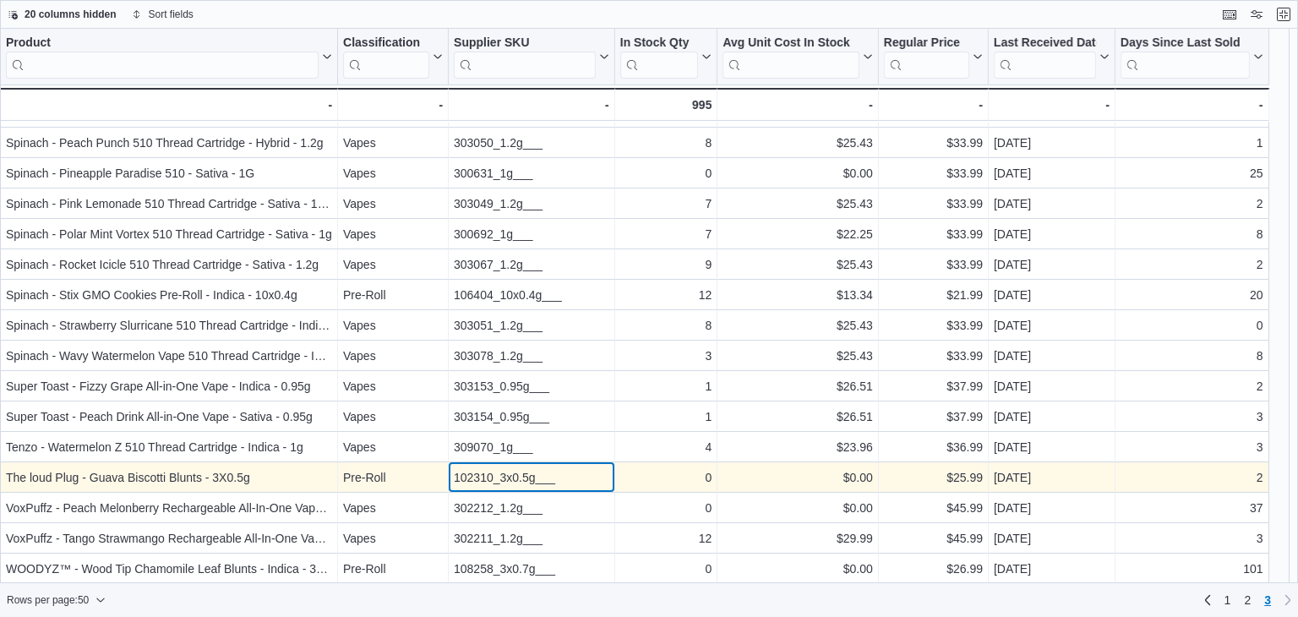
click at [506, 474] on div "102310_3x0.5g___" at bounding box center [531, 477] width 155 height 20
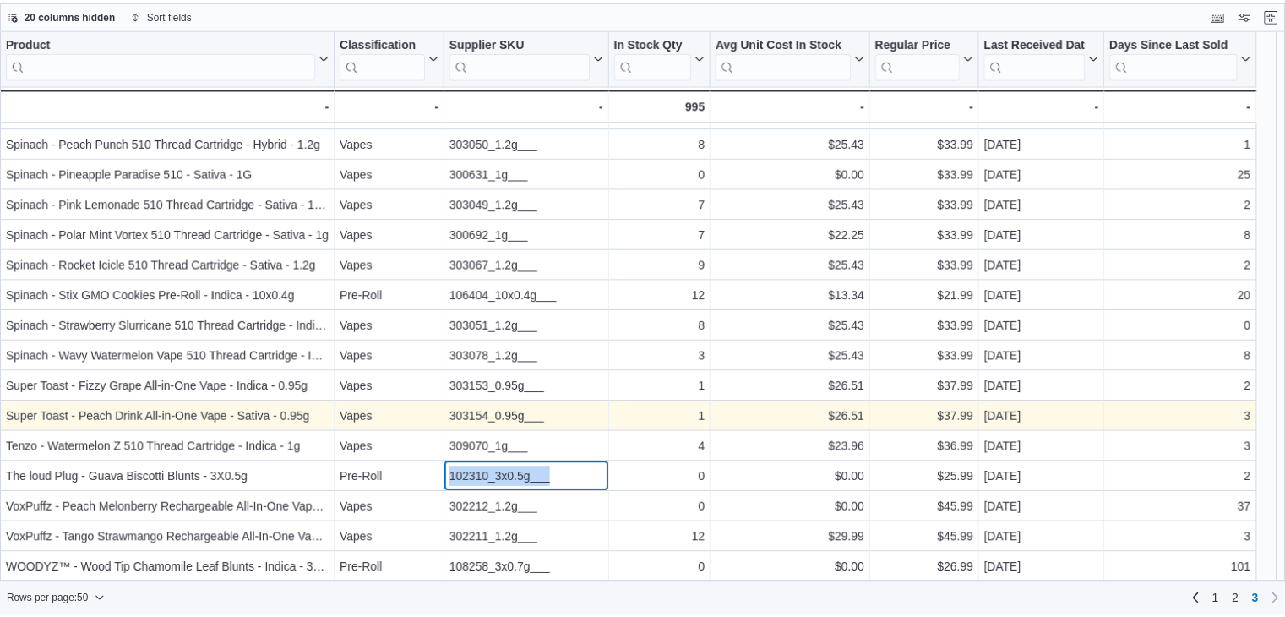
scroll to position [846, 0]
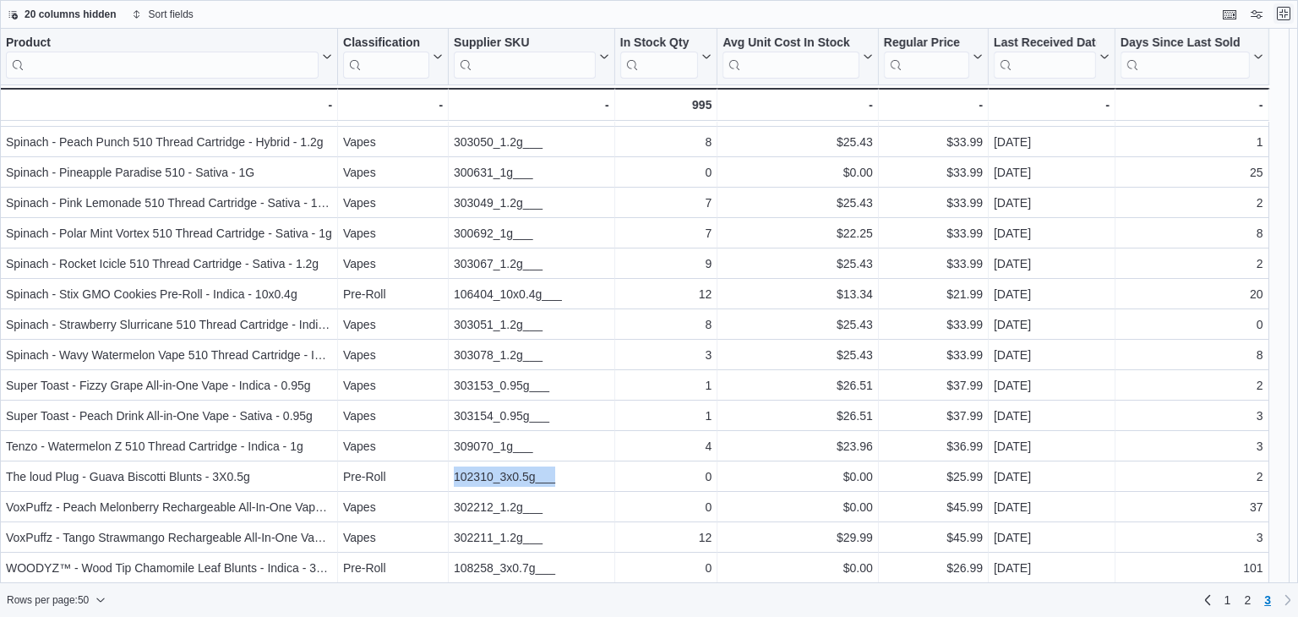
click at [1281, 9] on button "Exit fullscreen" at bounding box center [1283, 13] width 20 height 20
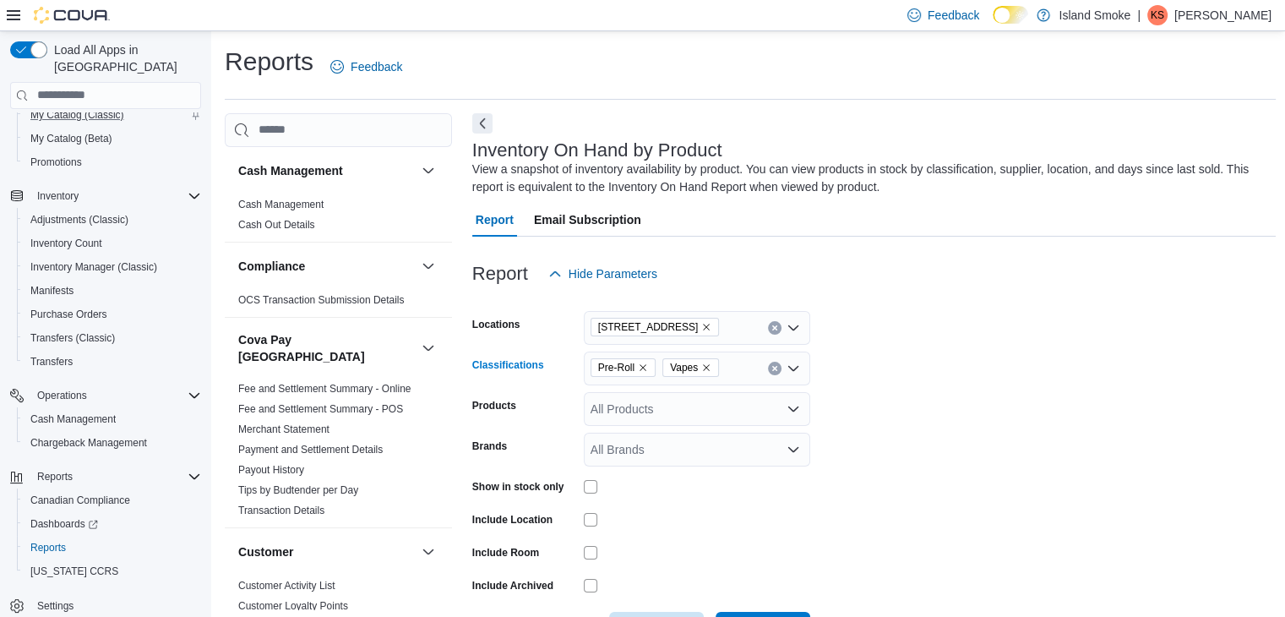
click at [638, 359] on span "Pre-Roll" at bounding box center [623, 367] width 50 height 17
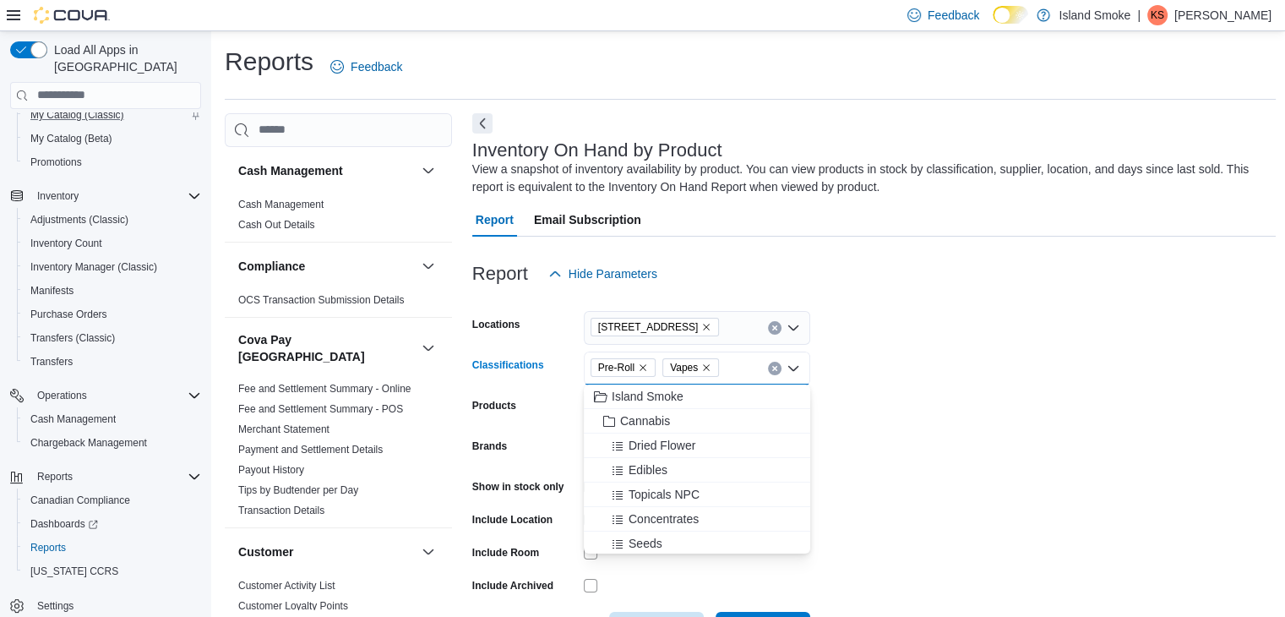
click at [639, 362] on icon "Remove Pre-Roll from selection in this group" at bounding box center [643, 367] width 10 height 10
click at [635, 372] on icon "Remove Vapes from selection in this group" at bounding box center [634, 367] width 10 height 10
click at [673, 495] on span "Topicals NPC" at bounding box center [664, 494] width 71 height 17
click at [985, 417] on form "Locations [STREET_ADDRESS] E Classifications Topicals NPC Combo box. Selected. …" at bounding box center [874, 468] width 804 height 355
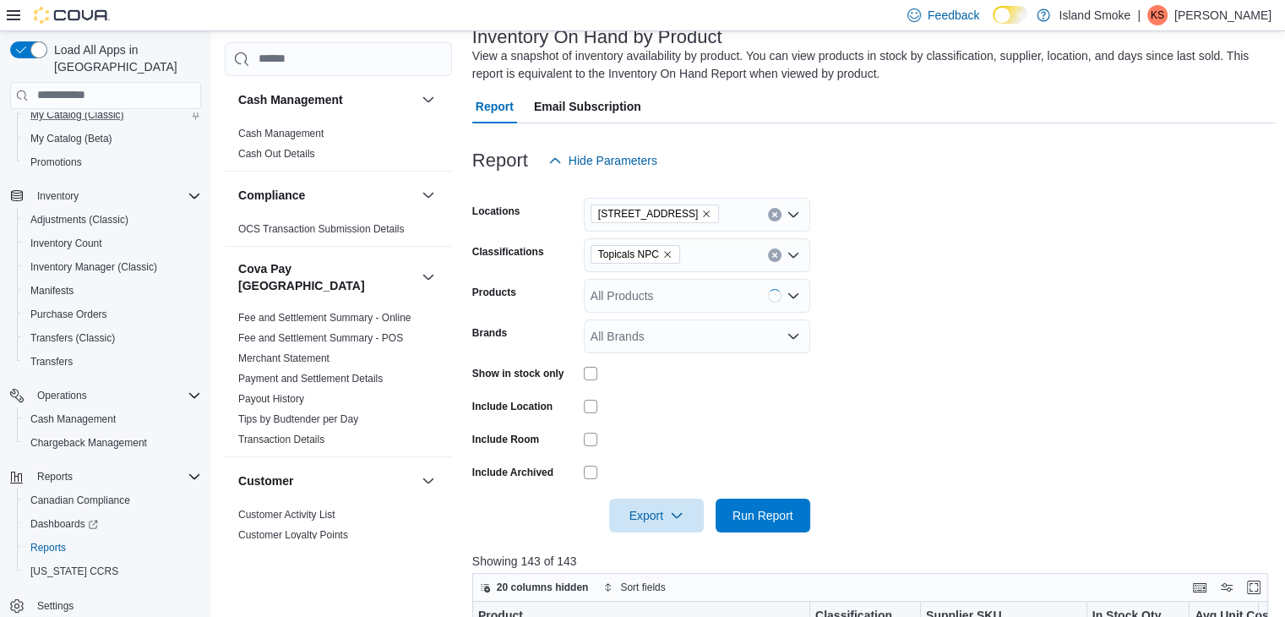
scroll to position [253, 0]
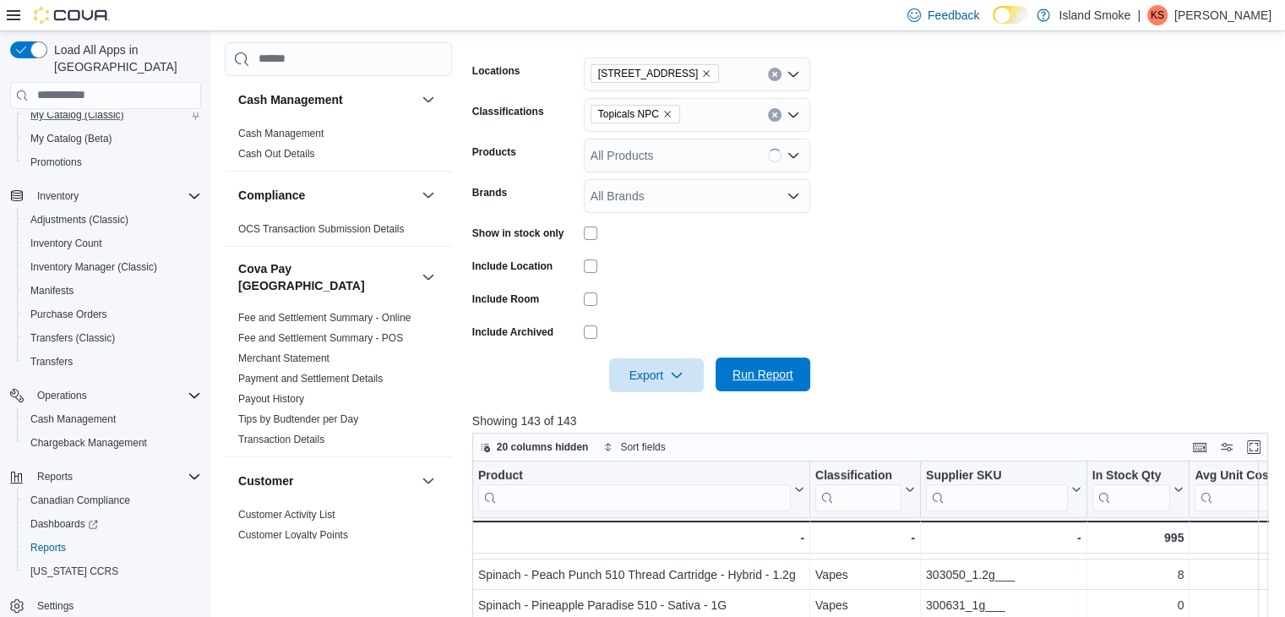
click at [800, 373] on button "Run Report" at bounding box center [763, 374] width 95 height 34
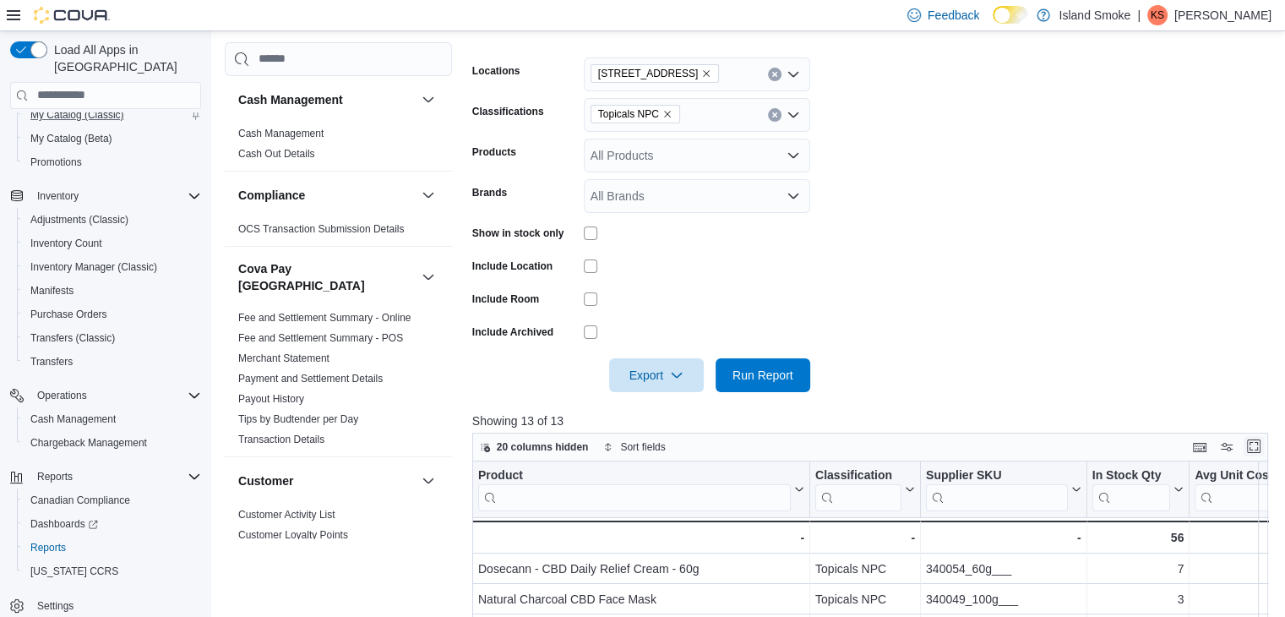
click at [1257, 445] on button "Enter fullscreen" at bounding box center [1254, 446] width 20 height 20
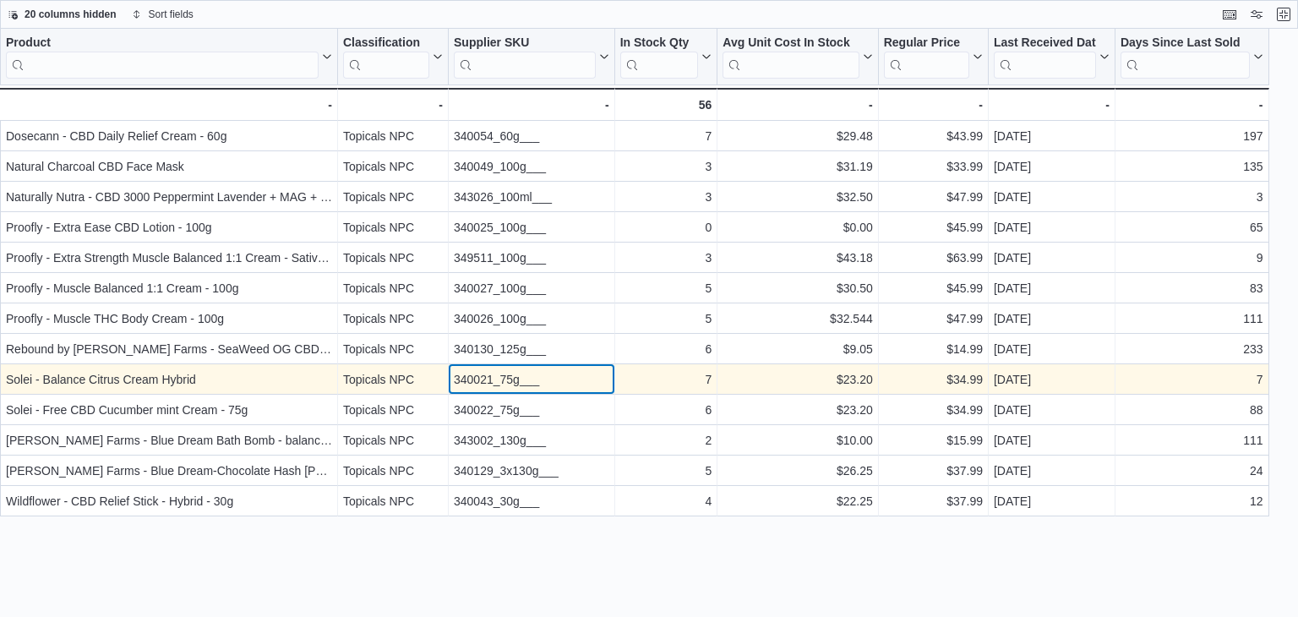
click at [515, 377] on div "340021_75g___" at bounding box center [531, 379] width 155 height 20
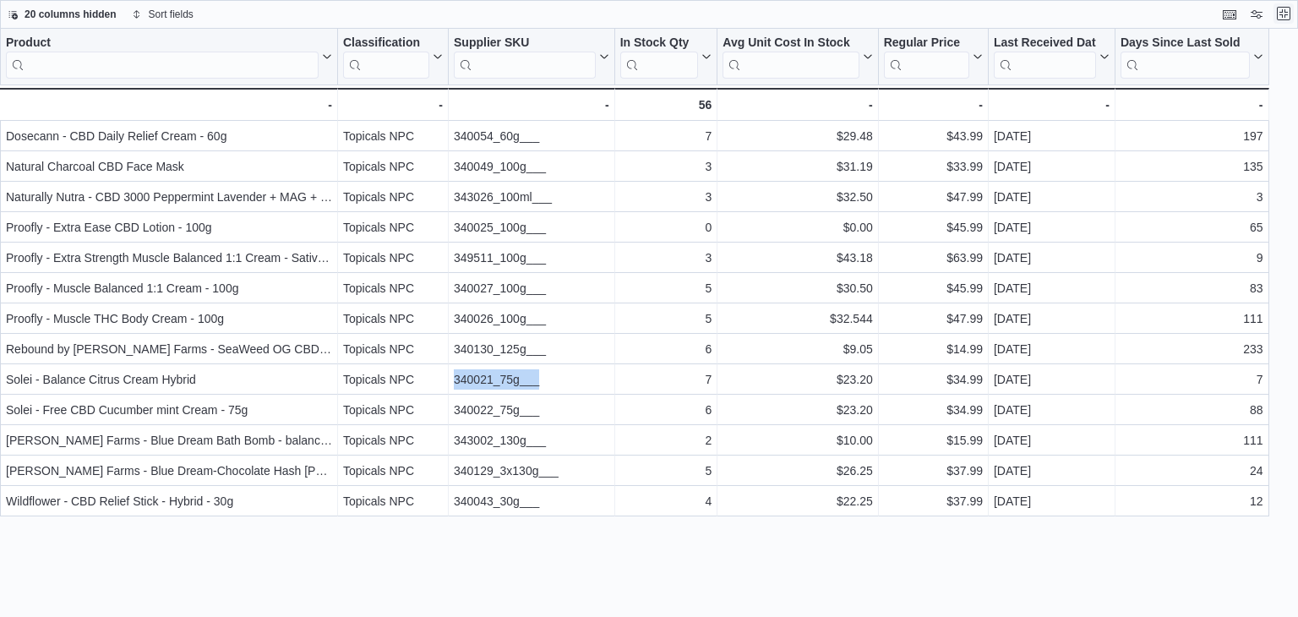
click at [1279, 14] on button "Exit fullscreen" at bounding box center [1283, 13] width 20 height 20
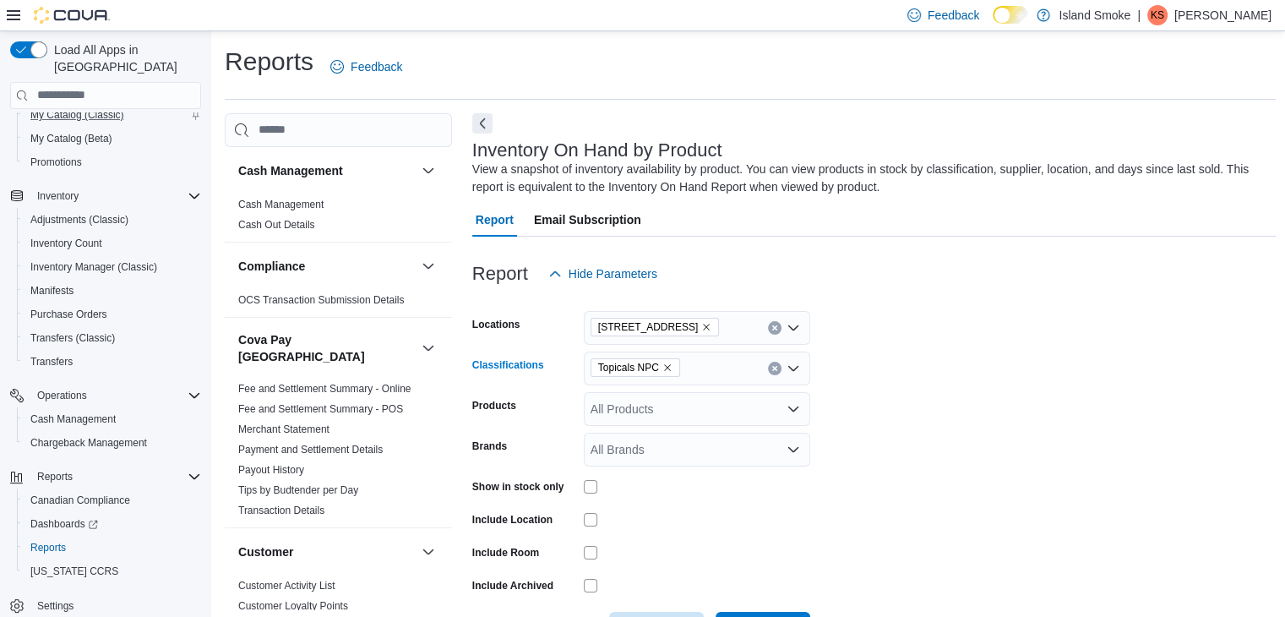
click at [667, 366] on icon "Remove Topicals NPC from selection in this group" at bounding box center [667, 367] width 10 height 10
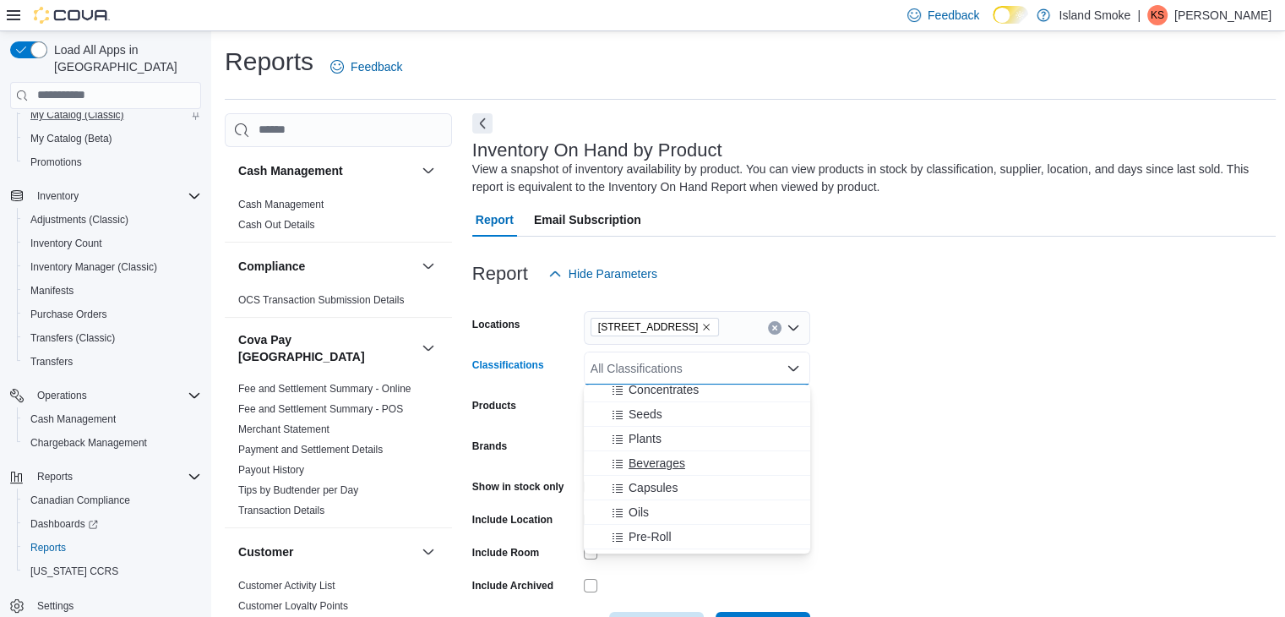
scroll to position [169, 0]
click at [655, 449] on span "Capsules" at bounding box center [653, 447] width 49 height 17
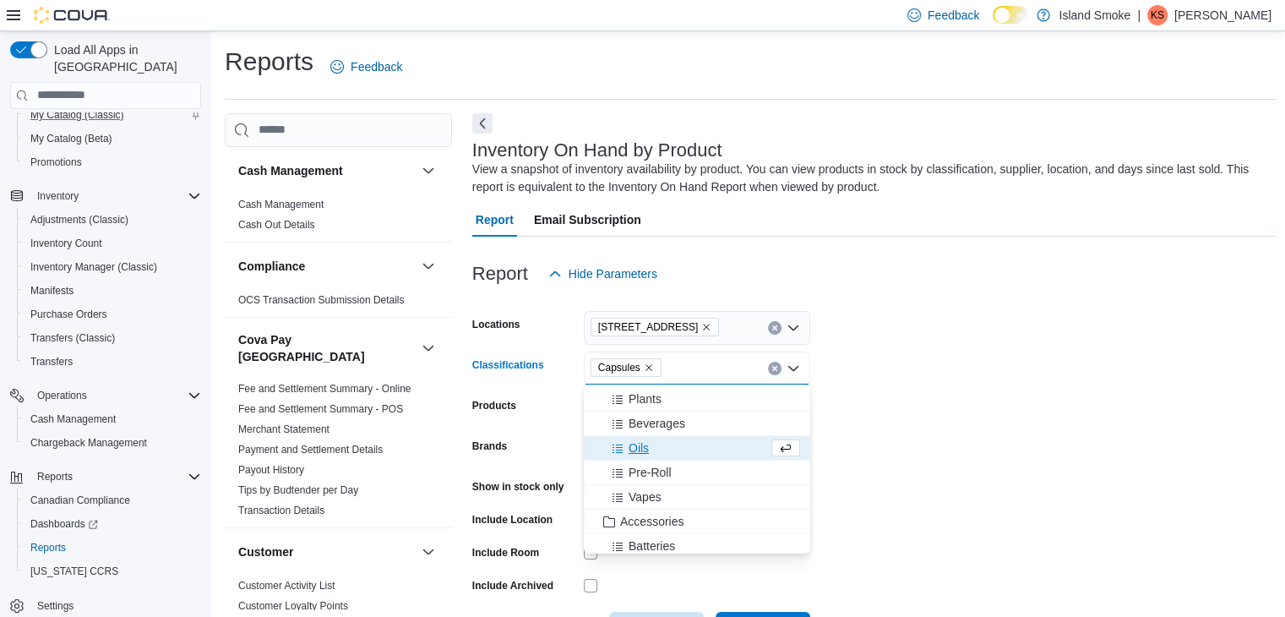
click at [655, 449] on div "Oils" at bounding box center [681, 447] width 174 height 17
click at [894, 452] on form "Locations [STREET_ADDRESS] E Classifications Capsules Oils Combo box. Selected.…" at bounding box center [874, 468] width 804 height 355
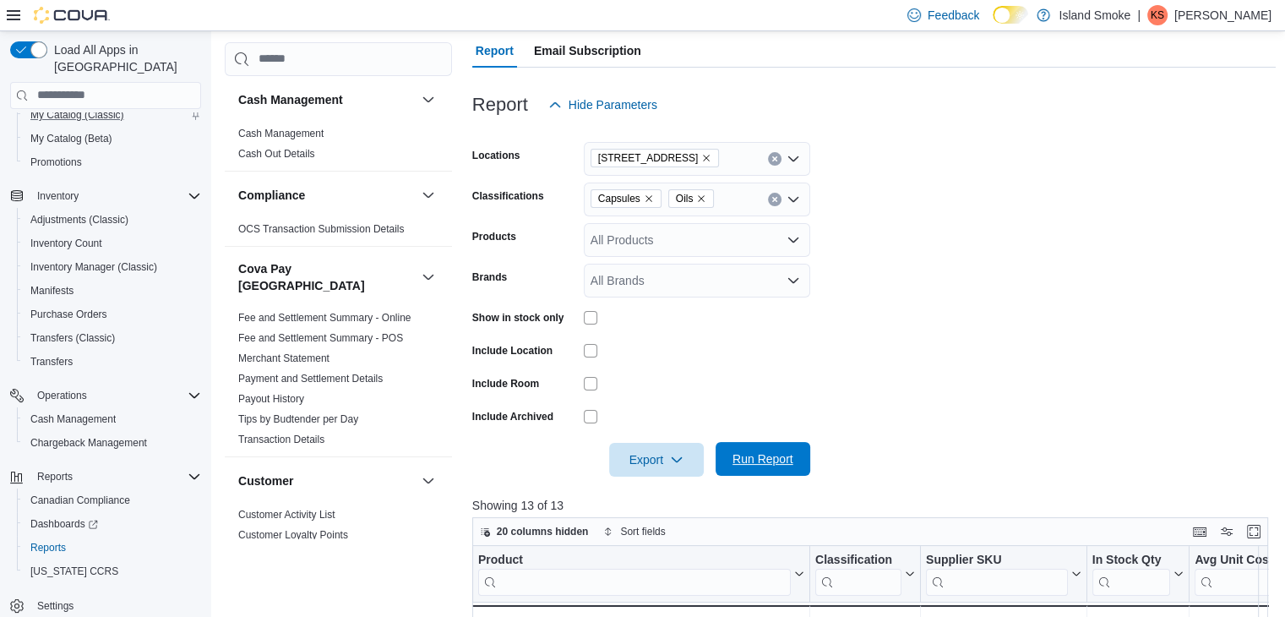
click at [769, 450] on span "Run Report" at bounding box center [763, 458] width 61 height 17
click at [1262, 531] on button "Enter fullscreen" at bounding box center [1254, 530] width 20 height 20
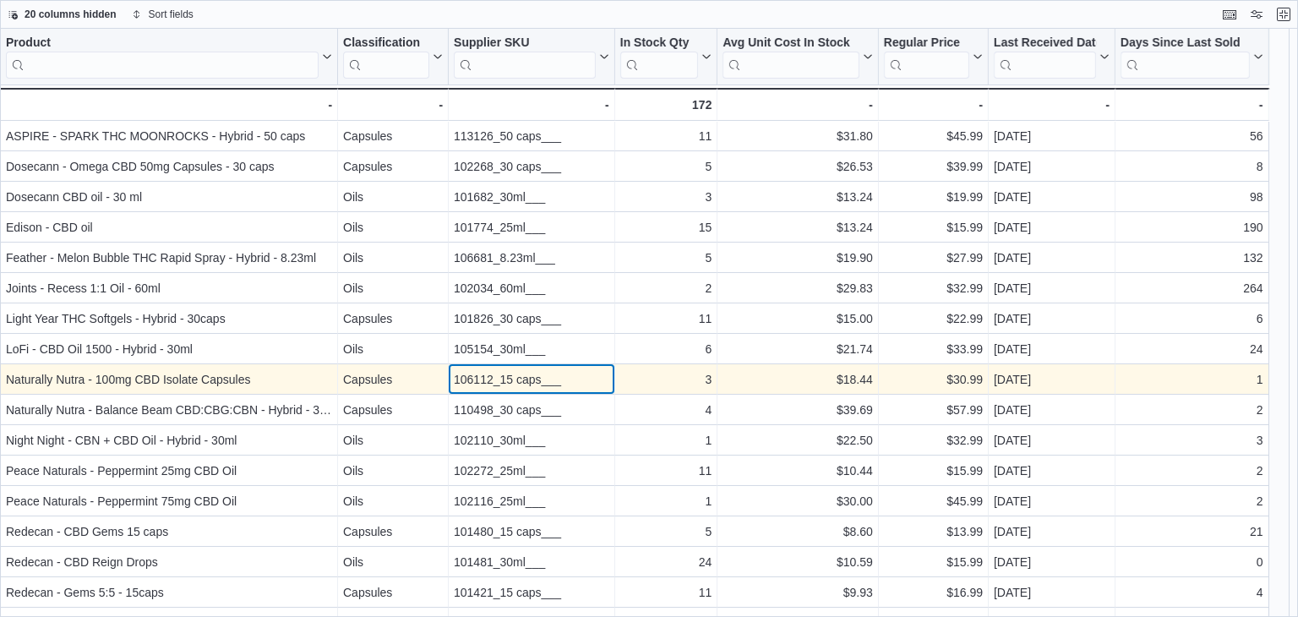
click at [480, 377] on div "106112_15 caps___" at bounding box center [531, 379] width 155 height 20
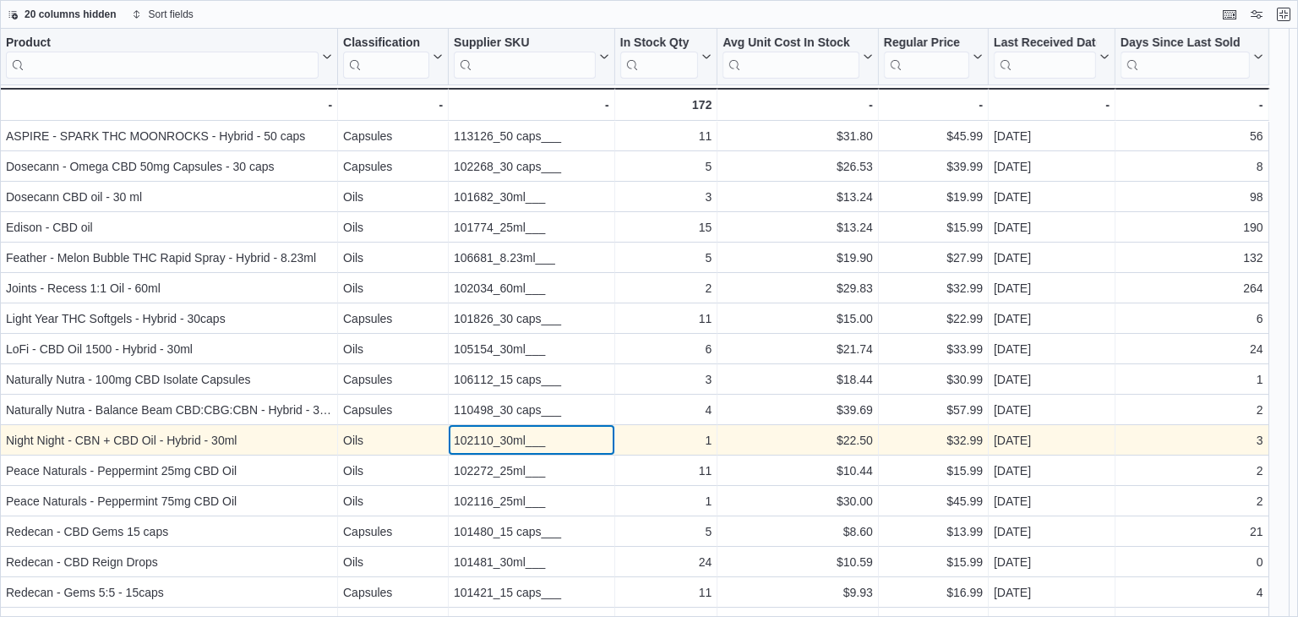
click at [520, 430] on div "102110_30ml___" at bounding box center [531, 440] width 155 height 20
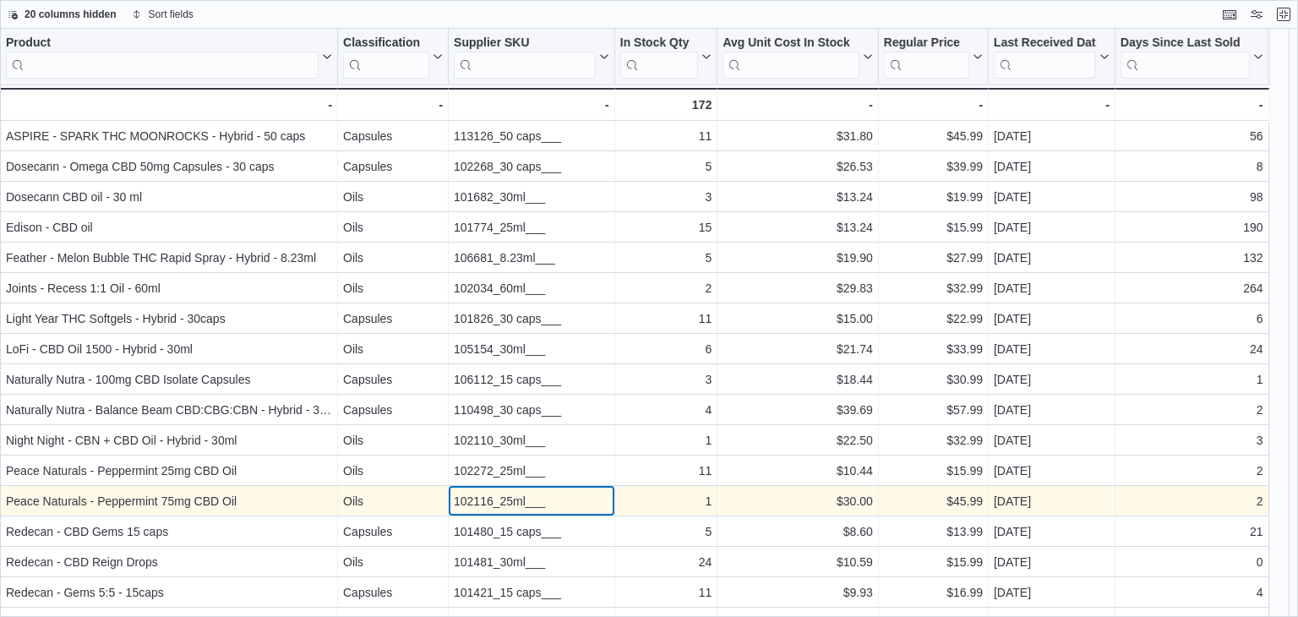
click at [514, 506] on div "102116_25ml___" at bounding box center [531, 501] width 155 height 20
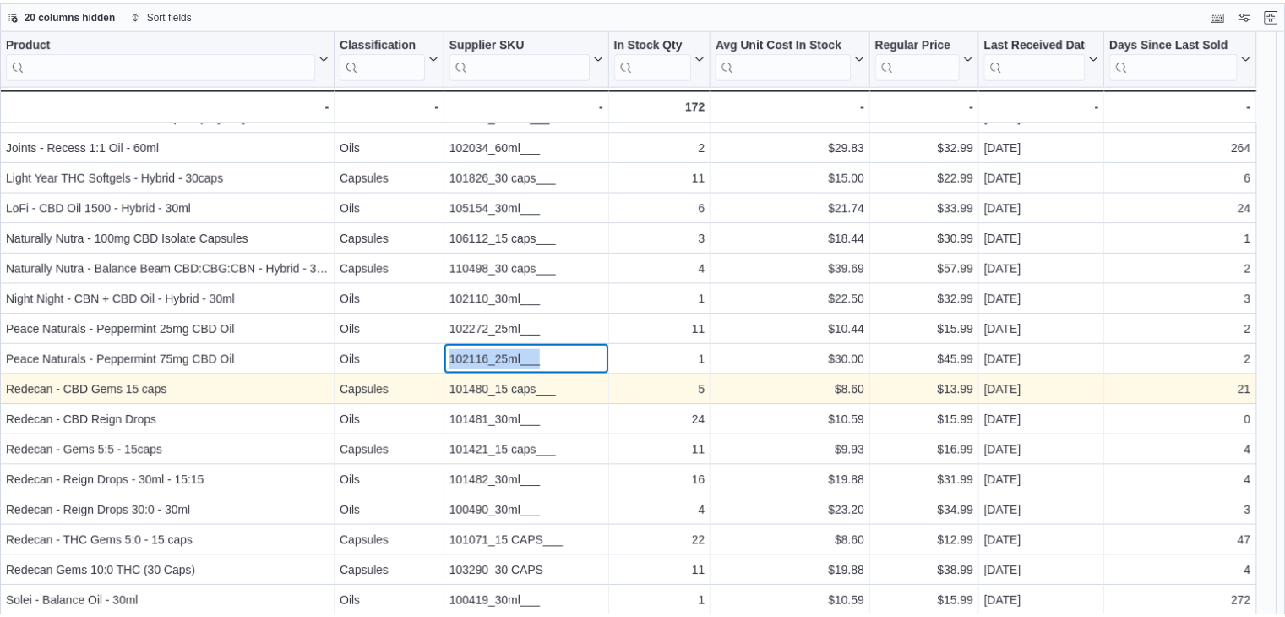
scroll to position [143, 0]
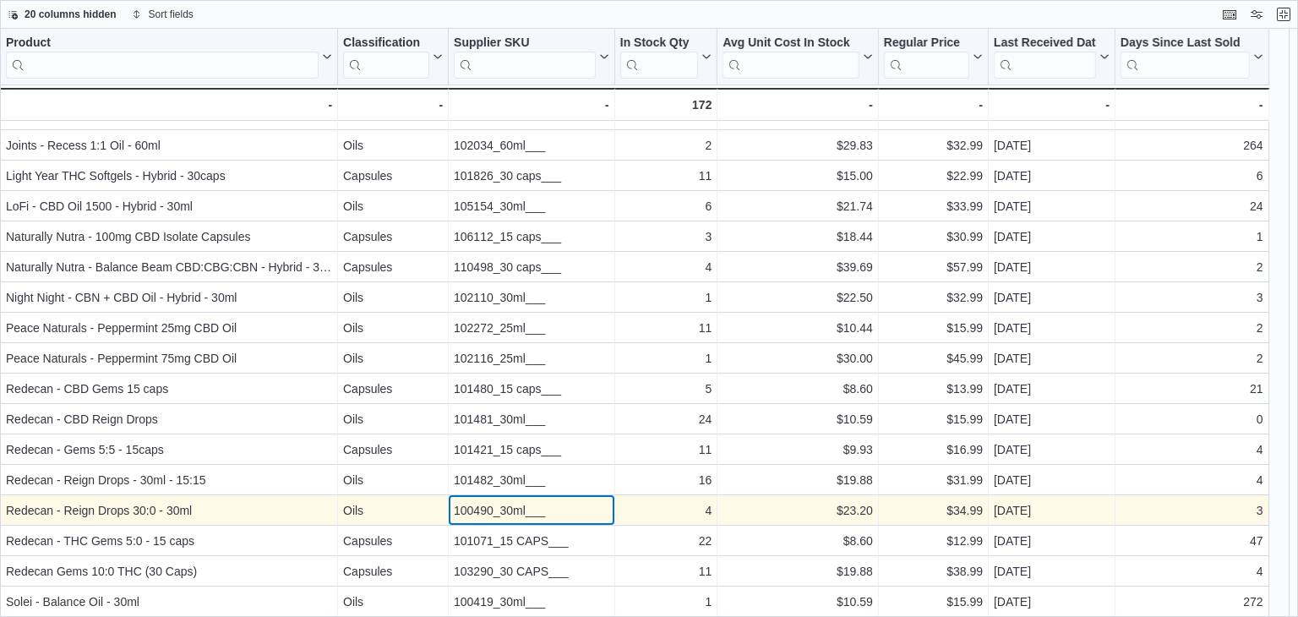
click at [487, 510] on div "100490_30ml___" at bounding box center [531, 510] width 155 height 20
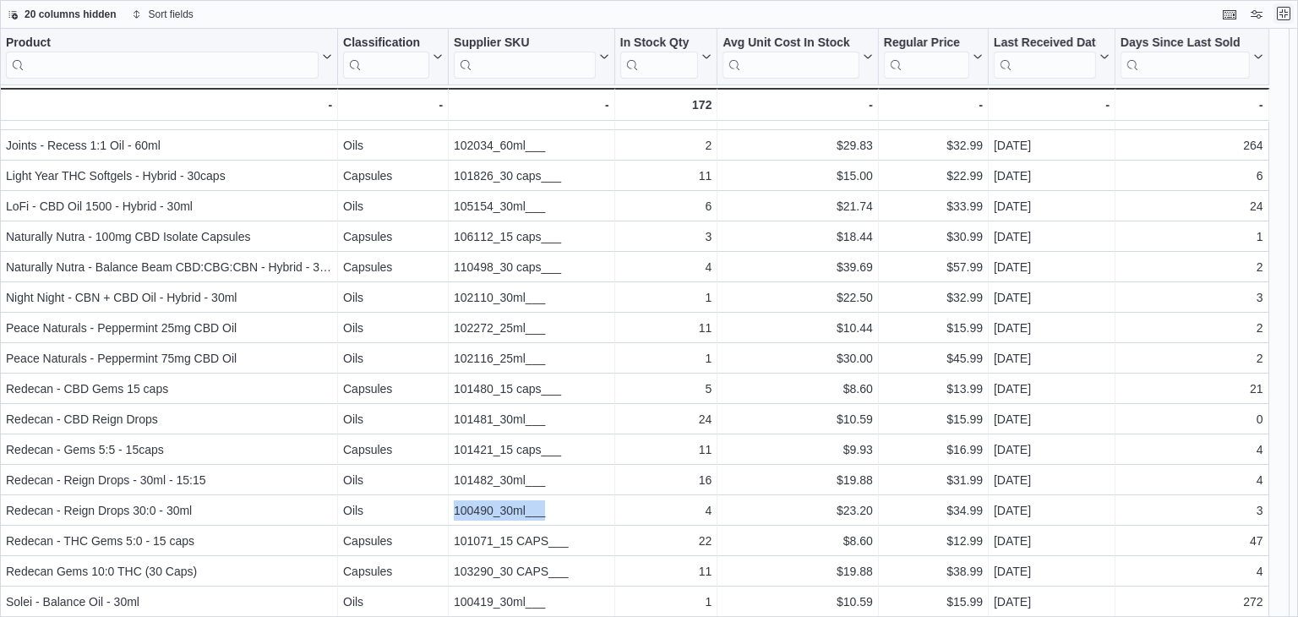
click at [1282, 8] on button "Exit fullscreen" at bounding box center [1283, 13] width 20 height 20
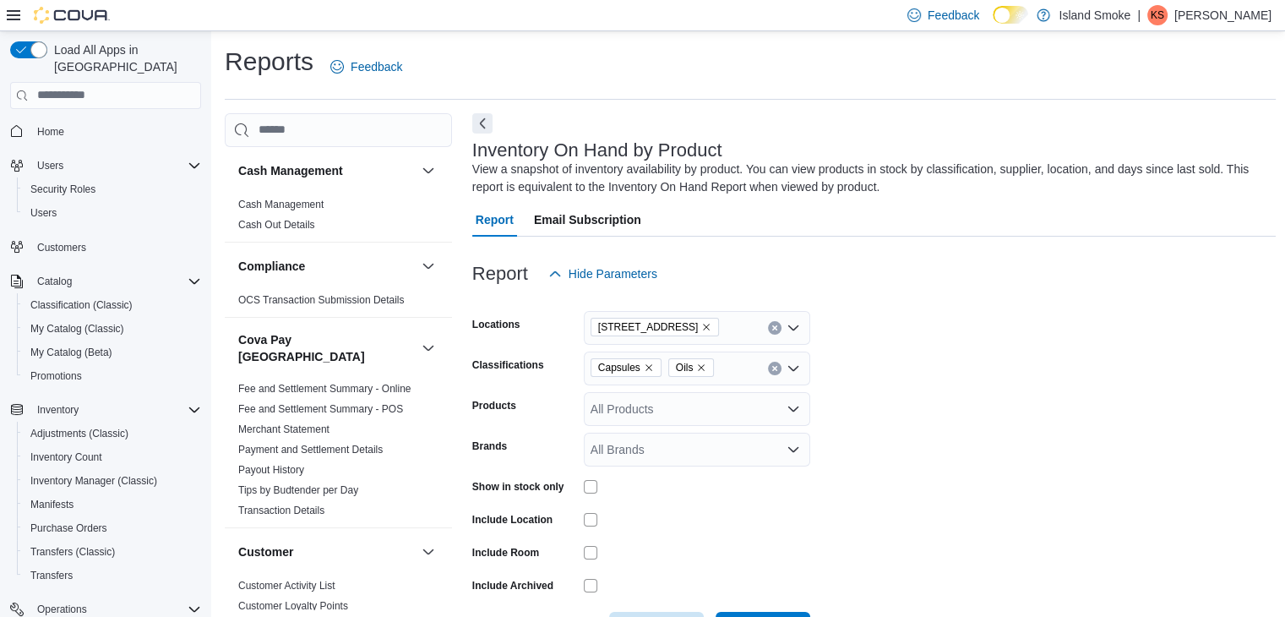
scroll to position [143, 0]
